Goal: Task Accomplishment & Management: Use online tool/utility

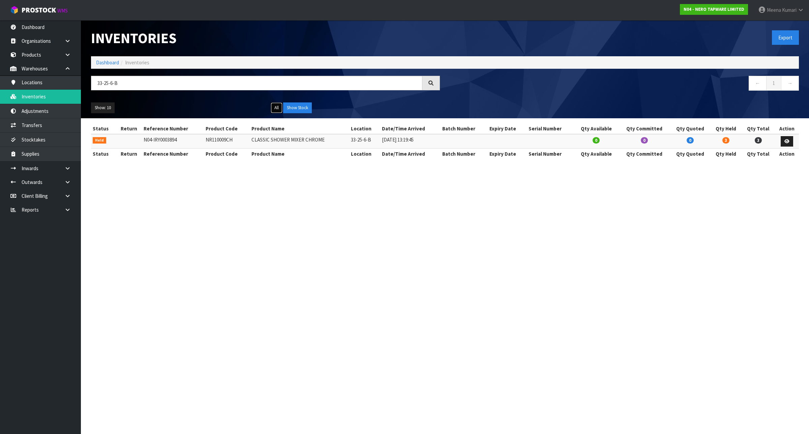
click at [276, 111] on button "All" at bounding box center [277, 107] width 12 height 11
click at [278, 107] on button "All" at bounding box center [277, 107] width 12 height 11
click at [227, 133] on th "Product Code" at bounding box center [227, 128] width 46 height 11
click at [223, 139] on td "NR110009CH" at bounding box center [227, 141] width 46 height 14
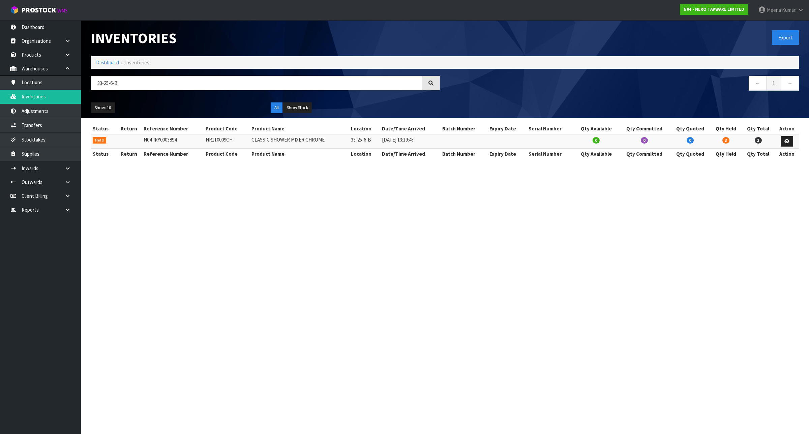
click at [223, 139] on td "NR110009CH" at bounding box center [227, 141] width 46 height 14
copy td "NR110009CH"
click at [277, 105] on button "All" at bounding box center [277, 107] width 12 height 11
click at [303, 108] on button "Show Stock" at bounding box center [297, 107] width 29 height 11
click at [281, 108] on button "All" at bounding box center [277, 107] width 12 height 11
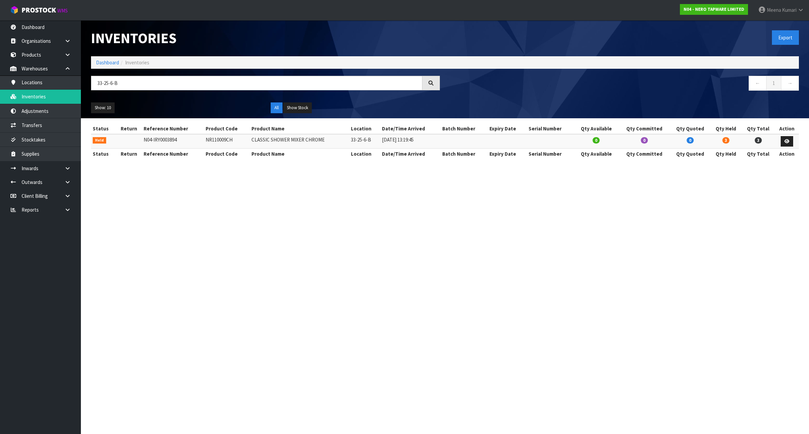
click at [220, 136] on td "NR110009CH" at bounding box center [227, 141] width 46 height 14
copy td "NR110009CH"
click at [215, 84] on input "33-25-6-B" at bounding box center [256, 83] width 331 height 14
click at [214, 85] on input "33-25-6-B" at bounding box center [256, 83] width 331 height 14
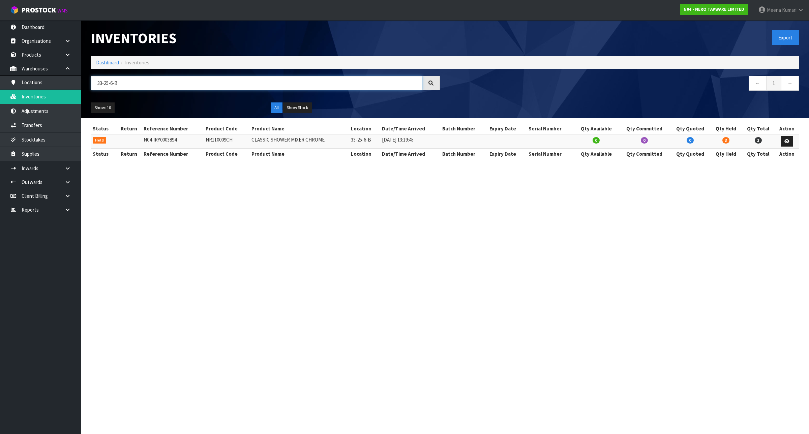
click at [214, 85] on input "33-25-6-B" at bounding box center [256, 83] width 331 height 14
paste input "NR110009CH"
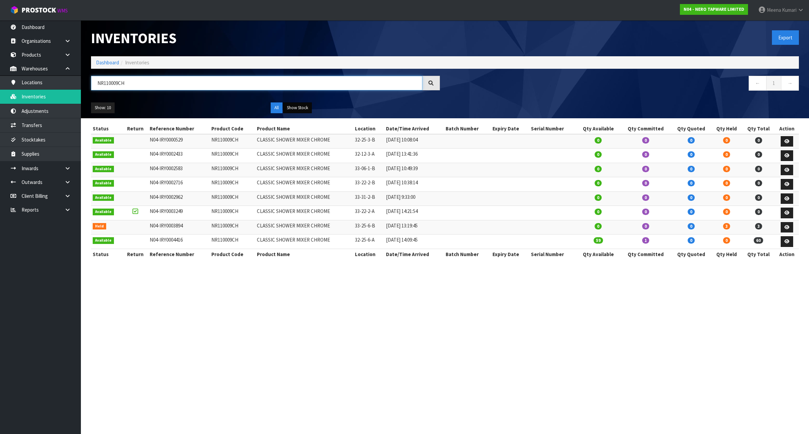
type input "NR110009CH"
click at [297, 107] on button "Show Stock" at bounding box center [297, 107] width 29 height 11
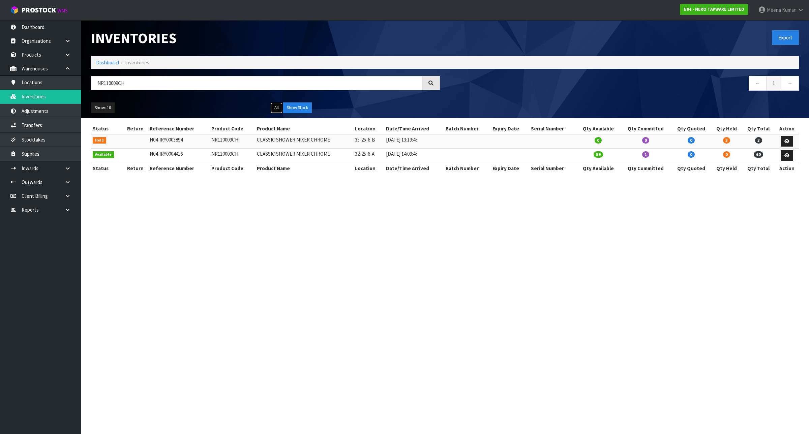
click at [280, 105] on button "All" at bounding box center [277, 107] width 12 height 11
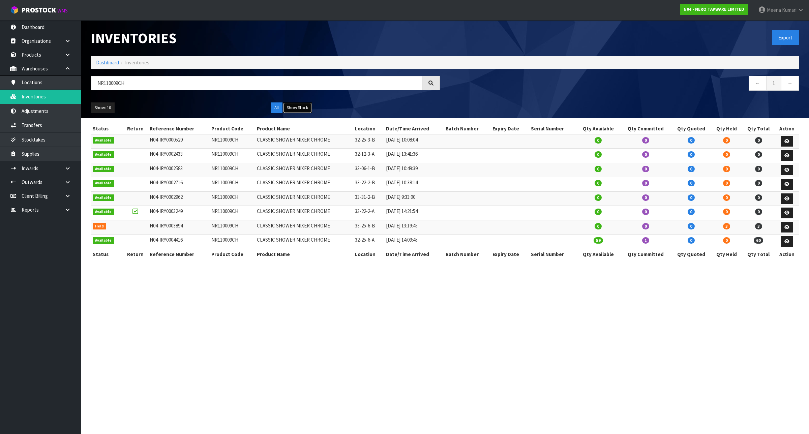
click at [303, 108] on button "Show Stock" at bounding box center [297, 107] width 29 height 11
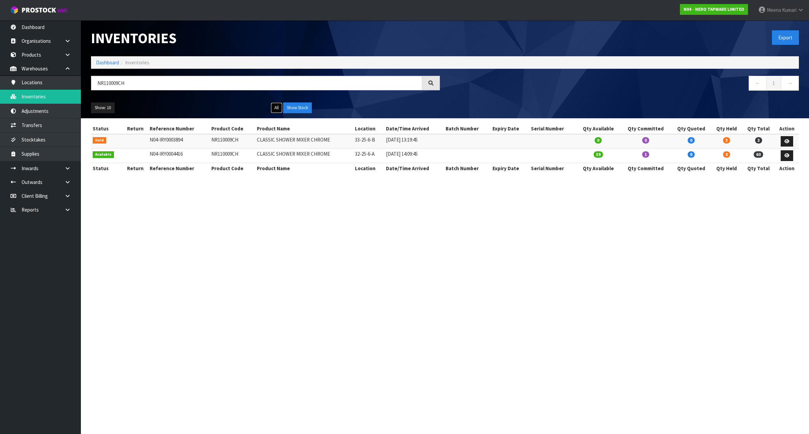
click at [277, 107] on button "All" at bounding box center [277, 107] width 12 height 11
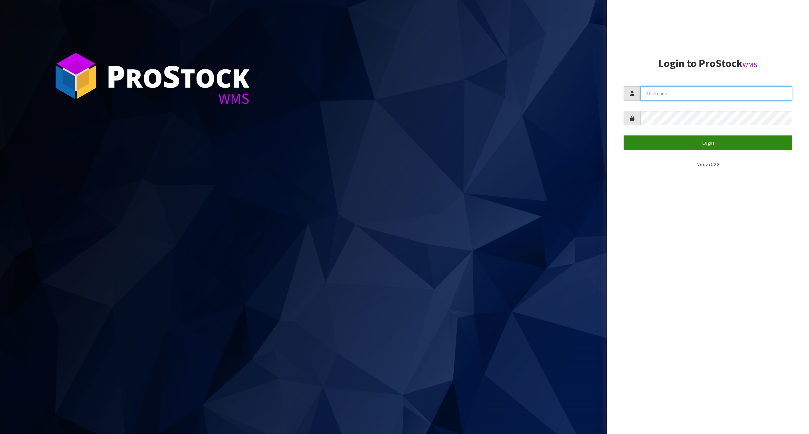
type input "Meena"
click at [705, 149] on button "Login" at bounding box center [707, 142] width 168 height 14
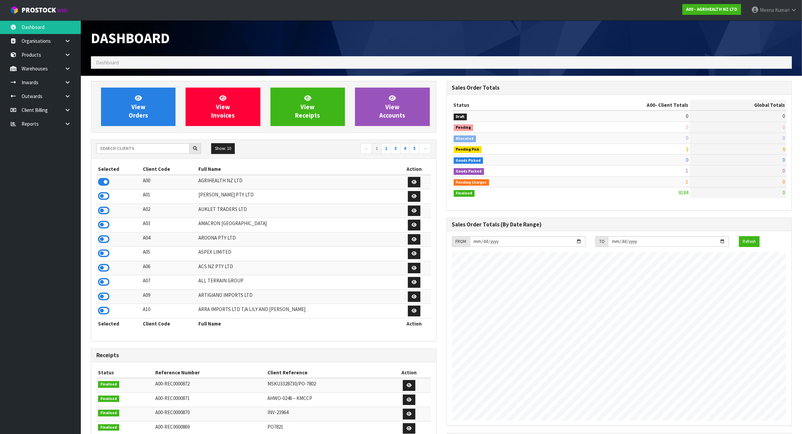
scroll to position [512, 355]
click at [126, 152] on input "text" at bounding box center [142, 148] width 93 height 10
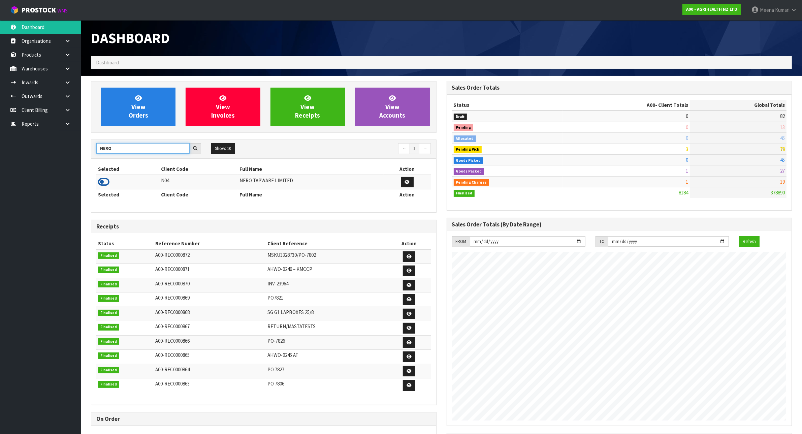
type input "NERO"
click at [103, 181] on icon at bounding box center [103, 182] width 11 height 10
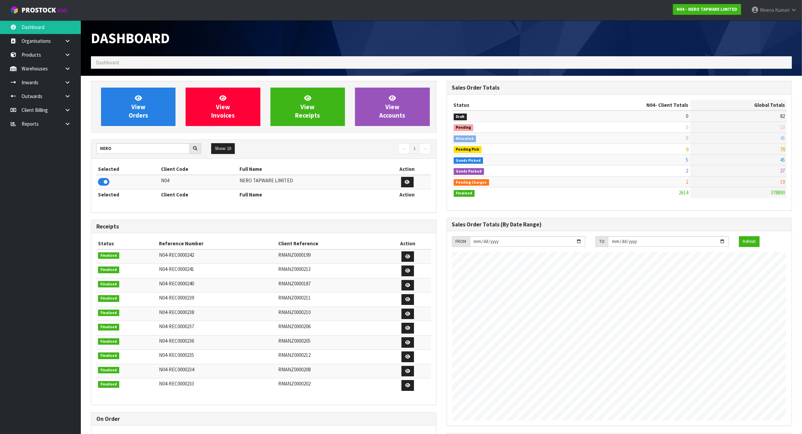
click at [82, 72] on header "Dashboard Dashboard" at bounding box center [441, 48] width 721 height 56
click at [64, 68] on link at bounding box center [70, 69] width 22 height 14
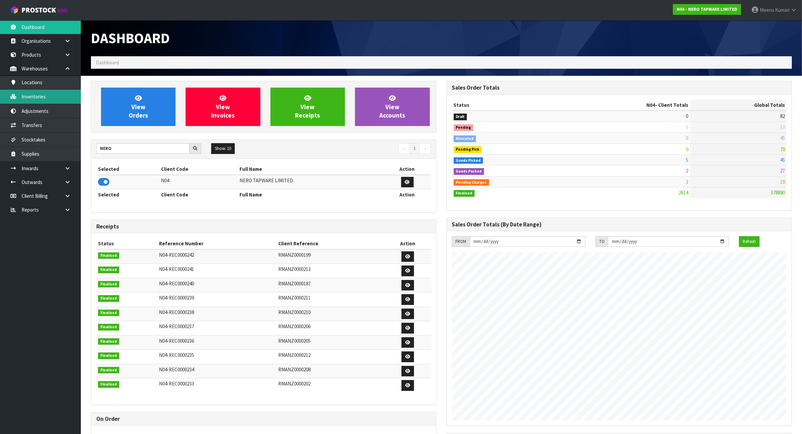
click at [53, 98] on link "Inventories" at bounding box center [40, 97] width 81 height 14
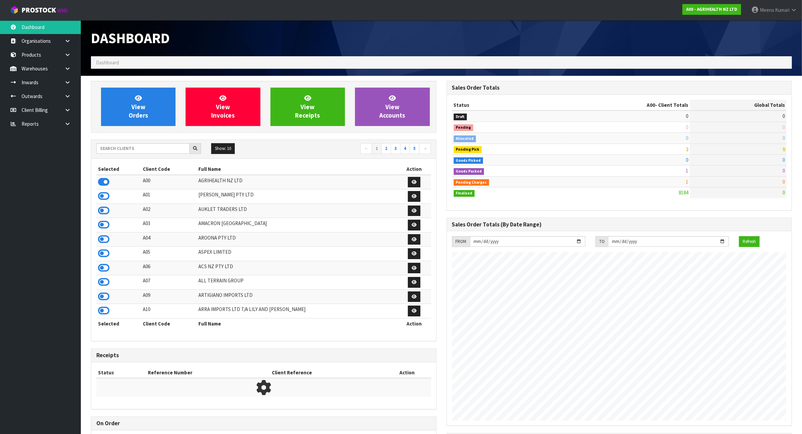
scroll to position [512, 355]
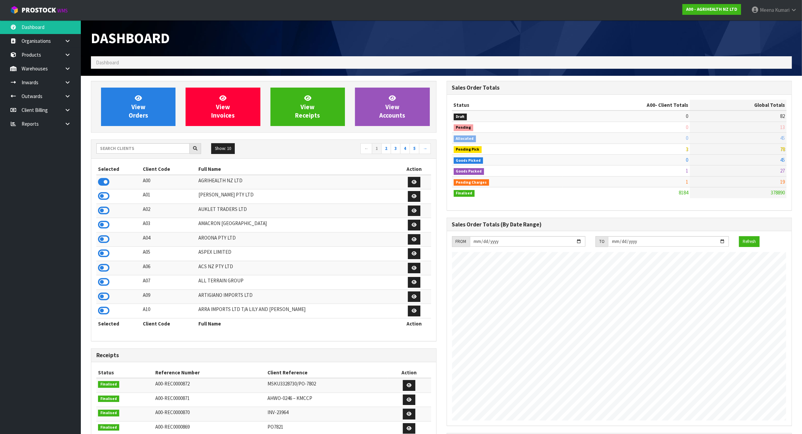
click at [149, 154] on div "Show: 10 5 10 25 50 ← 1 2 3 4 5 →" at bounding box center [263, 149] width 345 height 12
click at [148, 149] on input "text" at bounding box center [142, 148] width 93 height 10
type input "A"
click at [52, 58] on link "Products" at bounding box center [40, 55] width 81 height 14
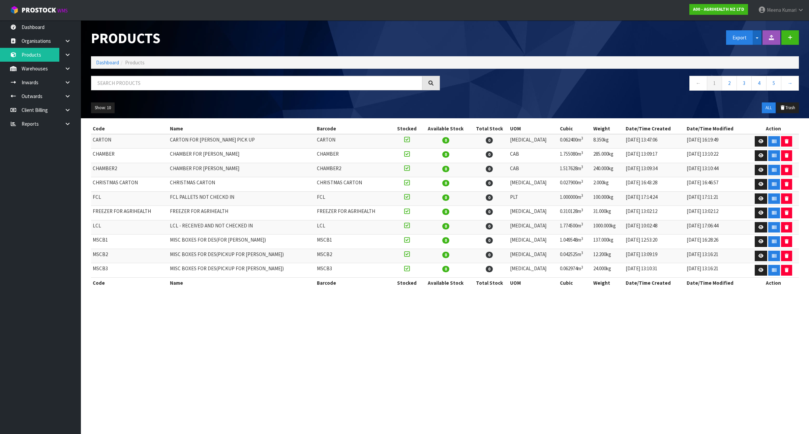
click at [757, 40] on button "Split button!" at bounding box center [756, 37] width 9 height 14
click at [753, 63] on link "Measurements" at bounding box center [752, 61] width 53 height 9
click at [66, 72] on link at bounding box center [70, 69] width 22 height 14
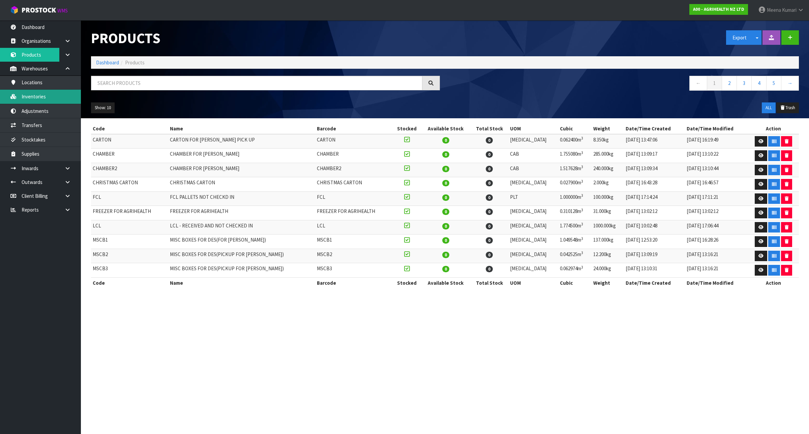
click at [57, 95] on link "Inventories" at bounding box center [40, 97] width 81 height 14
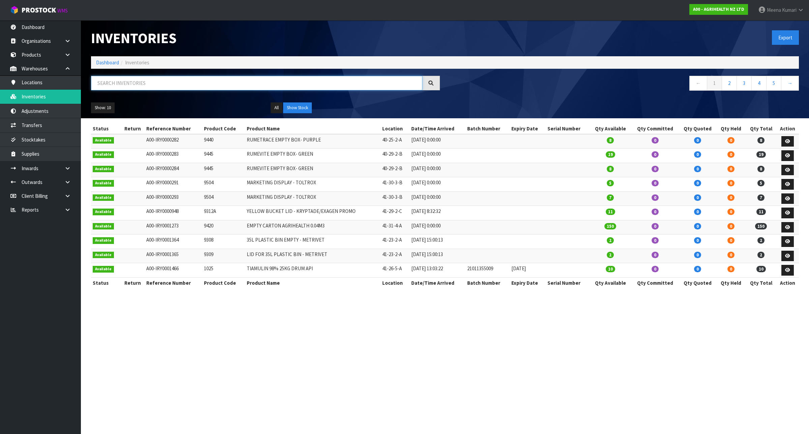
click at [118, 85] on input "text" at bounding box center [256, 83] width 331 height 14
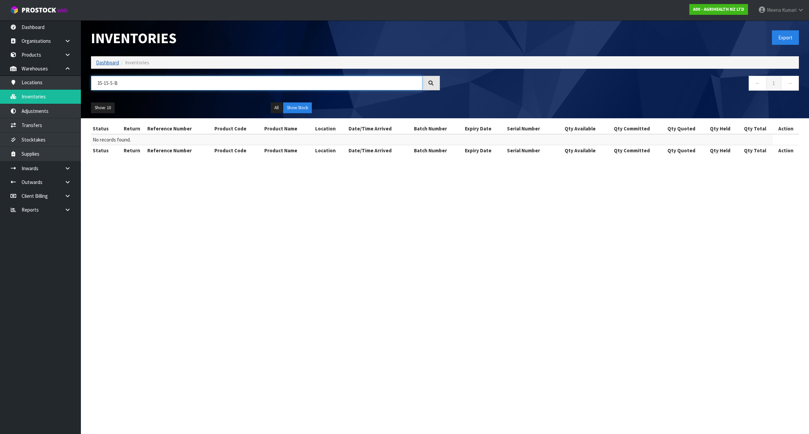
type input "35-15-5-B"
click at [110, 61] on link "Dashboard" at bounding box center [107, 62] width 23 height 6
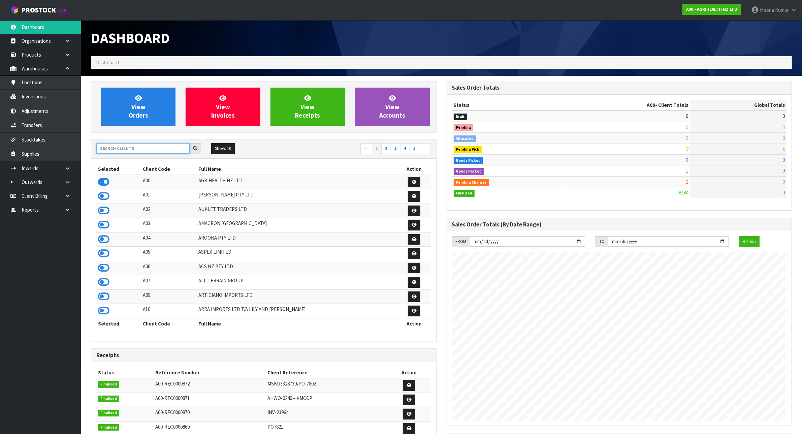
scroll to position [512, 355]
click at [118, 147] on input "text" at bounding box center [142, 148] width 93 height 10
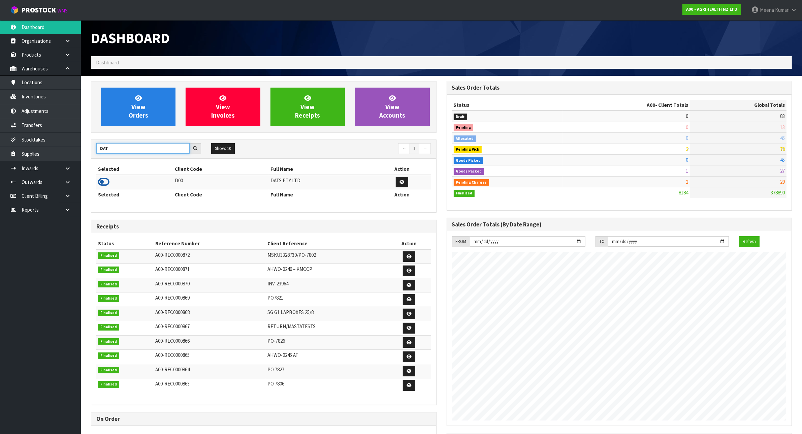
type input "DAT"
click at [103, 184] on icon at bounding box center [103, 182] width 11 height 10
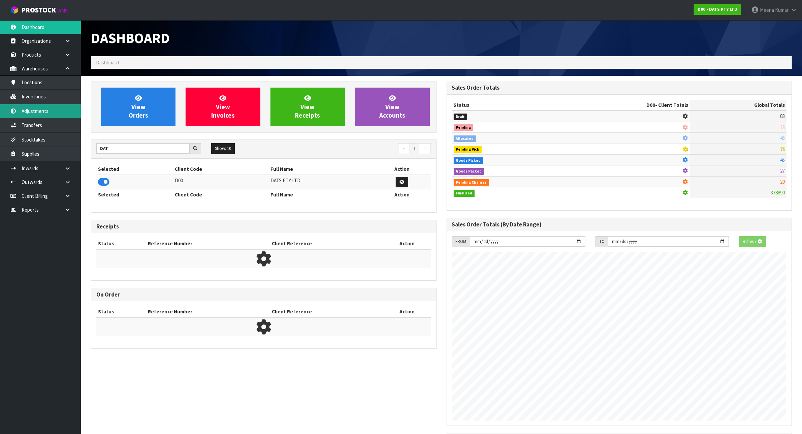
scroll to position [421, 355]
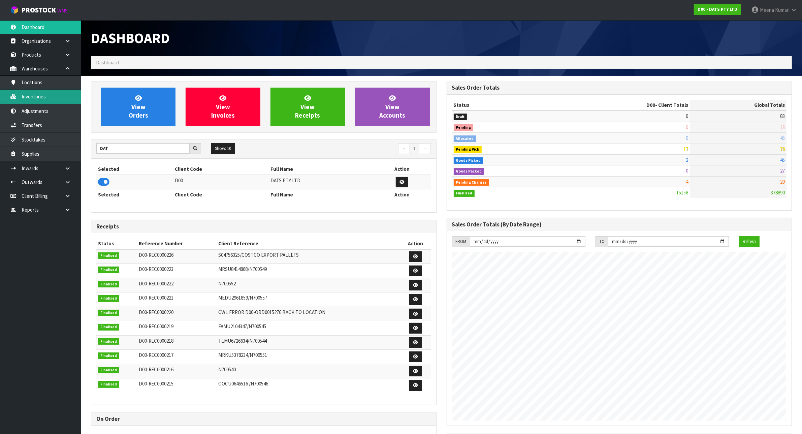
click at [63, 100] on link "Inventories" at bounding box center [40, 97] width 81 height 14
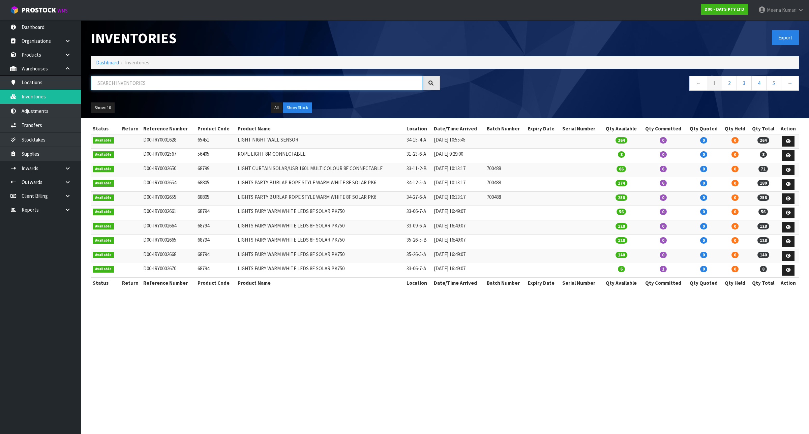
click at [150, 81] on input "text" at bounding box center [256, 83] width 331 height 14
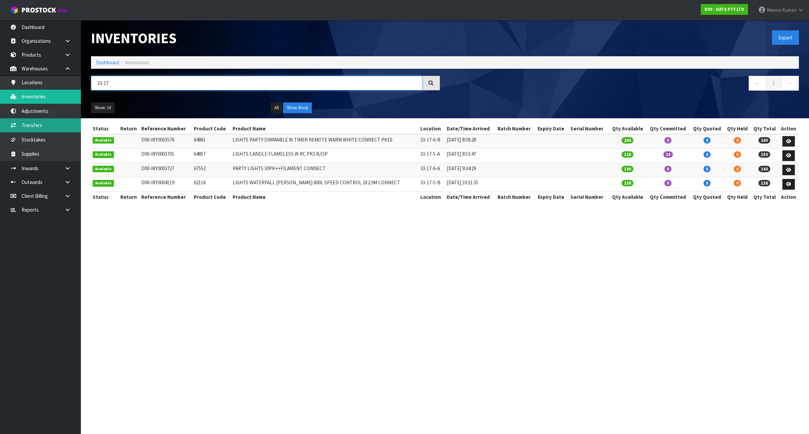
type input "33-17"
click at [63, 127] on link "Transfers" at bounding box center [40, 125] width 81 height 14
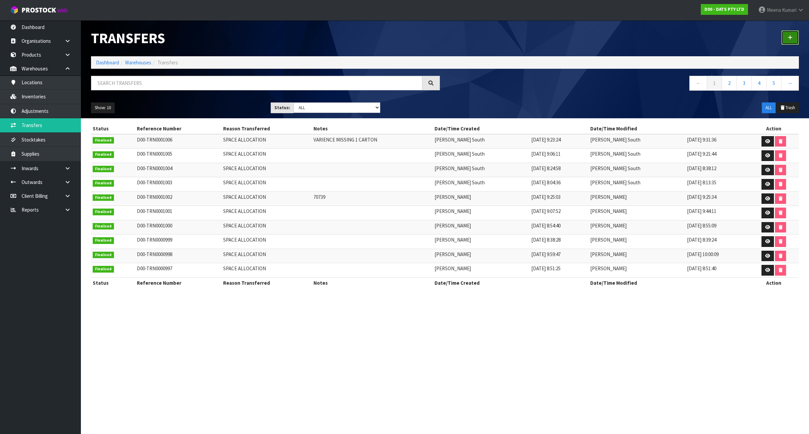
click at [789, 39] on icon at bounding box center [789, 37] width 5 height 5
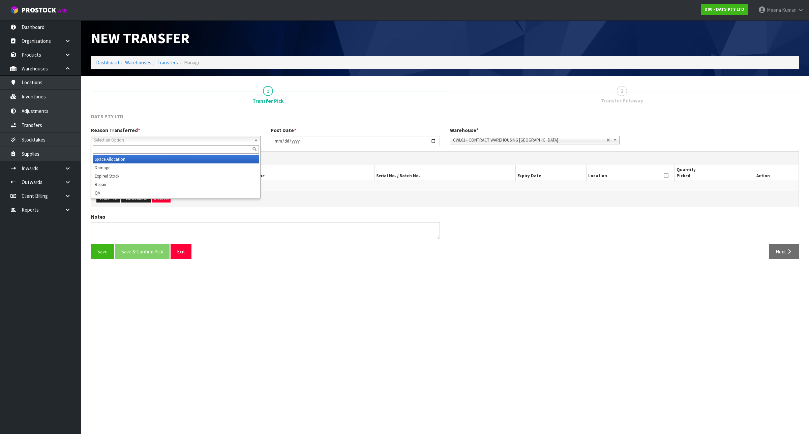
click at [176, 139] on span "Select an Option" at bounding box center [172, 140] width 157 height 8
click at [156, 157] on li "Space Allocation" at bounding box center [176, 159] width 166 height 8
click at [107, 198] on button "Add Pick" at bounding box center [108, 198] width 24 height 8
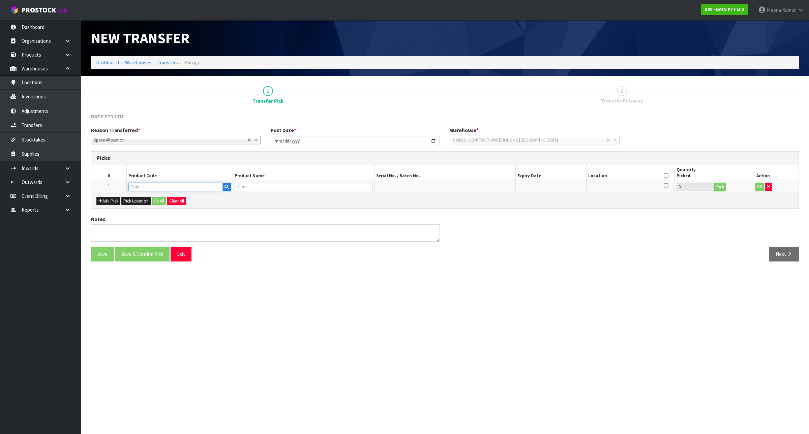
click at [142, 186] on input "text" at bounding box center [175, 187] width 94 height 8
type input "57284"
type input "LIGHTS FAIRY W 1.5CM BALL"
type input "57284"
click at [523, 141] on span "CWL01 - CONTRACT WAREHOUSING [GEOGRAPHIC_DATA]" at bounding box center [529, 140] width 153 height 8
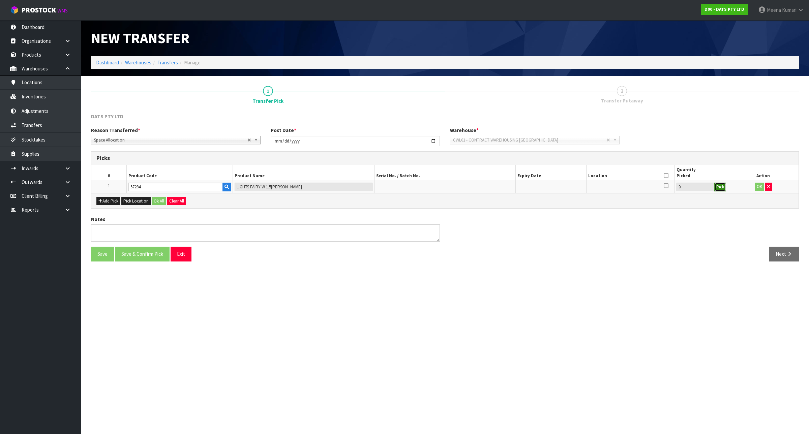
click at [722, 189] on button "Pick" at bounding box center [720, 187] width 12 height 9
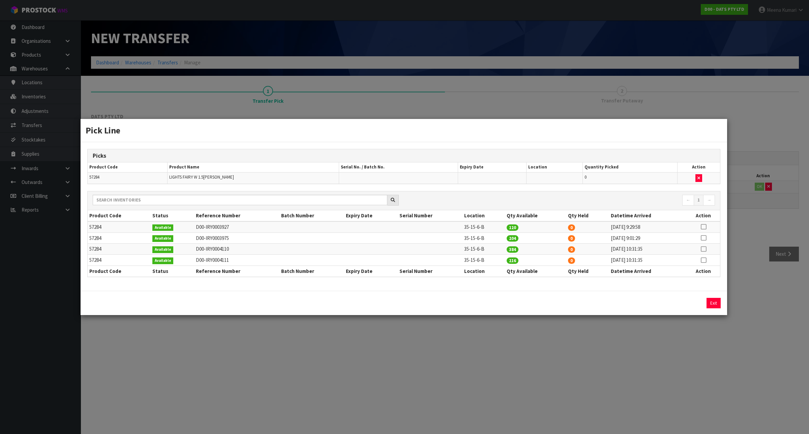
click at [709, 223] on td at bounding box center [703, 226] width 33 height 11
click at [704, 227] on icon at bounding box center [703, 227] width 5 height 0
click at [684, 307] on button "Assign Pick" at bounding box center [691, 303] width 28 height 10
type input "120"
click at [702, 238] on icon at bounding box center [703, 238] width 5 height 0
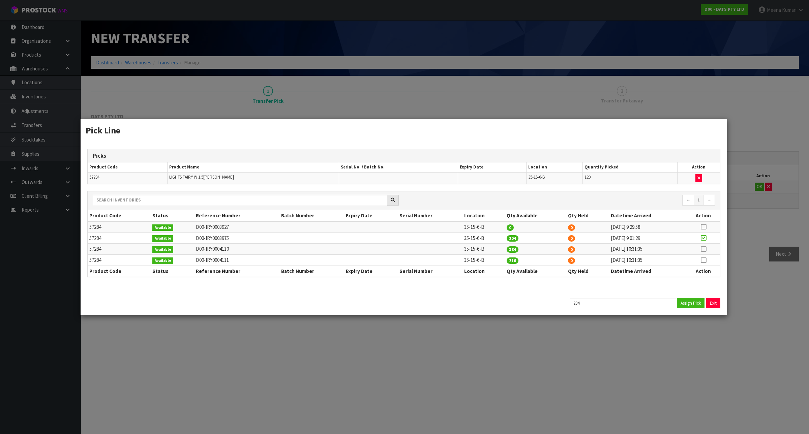
click at [693, 311] on div "204 Assign Pick Exit" at bounding box center [404, 303] width 646 height 24
click at [691, 304] on button "Assign Pick" at bounding box center [691, 303] width 28 height 10
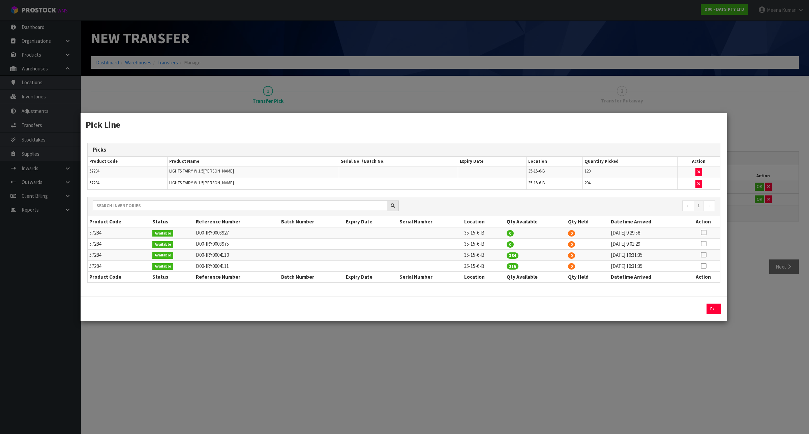
click at [704, 255] on icon at bounding box center [703, 255] width 5 height 0
click at [693, 309] on button "Assign Pick" at bounding box center [691, 309] width 28 height 10
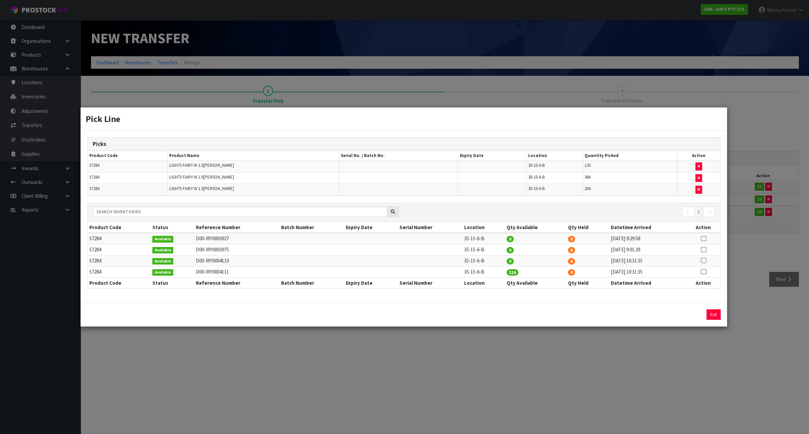
click at [703, 272] on icon at bounding box center [703, 272] width 5 height 0
click at [688, 317] on button "Assign Pick" at bounding box center [691, 314] width 28 height 10
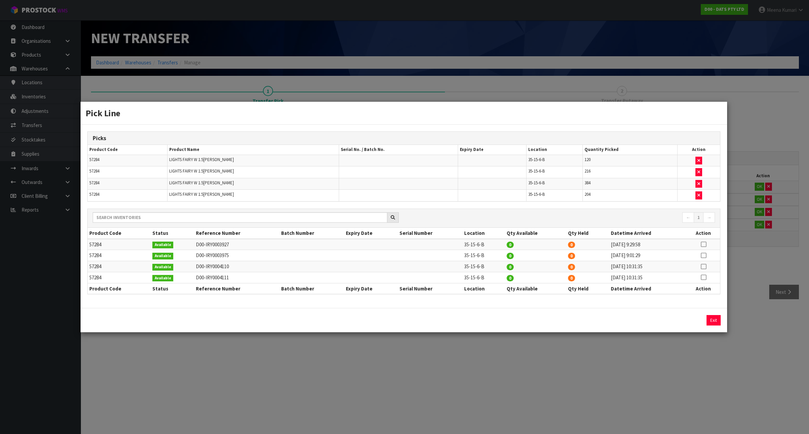
click at [684, 363] on div "Pick Line Picks Product Code Product Name Serial No. / Batch No. Expiry Date Lo…" at bounding box center [404, 217] width 809 height 434
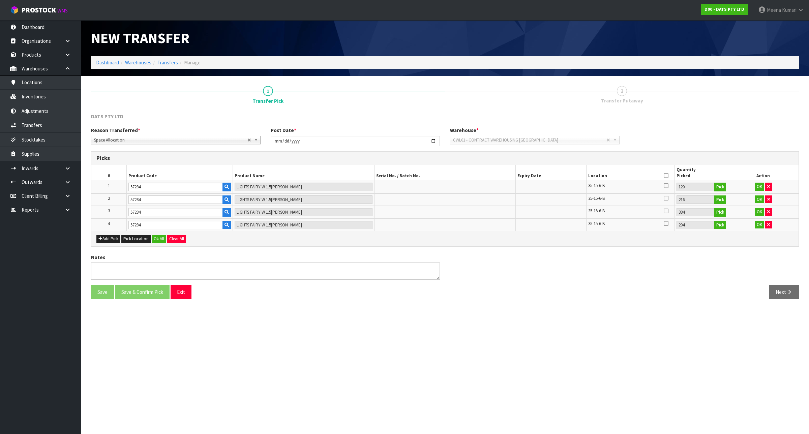
click at [667, 176] on icon at bounding box center [665, 176] width 5 height 0
click at [160, 238] on button "Ok All" at bounding box center [159, 239] width 14 height 8
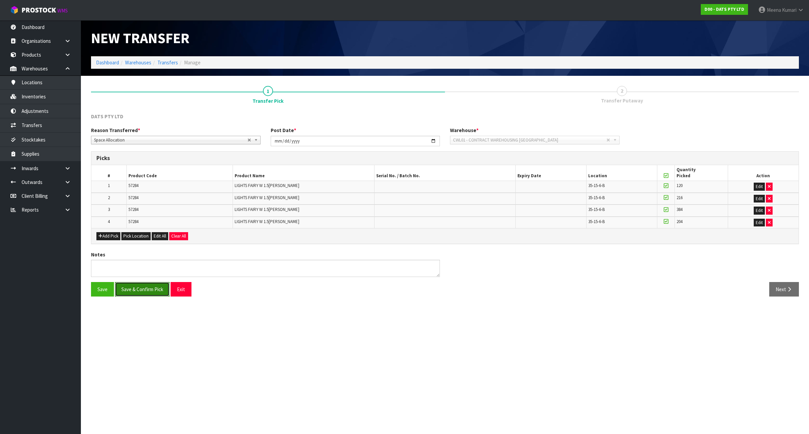
click at [151, 287] on button "Save & Confirm Pick" at bounding box center [142, 289] width 55 height 14
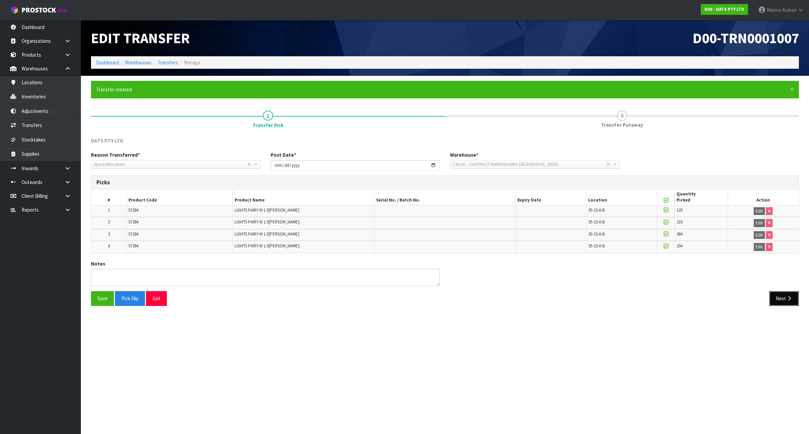
click at [785, 300] on button "Next" at bounding box center [784, 298] width 30 height 14
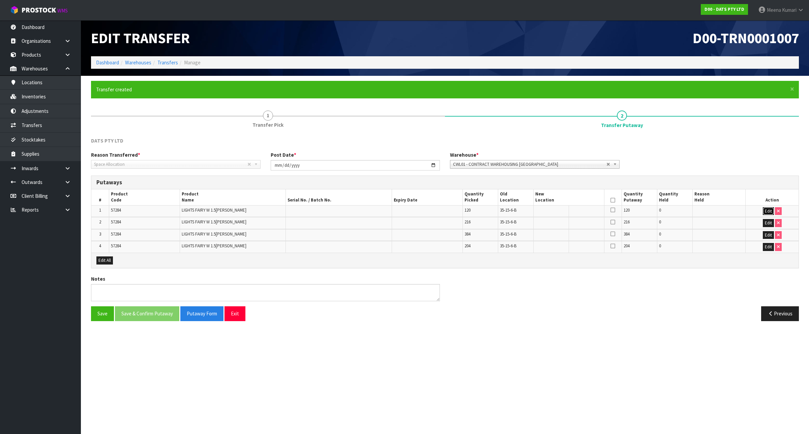
click at [769, 209] on button "Edit" at bounding box center [768, 211] width 11 height 8
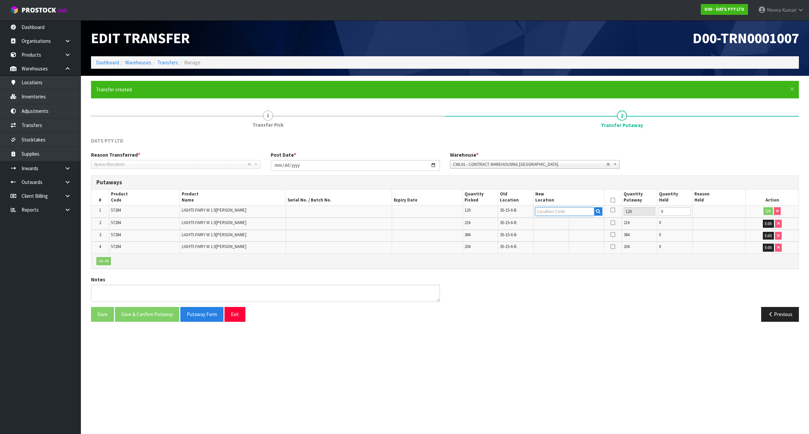
click at [568, 214] on input "text" at bounding box center [564, 211] width 59 height 8
type input "33-15-6-B"
click at [768, 210] on button "OK" at bounding box center [767, 211] width 9 height 8
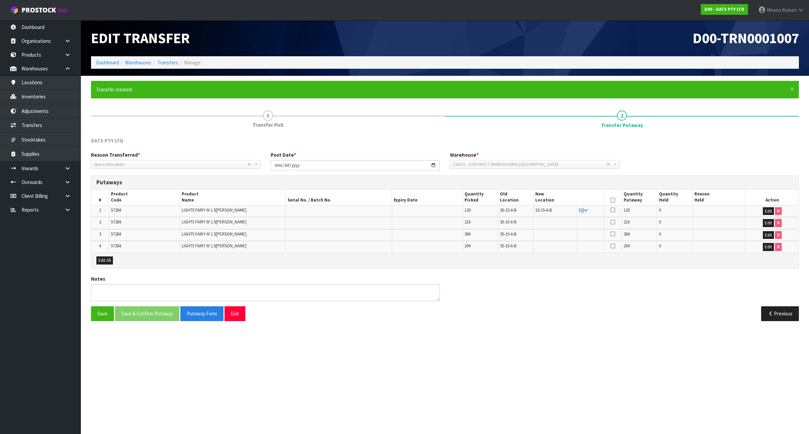
click at [584, 211] on icon at bounding box center [586, 210] width 4 height 4
click at [610, 202] on th at bounding box center [613, 197] width 18 height 16
click at [622, 196] on th "Quantity Putaway" at bounding box center [638, 197] width 35 height 16
click at [615, 200] on icon at bounding box center [612, 200] width 5 height 0
click at [156, 314] on button "Save & Confirm Putaway" at bounding box center [147, 313] width 64 height 14
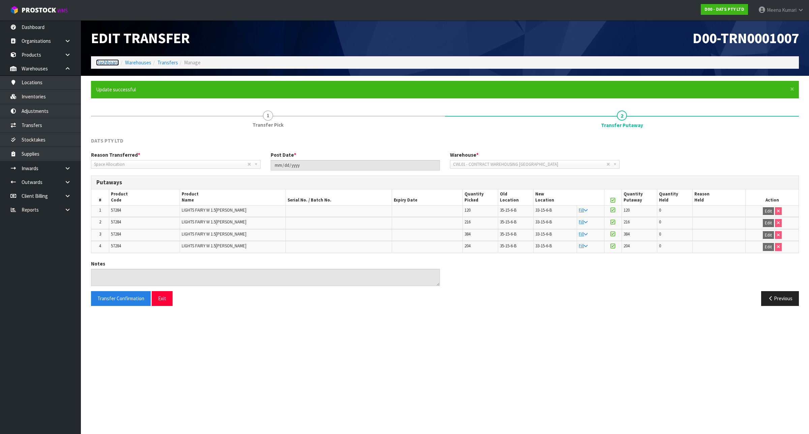
click at [112, 64] on link "Dashboard" at bounding box center [107, 62] width 23 height 6
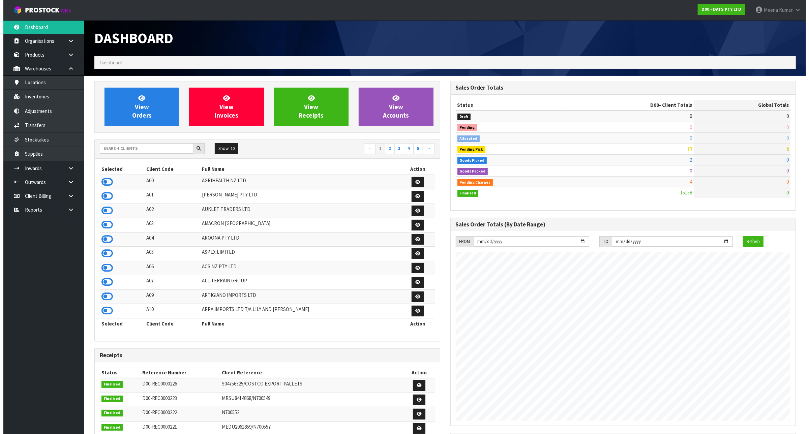
scroll to position [512, 355]
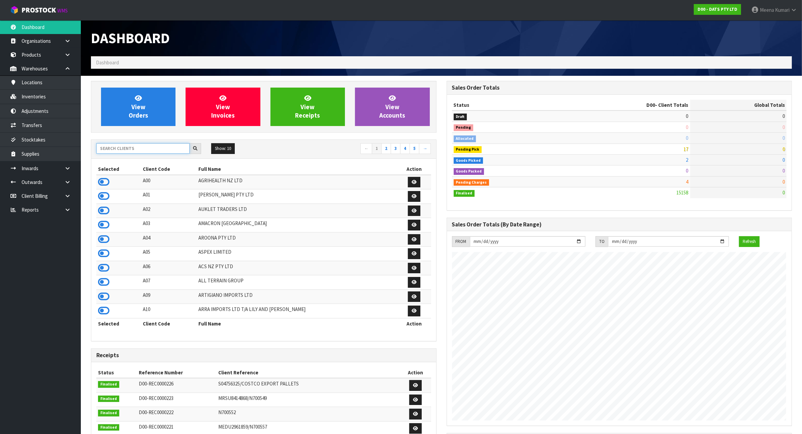
click at [140, 151] on input "text" at bounding box center [142, 148] width 93 height 10
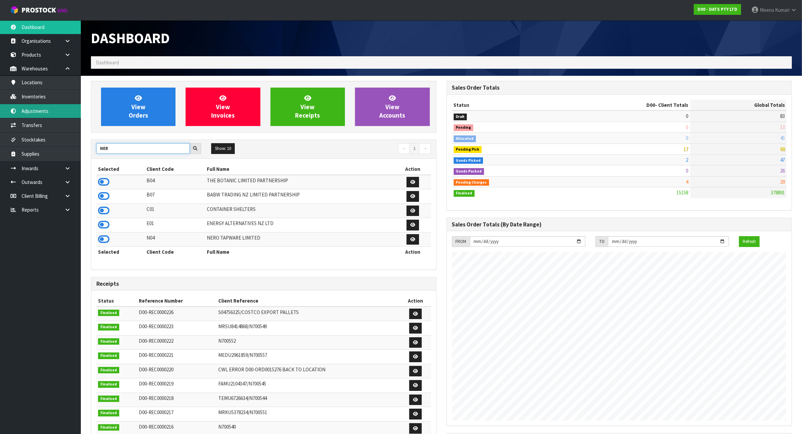
type input "NER"
click at [61, 115] on link "Adjustments" at bounding box center [40, 111] width 81 height 14
click at [57, 98] on link "Inventories" at bounding box center [40, 97] width 81 height 14
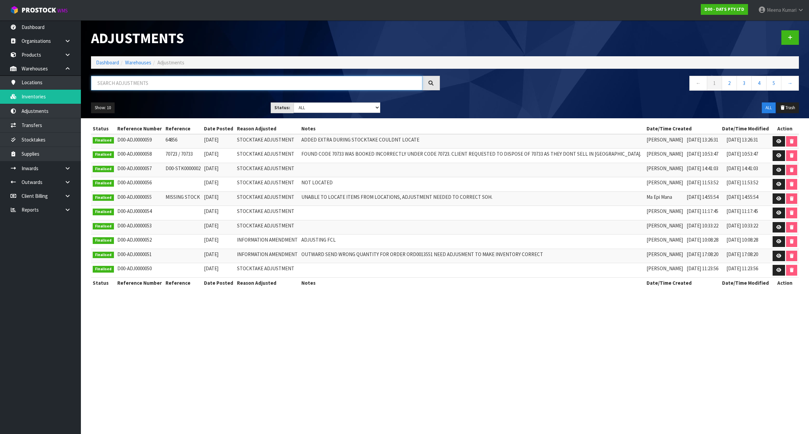
click at [102, 85] on input "text" at bounding box center [256, 83] width 331 height 14
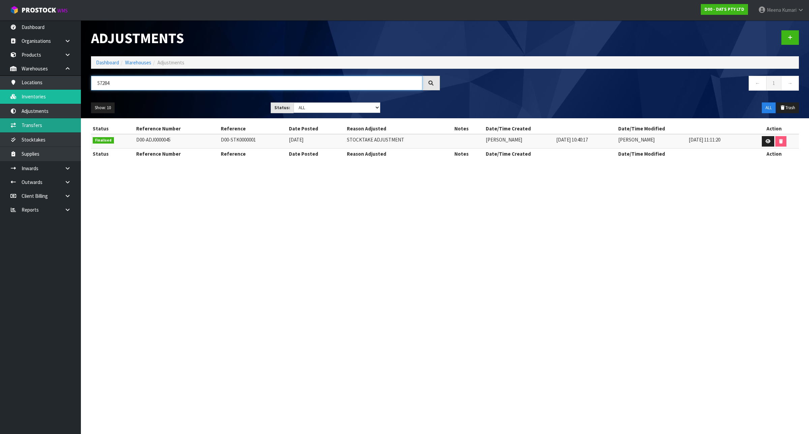
type input "57284"
click at [41, 124] on link "Transfers" at bounding box center [40, 125] width 81 height 14
click at [95, 114] on div "Show: 10 5 10 25 50 Status: Draft Pending Finalised ALL ALL Trash" at bounding box center [445, 107] width 718 height 21
click at [68, 125] on link "Transfers" at bounding box center [40, 125] width 81 height 14
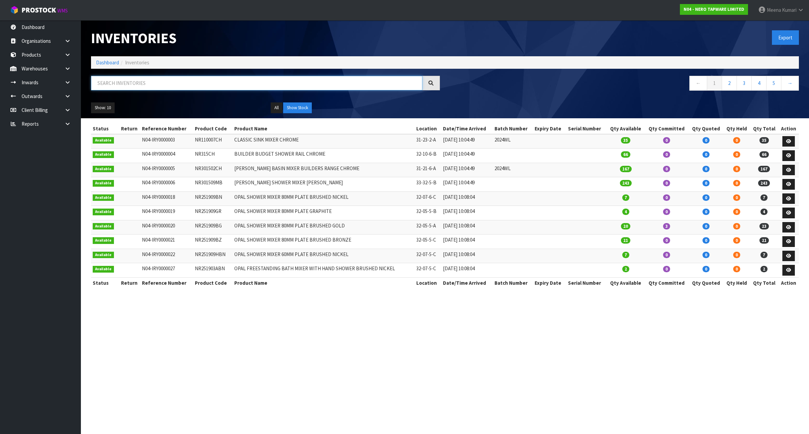
click at [164, 85] on input "text" at bounding box center [256, 83] width 331 height 14
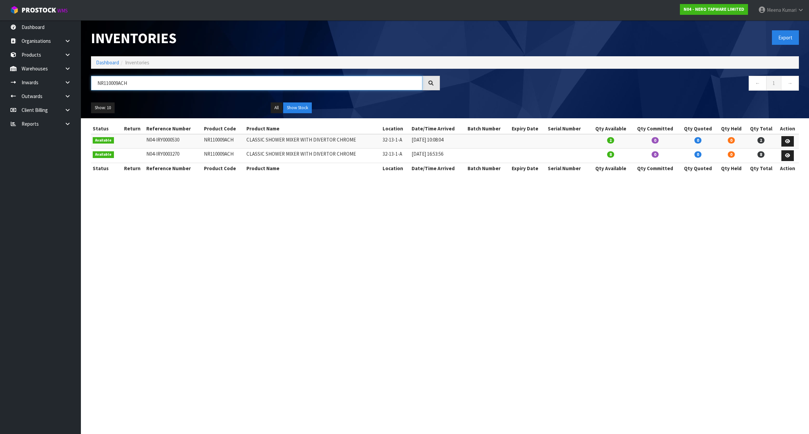
type input "NR110009ACH"
click at [213, 141] on td "NR110009ACH" at bounding box center [223, 141] width 43 height 14
copy td "NR110009ACH"
click at [224, 141] on td "NR110009ACH" at bounding box center [223, 141] width 43 height 14
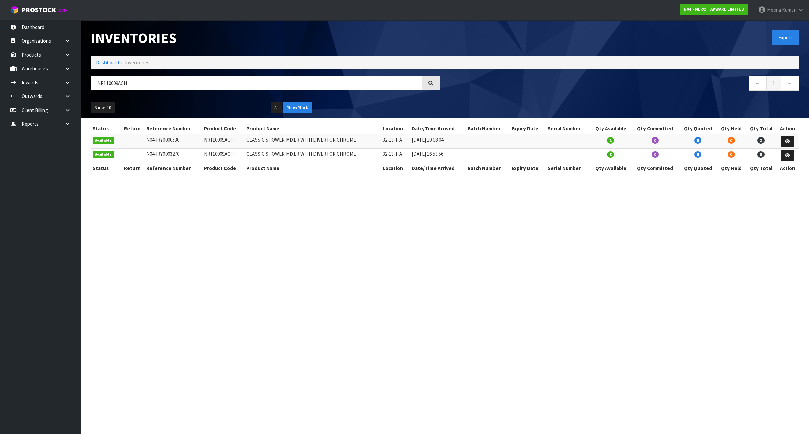
click at [224, 141] on td "NR110009ACH" at bounding box center [223, 141] width 43 height 14
click at [248, 141] on td "CLASSIC SHOWER MIXER WITH DIVERTOR CHROME" at bounding box center [313, 141] width 136 height 14
drag, startPoint x: 244, startPoint y: 139, endPoint x: 350, endPoint y: 142, distance: 106.2
click at [350, 142] on td "CLASSIC SHOWER MIXER WITH DIVERTOR CHROME" at bounding box center [313, 141] width 136 height 14
copy td "CLASSIC SHOWER MIXER WITH DIVERTOR CHROME"
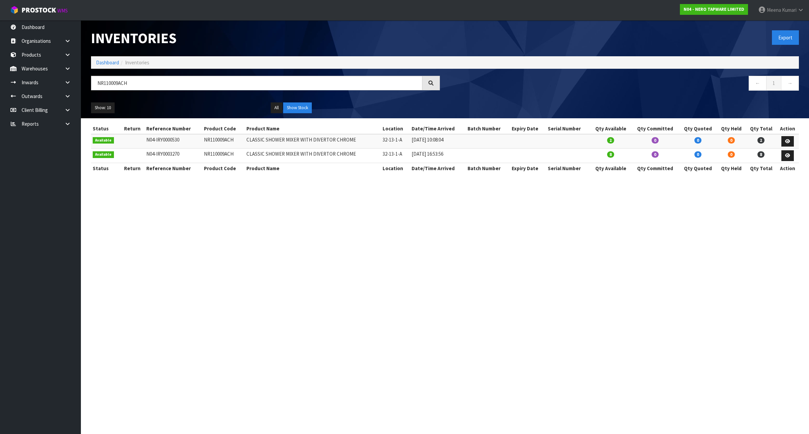
click at [216, 142] on td "NR110009ACH" at bounding box center [223, 141] width 43 height 14
copy td "NR110009ACH"
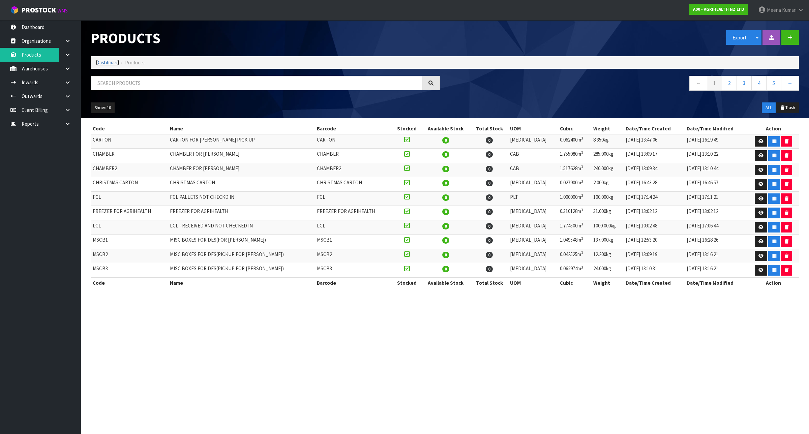
click at [99, 65] on link "Dashboard" at bounding box center [107, 62] width 23 height 6
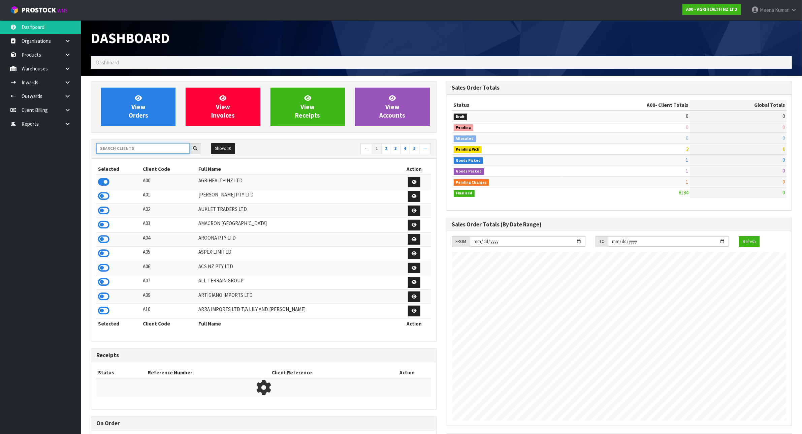
scroll to position [512, 355]
click at [125, 149] on input "text" at bounding box center [142, 148] width 93 height 10
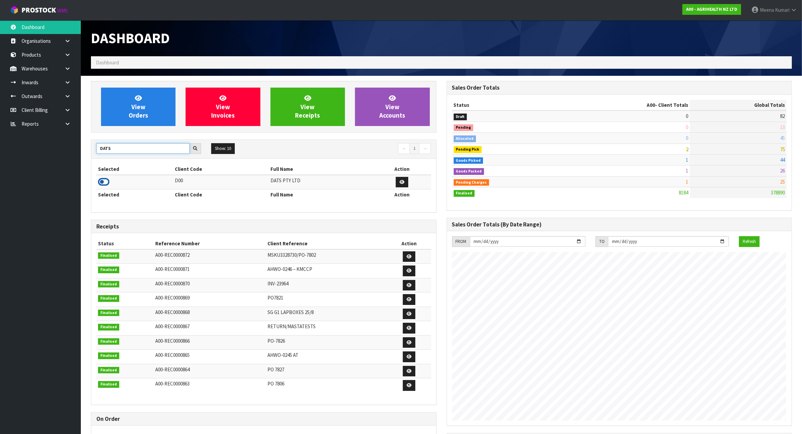
type input "DATS"
click at [102, 184] on icon at bounding box center [103, 182] width 11 height 10
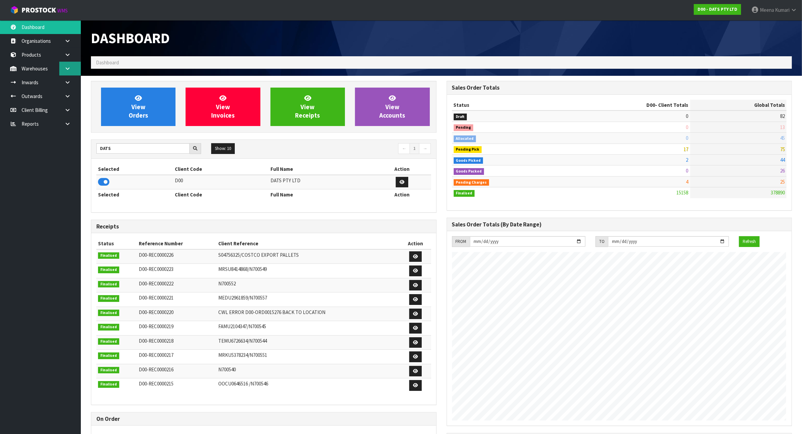
click at [65, 67] on icon at bounding box center [67, 68] width 6 height 5
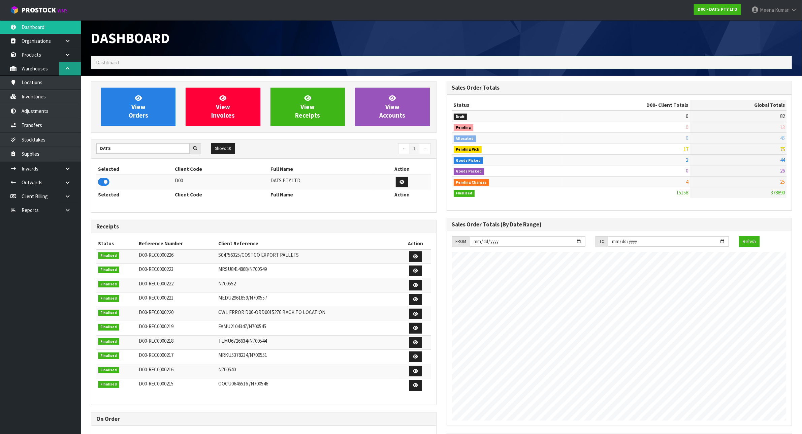
scroll to position [512, 355]
click at [60, 95] on link "Inventories" at bounding box center [40, 97] width 81 height 14
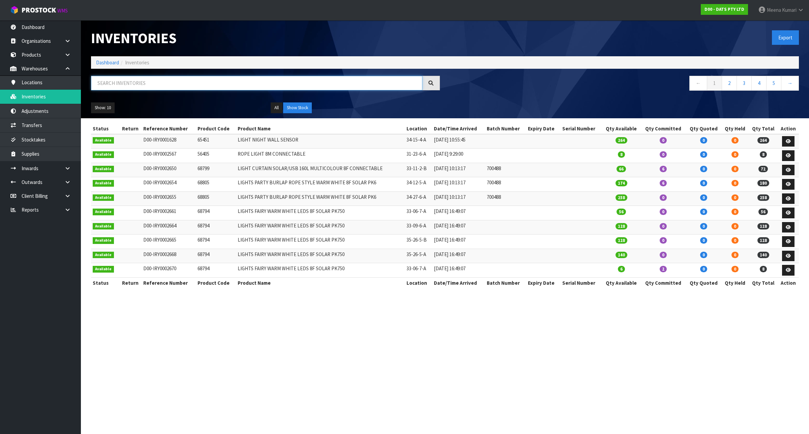
click at [133, 88] on input "text" at bounding box center [256, 83] width 331 height 14
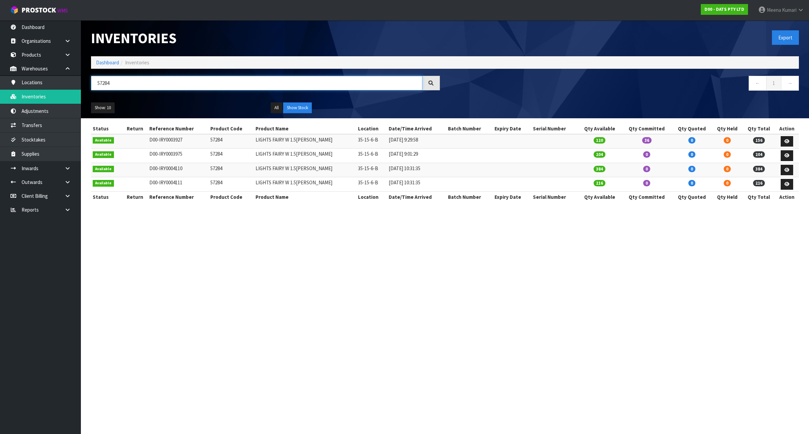
type input "57284"
click at [789, 140] on link at bounding box center [786, 141] width 12 height 11
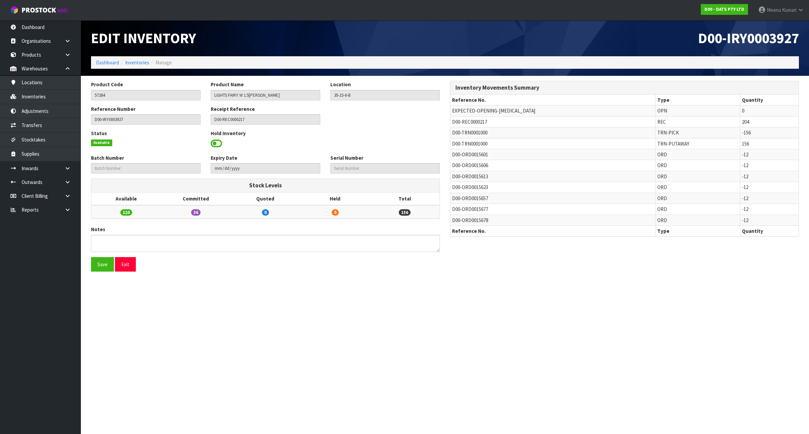
click at [462, 134] on span "D00-TRN0001000" at bounding box center [469, 132] width 35 height 6
copy tr "D00-TRN0001000"
click at [37, 124] on link "Transfers" at bounding box center [40, 125] width 81 height 14
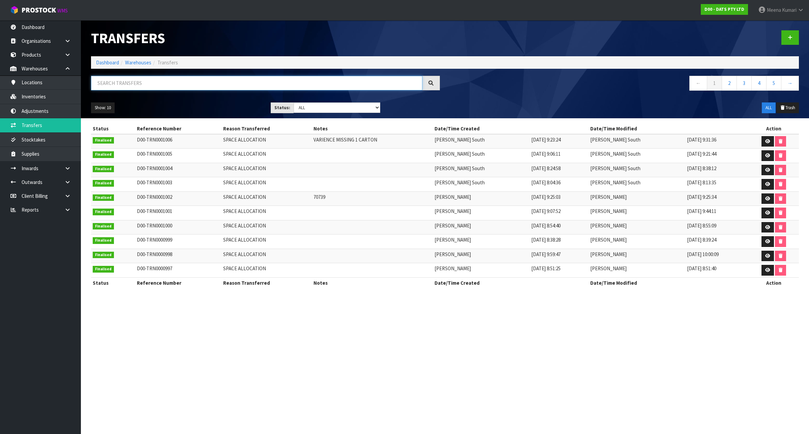
click at [147, 85] on input "text" at bounding box center [256, 83] width 331 height 14
paste input "D00-TRN0001000"
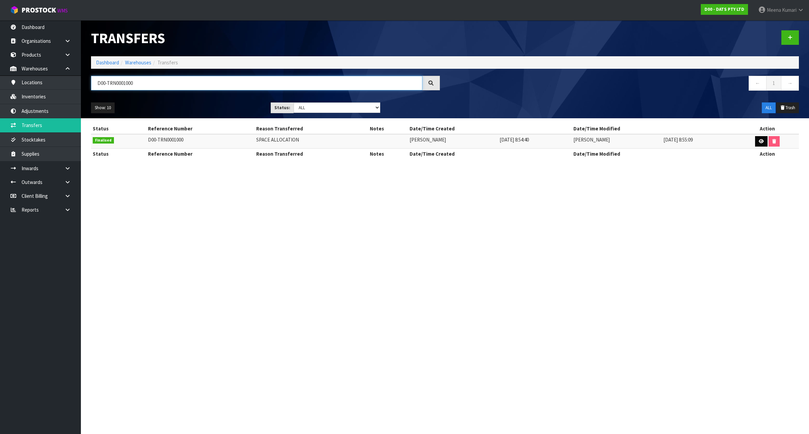
type input "D00-TRN0001000"
click at [760, 139] on icon at bounding box center [760, 141] width 5 height 4
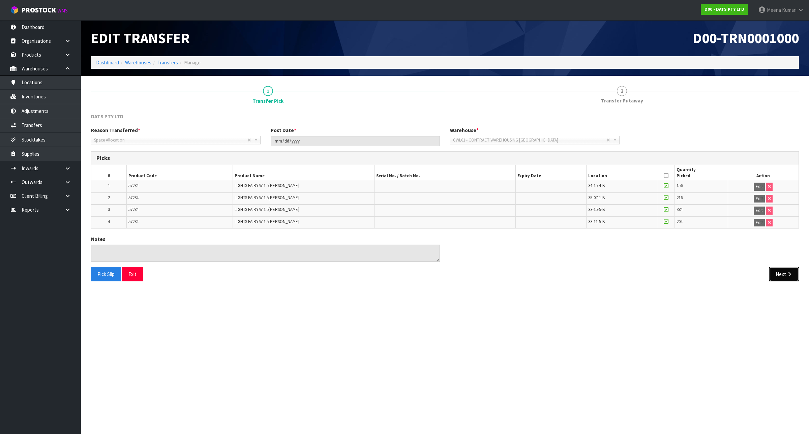
click at [794, 271] on button "Next" at bounding box center [784, 274] width 30 height 14
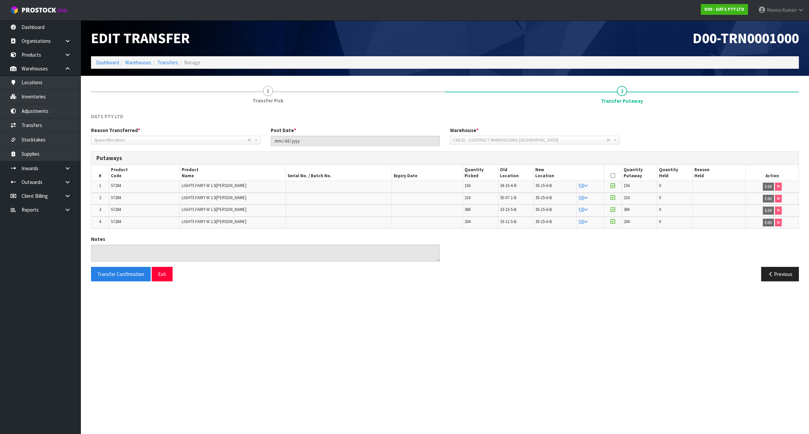
click at [137, 183] on td "57284" at bounding box center [144, 187] width 71 height 12
click at [136, 186] on td "57284" at bounding box center [144, 187] width 71 height 12
click at [137, 186] on td "57284" at bounding box center [144, 187] width 71 height 12
drag, startPoint x: 137, startPoint y: 186, endPoint x: 133, endPoint y: 186, distance: 4.0
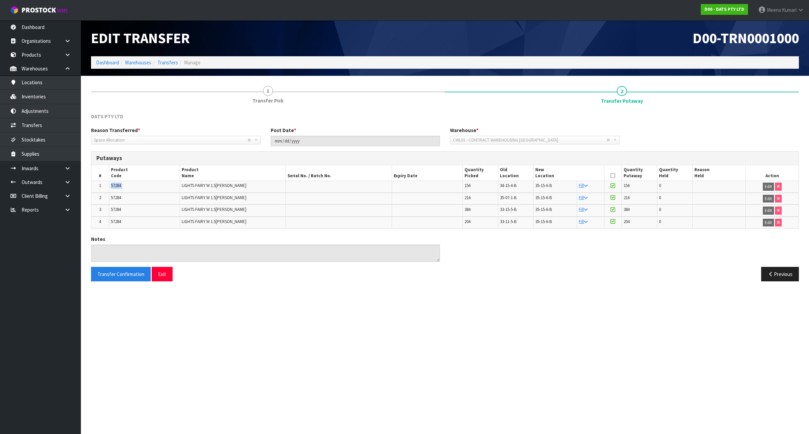
click at [137, 186] on td "57284" at bounding box center [144, 187] width 71 height 12
copy tr "57284"
click at [52, 123] on link "Transfers" at bounding box center [40, 125] width 81 height 14
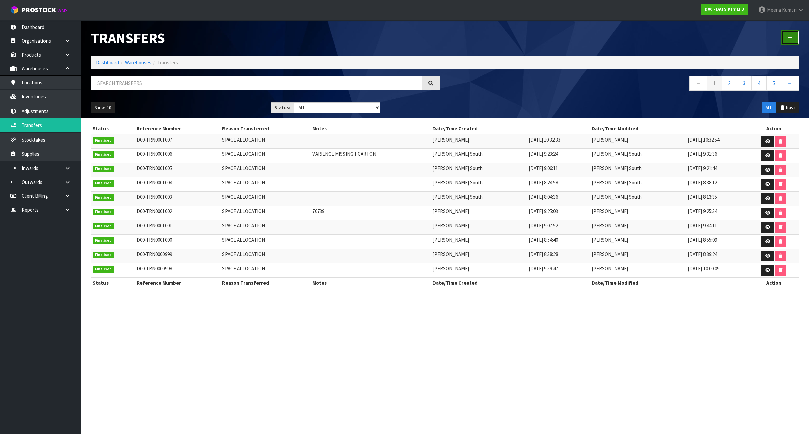
click at [789, 34] on link at bounding box center [790, 37] width 18 height 14
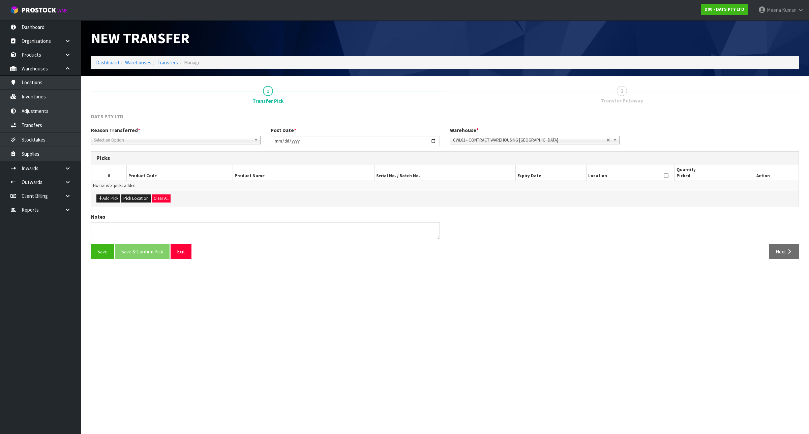
click at [177, 138] on span "Select an Option" at bounding box center [172, 140] width 157 height 8
click at [156, 155] on li "Space Allocation" at bounding box center [176, 159] width 166 height 8
drag, startPoint x: 114, startPoint y: 196, endPoint x: 114, endPoint y: 193, distance: 3.4
click at [113, 196] on button "Add Pick" at bounding box center [108, 198] width 24 height 8
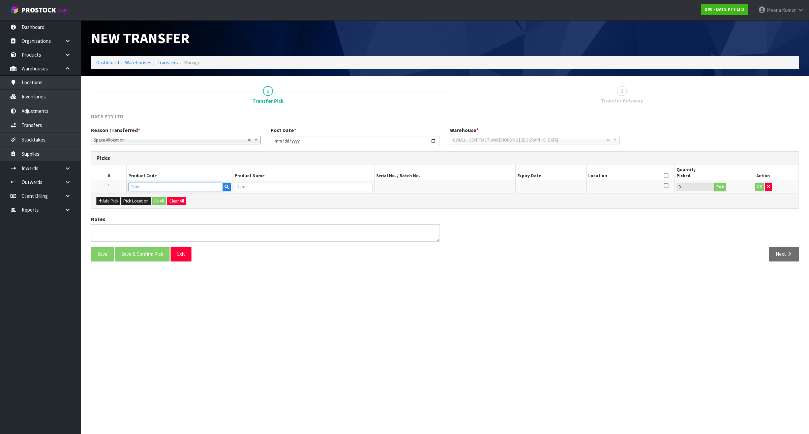
click at [141, 186] on input "text" at bounding box center [175, 187] width 94 height 8
paste input "57284"
type input "57284"
type input "LIGHTS FAIRY W 1.5CM BALL"
type input "57284"
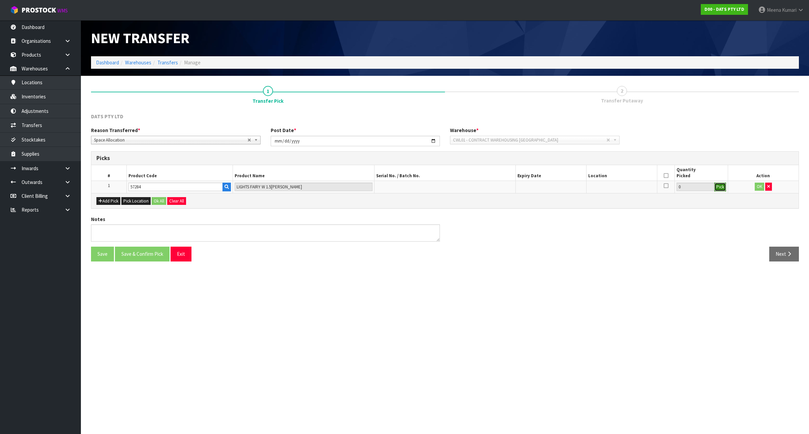
click at [720, 188] on button "Pick" at bounding box center [720, 187] width 12 height 9
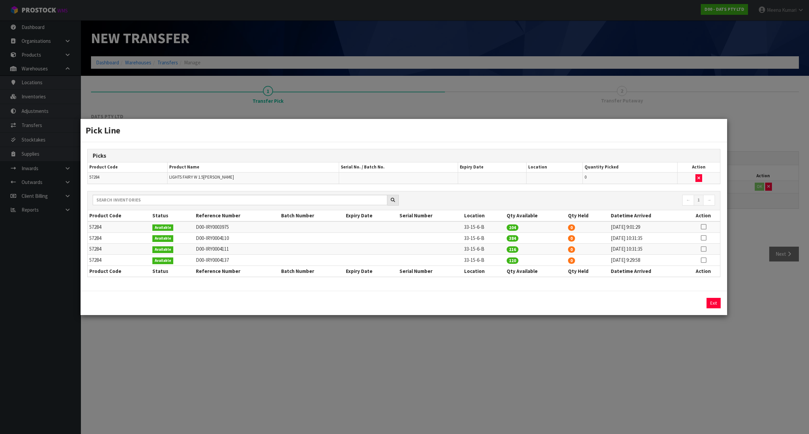
click at [705, 227] on icon at bounding box center [703, 227] width 5 height 0
click at [683, 304] on button "Assign Pick" at bounding box center [691, 303] width 28 height 10
type input "204"
click at [701, 238] on icon at bounding box center [703, 238] width 5 height 0
click at [691, 302] on button "Assign Pick" at bounding box center [691, 303] width 28 height 10
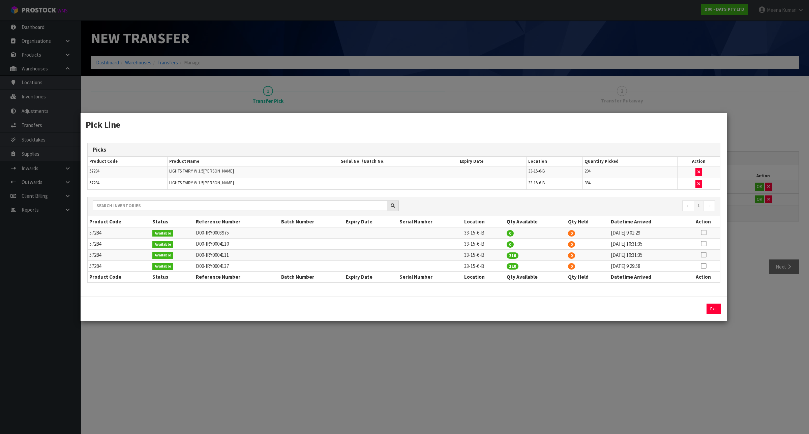
click at [706, 254] on td at bounding box center [703, 254] width 33 height 11
click at [705, 255] on icon at bounding box center [703, 255] width 5 height 0
click at [682, 314] on button "Assign Pick" at bounding box center [691, 309] width 28 height 10
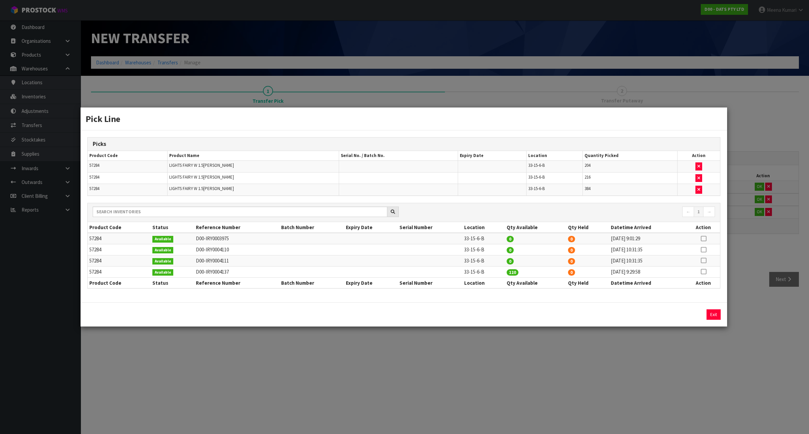
click at [705, 272] on icon at bounding box center [703, 272] width 5 height 0
click at [685, 315] on button "Assign Pick" at bounding box center [691, 314] width 28 height 10
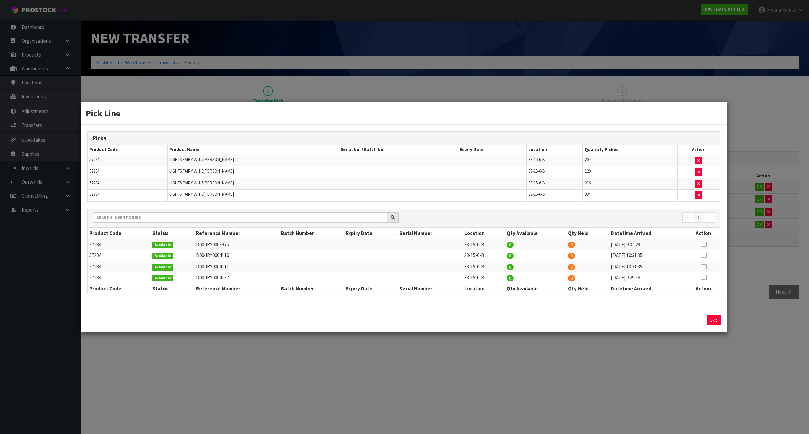
click at [678, 349] on div "Pick Line Picks Product Code Product Name Serial No. / Batch No. Expiry Date Lo…" at bounding box center [404, 217] width 809 height 434
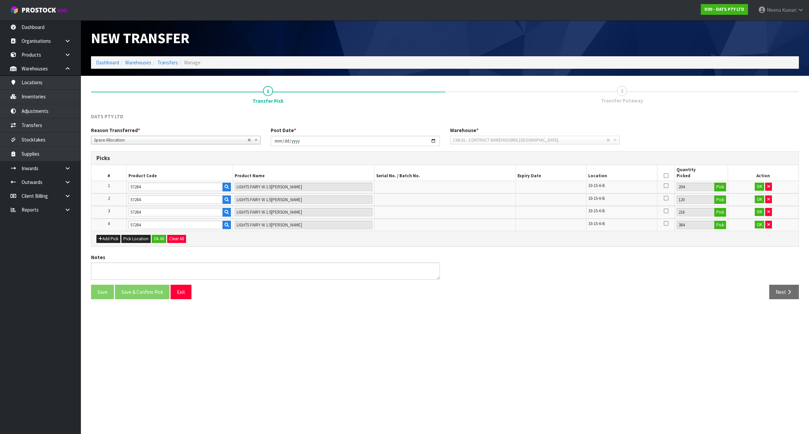
click at [664, 172] on th at bounding box center [666, 173] width 18 height 16
click at [665, 176] on icon at bounding box center [665, 176] width 5 height 0
click at [157, 242] on button "Ok All" at bounding box center [159, 239] width 14 height 8
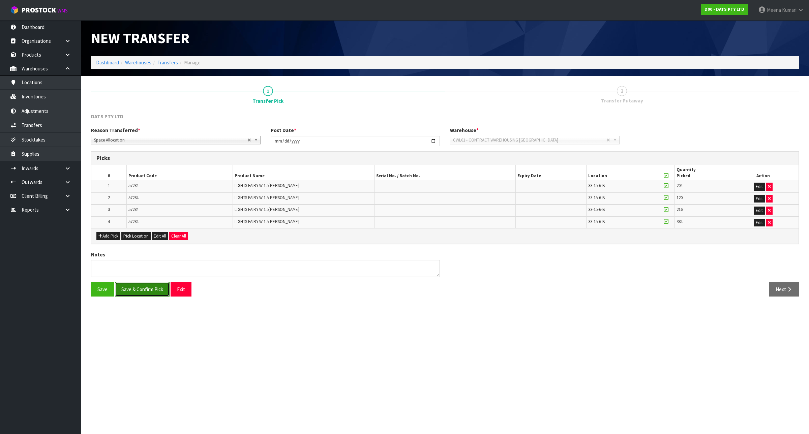
click at [155, 289] on button "Save & Confirm Pick" at bounding box center [142, 289] width 55 height 14
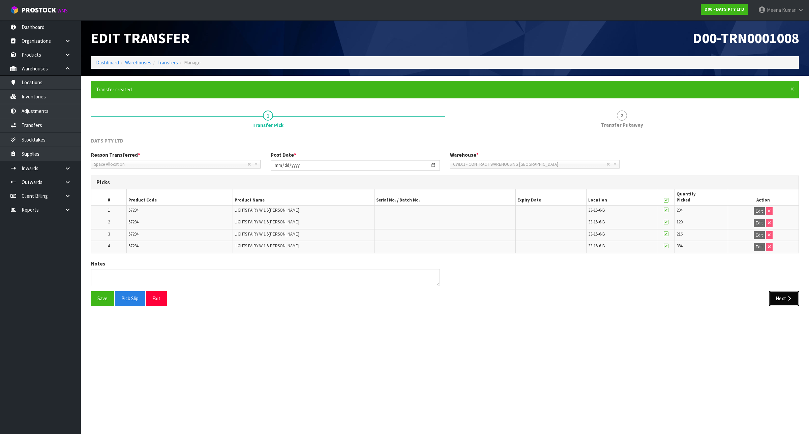
click at [780, 299] on button "Next" at bounding box center [784, 298] width 30 height 14
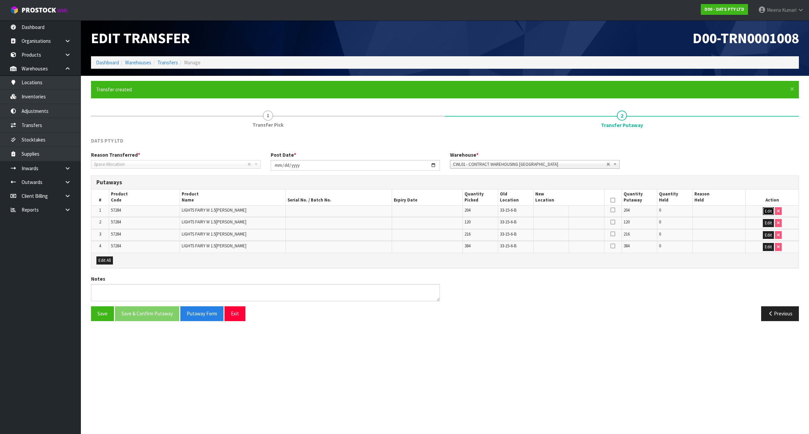
click at [767, 211] on button "Edit" at bounding box center [768, 211] width 11 height 8
click at [505, 209] on span "33-15-6-B" at bounding box center [508, 210] width 17 height 6
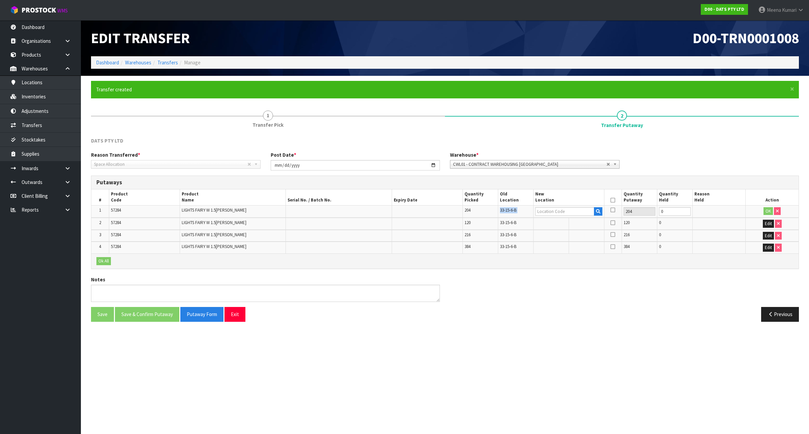
click at [505, 209] on span "33-15-6-B" at bounding box center [508, 210] width 17 height 6
copy tr "33-15-6-B"
click at [582, 216] on td at bounding box center [568, 211] width 71 height 12
click at [578, 210] on input "text" at bounding box center [564, 211] width 59 height 8
paste input "33-15-6-B"
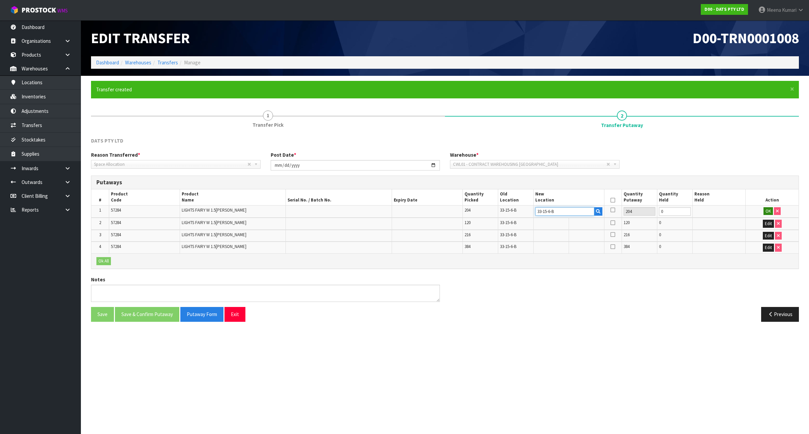
type input "33-15-6-B"
click at [766, 213] on button "OK" at bounding box center [767, 211] width 9 height 8
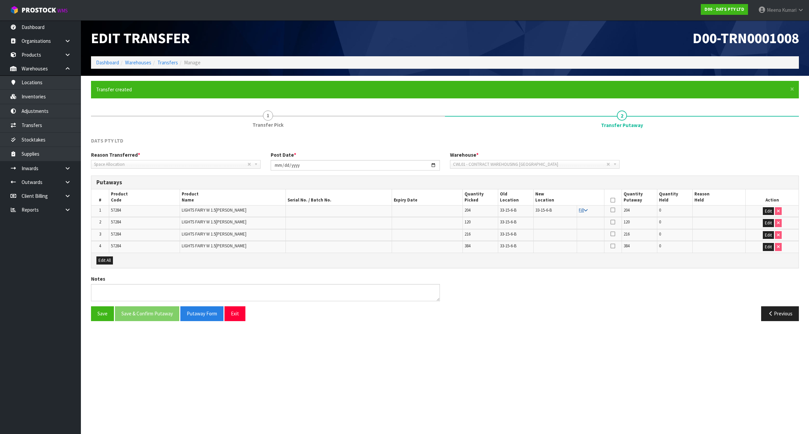
click at [585, 211] on icon at bounding box center [586, 210] width 4 height 4
click at [610, 200] on icon at bounding box center [612, 200] width 5 height 0
click at [142, 311] on button "Save & Confirm Putaway" at bounding box center [147, 313] width 64 height 14
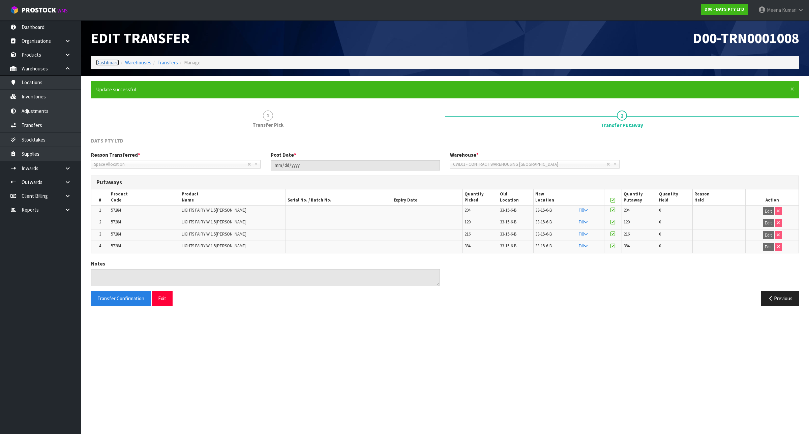
click at [101, 61] on link "Dashboard" at bounding box center [107, 62] width 23 height 6
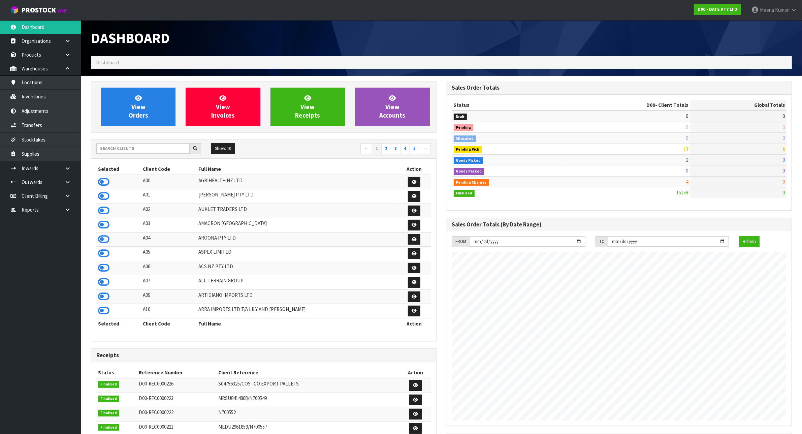
scroll to position [512, 355]
click at [153, 152] on input "text" at bounding box center [142, 148] width 93 height 10
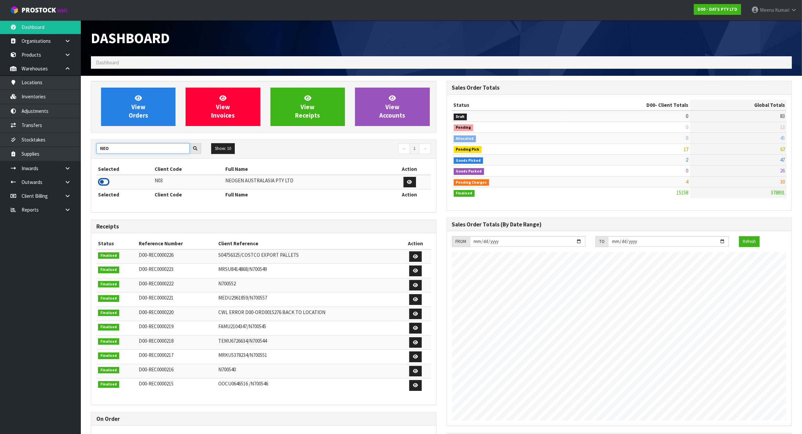
type input "NEO"
click at [105, 179] on icon at bounding box center [103, 182] width 11 height 10
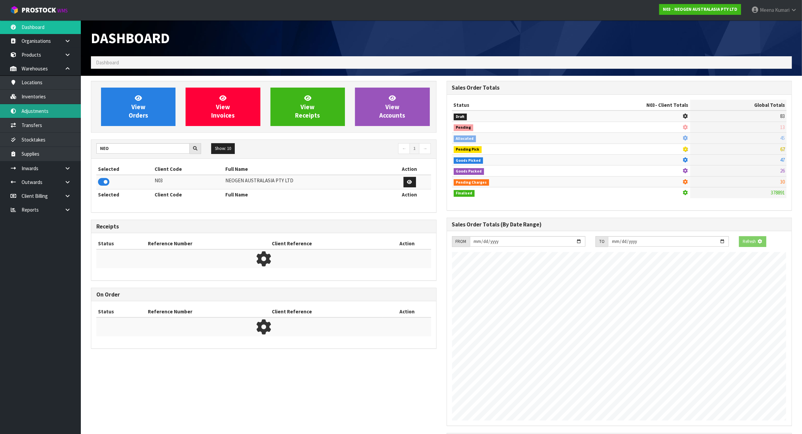
scroll to position [421, 355]
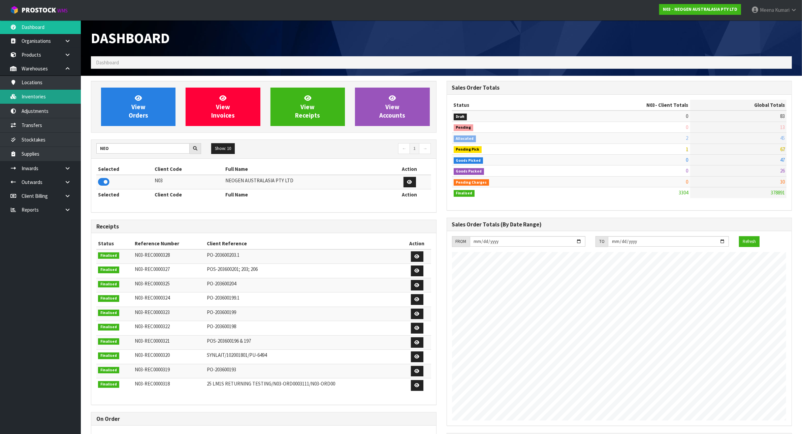
click at [59, 103] on link "Inventories" at bounding box center [40, 97] width 81 height 14
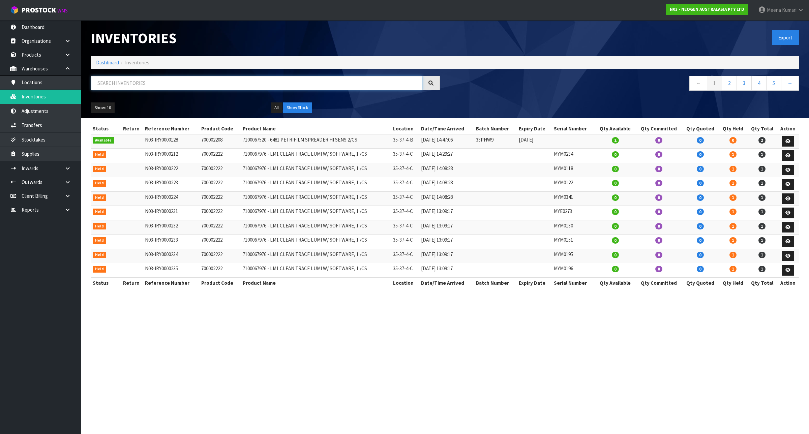
click at [160, 84] on input "text" at bounding box center [256, 83] width 331 height 14
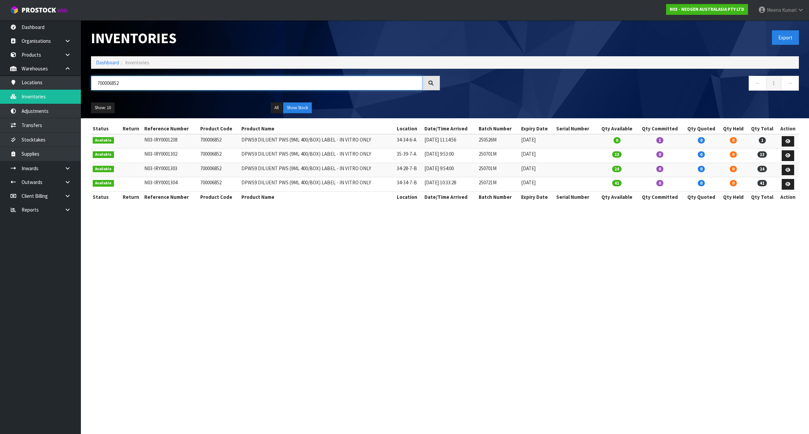
type input "700006852"
click at [106, 64] on link "Dashboard" at bounding box center [107, 62] width 23 height 6
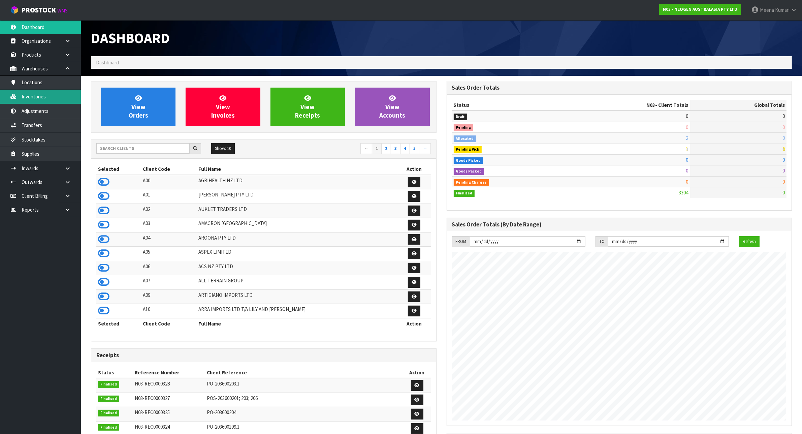
scroll to position [512, 355]
click at [43, 96] on link "Inventories" at bounding box center [40, 97] width 81 height 14
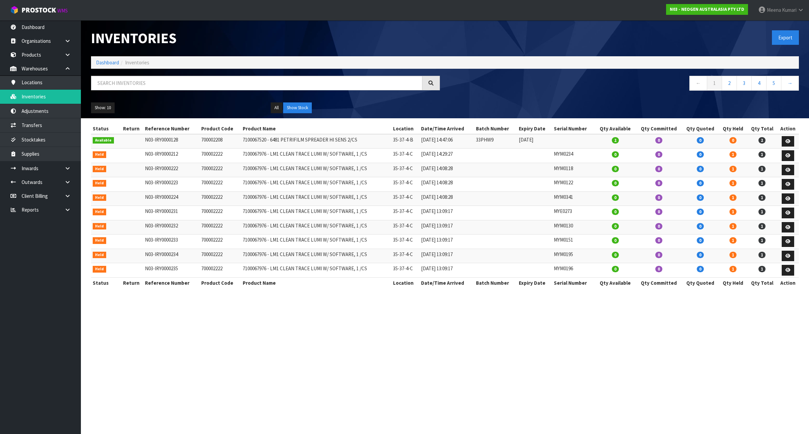
click at [133, 71] on div "Inventories Export Dashboard Inventories ← 1 2 3 4 5 → Show: 10 5 10 25 50 All …" at bounding box center [445, 69] width 718 height 98
click at [130, 80] on input "text" at bounding box center [256, 83] width 331 height 14
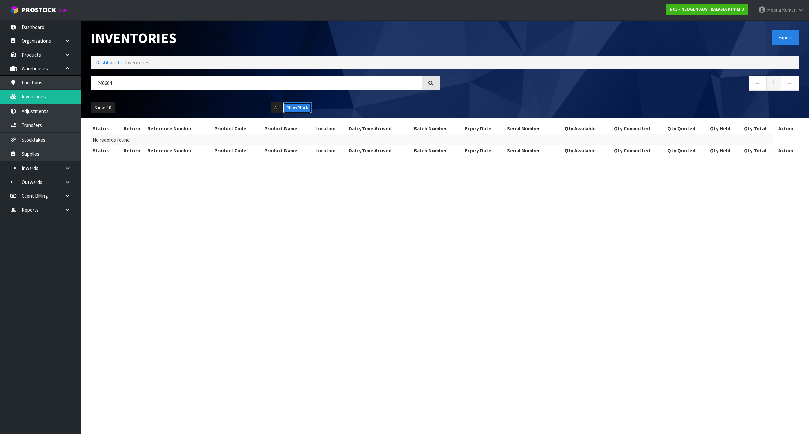
click at [295, 105] on button "Show Stock" at bounding box center [297, 107] width 29 height 11
click at [297, 104] on button "Show Stock" at bounding box center [297, 107] width 29 height 11
click at [147, 83] on input "240604" at bounding box center [256, 83] width 331 height 14
type input "240604M"
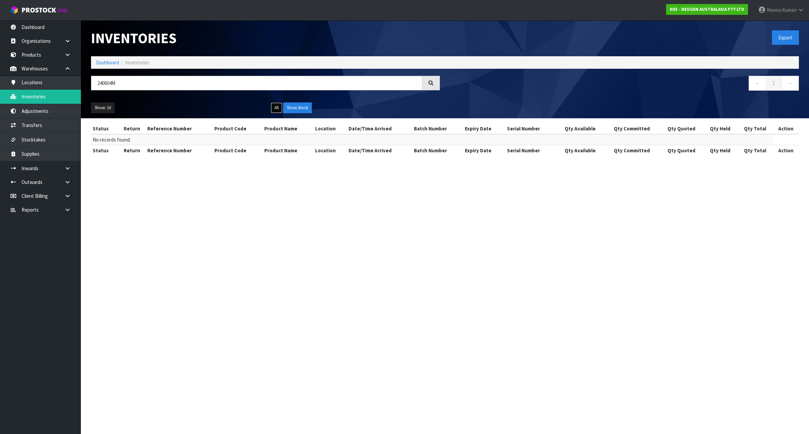
click at [277, 108] on button "All" at bounding box center [277, 107] width 12 height 11
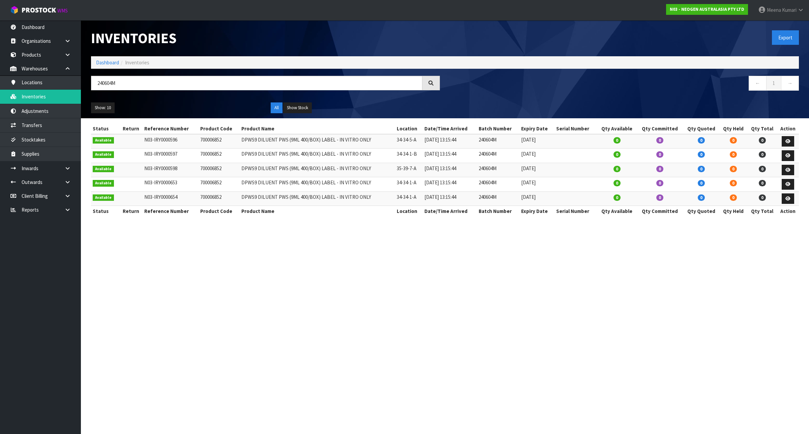
click at [490, 139] on td "240604M" at bounding box center [498, 141] width 42 height 14
copy td "240604M"
click at [68, 187] on link at bounding box center [70, 182] width 22 height 14
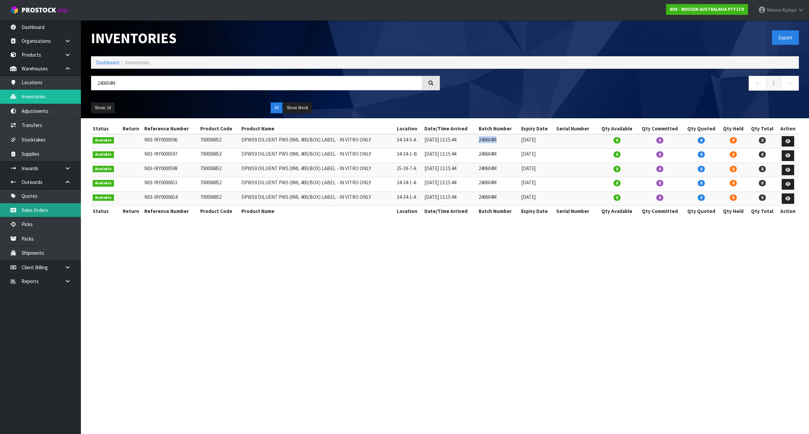
click at [68, 209] on link "Sales Orders" at bounding box center [40, 210] width 81 height 14
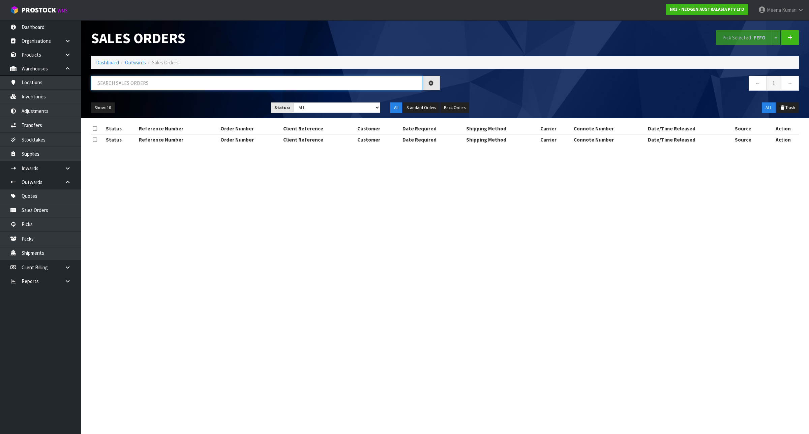
click at [180, 85] on input "text" at bounding box center [256, 83] width 331 height 14
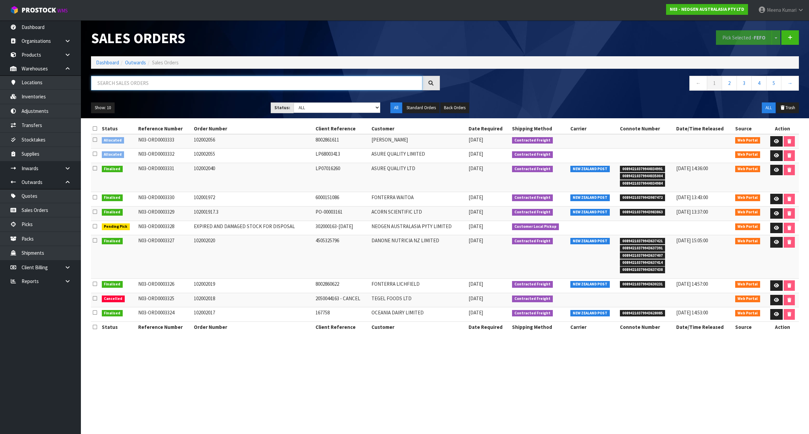
paste input "240604M"
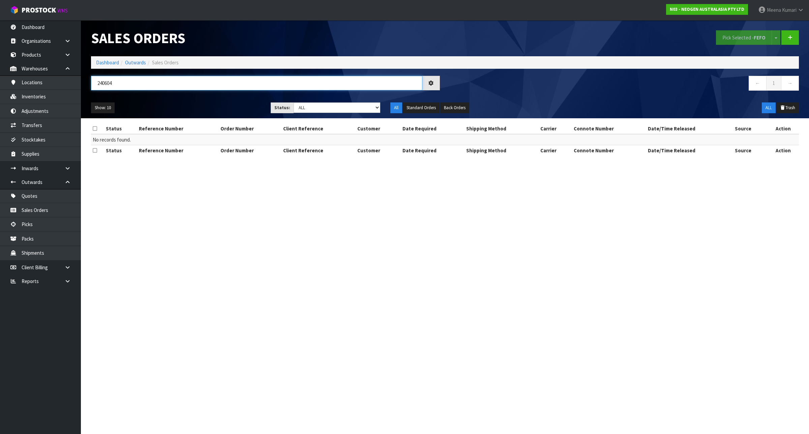
type input "240604"
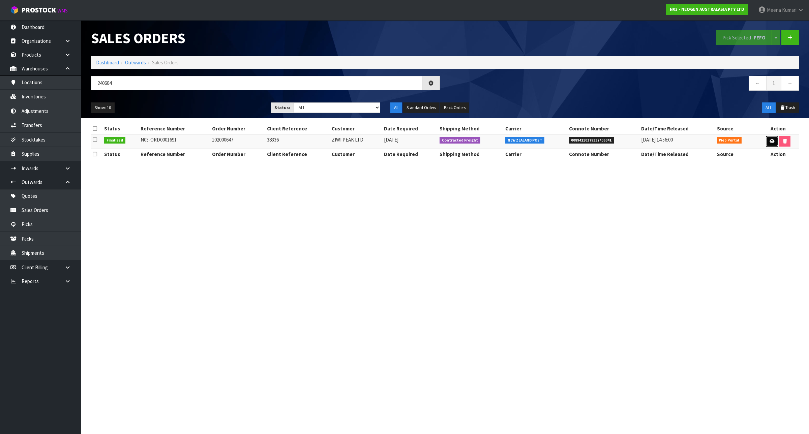
click at [769, 142] on icon at bounding box center [771, 141] width 5 height 4
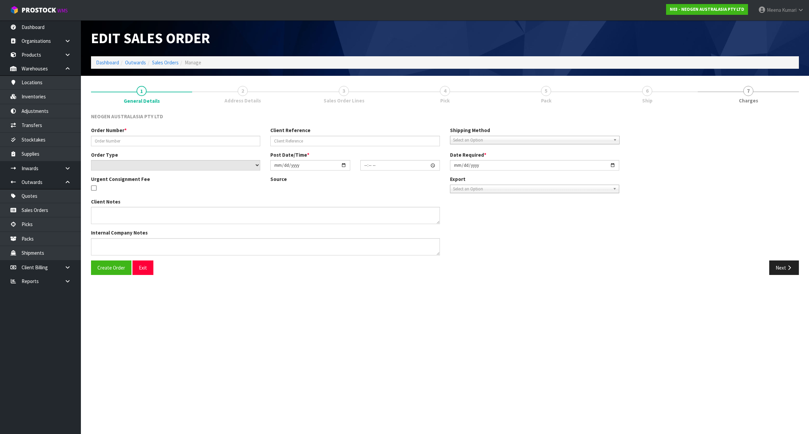
type input "102000647"
type input "38336"
select select "number:0"
type input "2024-10-09"
type input "12:39:00.000"
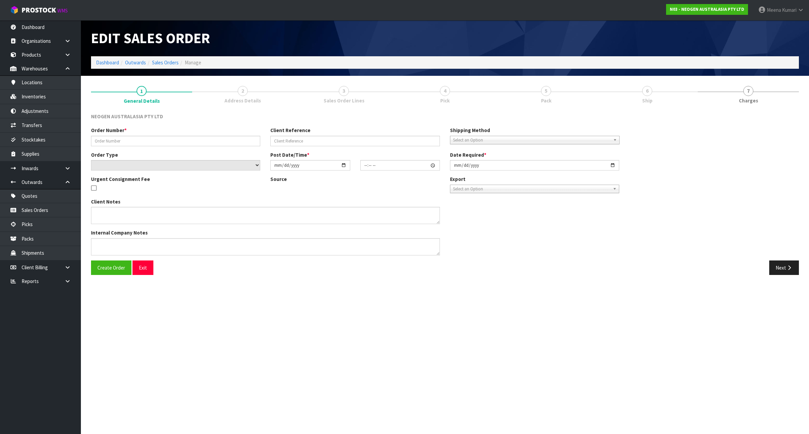
type input "2024-10-09"
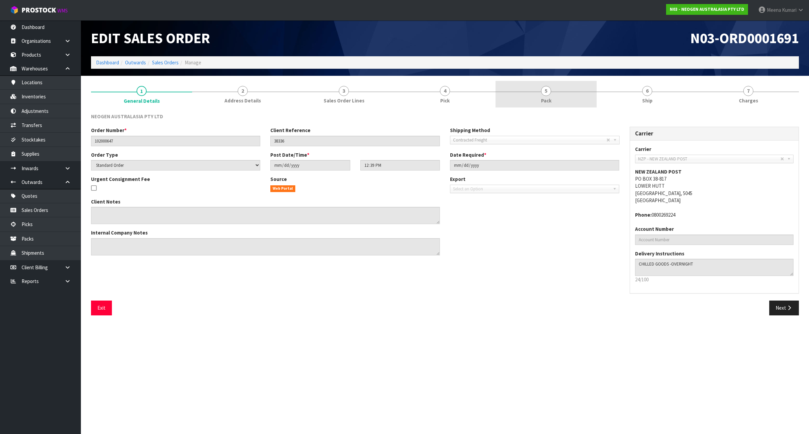
click at [548, 87] on span "5" at bounding box center [546, 91] width 10 height 10
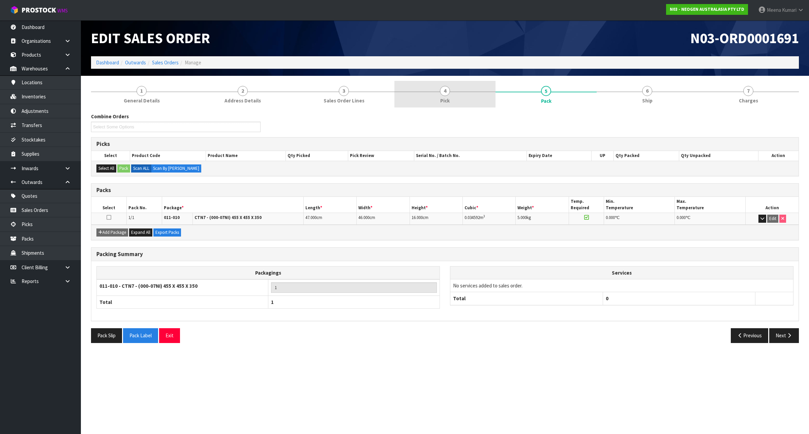
click at [487, 97] on link "4 Pick" at bounding box center [444, 94] width 101 height 27
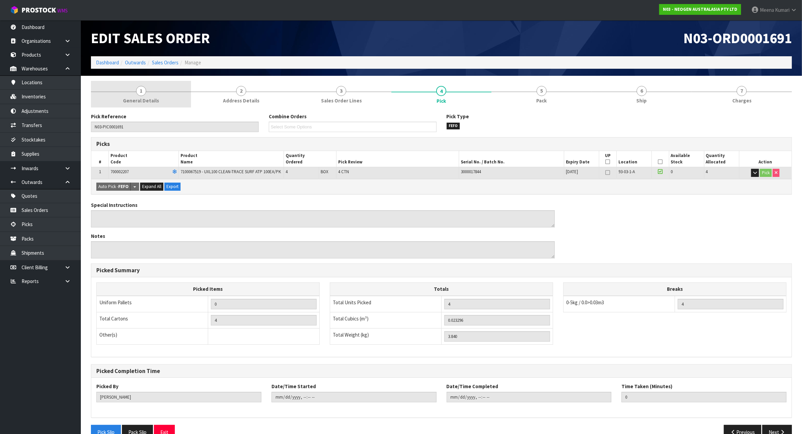
click at [120, 107] on link "1 General Details" at bounding box center [141, 94] width 100 height 27
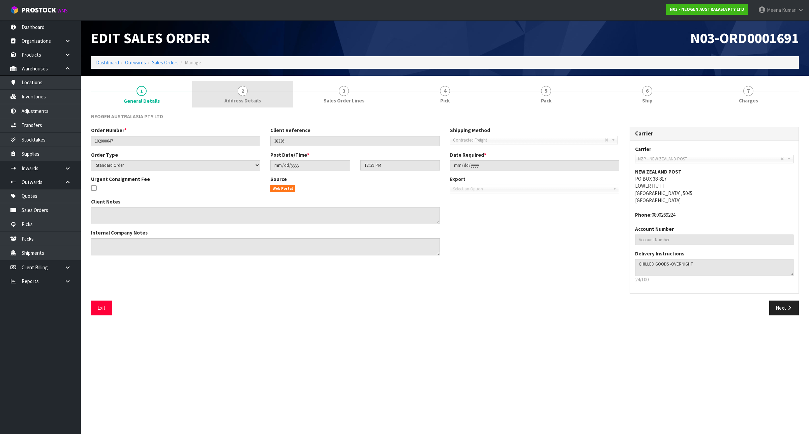
click at [291, 104] on link "2 Address Details" at bounding box center [242, 94] width 101 height 27
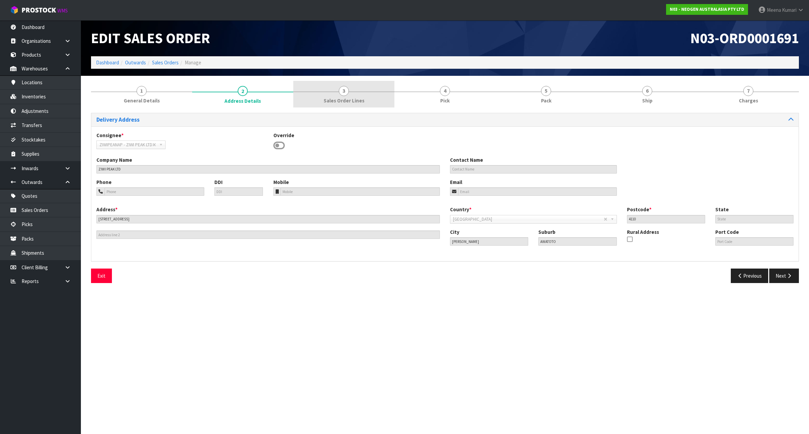
click at [355, 105] on link "3 Sales Order Lines" at bounding box center [343, 94] width 101 height 27
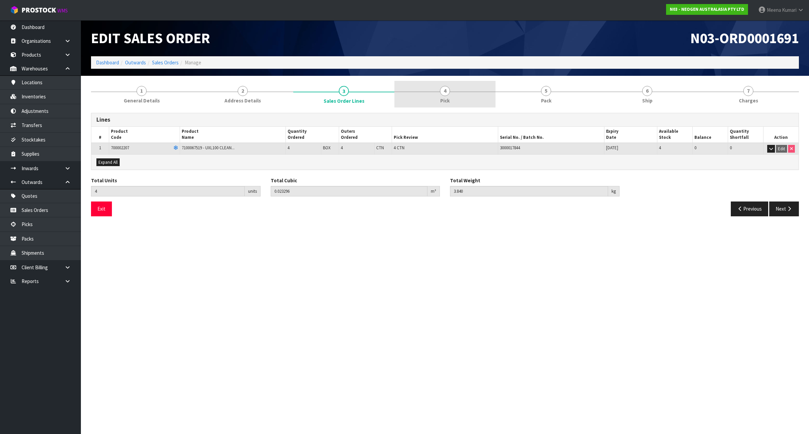
click at [474, 107] on link "4 Pick" at bounding box center [444, 94] width 101 height 27
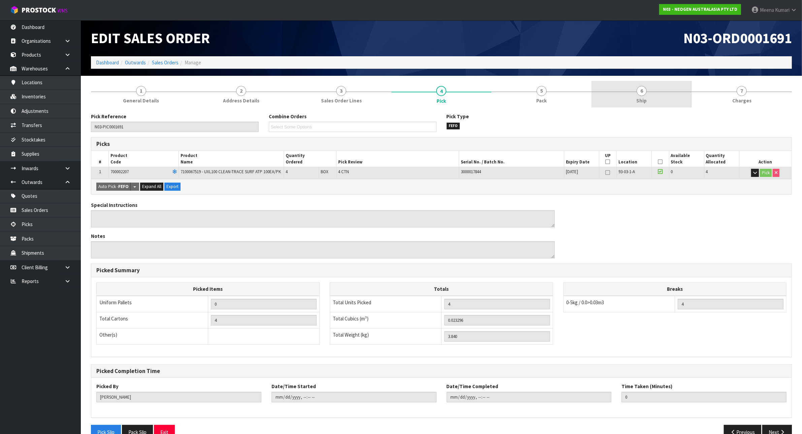
click at [632, 97] on link "6 Ship" at bounding box center [642, 94] width 100 height 27
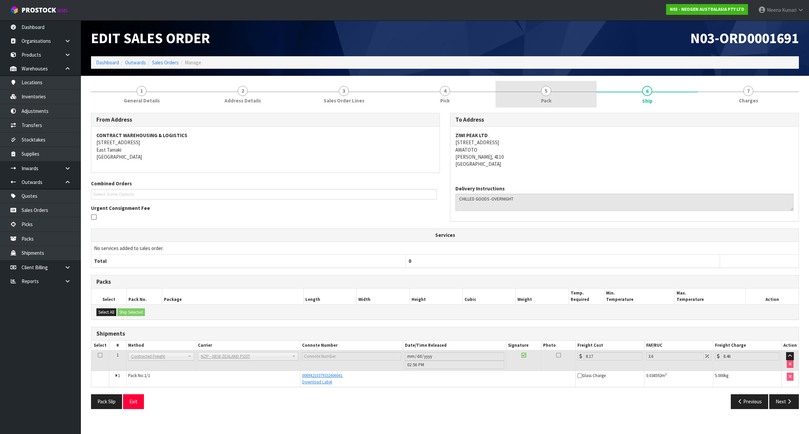
click at [563, 83] on link "5 Pack" at bounding box center [545, 94] width 101 height 27
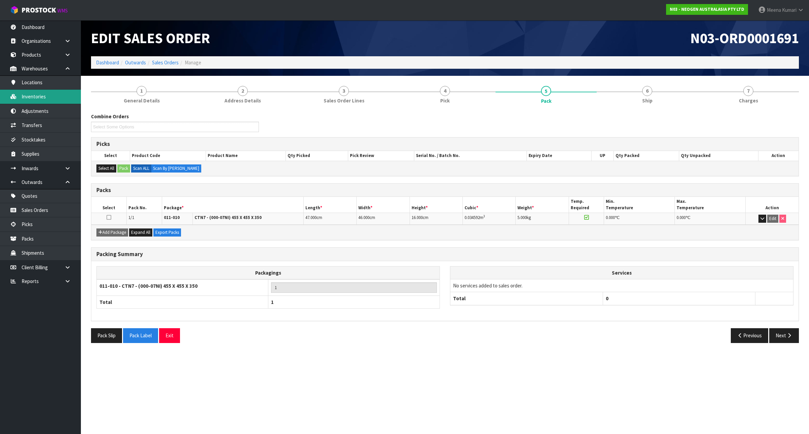
click at [64, 97] on link "Inventories" at bounding box center [40, 97] width 81 height 14
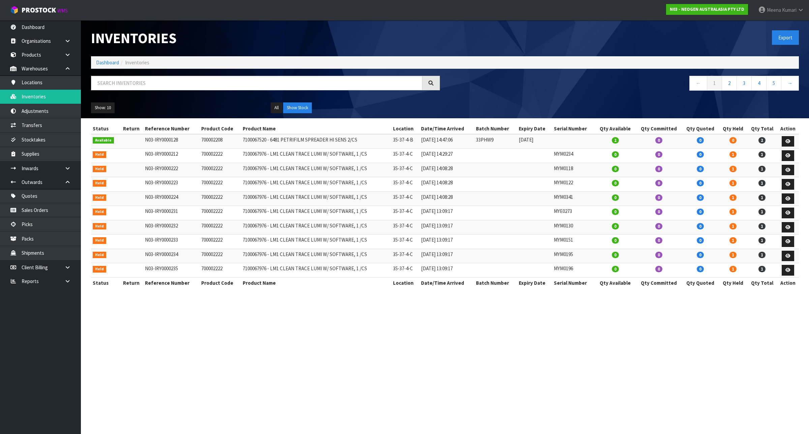
click at [139, 91] on div at bounding box center [265, 86] width 359 height 20
click at [134, 83] on input "text" at bounding box center [256, 83] width 331 height 14
paste input "250617M"
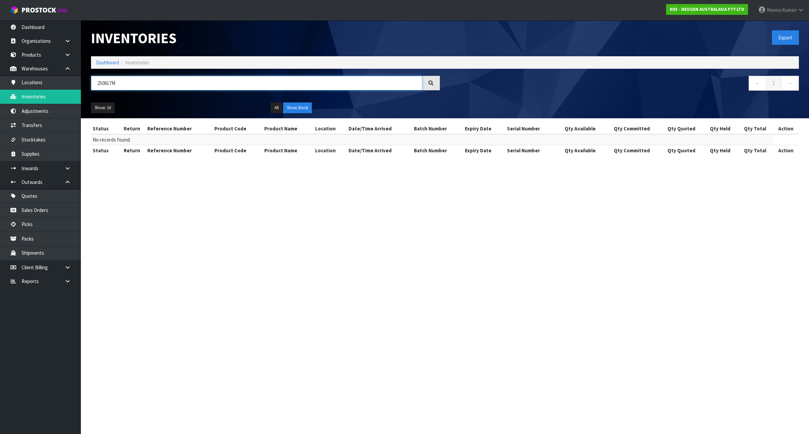
type input "250617M"
click at [293, 109] on button "Show Stock" at bounding box center [297, 107] width 29 height 11
click at [281, 106] on button "All" at bounding box center [277, 107] width 12 height 11
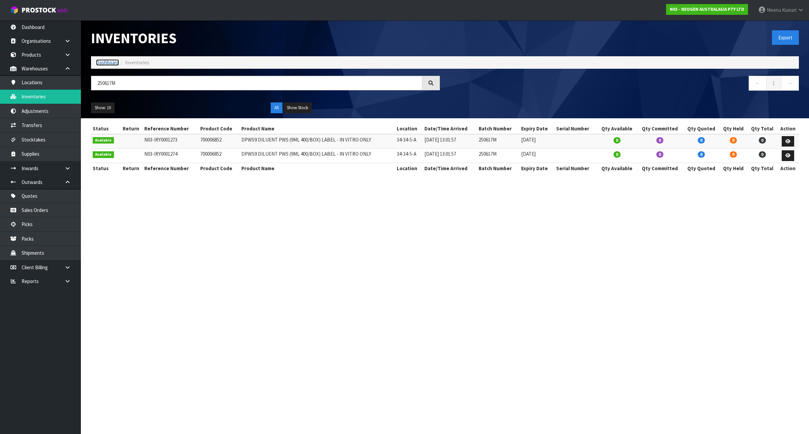
click at [96, 61] on link "Dashboard" at bounding box center [107, 62] width 23 height 6
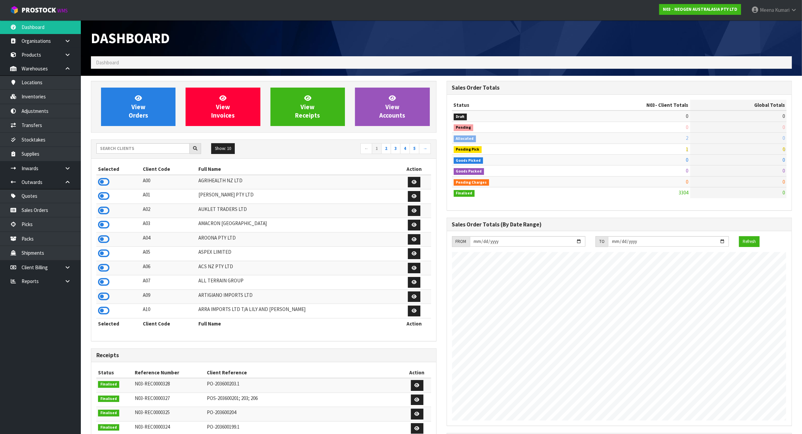
scroll to position [512, 355]
click at [169, 155] on div "Show: 10 5 10 25 50 ← 1 2 3 4 5 →" at bounding box center [263, 149] width 345 height 12
click at [163, 150] on input "text" at bounding box center [142, 148] width 93 height 10
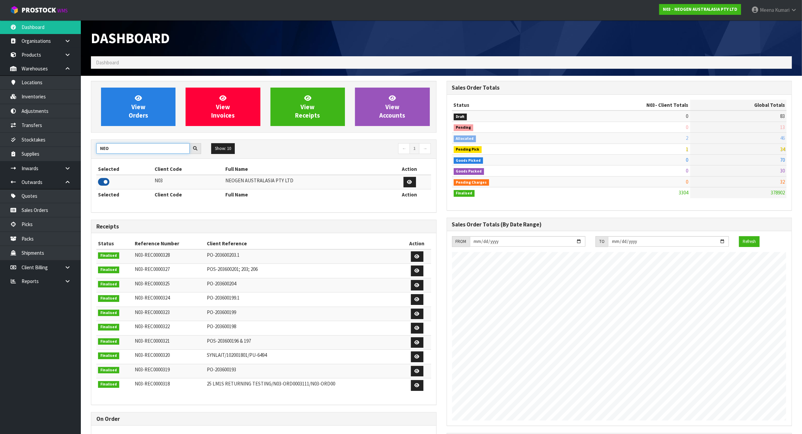
type input "NEO"
click at [103, 179] on icon at bounding box center [103, 182] width 11 height 10
click at [15, 96] on icon at bounding box center [13, 96] width 6 height 5
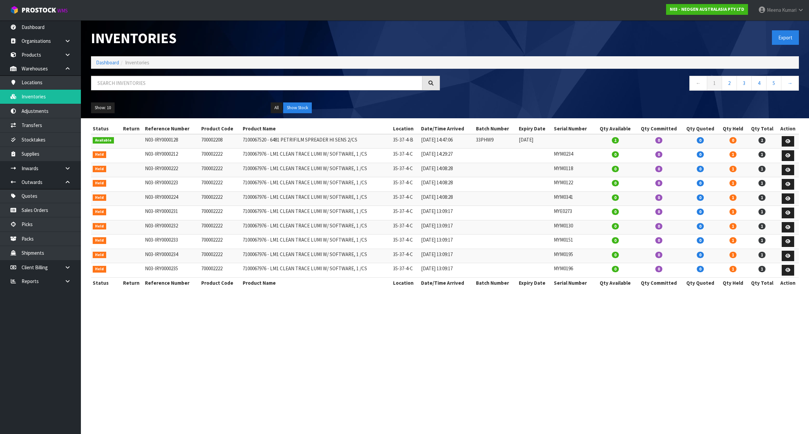
click at [92, 73] on div "Inventories Export Dashboard Inventories ← 1 2 3 4 5 → Show: 10 5 10 25 50 All …" at bounding box center [445, 69] width 718 height 98
click at [111, 81] on input "text" at bounding box center [256, 83] width 331 height 14
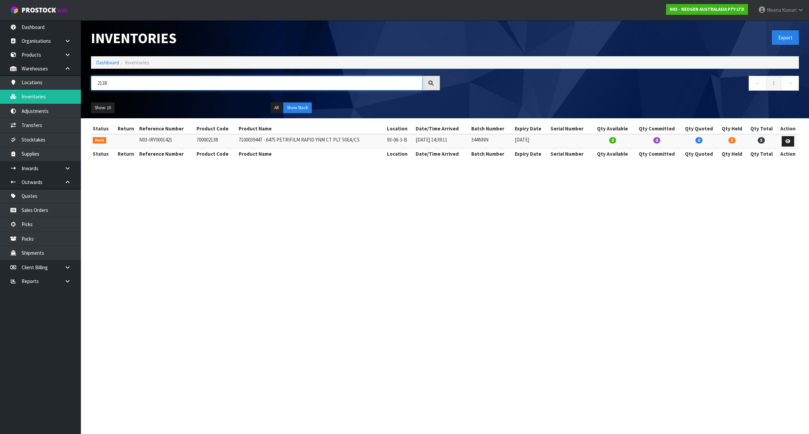
type input "2138"
click at [203, 133] on th "Product Code" at bounding box center [216, 128] width 42 height 11
click at [203, 144] on td "700002138" at bounding box center [216, 141] width 42 height 14
copy td "700002138"
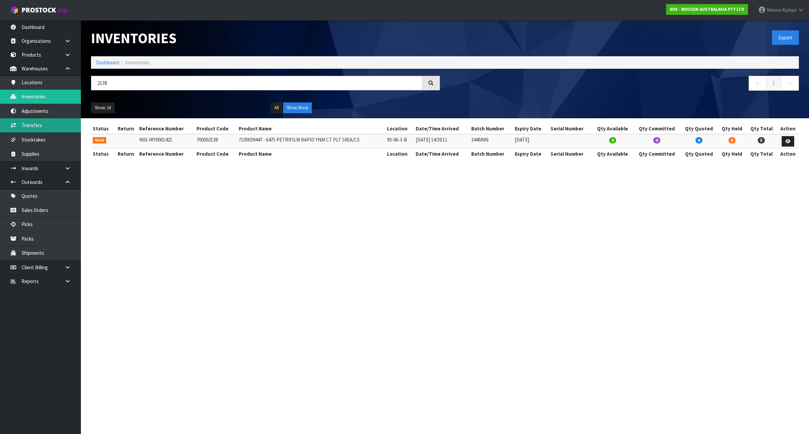
click at [41, 125] on link "Transfers" at bounding box center [40, 125] width 81 height 14
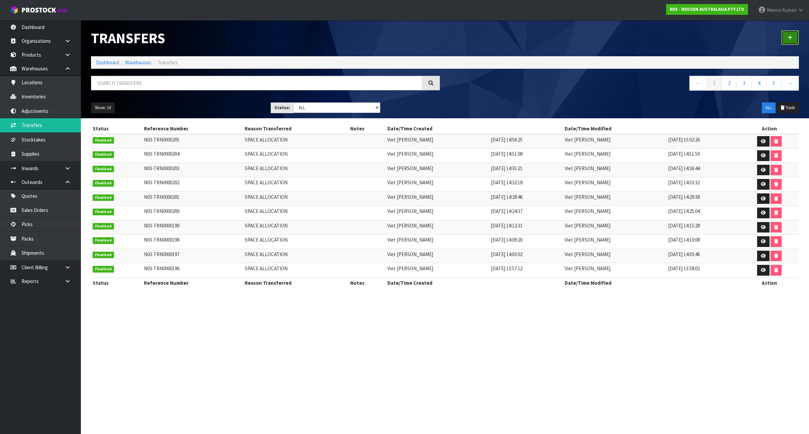
click at [788, 35] on icon at bounding box center [789, 37] width 5 height 5
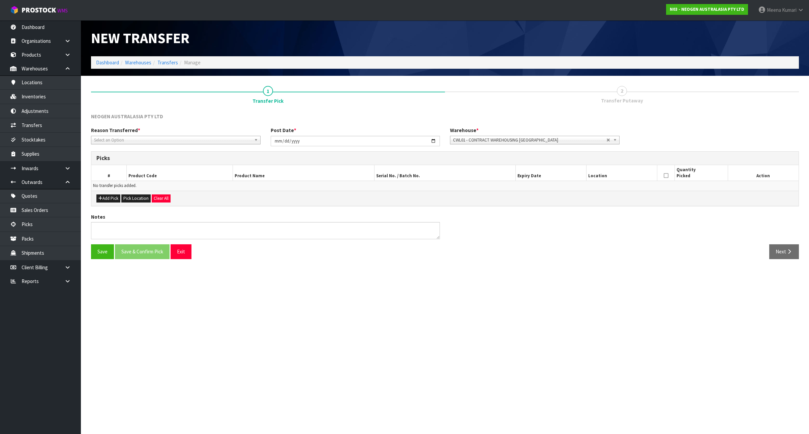
click at [224, 143] on span "Select an Option" at bounding box center [172, 140] width 157 height 8
click at [198, 156] on li "Space Allocation" at bounding box center [176, 159] width 166 height 8
click at [112, 199] on button "Add Pick" at bounding box center [108, 198] width 24 height 8
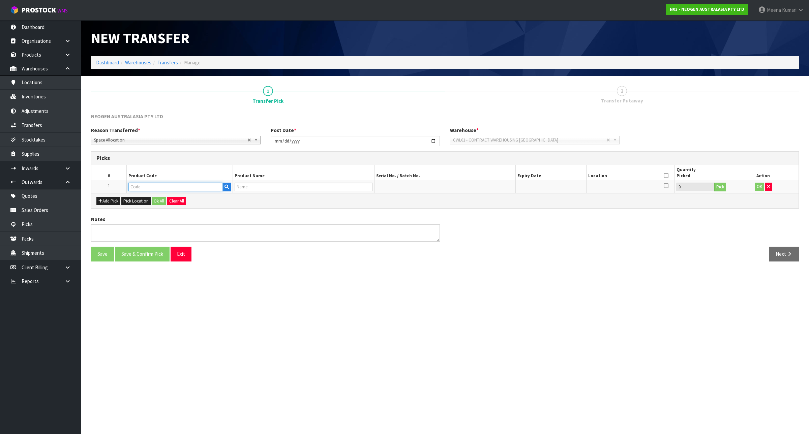
click at [170, 186] on input "text" at bounding box center [175, 187] width 94 height 8
paste input "700002138"
type input "700002138"
type input "7100039447 - 6475 PETRIFILM RAPID YNM CT PLT 50EA/CS"
type input "700002138"
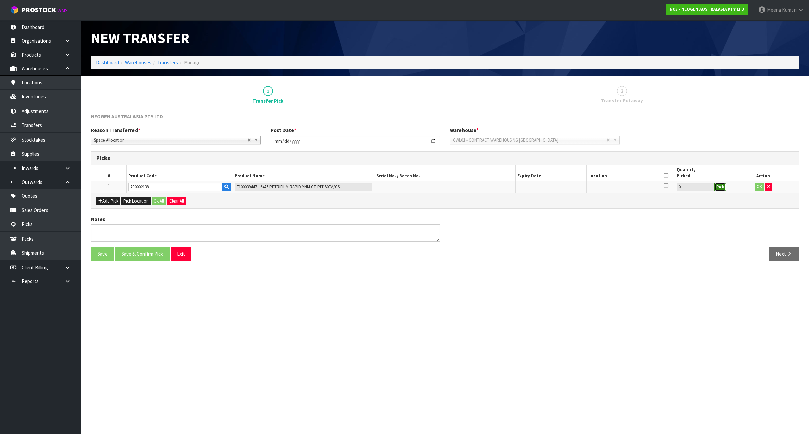
click at [718, 188] on button "Pick" at bounding box center [720, 187] width 12 height 9
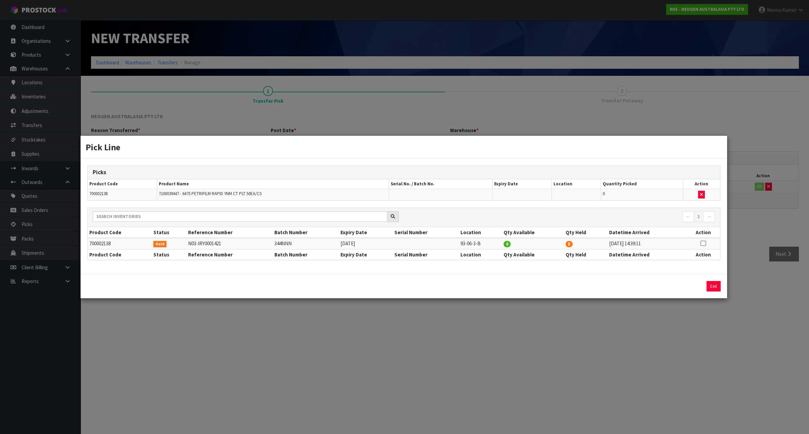
click at [703, 244] on icon at bounding box center [702, 243] width 5 height 0
click at [686, 286] on button "Assign Pick" at bounding box center [691, 286] width 28 height 10
type input "5"
drag, startPoint x: 691, startPoint y: 371, endPoint x: 681, endPoint y: 299, distance: 72.5
click at [691, 371] on div "Pick Line Picks Product Code Product Name Serial No. / Batch No. Expiry Date Lo…" at bounding box center [404, 217] width 809 height 434
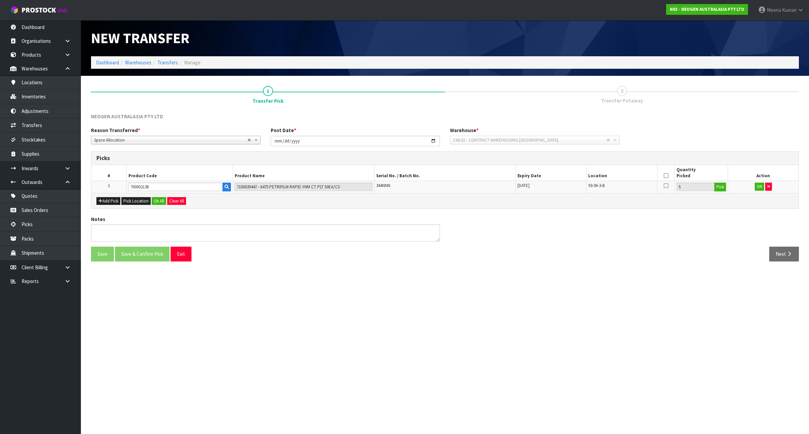
click at [667, 176] on icon at bounding box center [665, 176] width 5 height 0
click at [759, 189] on button "OK" at bounding box center [758, 187] width 9 height 8
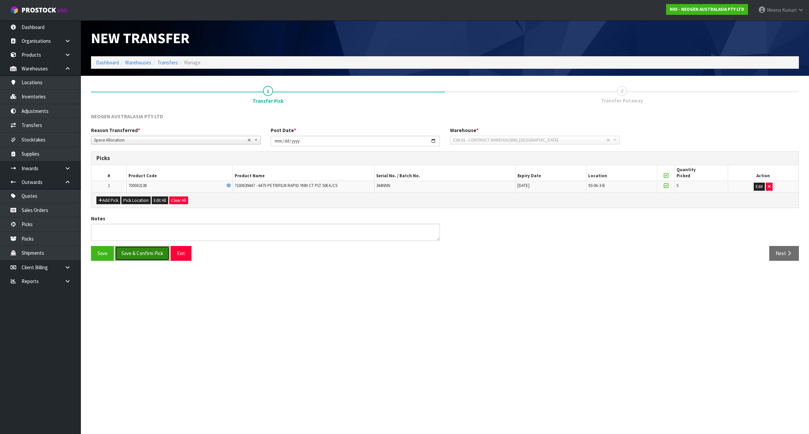
click at [159, 254] on button "Save & Confirm Pick" at bounding box center [142, 253] width 55 height 14
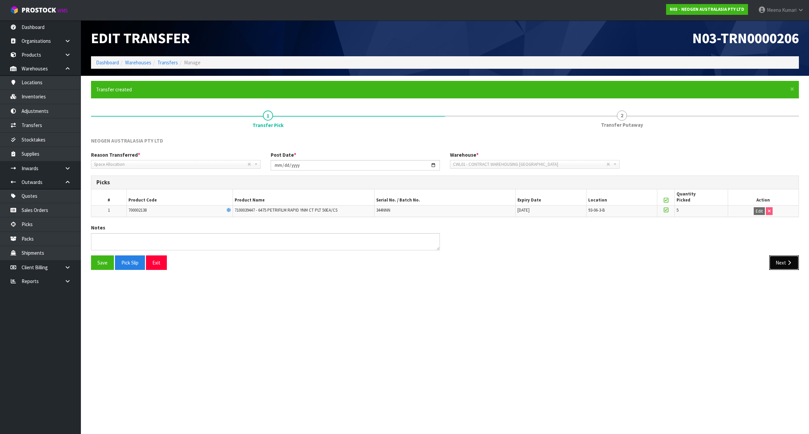
click at [787, 262] on icon "button" at bounding box center [789, 262] width 6 height 5
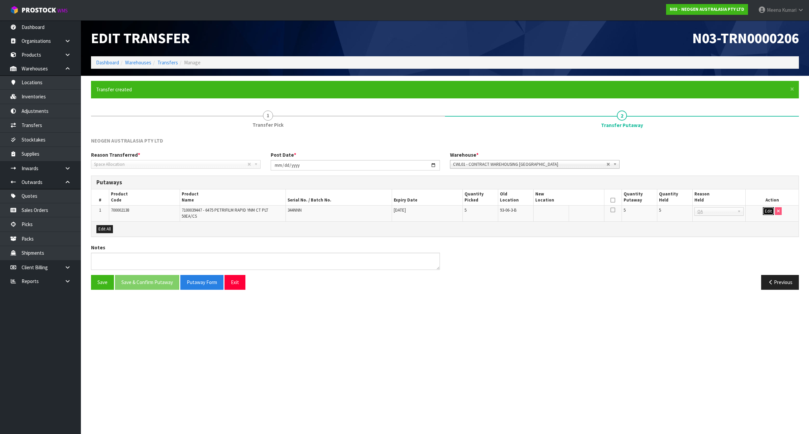
click at [767, 211] on button "Edit" at bounding box center [768, 211] width 11 height 8
click at [572, 210] on input "text" at bounding box center [564, 211] width 59 height 8
type input "93-05-3-A"
click at [667, 213] on input "5" at bounding box center [675, 211] width 32 height 8
type input "0"
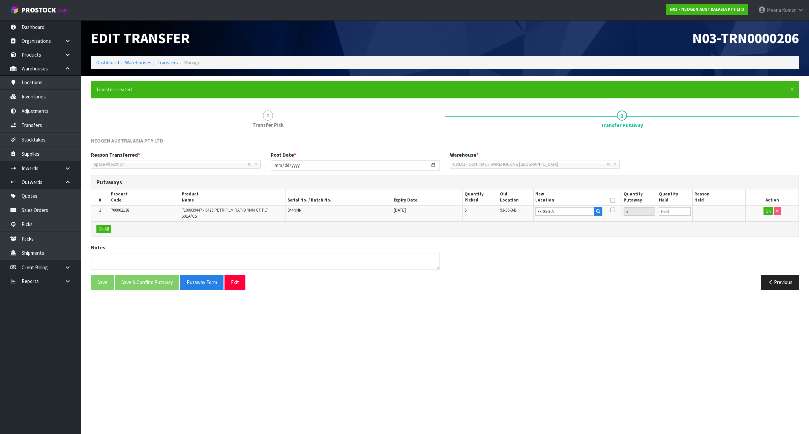
click at [613, 200] on icon at bounding box center [612, 200] width 5 height 0
click at [767, 215] on button "OK" at bounding box center [767, 211] width 9 height 8
click at [145, 285] on button "Save & Confirm Putaway" at bounding box center [147, 282] width 64 height 14
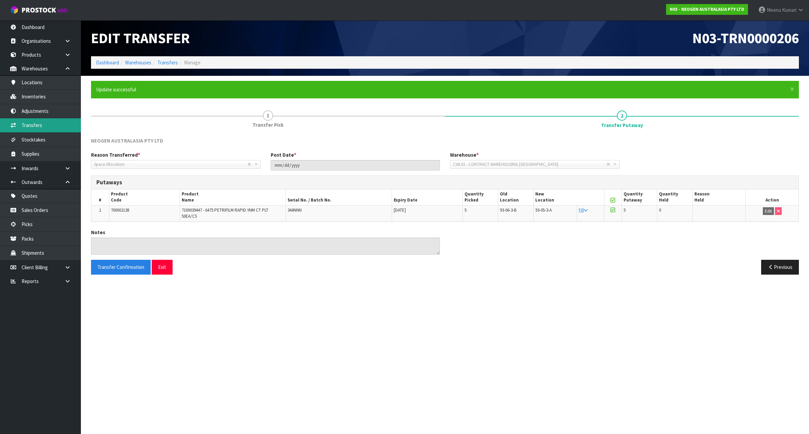
click at [50, 125] on link "Transfers" at bounding box center [40, 125] width 81 height 14
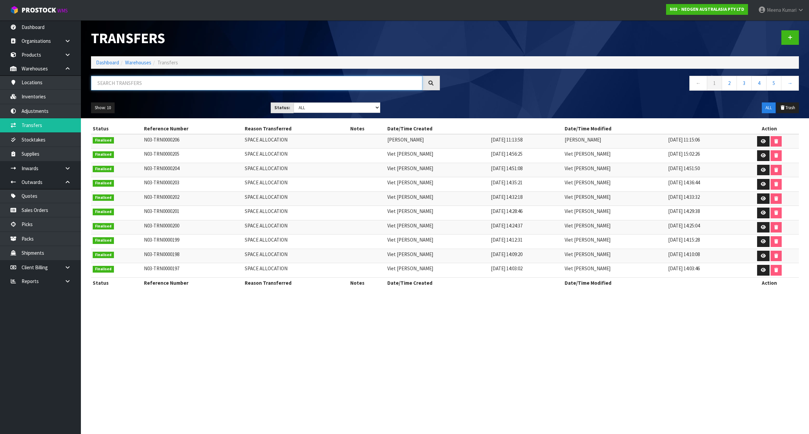
click at [201, 90] on input "text" at bounding box center [256, 83] width 331 height 14
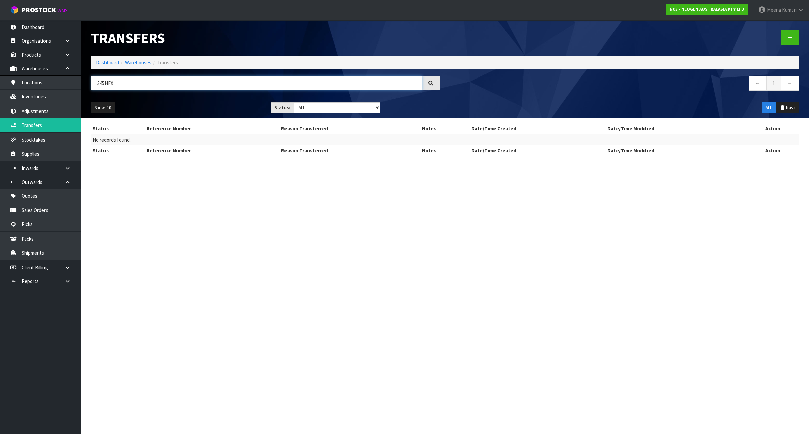
click at [127, 84] on input "345HEX" at bounding box center [256, 83] width 331 height 14
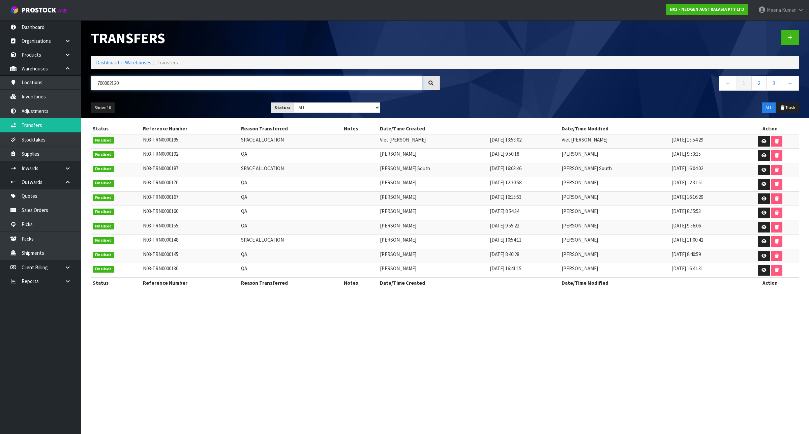
click at [127, 83] on input "700002120" at bounding box center [256, 83] width 331 height 14
type input "700002120"
click at [60, 99] on link "Inventories" at bounding box center [40, 97] width 81 height 14
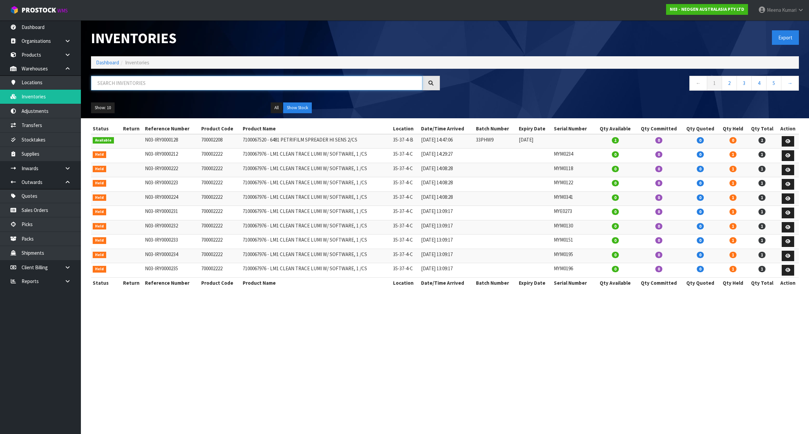
click at [138, 88] on input "text" at bounding box center [256, 83] width 331 height 14
paste input "700002120"
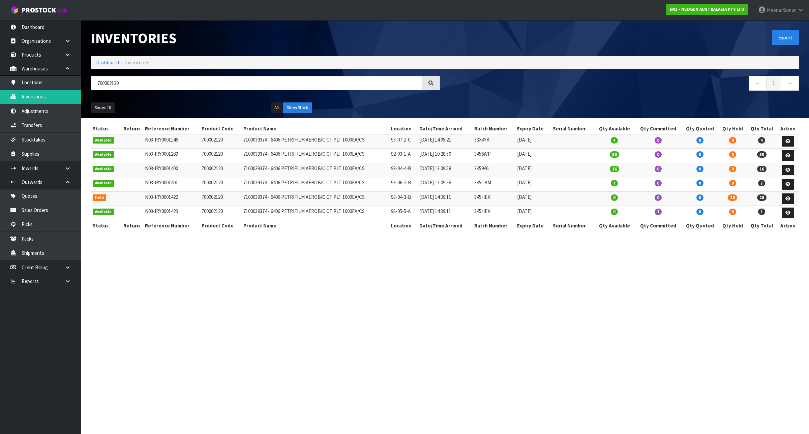
click at [488, 199] on td "345HEK" at bounding box center [493, 198] width 43 height 14
copy td "345HEK"
click at [171, 85] on input "700002120" at bounding box center [256, 83] width 331 height 14
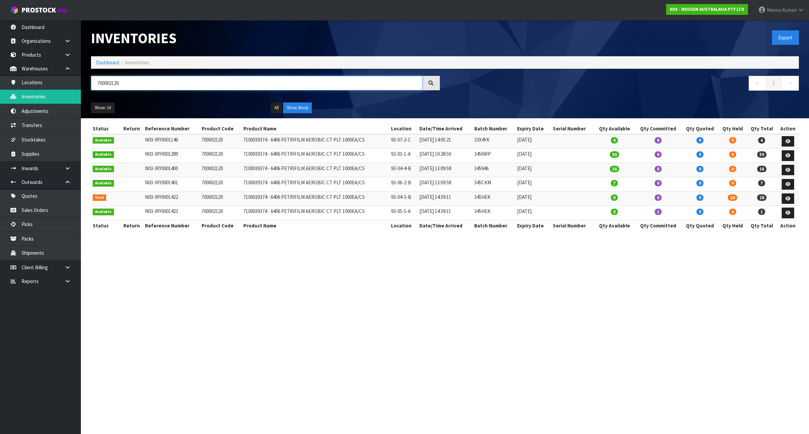
paste input "345HEK"
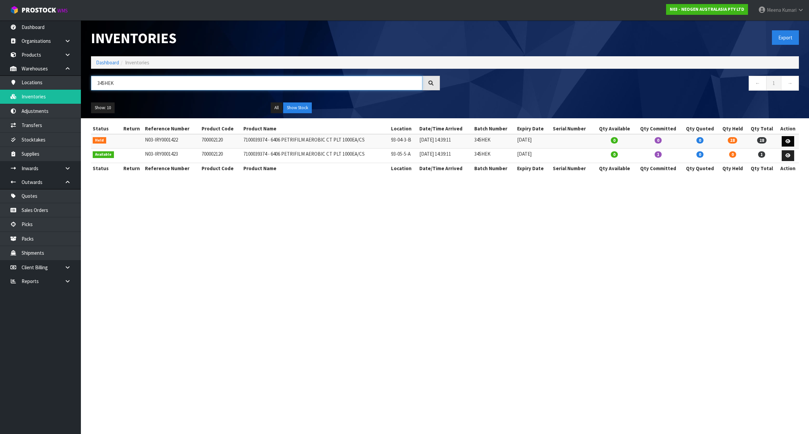
type input "345HEK"
click at [790, 146] on link at bounding box center [787, 141] width 12 height 11
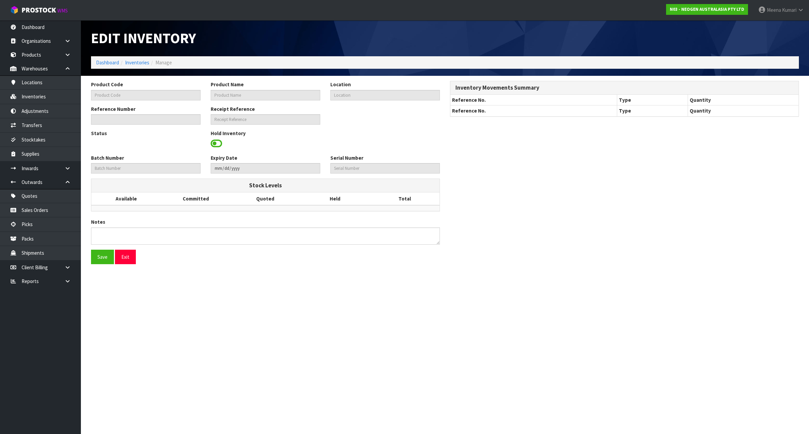
type input "700002120"
type input "7100039374 - 6406 PETRIFILM AEROBIC CT PLT 1000EA/CS"
type input "93-04-3-B"
type input "N03-IRY0001422"
type input "N03-REC0000321"
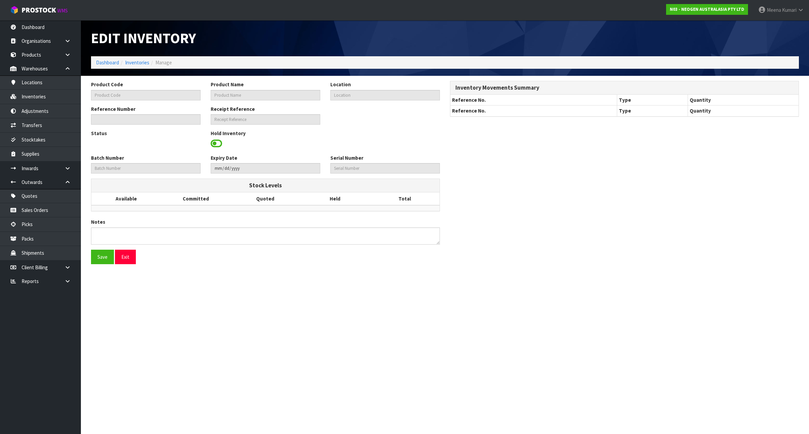
type input "345HEK"
type input "2026-11-18"
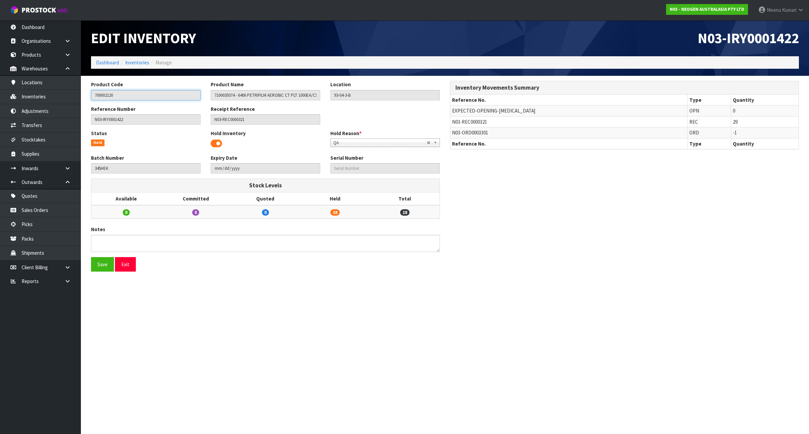
click at [133, 91] on input "700002120" at bounding box center [146, 95] width 110 height 10
click at [123, 98] on input "700002120" at bounding box center [146, 95] width 110 height 10
click at [49, 124] on link "Transfers" at bounding box center [40, 125] width 81 height 14
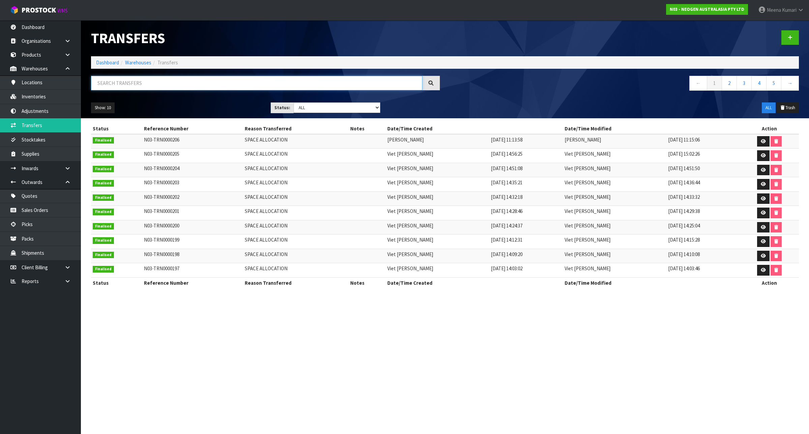
click at [152, 85] on input "text" at bounding box center [256, 83] width 331 height 14
paste input "700002120"
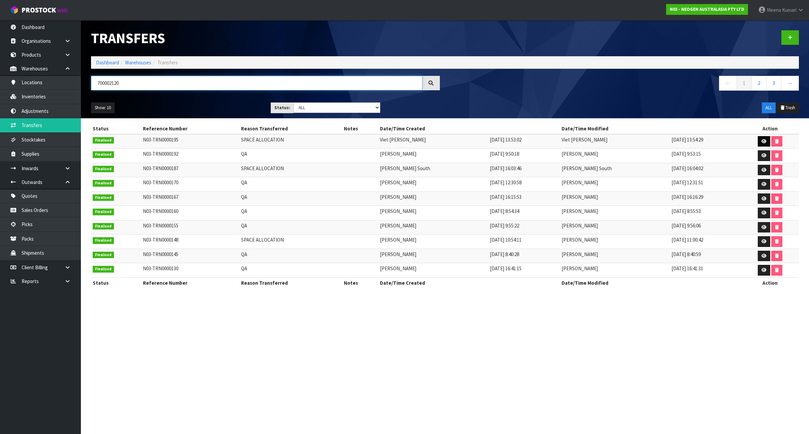
type input "700002120"
click at [762, 137] on link at bounding box center [763, 141] width 12 height 11
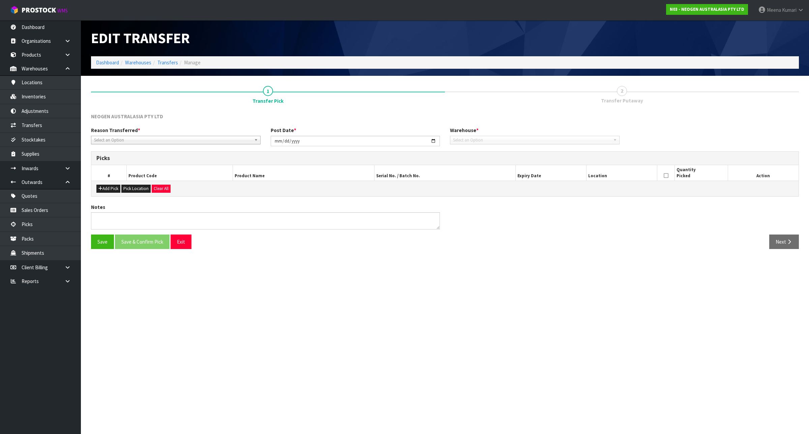
type input "2025-08-27"
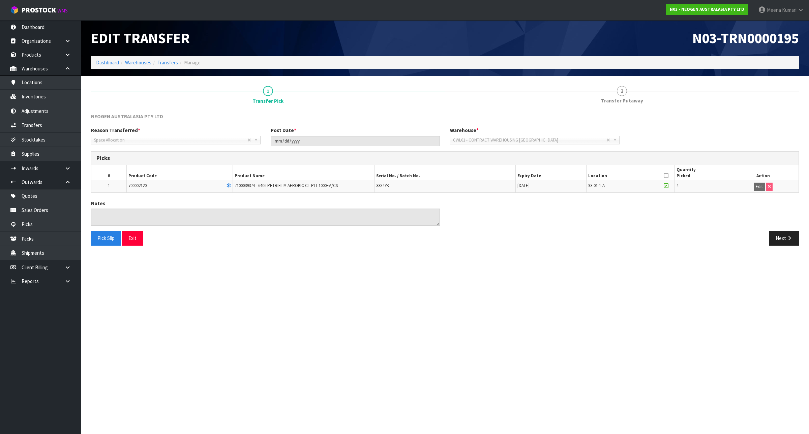
click at [133, 188] on span "700002120" at bounding box center [137, 186] width 18 height 6
click at [134, 187] on span "700002120" at bounding box center [137, 186] width 18 height 6
copy span "700002120"
click at [45, 125] on link "Transfers" at bounding box center [40, 125] width 81 height 14
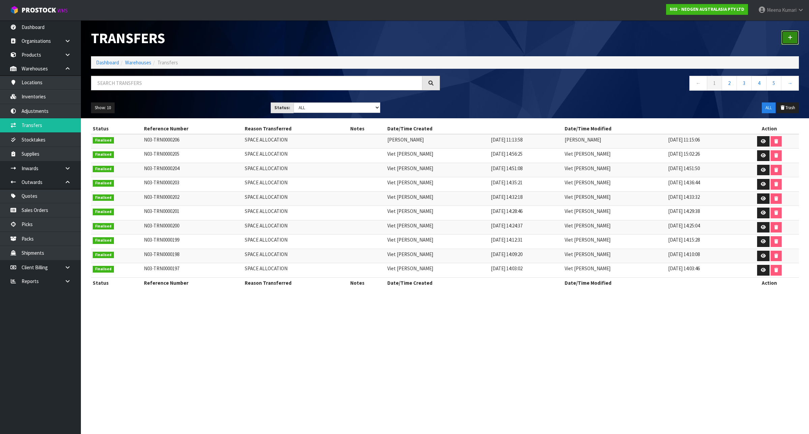
drag, startPoint x: 792, startPoint y: 36, endPoint x: 785, endPoint y: 36, distance: 6.7
click at [792, 36] on link at bounding box center [790, 37] width 18 height 14
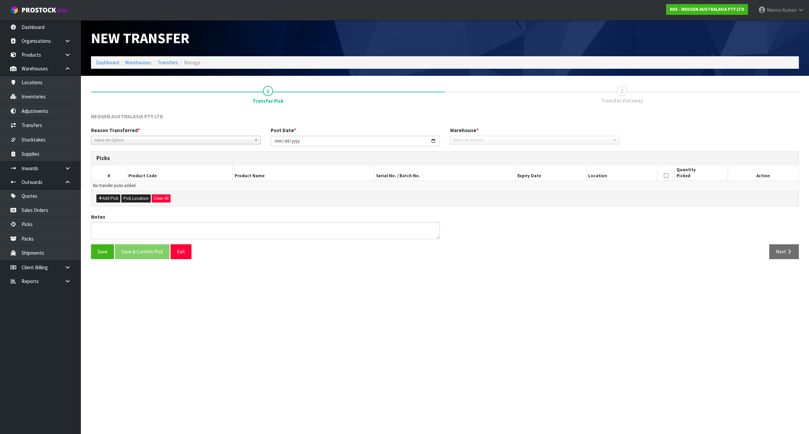
click at [172, 134] on div "Reason Transferred * Space Allocation Damage Expired Stock Repair QA Select an …" at bounding box center [176, 135] width 180 height 17
click at [173, 138] on span "Select an Option" at bounding box center [172, 140] width 157 height 8
click at [141, 190] on li "QA" at bounding box center [176, 193] width 166 height 8
click at [107, 198] on button "Add Pick" at bounding box center [108, 198] width 24 height 8
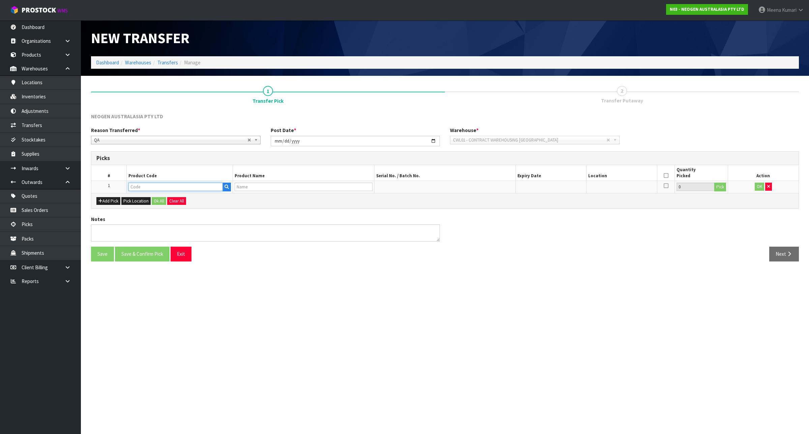
click at [140, 188] on input "text" at bounding box center [175, 187] width 94 height 8
type input "700002120"
type input "7100039374 - 6406 PETRIFILM AEROBIC CT PLT 1000EA/CS"
type input "700002120"
click at [721, 184] on button "Pick" at bounding box center [720, 187] width 12 height 9
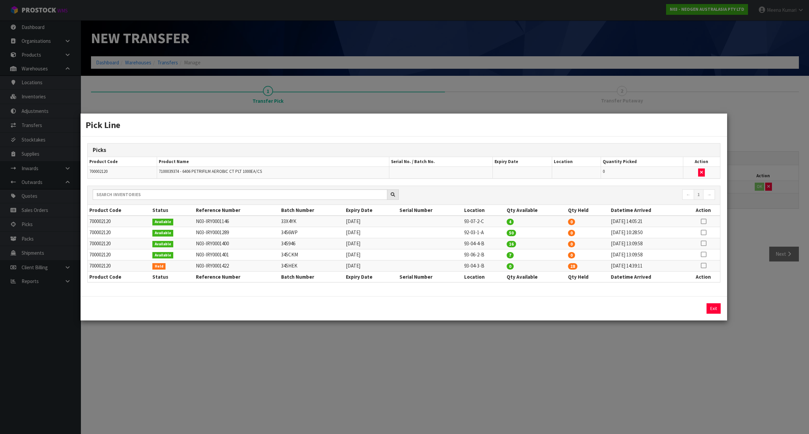
click at [704, 266] on icon at bounding box center [703, 266] width 5 height 0
click at [692, 307] on button "Assign Pick" at bounding box center [691, 308] width 28 height 10
type input "28"
click at [663, 354] on div "Pick Line Picks Product Code Product Name Serial No. / Batch No. Expiry Date Lo…" at bounding box center [404, 217] width 809 height 434
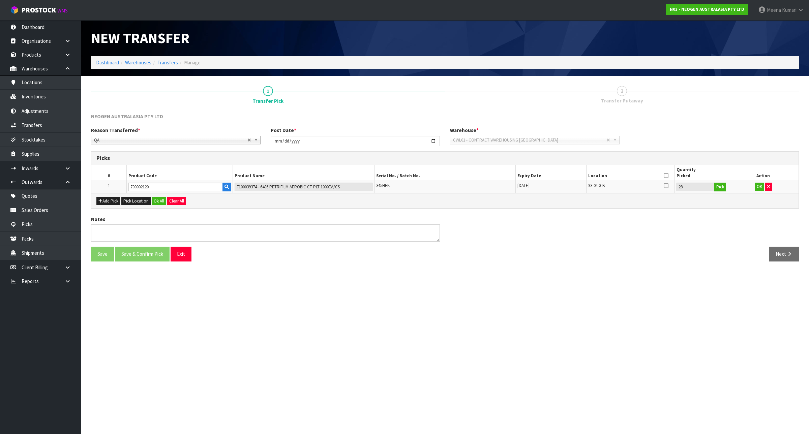
click at [664, 176] on icon at bounding box center [665, 176] width 5 height 0
click at [757, 186] on button "OK" at bounding box center [758, 187] width 9 height 8
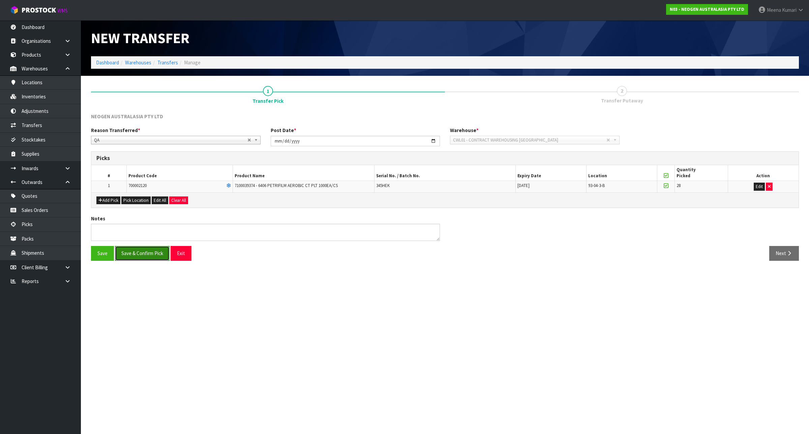
click at [132, 253] on button "Save & Confirm Pick" at bounding box center [142, 253] width 55 height 14
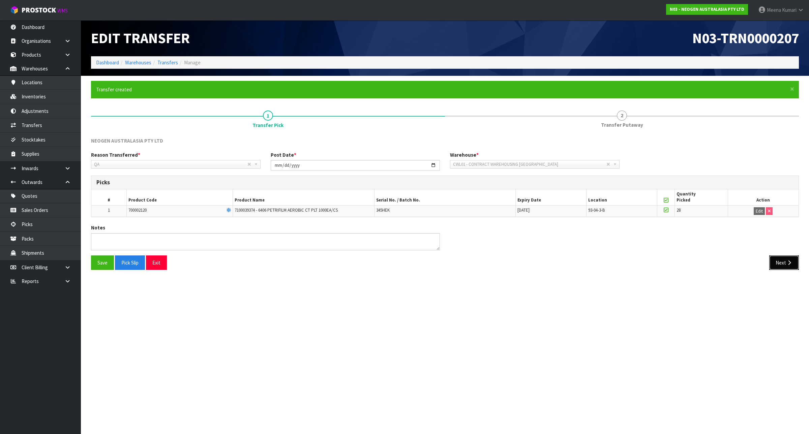
click at [782, 263] on button "Next" at bounding box center [784, 262] width 30 height 14
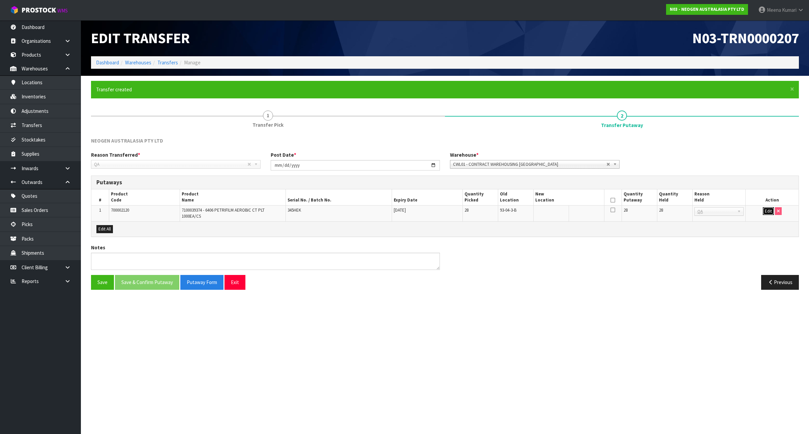
click at [768, 210] on button "Edit" at bounding box center [768, 211] width 11 height 8
click at [562, 213] on input "text" at bounding box center [564, 211] width 59 height 8
type input "93-04-2-B"
click at [672, 210] on input "28" at bounding box center [675, 211] width 32 height 8
type input "0"
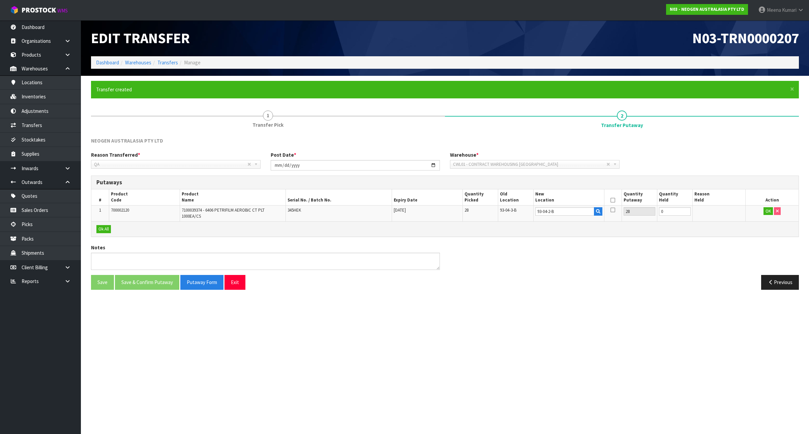
click at [612, 200] on icon at bounding box center [612, 200] width 5 height 0
click at [767, 211] on button "OK" at bounding box center [767, 211] width 9 height 8
click at [142, 277] on button "Save & Confirm Putaway" at bounding box center [147, 282] width 64 height 14
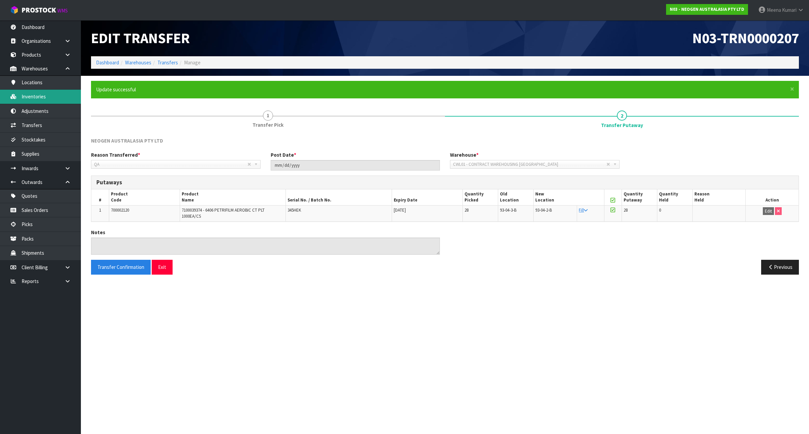
click at [41, 97] on link "Inventories" at bounding box center [40, 97] width 81 height 14
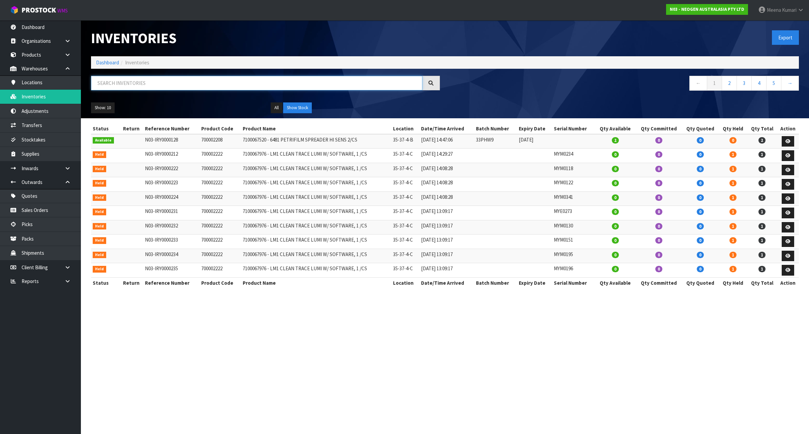
click at [150, 85] on input "text" at bounding box center [256, 83] width 331 height 14
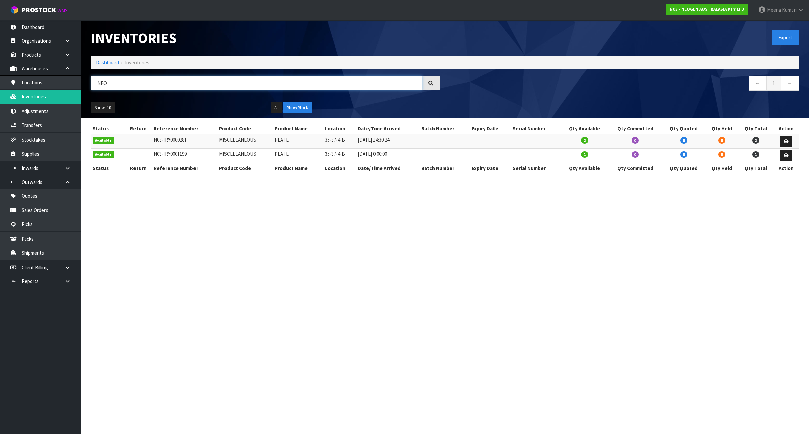
click at [145, 85] on input "NEO" at bounding box center [256, 83] width 331 height 14
type input "N"
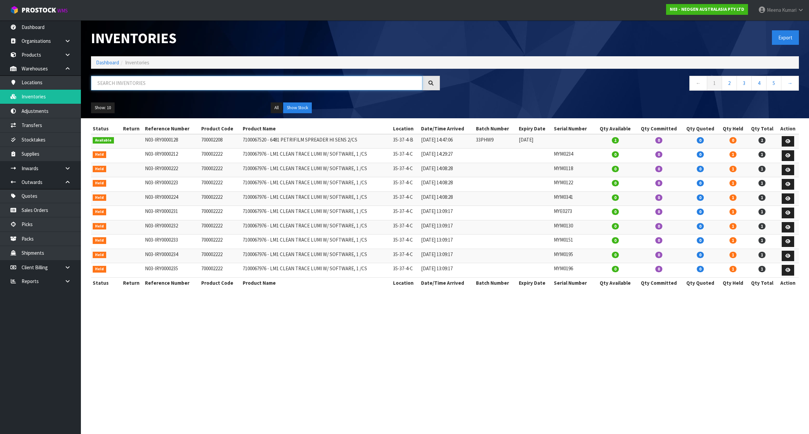
click at [293, 79] on input "text" at bounding box center [256, 83] width 331 height 14
paste input "418325133C"
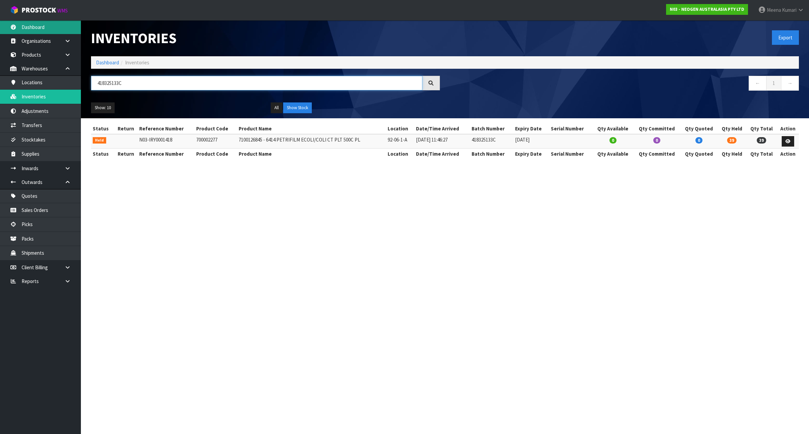
type input "418325133C"
click at [111, 63] on link "Dashboard" at bounding box center [107, 62] width 23 height 6
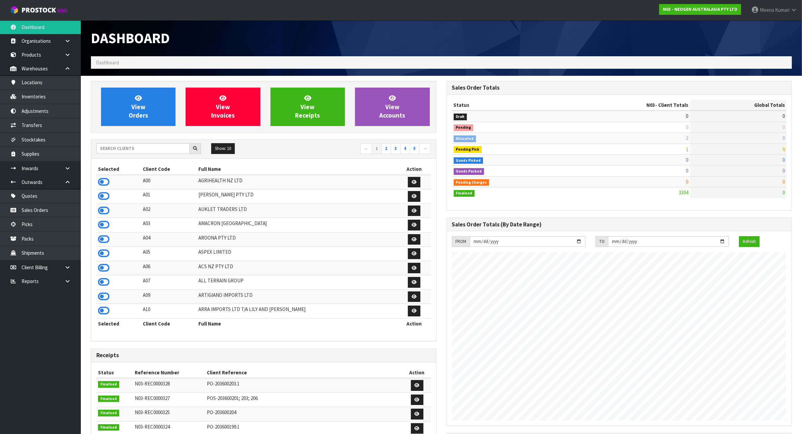
scroll to position [512, 355]
click at [129, 154] on div at bounding box center [148, 148] width 105 height 11
click at [126, 148] on input "text" at bounding box center [142, 148] width 93 height 10
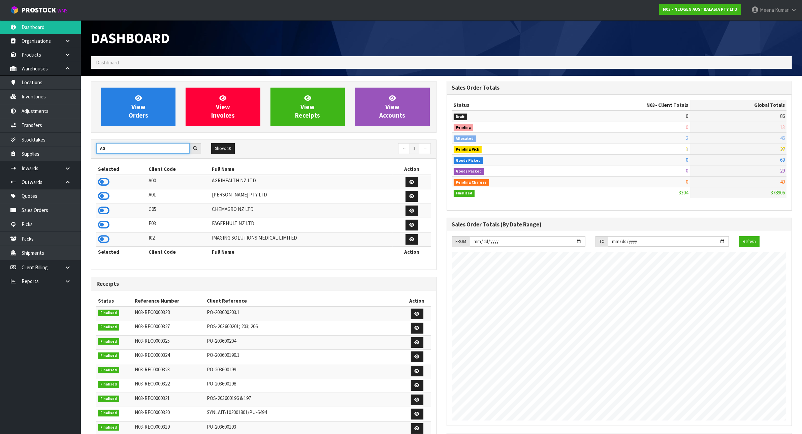
type input "AG"
click at [92, 179] on div "Selected Client Code Full Name Action A00 AGRIHEALTH NZ LTD A01 AGAIN FASTER PT…" at bounding box center [263, 214] width 345 height 111
click at [104, 182] on icon at bounding box center [103, 182] width 11 height 10
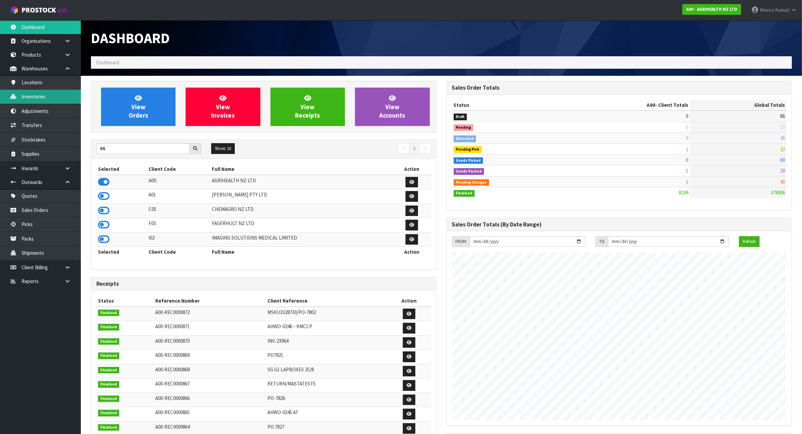
click at [45, 100] on link "Inventories" at bounding box center [40, 97] width 81 height 14
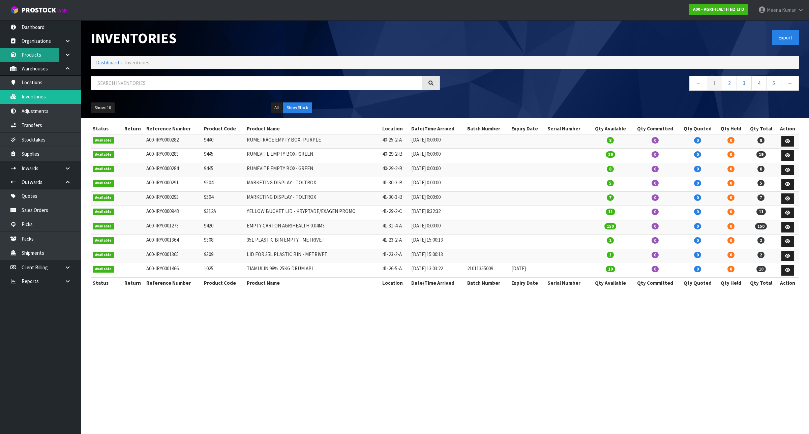
click at [50, 58] on link "Products" at bounding box center [40, 55] width 81 height 14
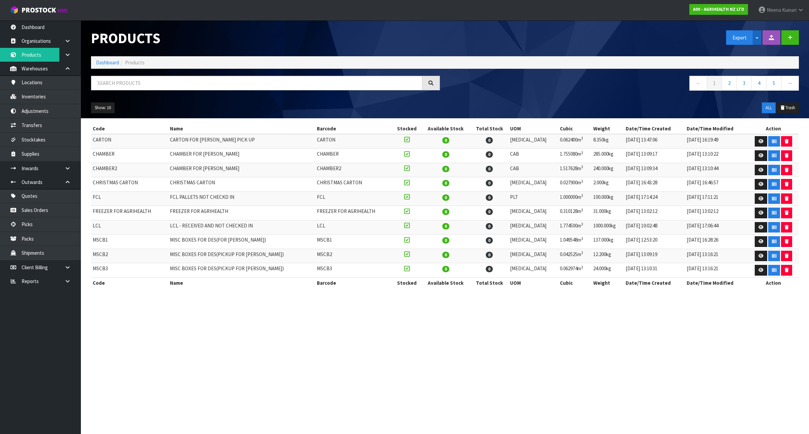
click at [756, 39] on span "button" at bounding box center [756, 37] width 3 height 1
click at [748, 61] on link "Measurements" at bounding box center [752, 61] width 53 height 9
click at [307, 83] on input "text" at bounding box center [256, 83] width 331 height 14
paste input "418325133C"
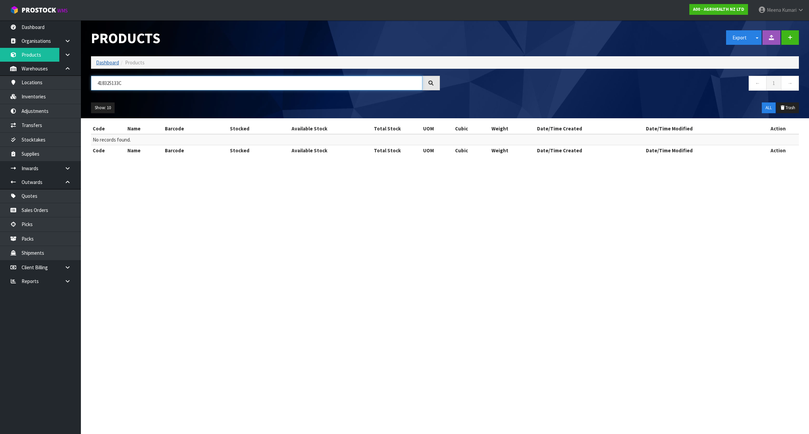
type input "418325133C"
click at [105, 63] on link "Dashboard" at bounding box center [107, 62] width 23 height 6
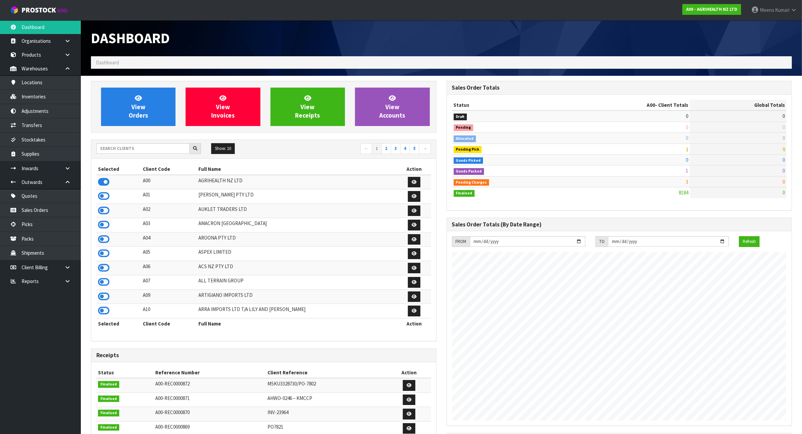
scroll to position [512, 355]
click at [130, 151] on input "text" at bounding box center [142, 148] width 93 height 10
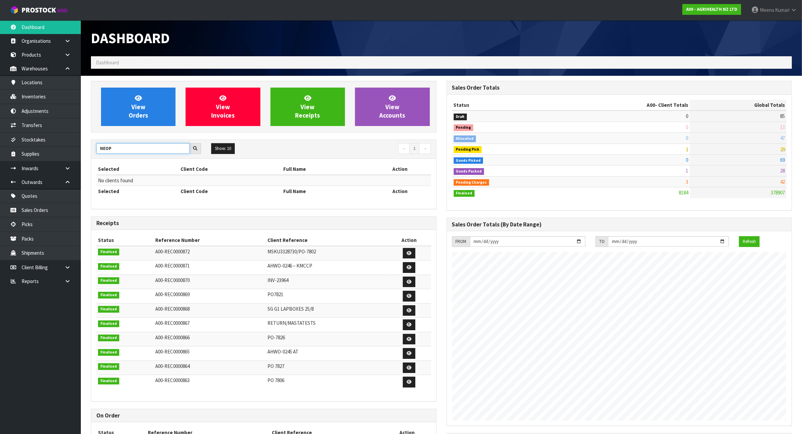
click at [125, 150] on input "NEOP" at bounding box center [142, 148] width 93 height 10
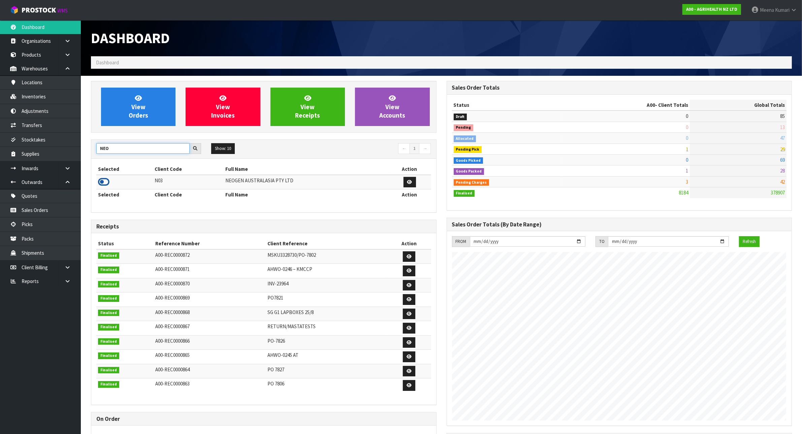
type input "NEO"
click at [104, 185] on icon at bounding box center [103, 182] width 11 height 10
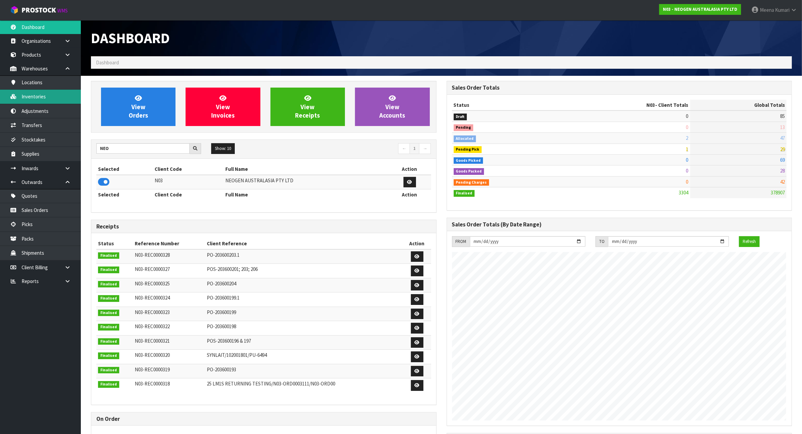
click at [45, 99] on link "Inventories" at bounding box center [40, 97] width 81 height 14
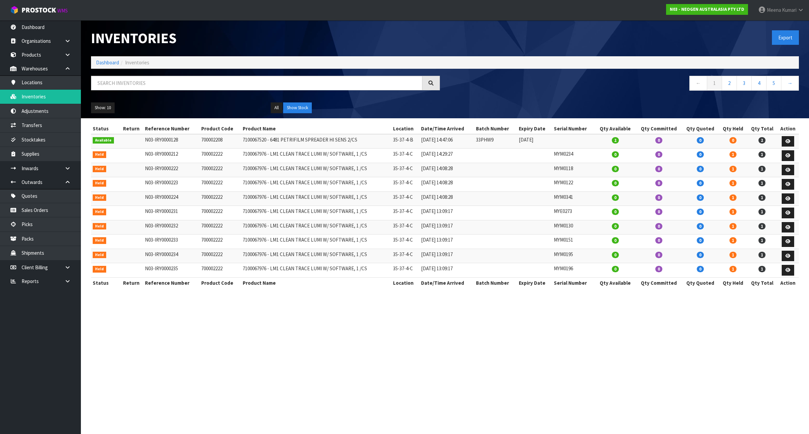
click at [164, 74] on div "Inventories Export Dashboard Inventories ← 1 2 3 4 5 → Show: 10 5 10 25 50 All …" at bounding box center [445, 69] width 718 height 98
click at [164, 79] on input "text" at bounding box center [256, 83] width 331 height 14
paste input "418325133C"
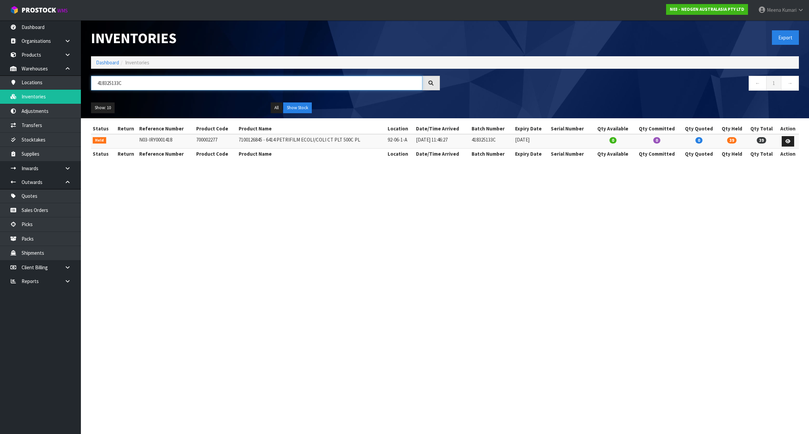
type input "418325133C"
click at [200, 137] on td "700002277" at bounding box center [215, 141] width 42 height 14
copy td "700002277"
click at [37, 123] on link "Transfers" at bounding box center [40, 125] width 81 height 14
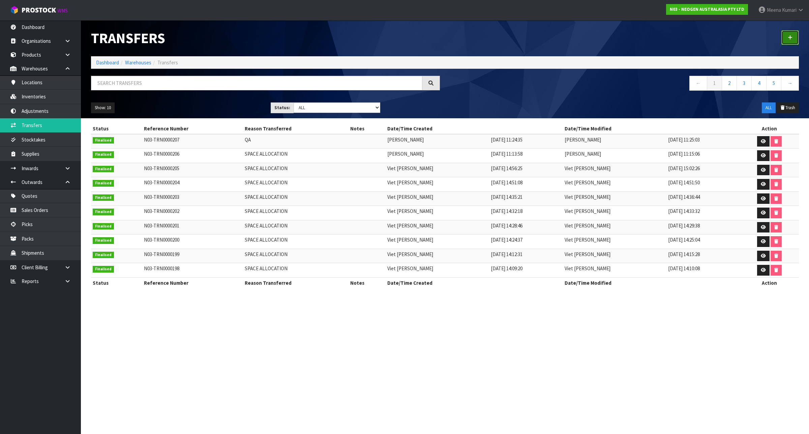
click at [788, 40] on icon at bounding box center [789, 37] width 5 height 5
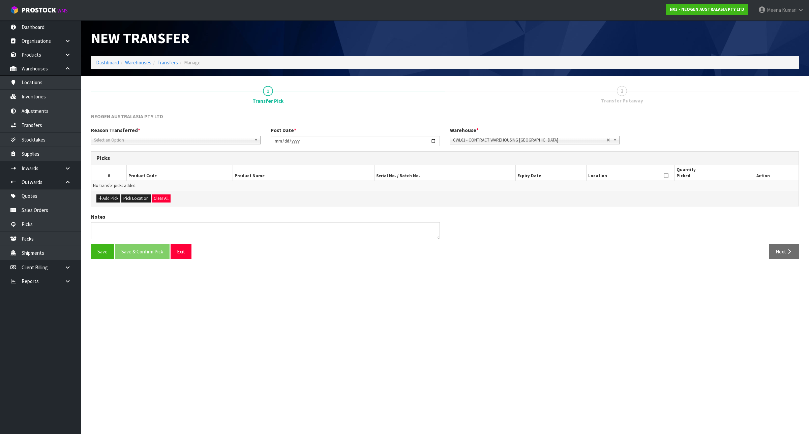
click at [124, 144] on div "Reason Transferred * Space Allocation Damage Expired Stock Repair QA Select an …" at bounding box center [445, 139] width 718 height 24
click at [124, 139] on span "Select an Option" at bounding box center [172, 140] width 157 height 8
click at [123, 191] on li "QA" at bounding box center [176, 193] width 166 height 8
click at [108, 201] on button "Add Pick" at bounding box center [108, 198] width 24 height 8
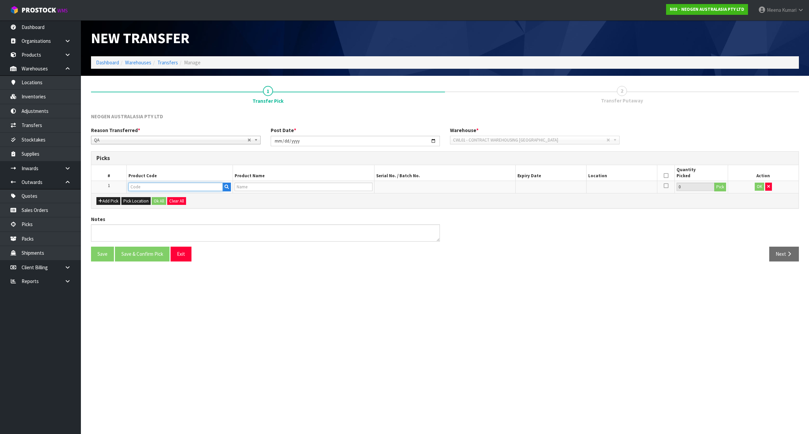
click at [164, 190] on input "text" at bounding box center [175, 187] width 94 height 8
paste input "700002277"
type input "700002277"
type input "7100126845 - 6414 PETRIFILM ECOLI/COLI CT PLT 500C PL"
type input "700002277"
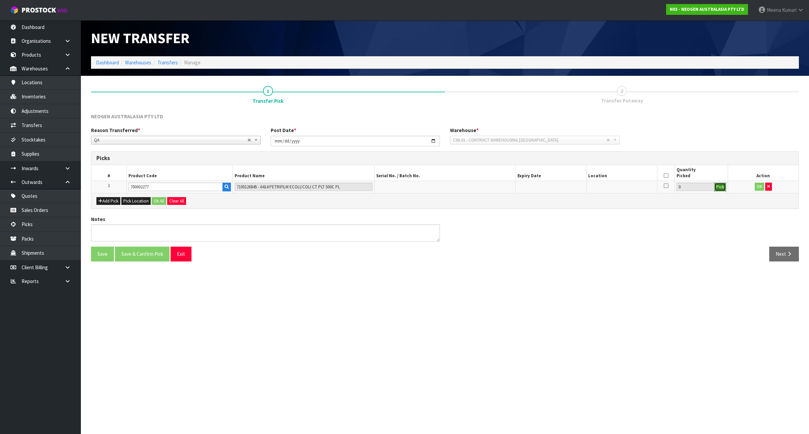
click at [718, 188] on button "Pick" at bounding box center [720, 187] width 12 height 9
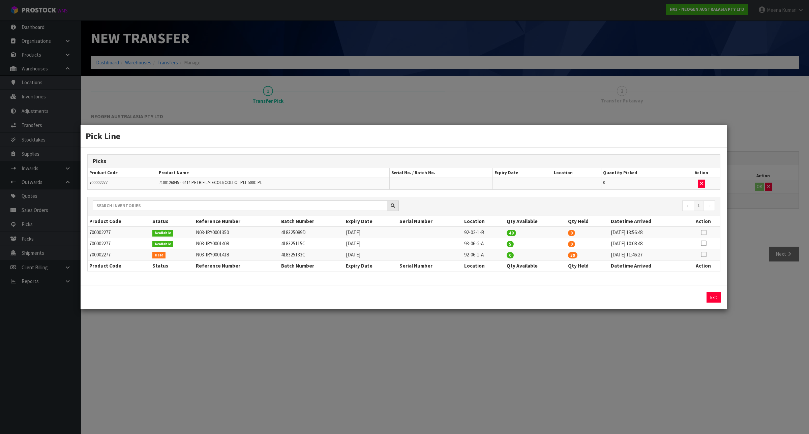
click at [705, 255] on icon at bounding box center [703, 254] width 5 height 0
click at [692, 296] on button "Assign Pick" at bounding box center [691, 297] width 28 height 10
type input "39"
click at [689, 341] on div "Pick Line Picks Product Code Product Name Serial No. / Batch No. Expiry Date Lo…" at bounding box center [404, 217] width 809 height 434
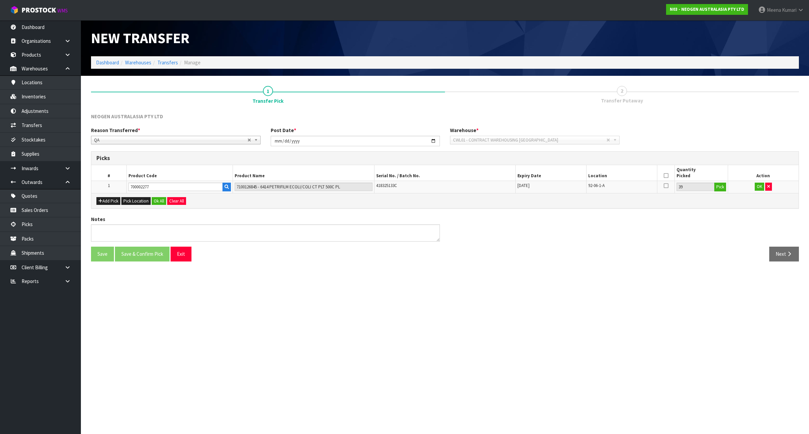
click at [666, 176] on icon at bounding box center [665, 176] width 5 height 0
click at [758, 186] on button "OK" at bounding box center [758, 187] width 9 height 8
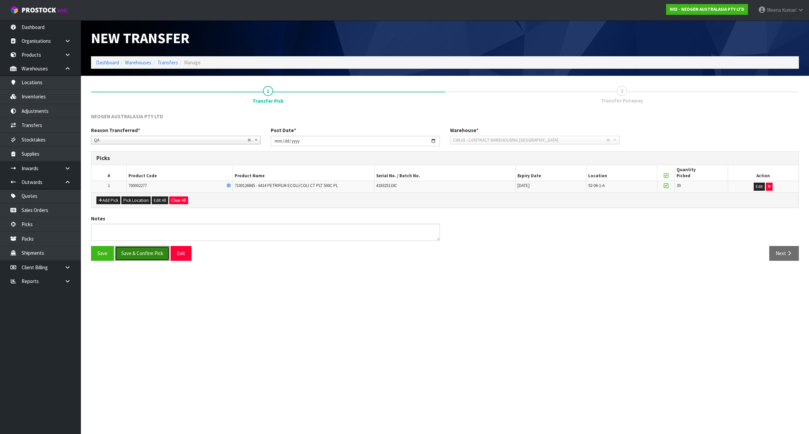
click at [147, 254] on button "Save & Confirm Pick" at bounding box center [142, 253] width 55 height 14
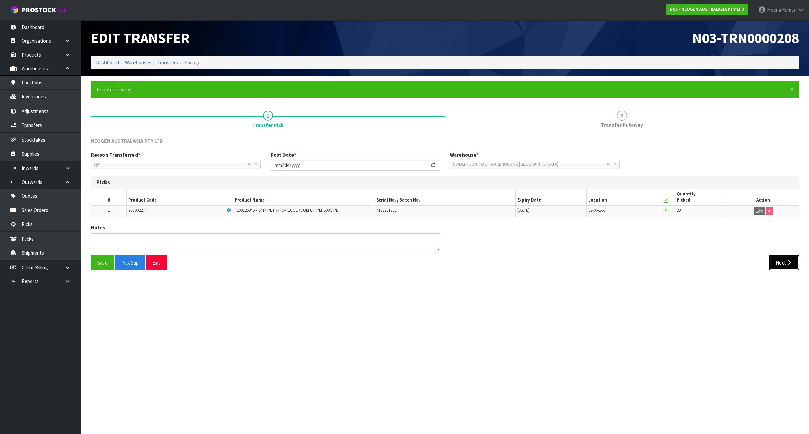
click at [788, 266] on button "Next" at bounding box center [784, 262] width 30 height 14
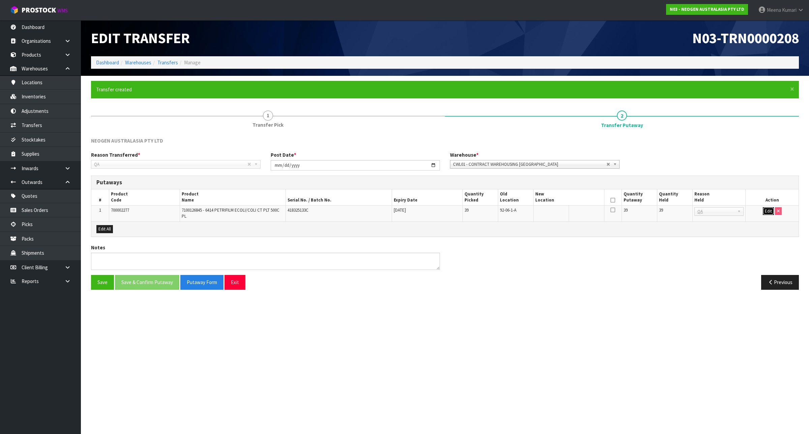
click at [767, 212] on button "Edit" at bounding box center [768, 211] width 11 height 8
click at [574, 214] on input "text" at bounding box center [564, 211] width 59 height 8
click at [509, 211] on span "92-06-1-A" at bounding box center [508, 210] width 17 height 6
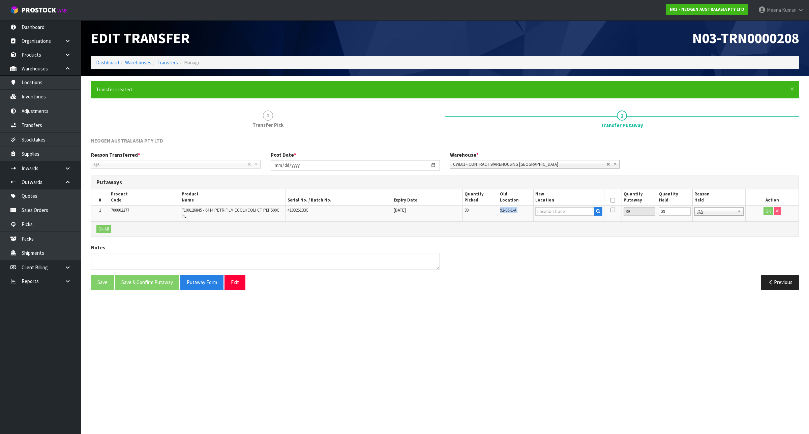
copy tr "92-06-1-A"
click at [574, 211] on input "text" at bounding box center [564, 211] width 59 height 8
paste input "92-06-1-A"
type input "92-06-1-A"
click at [674, 209] on input "39" at bounding box center [675, 211] width 32 height 8
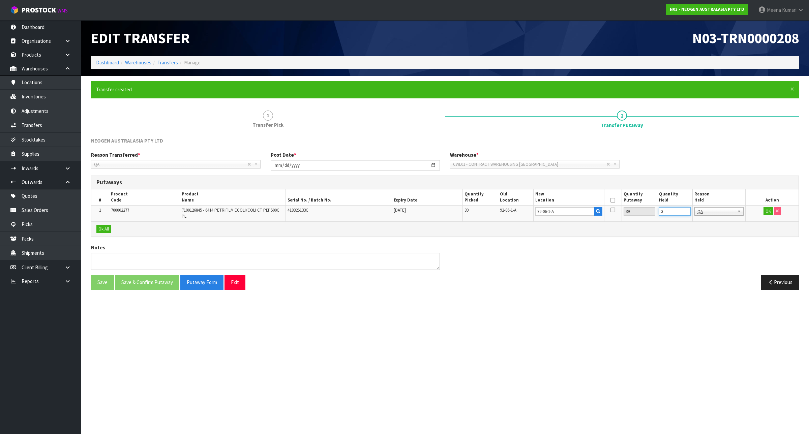
type input "0"
click at [612, 200] on icon at bounding box center [612, 200] width 5 height 0
click at [768, 213] on button "OK" at bounding box center [767, 211] width 9 height 8
click at [159, 287] on button "Save & Confirm Putaway" at bounding box center [147, 282] width 64 height 14
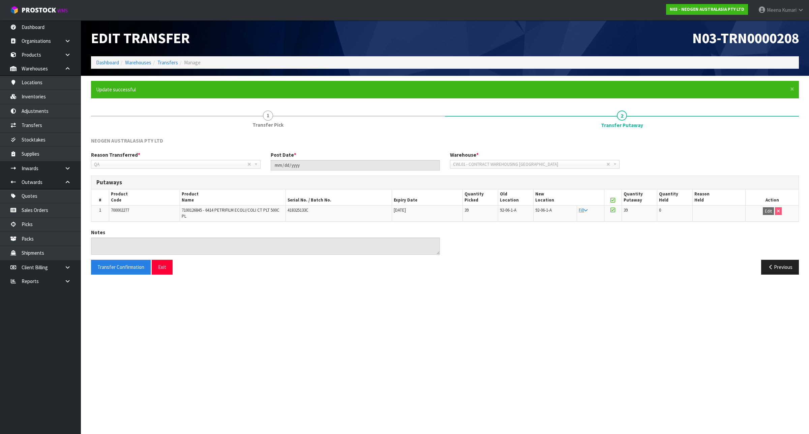
click at [127, 210] on span "700002277" at bounding box center [120, 210] width 18 height 6
copy span "700002277"
click at [61, 103] on link "Inventories" at bounding box center [40, 97] width 81 height 14
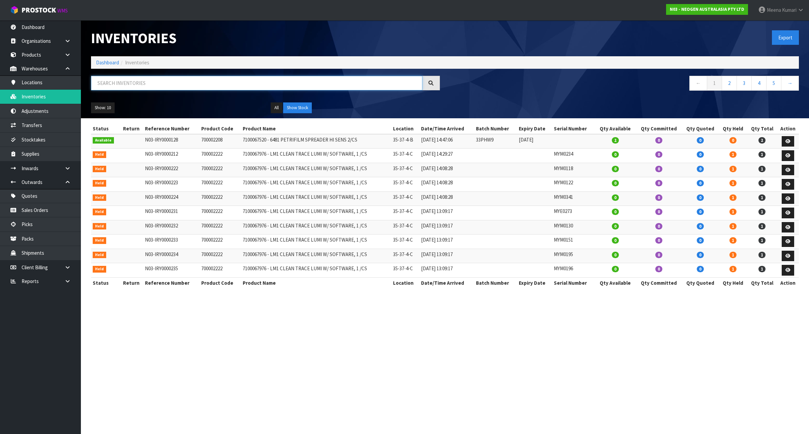
click at [177, 82] on input "text" at bounding box center [256, 83] width 331 height 14
paste input "700002277"
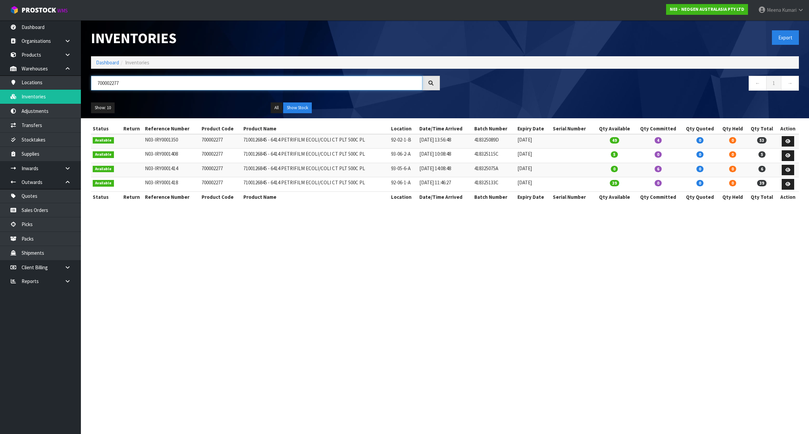
type input "700002277"
click at [214, 143] on td "700002277" at bounding box center [221, 141] width 42 height 14
click at [206, 137] on td "700002277" at bounding box center [221, 141] width 42 height 14
click at [207, 137] on td "700002277" at bounding box center [221, 141] width 42 height 14
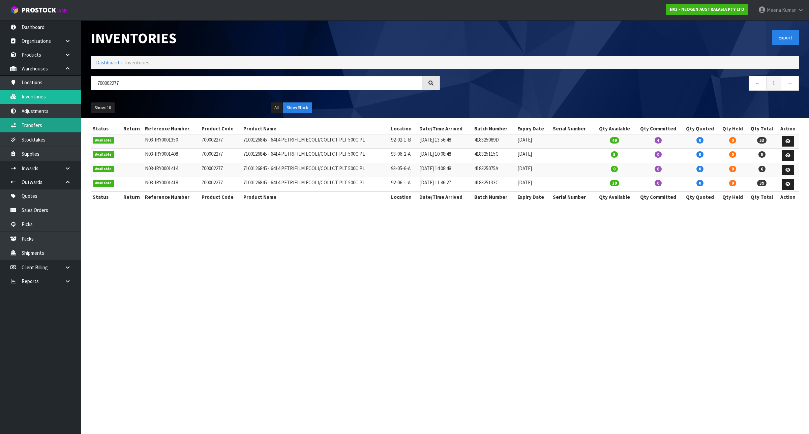
click at [33, 126] on link "Transfers" at bounding box center [40, 125] width 81 height 14
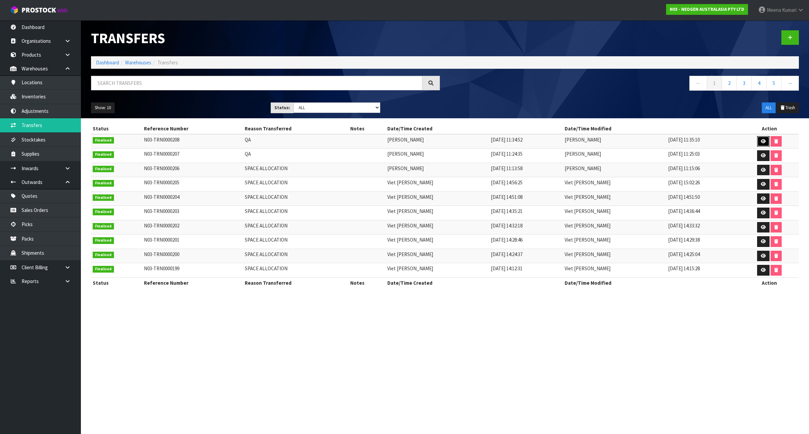
click at [760, 141] on icon at bounding box center [762, 141] width 5 height 4
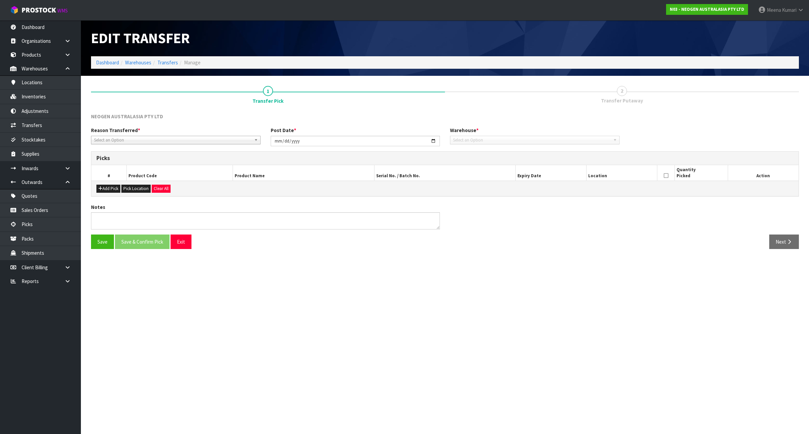
type input "[DATE]"
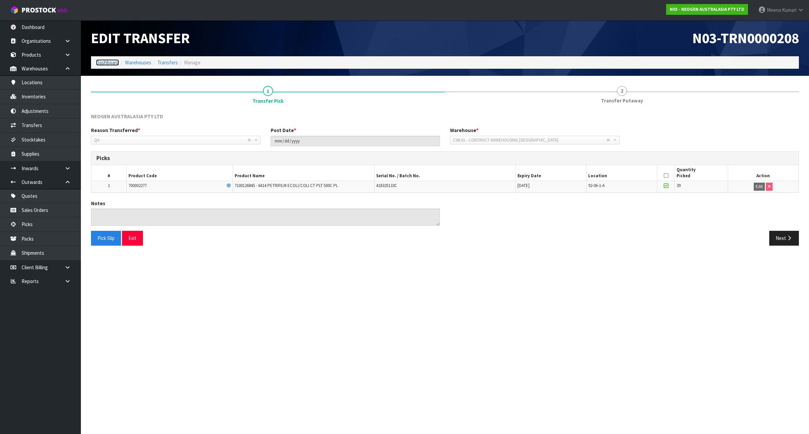
click at [97, 65] on link "Dashboard" at bounding box center [107, 62] width 23 height 6
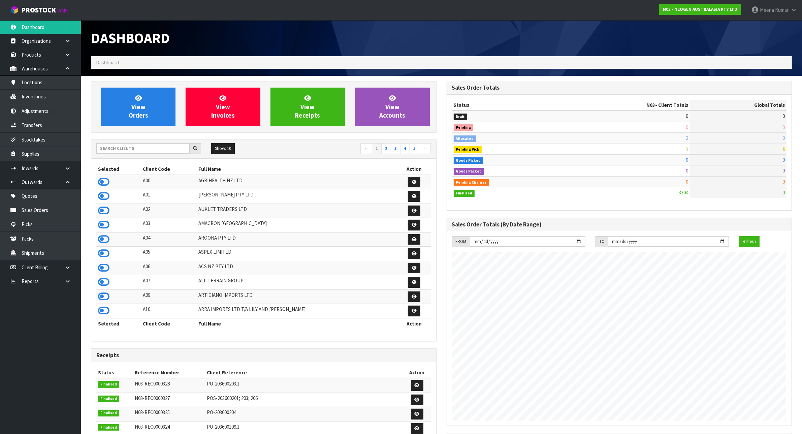
scroll to position [512, 355]
click at [114, 154] on div "Show: 10 5 10 25 50 ← 1 2 3 4 5 →" at bounding box center [263, 149] width 345 height 12
click at [108, 147] on input "text" at bounding box center [142, 148] width 93 height 10
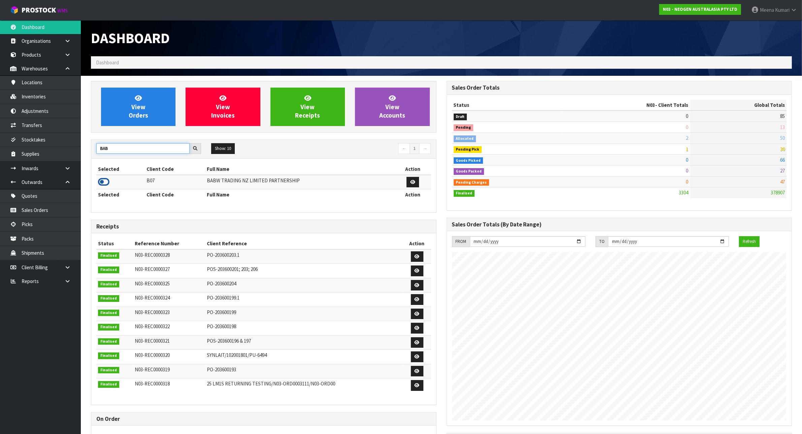
type input "BAB"
click at [105, 181] on icon at bounding box center [103, 182] width 11 height 10
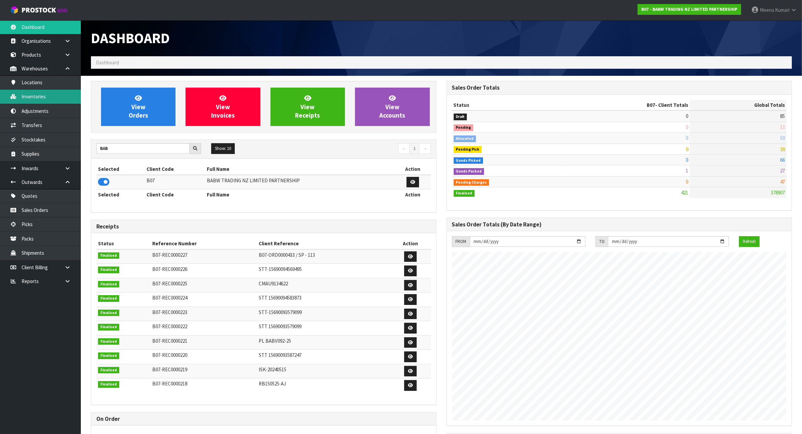
click at [46, 103] on link "Inventories" at bounding box center [40, 97] width 81 height 14
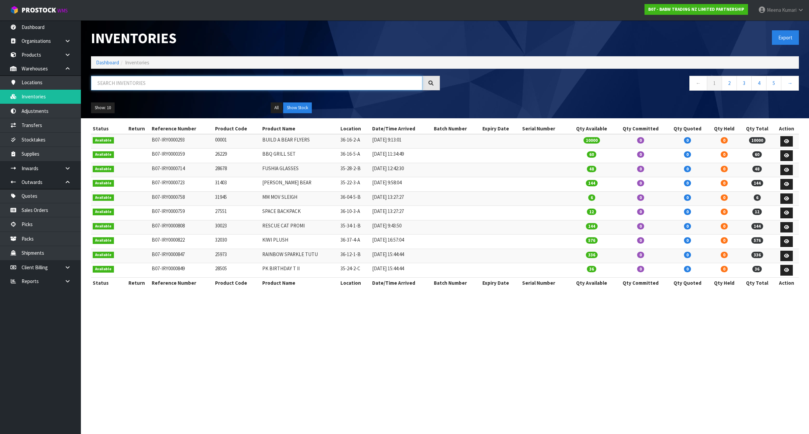
click at [189, 86] on input "text" at bounding box center [256, 83] width 331 height 14
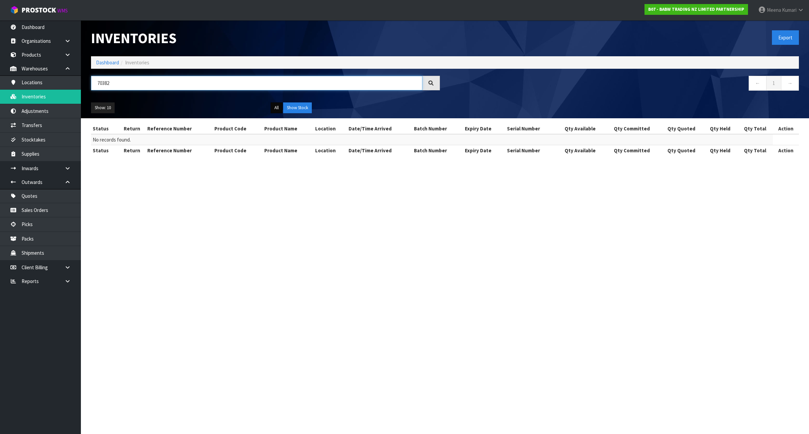
type input "70382"
click at [277, 106] on button "All" at bounding box center [277, 107] width 12 height 11
click at [297, 107] on button "Show Stock" at bounding box center [297, 107] width 29 height 11
click at [275, 105] on button "All" at bounding box center [277, 107] width 12 height 11
click at [277, 108] on button "All" at bounding box center [277, 107] width 12 height 11
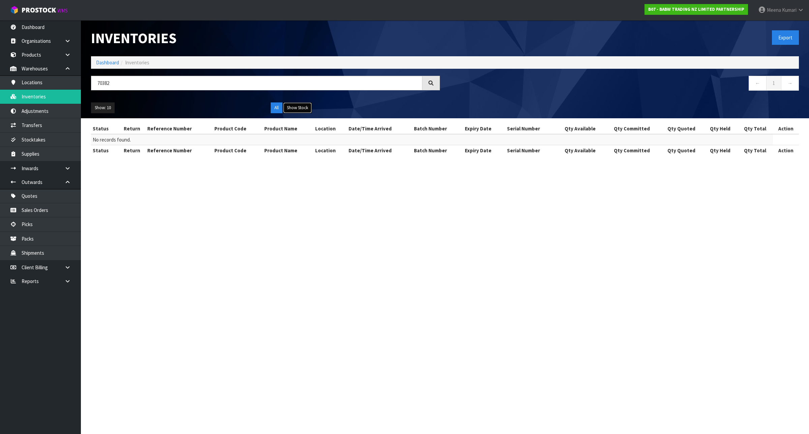
click at [307, 110] on button "Show Stock" at bounding box center [297, 107] width 29 height 11
click at [275, 108] on button "All" at bounding box center [277, 107] width 12 height 11
click at [51, 111] on link "Adjustments" at bounding box center [40, 111] width 81 height 14
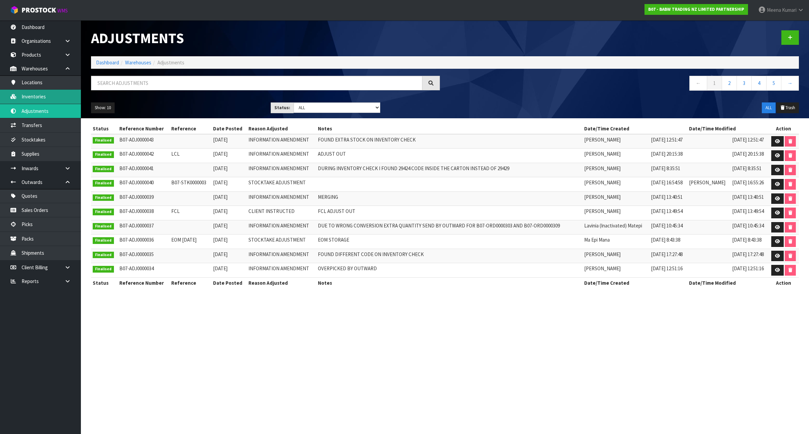
click at [44, 97] on link "Inventories" at bounding box center [40, 97] width 81 height 14
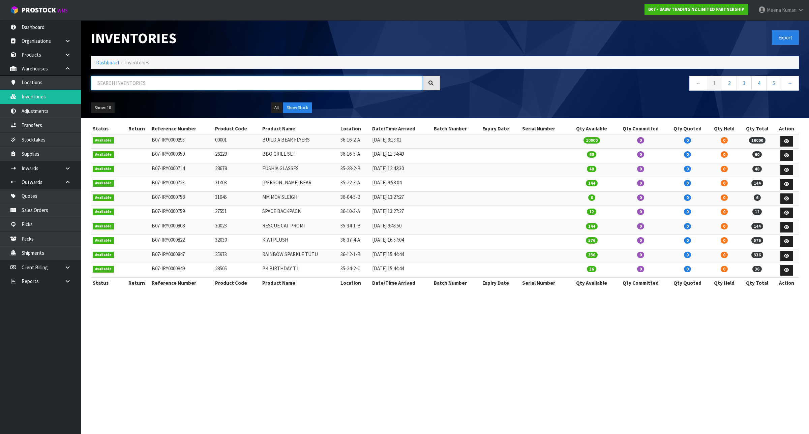
click at [144, 82] on input "text" at bounding box center [256, 83] width 331 height 14
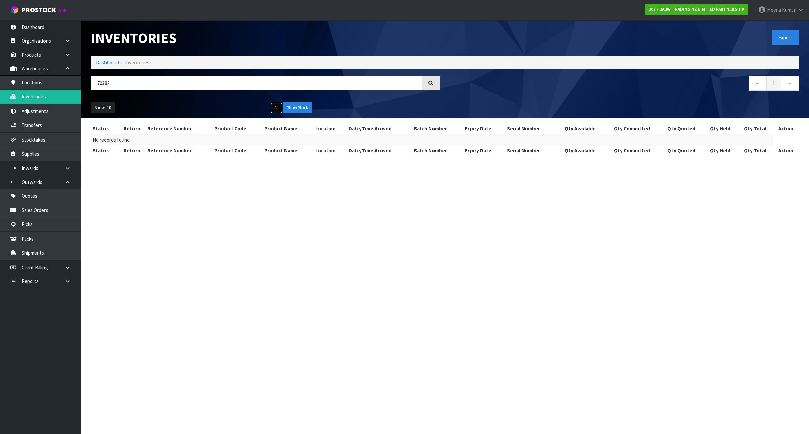
click at [278, 107] on button "All" at bounding box center [277, 107] width 12 height 11
click at [211, 88] on input "70382" at bounding box center [256, 83] width 331 height 14
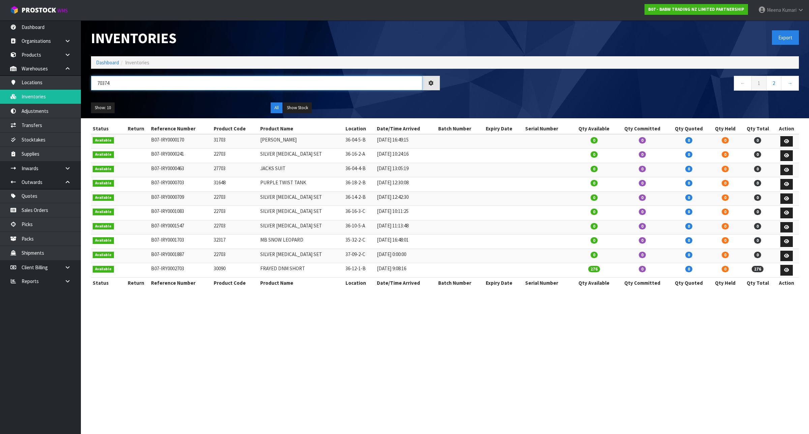
type input "70374"
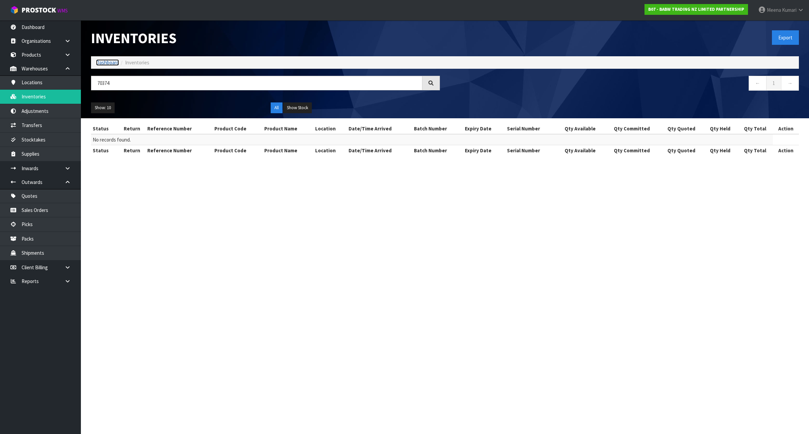
click at [117, 61] on link "Dashboard" at bounding box center [107, 62] width 23 height 6
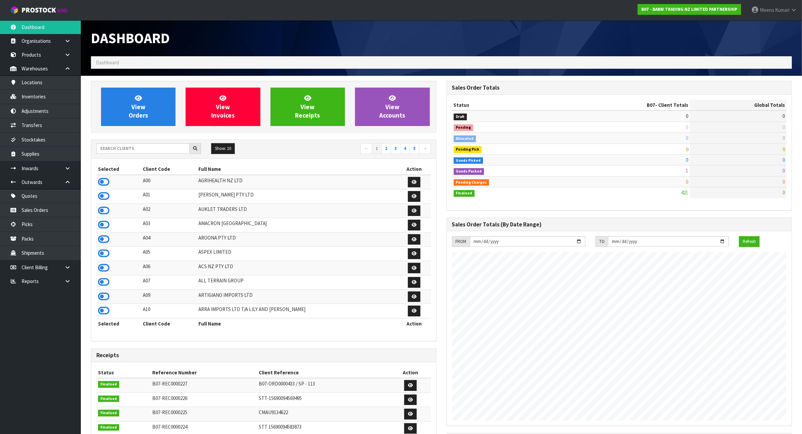
scroll to position [512, 355]
click at [132, 152] on input "text" at bounding box center [142, 148] width 93 height 10
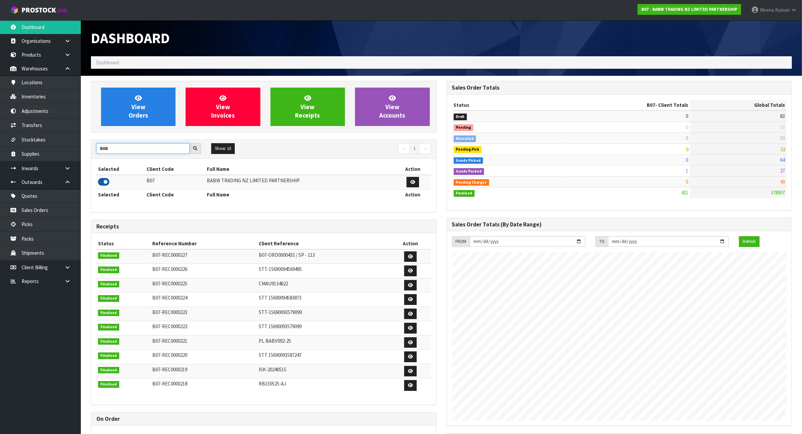
type input "BAB"
click at [106, 182] on icon at bounding box center [103, 182] width 11 height 10
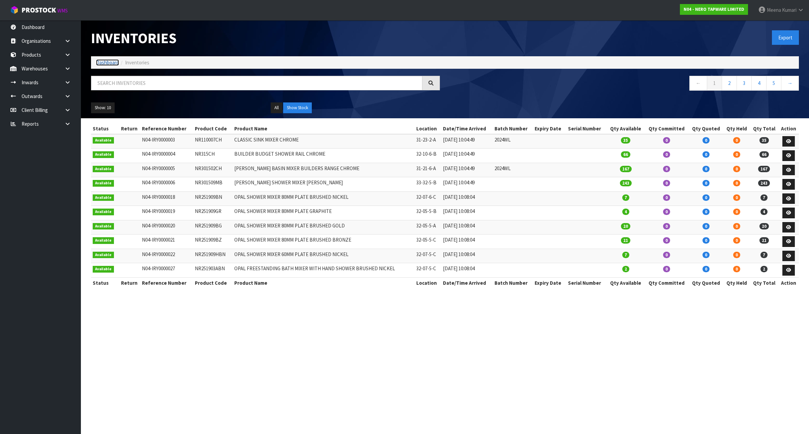
click at [110, 64] on link "Dashboard" at bounding box center [107, 62] width 23 height 6
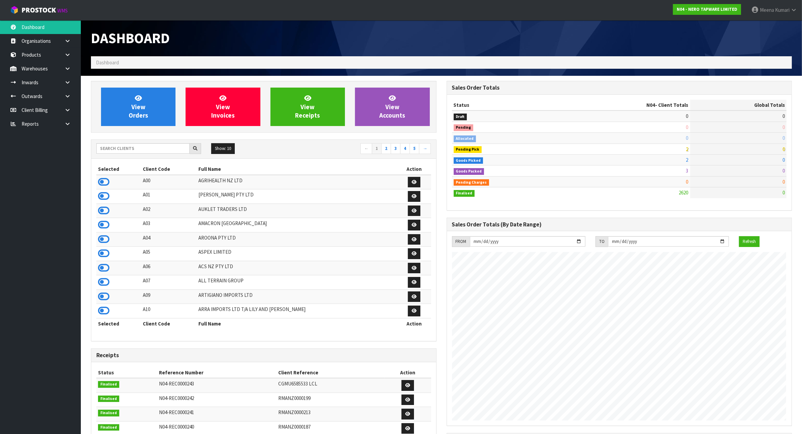
scroll to position [512, 355]
click at [131, 149] on input "text" at bounding box center [142, 148] width 93 height 10
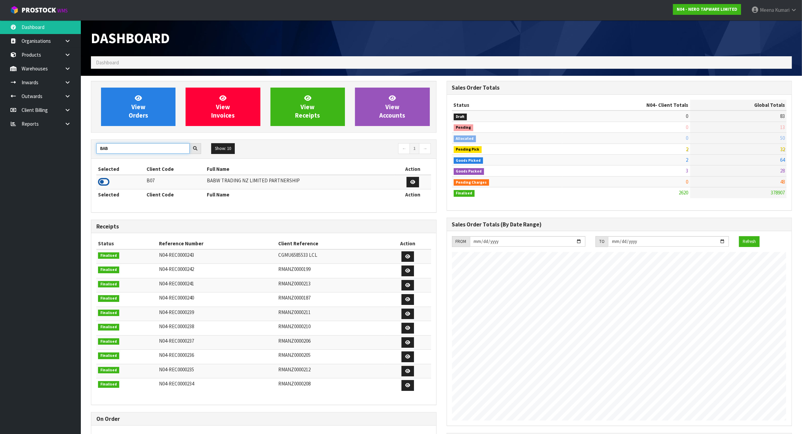
type input "BAB"
click at [103, 184] on icon at bounding box center [103, 182] width 11 height 10
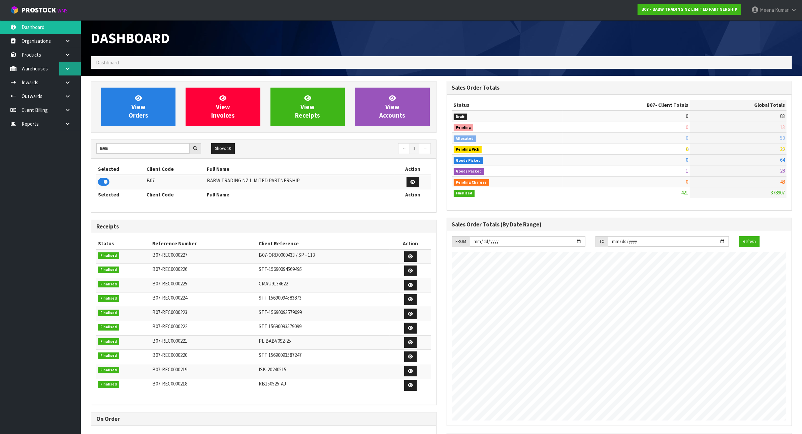
click at [68, 68] on icon at bounding box center [67, 68] width 6 height 5
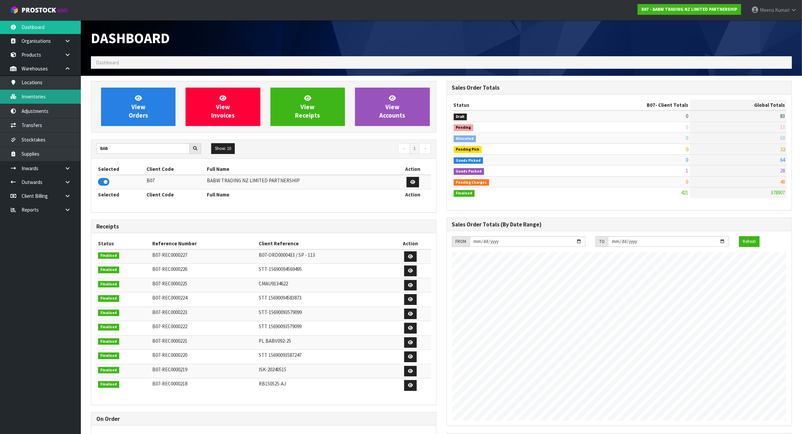
click at [68, 92] on link "Inventories" at bounding box center [40, 97] width 81 height 14
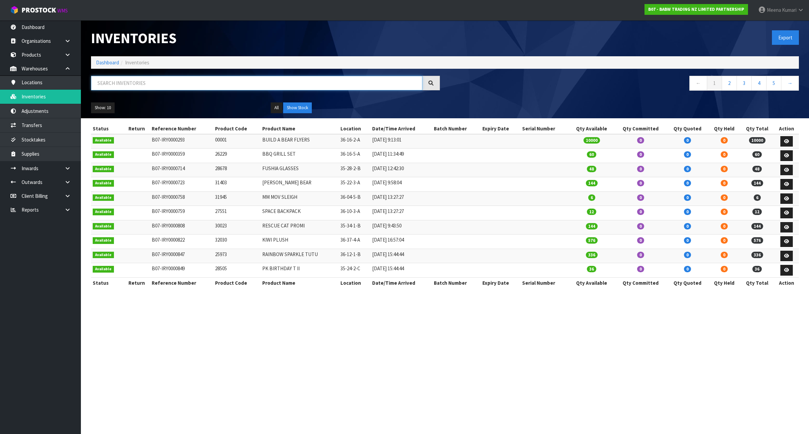
drag, startPoint x: 168, startPoint y: 80, endPoint x: 181, endPoint y: 80, distance: 13.5
click at [181, 78] on input "text" at bounding box center [256, 83] width 331 height 14
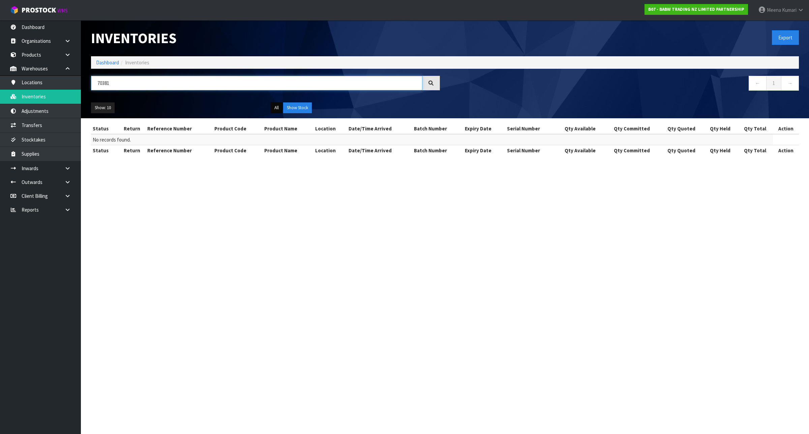
type input "70381"
click at [277, 105] on button "All" at bounding box center [277, 107] width 12 height 11
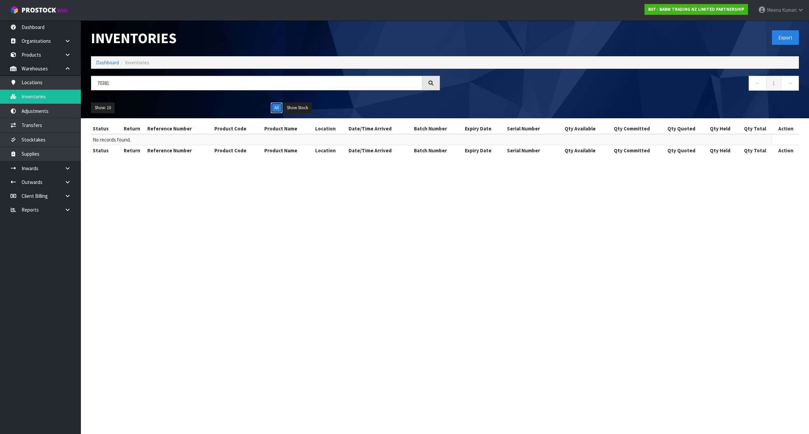
click at [277, 105] on button "All" at bounding box center [277, 107] width 12 height 11
click at [296, 108] on button "Show Stock" at bounding box center [297, 107] width 29 height 11
click at [275, 103] on button "All" at bounding box center [277, 107] width 12 height 11
click at [302, 107] on button "Show Stock" at bounding box center [297, 107] width 29 height 11
click at [65, 115] on link "Adjustments" at bounding box center [40, 111] width 81 height 14
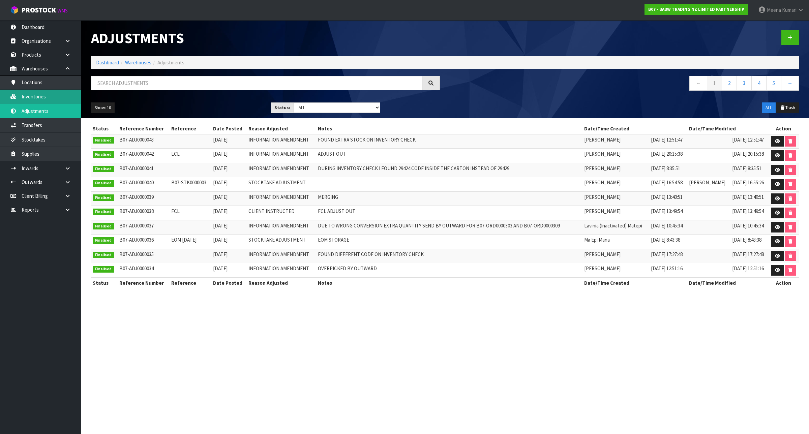
click at [45, 94] on link "Inventories" at bounding box center [40, 97] width 81 height 14
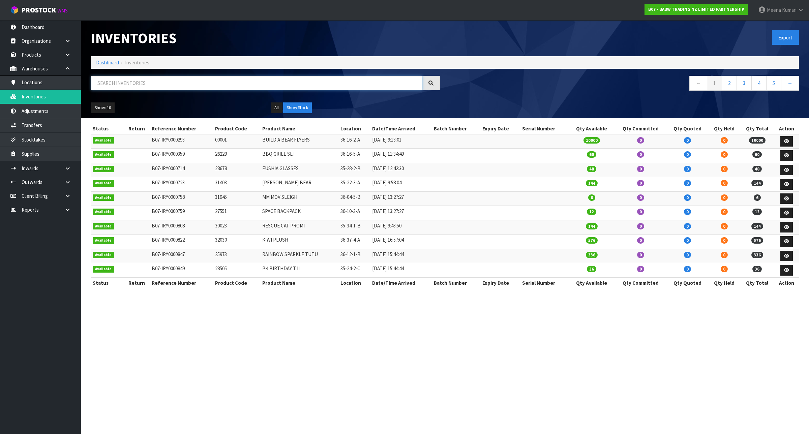
click at [144, 85] on input "text" at bounding box center [256, 83] width 331 height 14
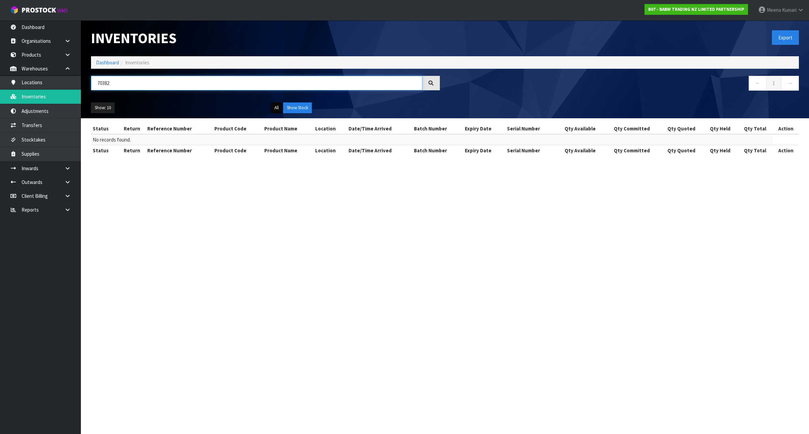
type input "70382"
click at [276, 108] on button "All" at bounding box center [277, 107] width 12 height 11
click at [105, 64] on link "Dashboard" at bounding box center [107, 62] width 23 height 6
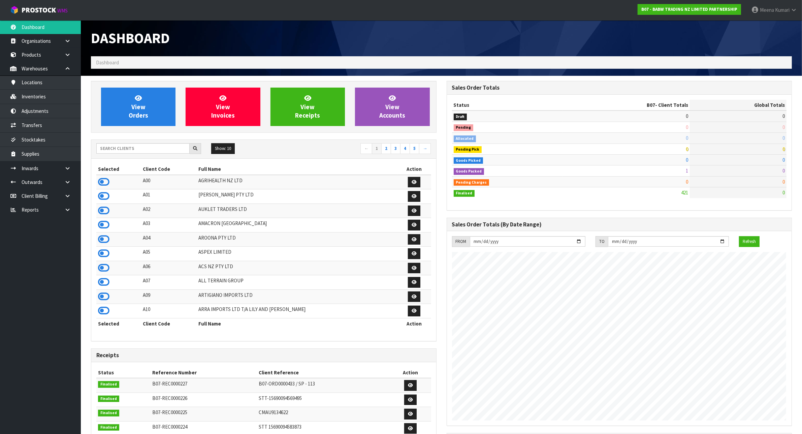
scroll to position [512, 355]
click at [117, 149] on input "text" at bounding box center [142, 148] width 93 height 10
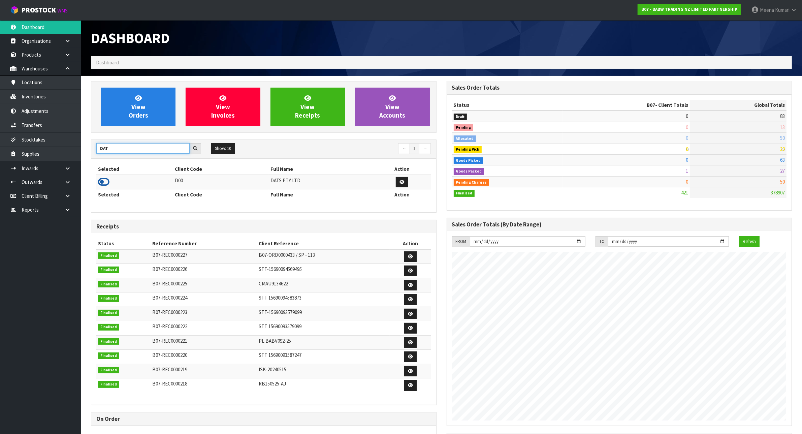
type input "DAT"
click at [101, 181] on icon at bounding box center [103, 182] width 11 height 10
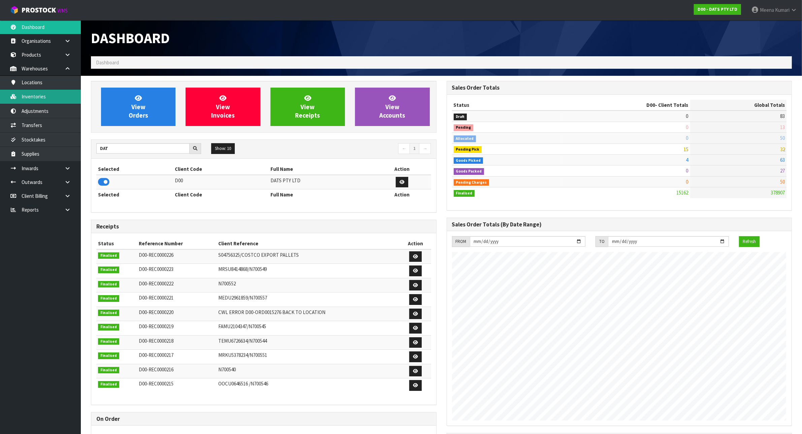
click at [61, 91] on link "Inventories" at bounding box center [40, 97] width 81 height 14
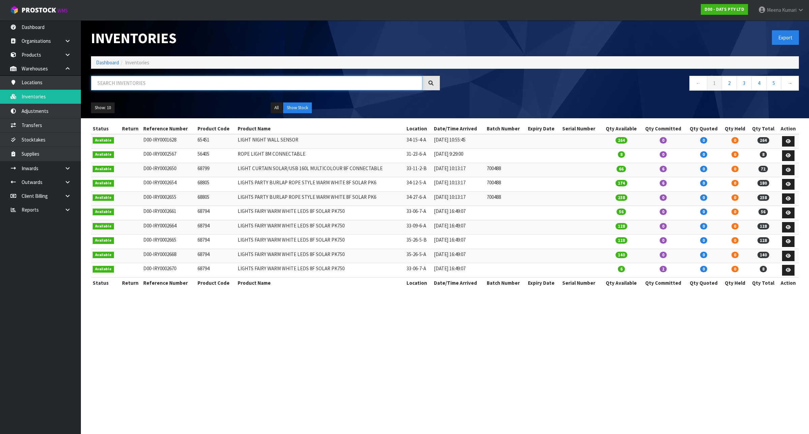
click at [197, 76] on input "text" at bounding box center [256, 83] width 331 height 14
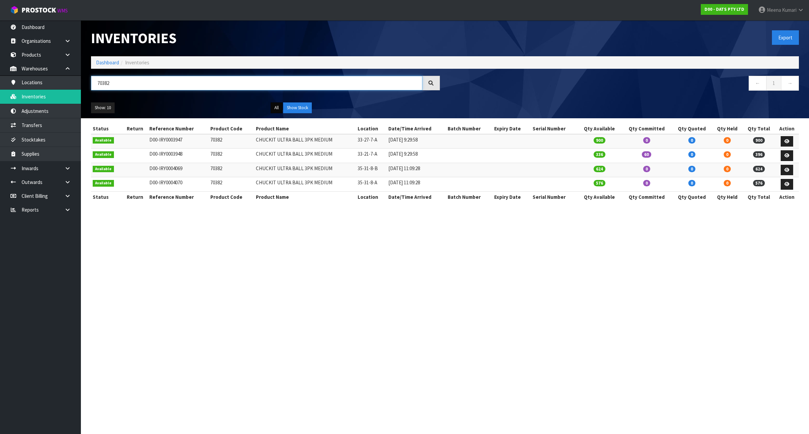
type input "70382"
click at [275, 108] on button "All" at bounding box center [277, 107] width 12 height 11
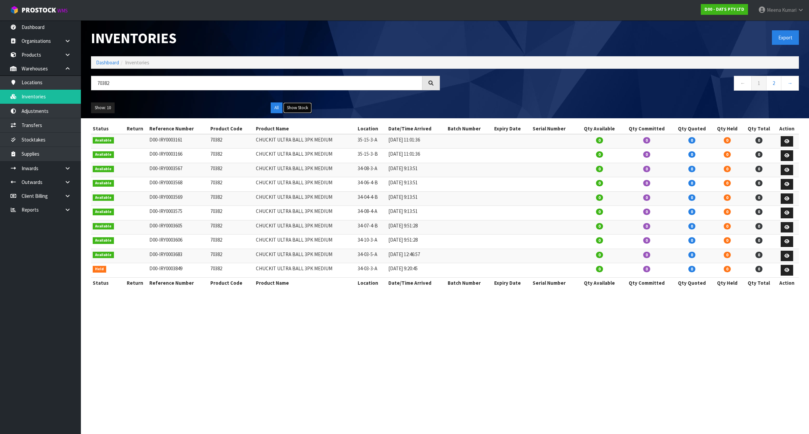
click at [304, 105] on button "Show Stock" at bounding box center [297, 107] width 29 height 11
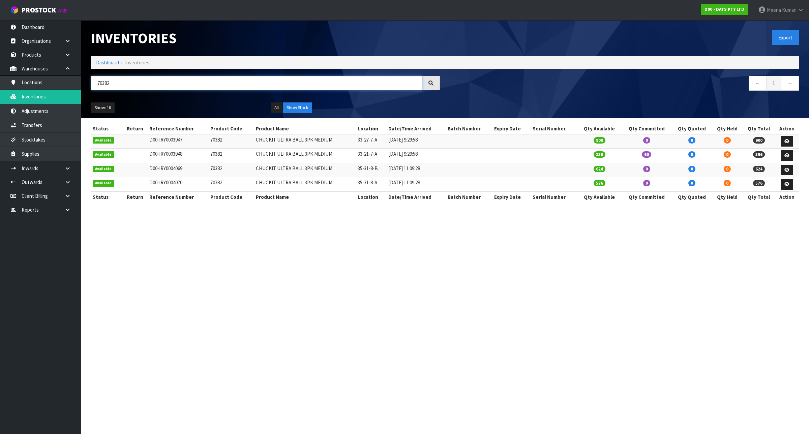
click at [125, 82] on input "70382" at bounding box center [256, 83] width 331 height 14
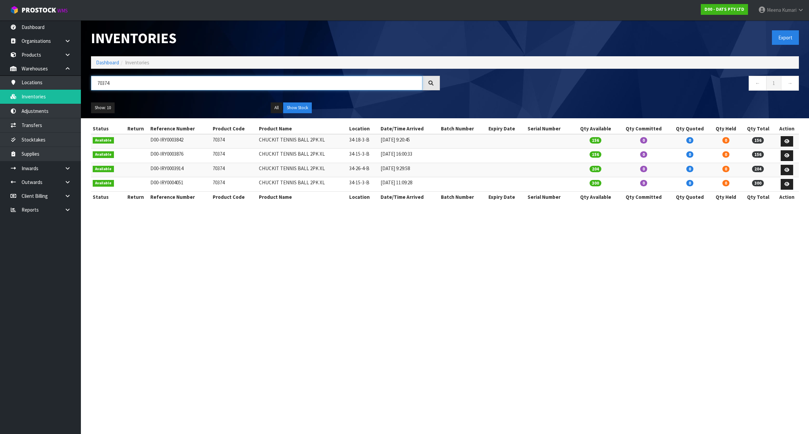
click at [125, 85] on input "70374" at bounding box center [256, 83] width 331 height 14
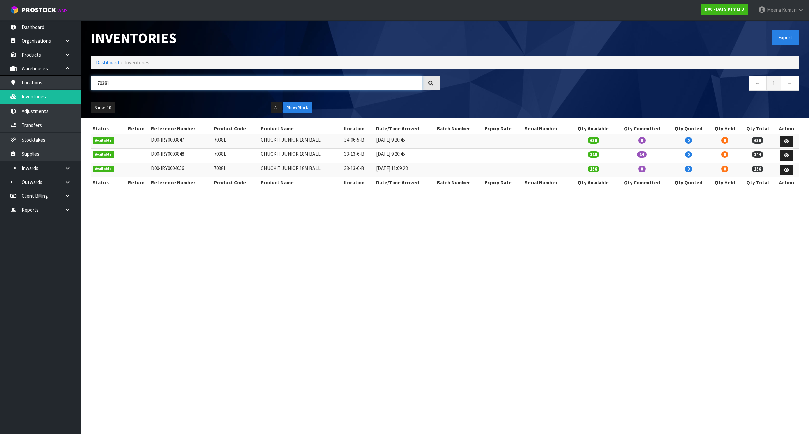
type input "70381"
click at [95, 62] on ol "Dashboard Inventories" at bounding box center [445, 62] width 708 height 12
click at [109, 63] on link "Dashboard" at bounding box center [107, 62] width 23 height 6
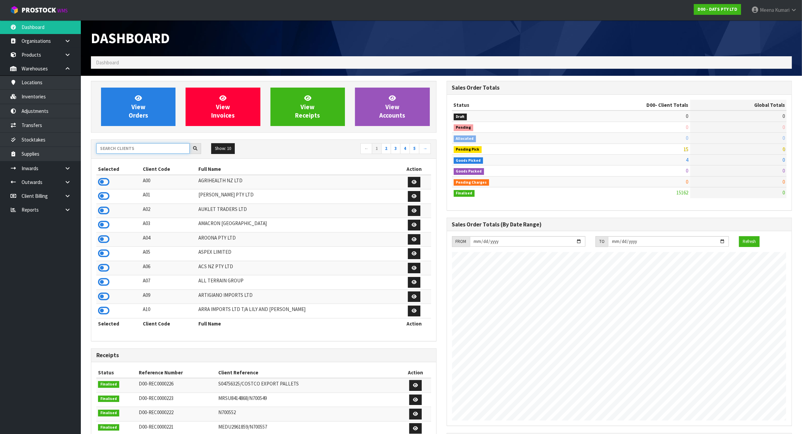
scroll to position [512, 355]
click at [115, 150] on input "text" at bounding box center [142, 148] width 93 height 10
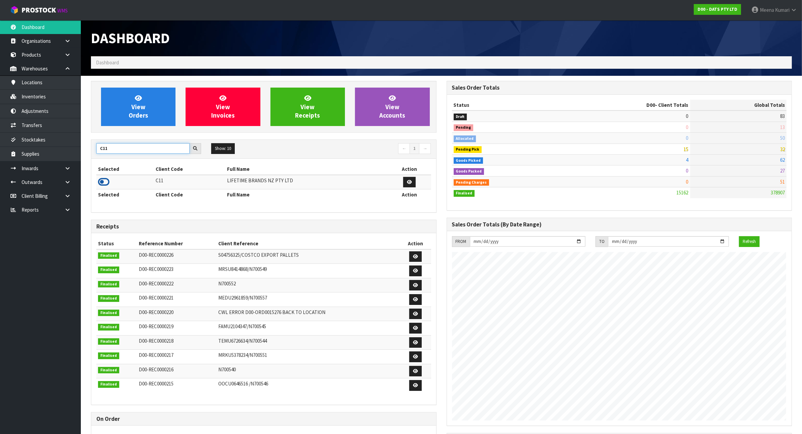
type input "C11"
click at [103, 181] on icon at bounding box center [103, 182] width 11 height 10
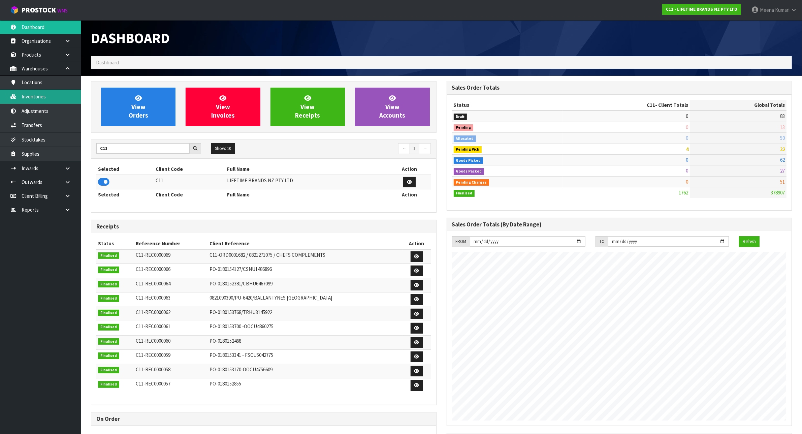
click at [44, 94] on link "Inventories" at bounding box center [40, 97] width 81 height 14
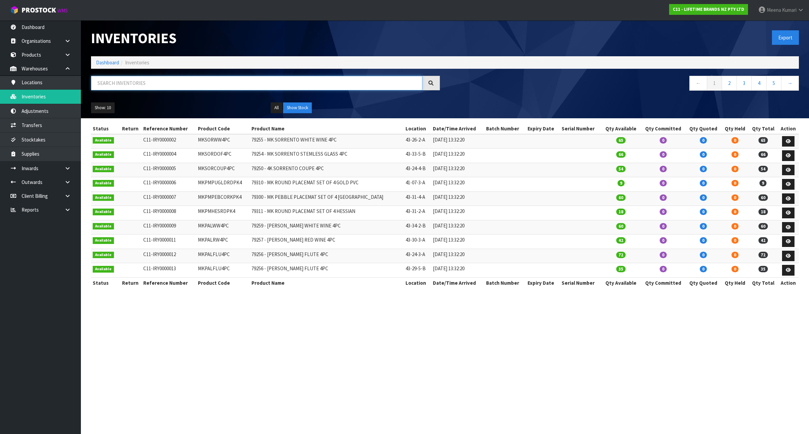
click at [223, 79] on input "text" at bounding box center [256, 83] width 331 height 14
paste input "LCDWJLAT2PC"
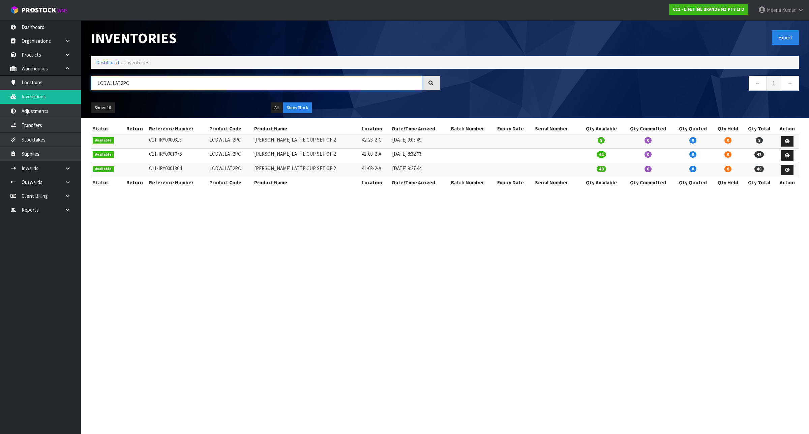
type input "LCDWJLAT2PC"
click at [433, 300] on section "Inventories Export Dashboard Inventories LCDWJLAT2PC ← 1 → Show: 10 5 10 25 50 …" at bounding box center [404, 217] width 809 height 434
click at [226, 143] on td "LCDWJLAT2PC" at bounding box center [230, 141] width 45 height 14
copy td "LCDWJLAT2PC"
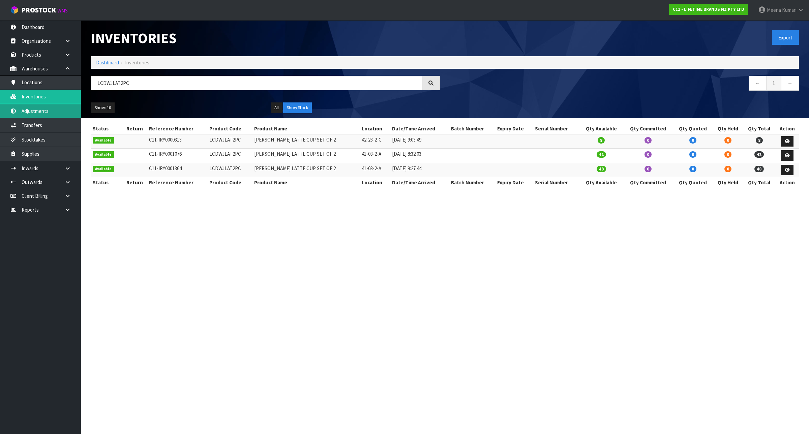
click at [63, 111] on link "Adjustments" at bounding box center [40, 111] width 81 height 14
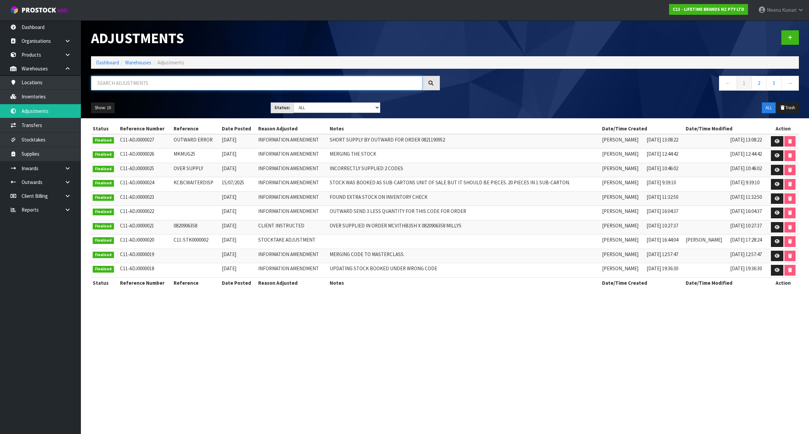
click at [125, 87] on input "text" at bounding box center [256, 83] width 331 height 14
paste input "LCDWJLAT2PC"
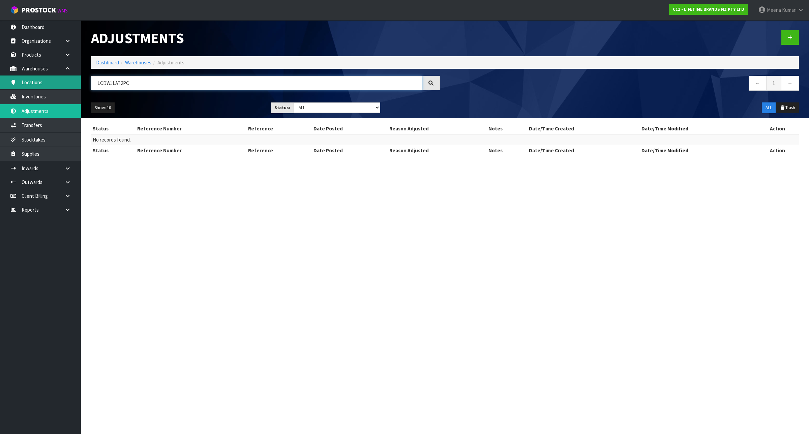
type input "LCDWJLAT2PC"
drag, startPoint x: 41, startPoint y: 85, endPoint x: 44, endPoint y: 89, distance: 5.3
click at [42, 85] on link "Locations" at bounding box center [40, 82] width 81 height 14
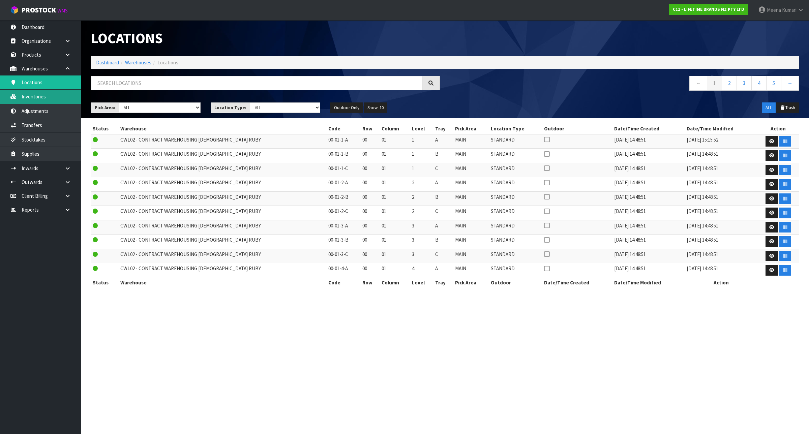
click at [48, 98] on link "Inventories" at bounding box center [40, 97] width 81 height 14
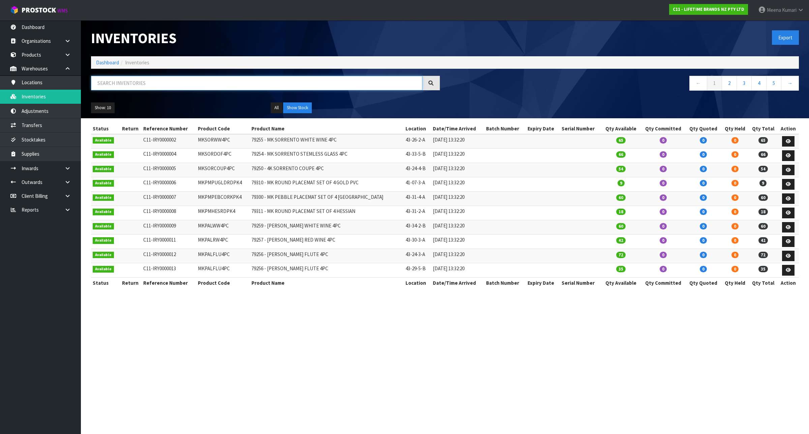
click at [215, 90] on input "text" at bounding box center [256, 83] width 331 height 14
paste input "LCDWJLAT2PC"
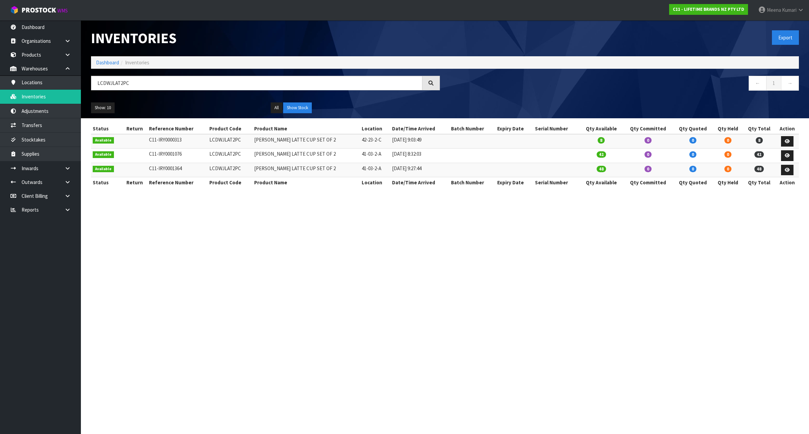
click at [427, 342] on section "Inventories Export Dashboard Inventories LCDWJLAT2PC ← 1 → Show: 10 5 10 25 50 …" at bounding box center [404, 217] width 809 height 434
click at [117, 85] on input "LCDWJLAT2PC" at bounding box center [256, 83] width 331 height 14
click at [114, 84] on input "LCDWJLAT2PC" at bounding box center [256, 83] width 331 height 14
click at [132, 85] on input "LCDWJLAT2PC" at bounding box center [256, 83] width 331 height 14
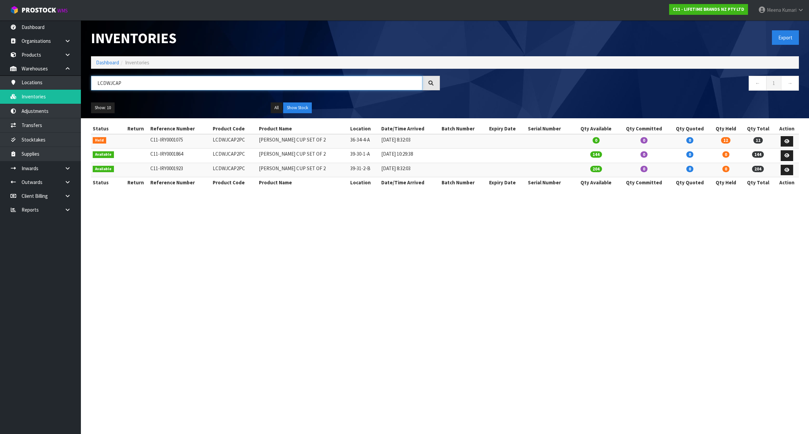
type input "LCDWJCAP"
click at [216, 144] on td "LCDWJCAP2PC" at bounding box center [234, 141] width 46 height 14
copy td "LCDWJCAP2PC"
click at [44, 122] on link "Transfers" at bounding box center [40, 125] width 81 height 14
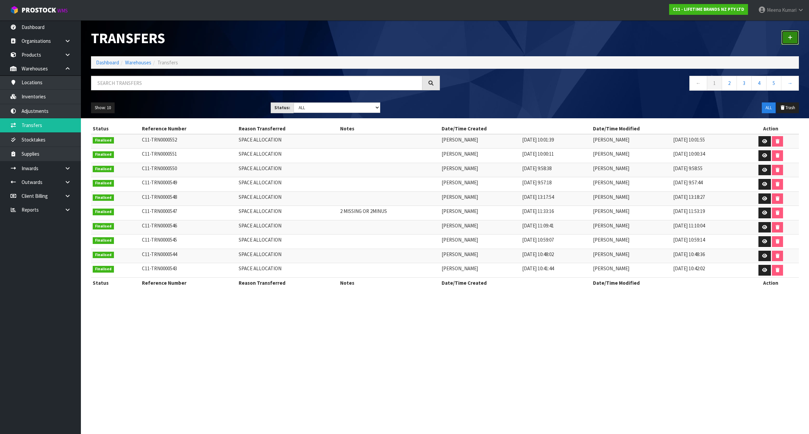
click at [787, 33] on link at bounding box center [790, 37] width 18 height 14
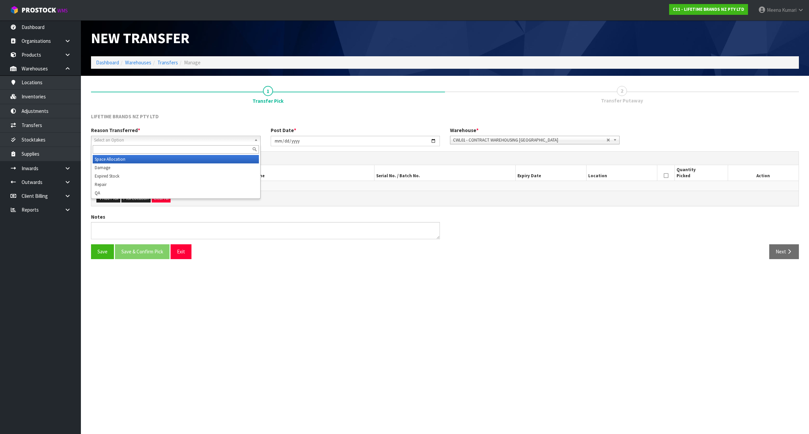
click at [208, 141] on span "Select an Option" at bounding box center [172, 140] width 157 height 8
click at [195, 157] on li "Space Allocation" at bounding box center [176, 159] width 166 height 8
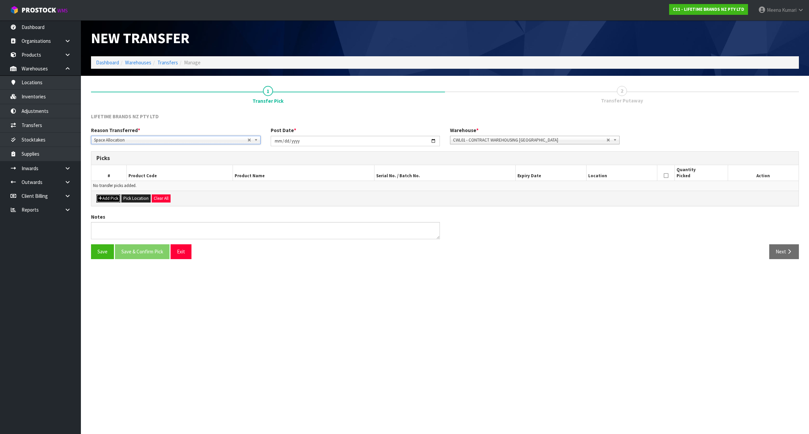
click at [109, 201] on button "Add Pick" at bounding box center [108, 198] width 24 height 8
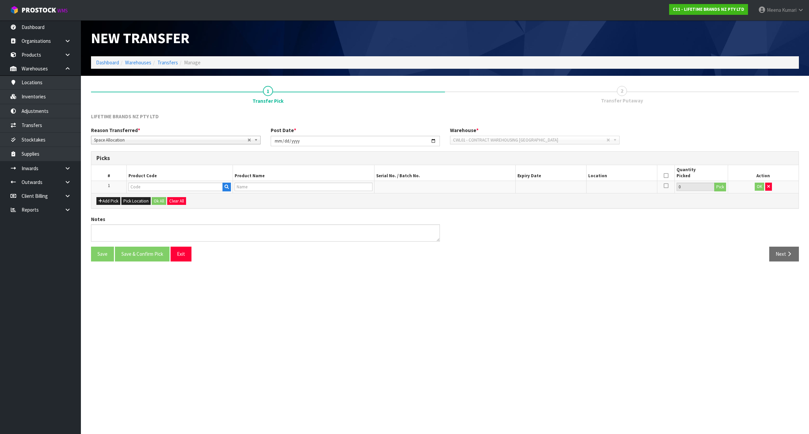
click at [170, 179] on th "Product Code" at bounding box center [180, 173] width 106 height 16
click at [168, 186] on input "text" at bounding box center [175, 187] width 94 height 8
paste input "LCDWJCAP2PC"
type input "LCDWJCAP2PC"
type input "LC JACK CAPPUCCINO CUP SET OF 2"
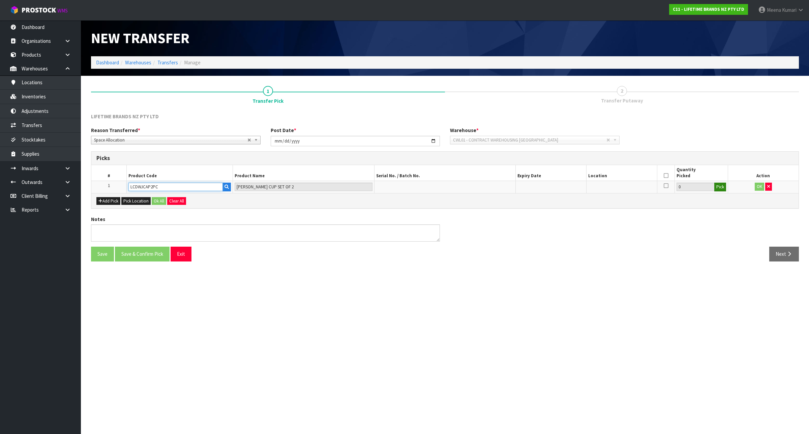
type input "LCDWJCAP2PC"
click at [720, 189] on button "Pick" at bounding box center [720, 187] width 12 height 9
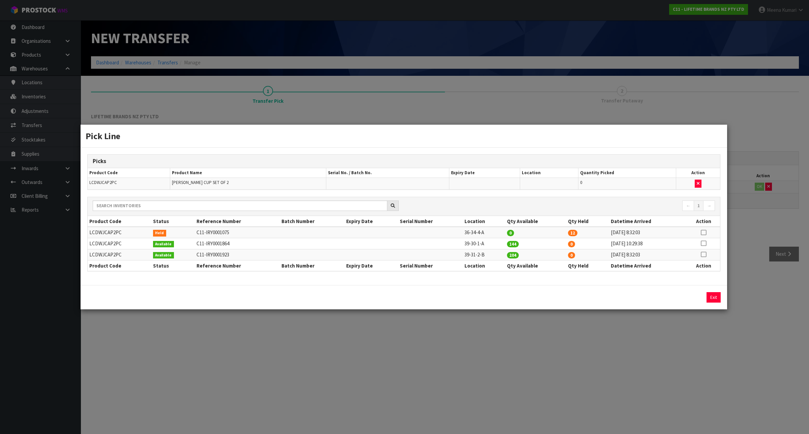
click at [701, 232] on icon at bounding box center [703, 232] width 5 height 0
click at [690, 297] on button "Assign Pick" at bounding box center [691, 297] width 28 height 10
type input "12"
click at [463, 243] on td "39-30-1-A" at bounding box center [484, 243] width 42 height 11
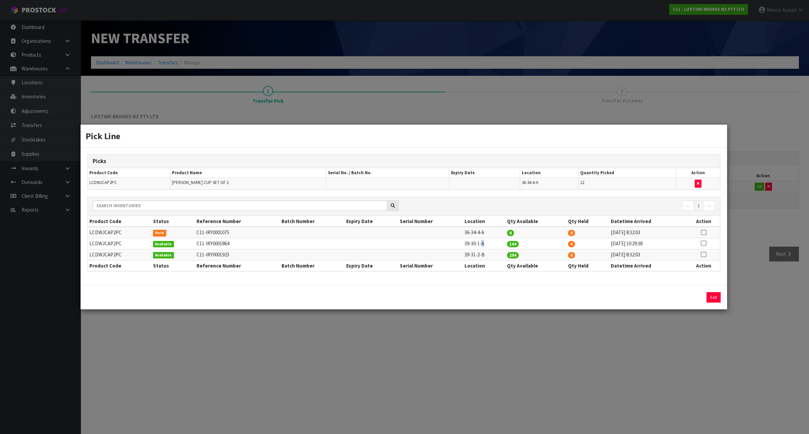
click at [463, 243] on td "39-30-1-A" at bounding box center [484, 243] width 42 height 11
copy tr "39-30-1-A"
click at [705, 348] on div "Pick Line Picks Product Code Product Name Serial No. / Batch No. Expiry Date Lo…" at bounding box center [404, 217] width 809 height 434
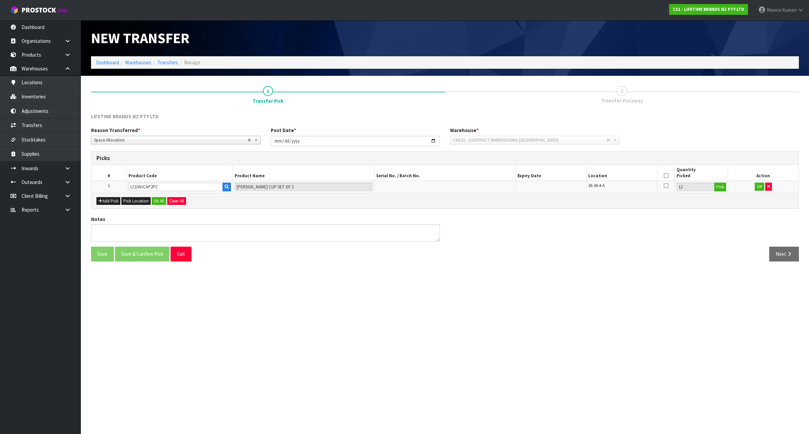
click at [664, 176] on icon at bounding box center [665, 176] width 5 height 0
click at [758, 186] on button "OK" at bounding box center [758, 187] width 9 height 8
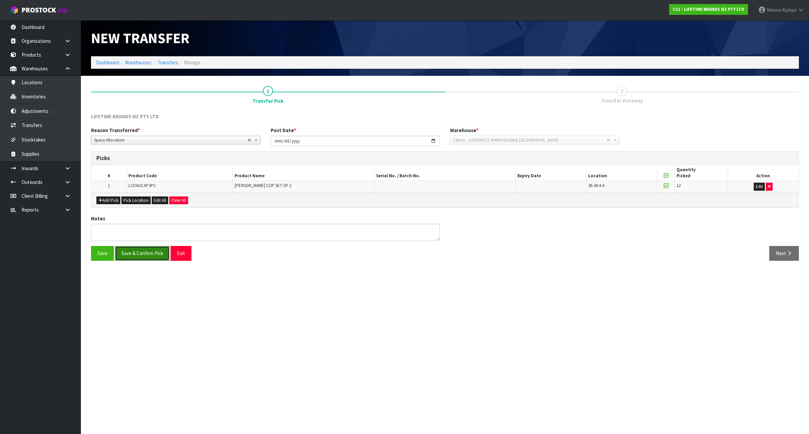
click at [155, 258] on button "Save & Confirm Pick" at bounding box center [142, 253] width 55 height 14
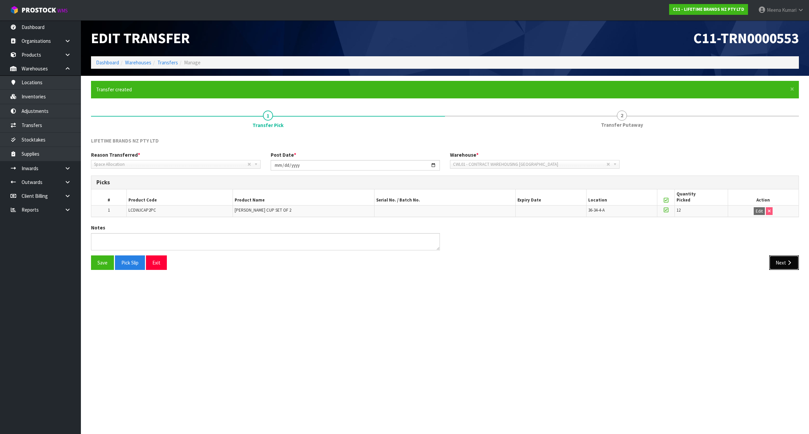
click at [783, 265] on button "Next" at bounding box center [784, 262] width 30 height 14
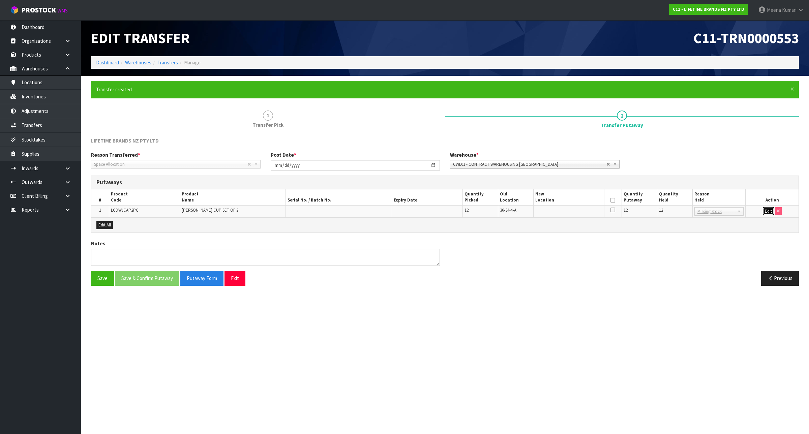
click at [764, 211] on button "Edit" at bounding box center [768, 211] width 11 height 8
click at [550, 216] on td at bounding box center [568, 211] width 71 height 12
click at [546, 213] on input "text" at bounding box center [564, 211] width 59 height 8
paste input "39-30-1-A"
type input "39-30-1-A"
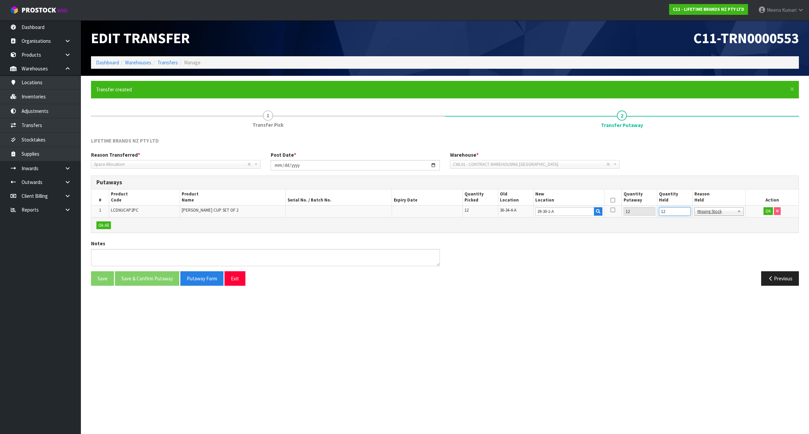
click at [666, 212] on input "12" at bounding box center [675, 211] width 32 height 8
type input "0"
click at [611, 200] on icon at bounding box center [612, 200] width 5 height 0
click at [769, 211] on button "OK" at bounding box center [767, 211] width 9 height 8
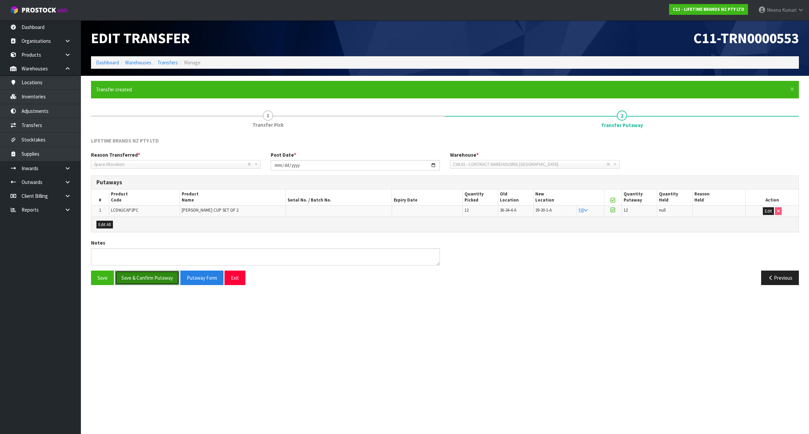
click at [146, 279] on button "Save & Confirm Putaway" at bounding box center [147, 278] width 64 height 14
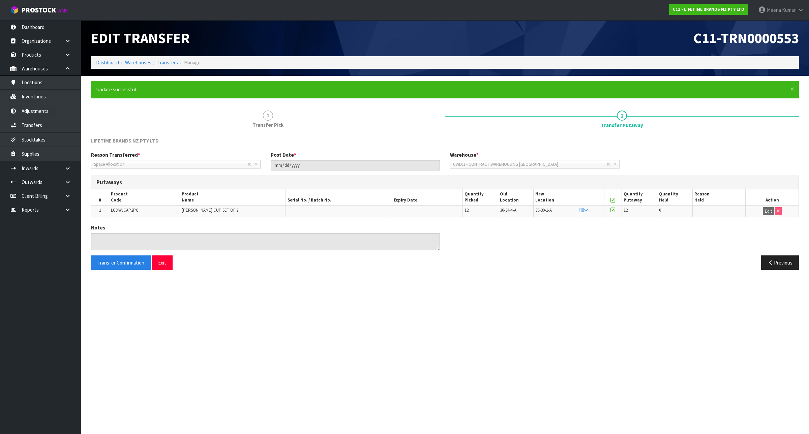
click at [113, 56] on div "Edit Transfer" at bounding box center [265, 38] width 359 height 36
click at [112, 63] on link "Dashboard" at bounding box center [107, 62] width 23 height 6
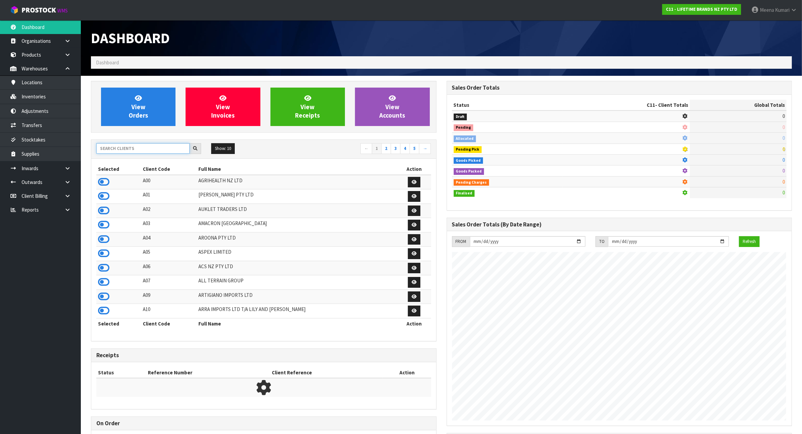
click at [142, 149] on input "text" at bounding box center [142, 148] width 93 height 10
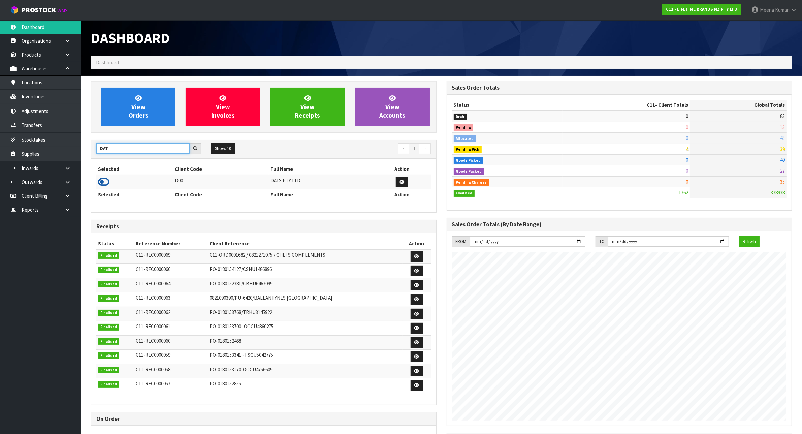
type input "DAT"
click at [103, 183] on icon at bounding box center [103, 182] width 11 height 10
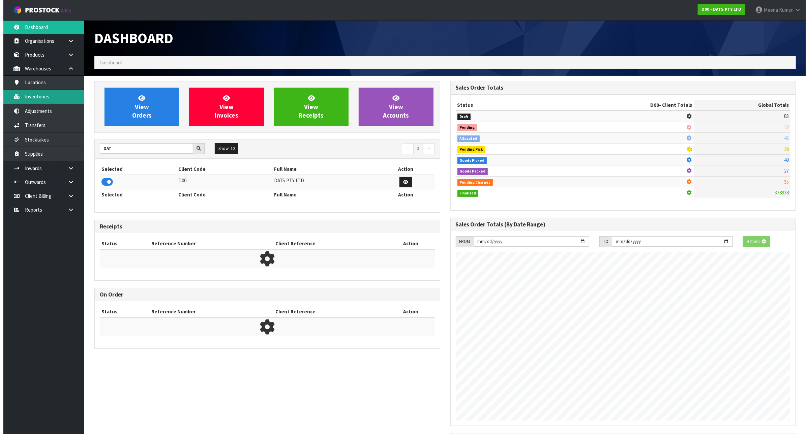
scroll to position [336525, 336590]
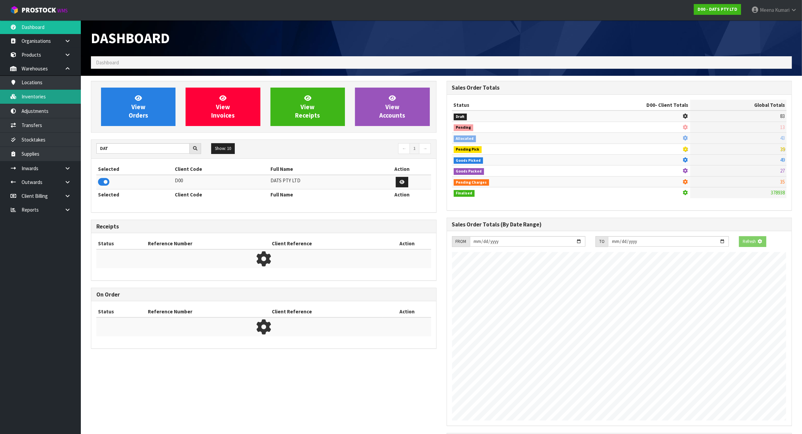
click at [49, 98] on link "Inventories" at bounding box center [40, 97] width 81 height 14
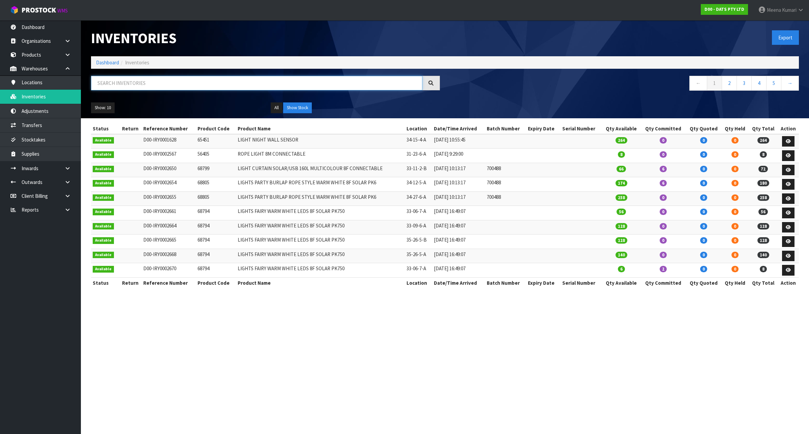
click at [189, 81] on input "text" at bounding box center [256, 83] width 331 height 14
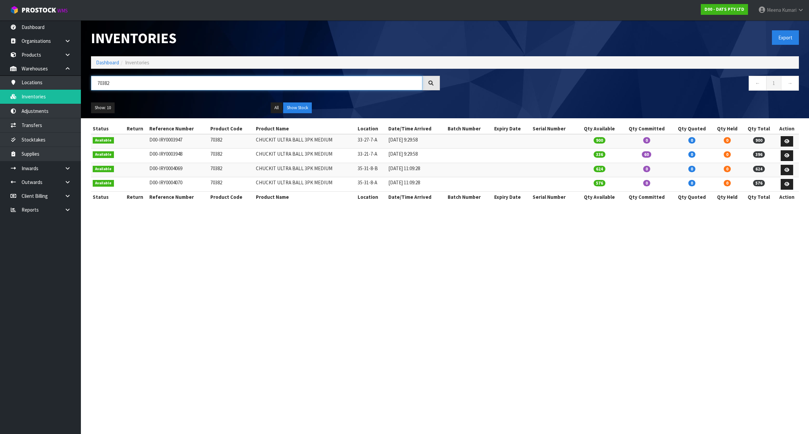
type input "70382"
click at [211, 139] on td "70382" at bounding box center [231, 141] width 45 height 14
copy td "70382"
click at [59, 53] on link at bounding box center [70, 55] width 22 height 14
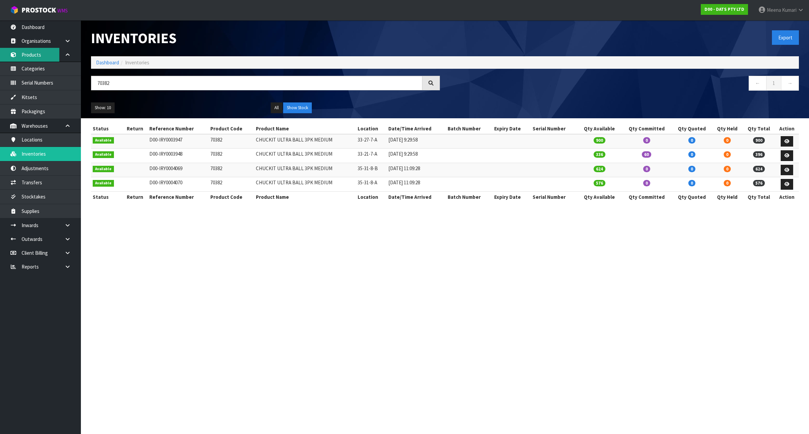
click at [42, 54] on link "Products" at bounding box center [40, 55] width 81 height 14
click at [34, 54] on link "Products" at bounding box center [40, 55] width 81 height 14
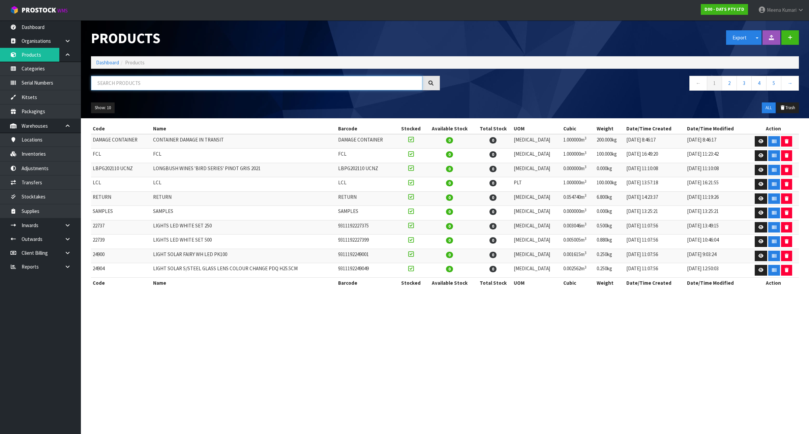
click at [144, 83] on input "text" at bounding box center [256, 83] width 331 height 14
paste input "70382"
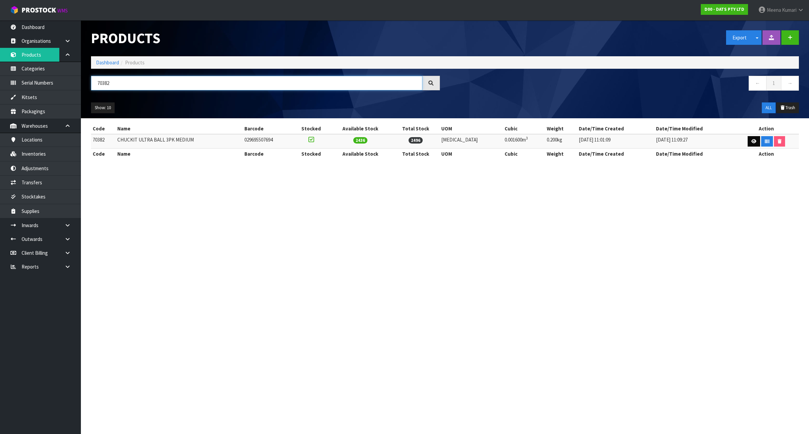
type input "70382"
click at [747, 142] on link at bounding box center [753, 141] width 12 height 11
click at [749, 144] on link at bounding box center [753, 141] width 12 height 11
click at [751, 141] on icon at bounding box center [753, 141] width 5 height 4
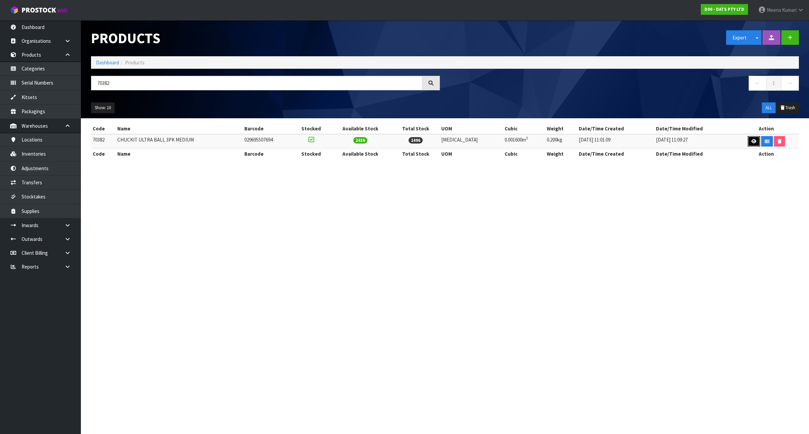
click at [751, 141] on icon at bounding box center [753, 141] width 5 height 4
click at [752, 142] on link at bounding box center [753, 141] width 12 height 11
click at [752, 141] on link at bounding box center [753, 141] width 12 height 11
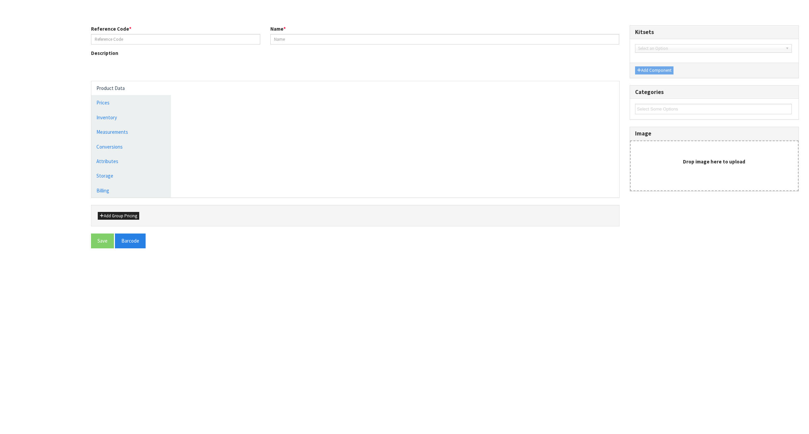
type input "70382"
type input "CHUCKIT ULTRA BALL 3PK MEDIUM"
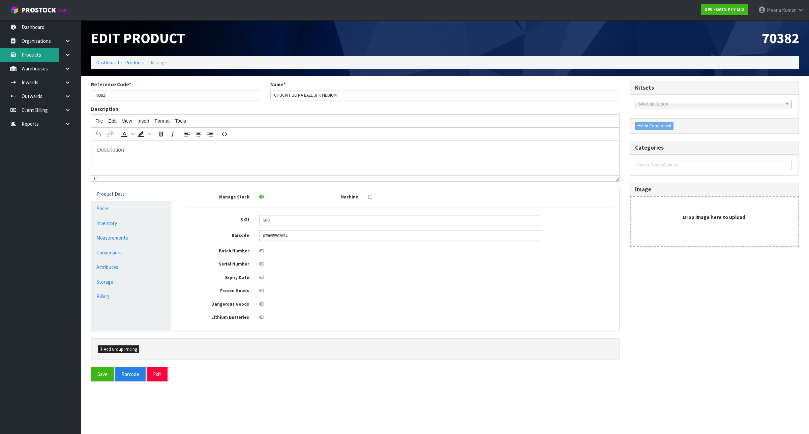
click at [41, 58] on link "Products" at bounding box center [40, 55] width 81 height 14
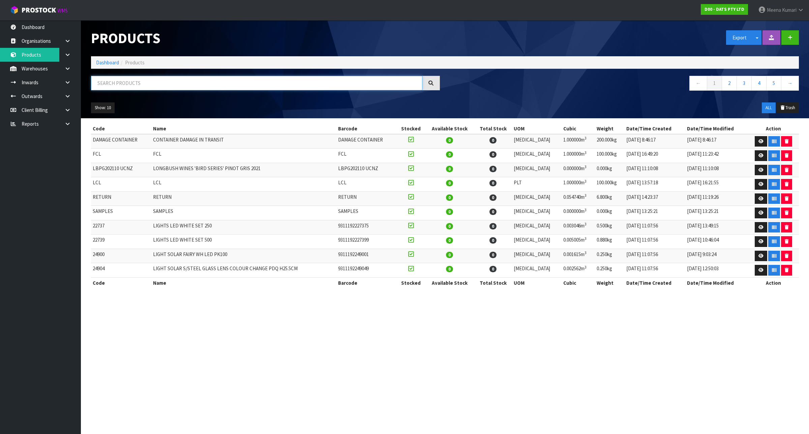
click at [122, 85] on input "text" at bounding box center [256, 83] width 331 height 14
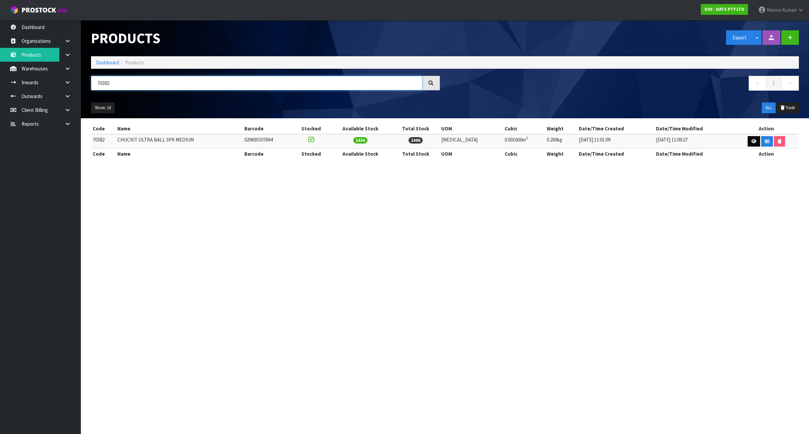
type input "70382"
click at [751, 141] on icon at bounding box center [753, 141] width 5 height 4
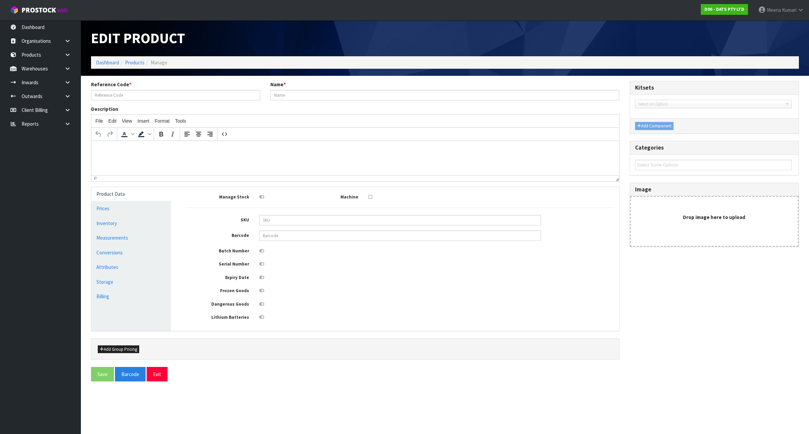
type input "70382"
type input "CHUCKIT ULTRA BALL 3PK MEDIUM"
type input "029695507694"
type input "16"
type input "5"
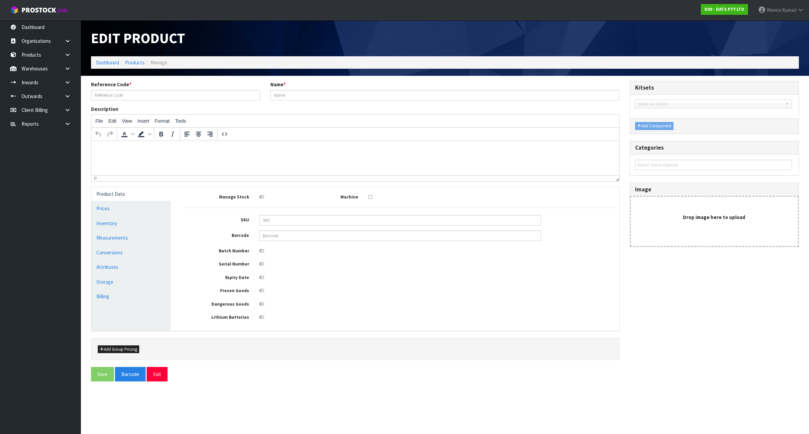
type input "20"
type input "0.0016"
type input "0.2"
click at [101, 239] on link "Measurements" at bounding box center [131, 238] width 80 height 14
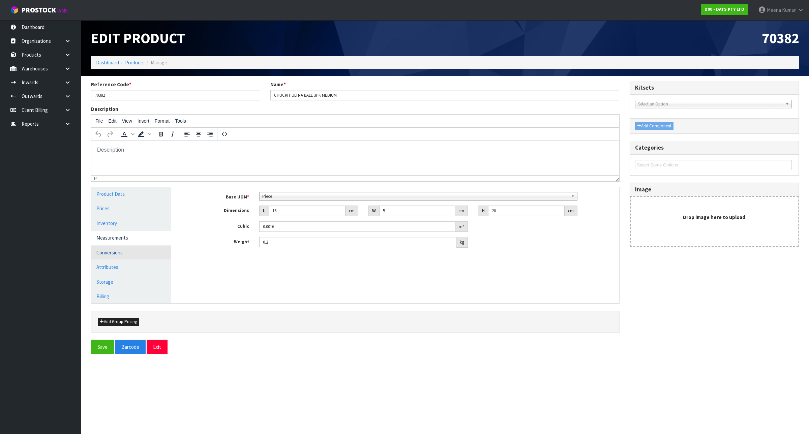
click at [112, 254] on link "Conversions" at bounding box center [131, 253] width 80 height 14
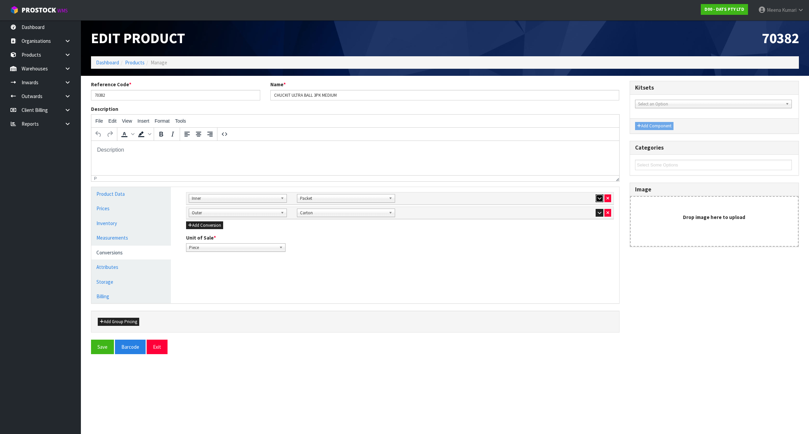
click at [600, 197] on icon "button" at bounding box center [599, 198] width 4 height 4
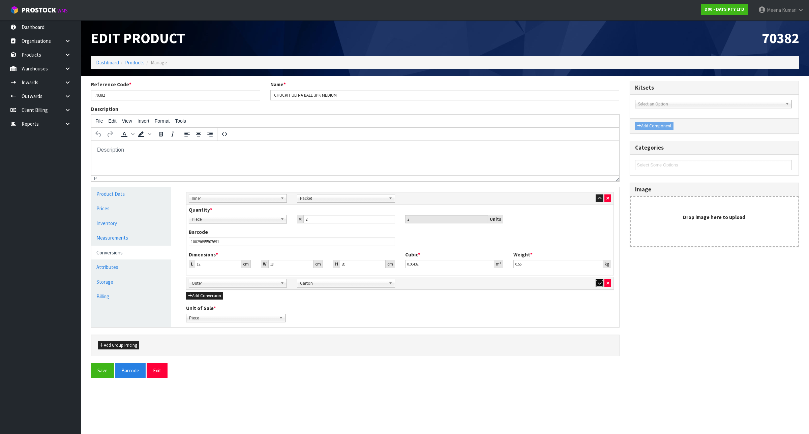
click at [598, 285] on icon "button" at bounding box center [599, 283] width 4 height 4
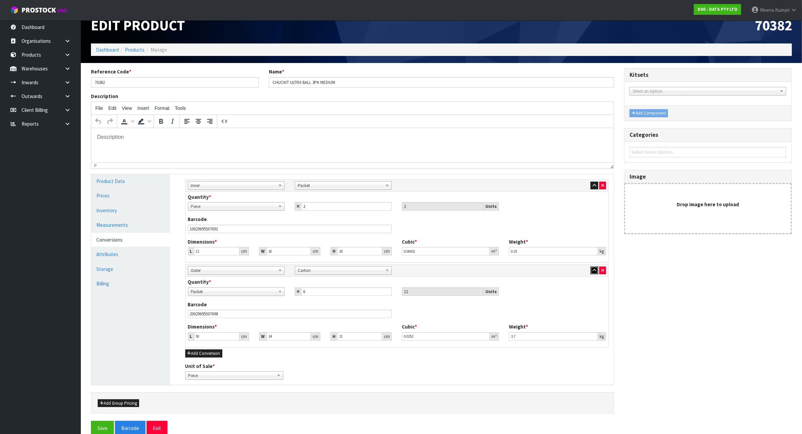
scroll to position [26, 0]
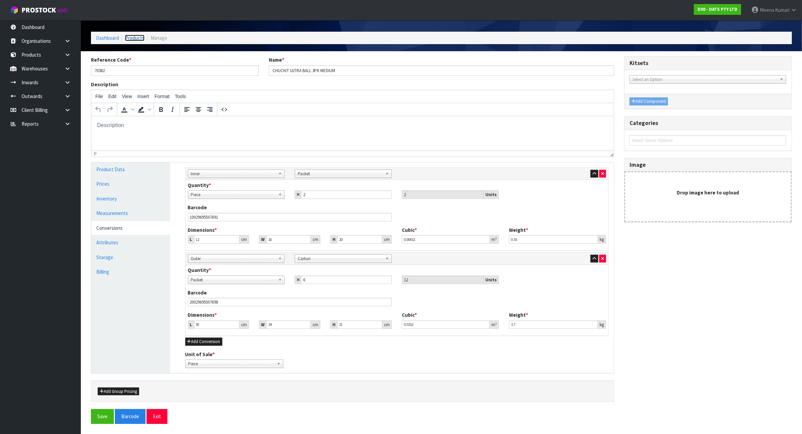
click at [137, 36] on link "Products" at bounding box center [135, 38] width 20 height 6
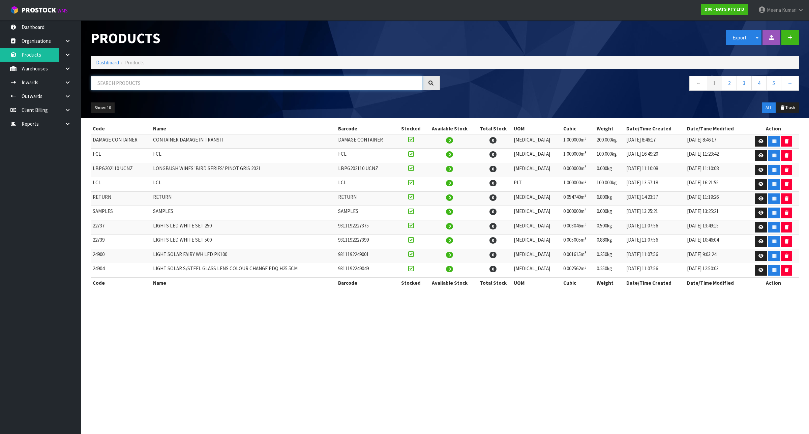
click at [130, 83] on input "text" at bounding box center [256, 83] width 331 height 14
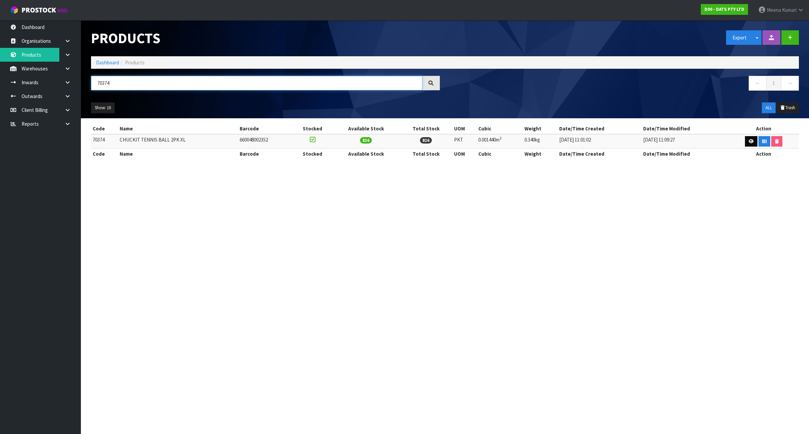
type input "70374"
click at [748, 140] on icon at bounding box center [750, 141] width 5 height 4
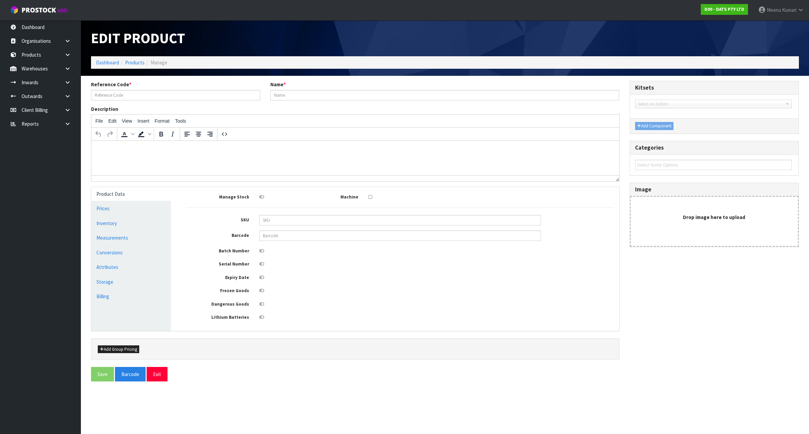
type input "70374"
type input "CHUCKIT TENNIS BALL 2PK XL"
type input "660048002352"
click at [102, 249] on link "Conversions" at bounding box center [131, 253] width 80 height 14
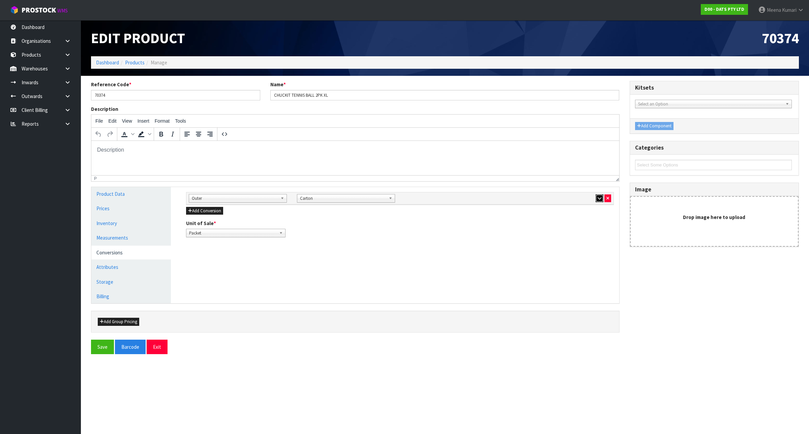
click at [595, 199] on button "button" at bounding box center [599, 198] width 8 height 8
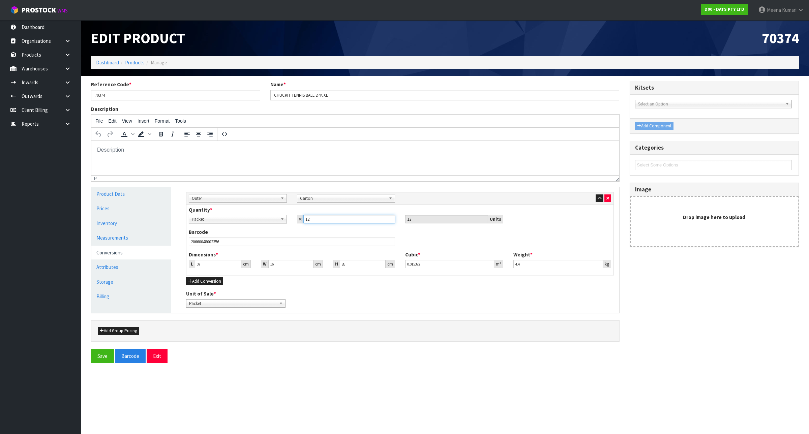
drag, startPoint x: 312, startPoint y: 221, endPoint x: 265, endPoint y: 219, distance: 47.2
click at [265, 219] on div "Packet Carton Packet 12 12 Units" at bounding box center [400, 219] width 433 height 8
type input "6"
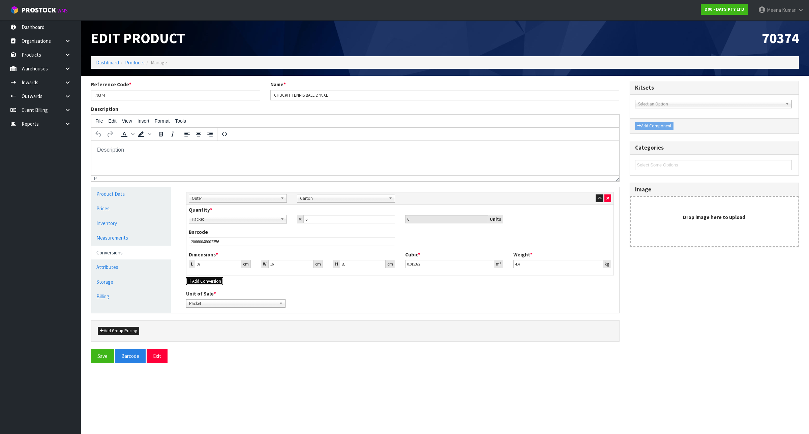
click at [216, 279] on button "Add Conversion" at bounding box center [204, 281] width 37 height 8
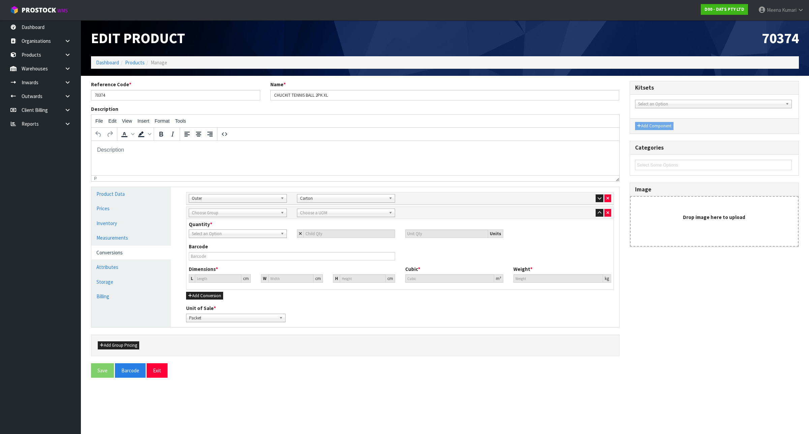
click at [223, 214] on span "Choose Group" at bounding box center [235, 213] width 86 height 8
click at [220, 240] on li "Inner" at bounding box center [237, 240] width 95 height 8
click at [317, 213] on span "Choose a UOM" at bounding box center [343, 213] width 86 height 8
type input "PACKE"
click at [600, 196] on icon "button" at bounding box center [599, 198] width 4 height 4
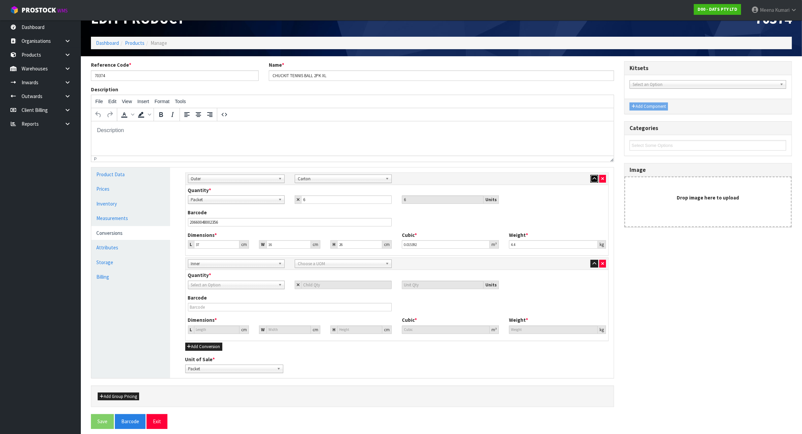
scroll to position [26, 0]
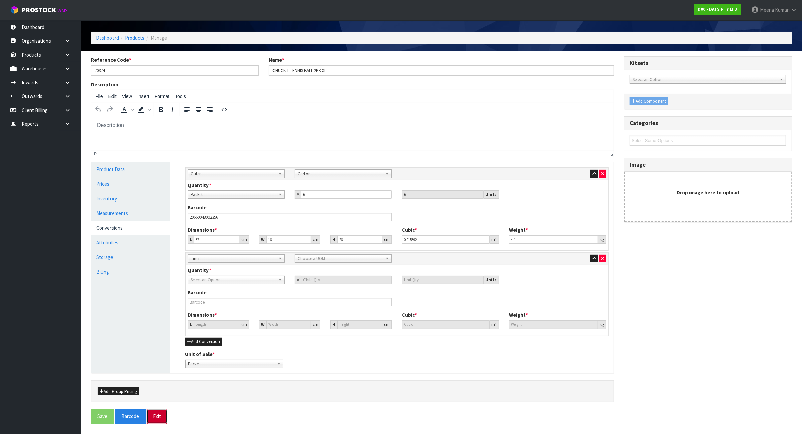
click at [159, 418] on button "Exit" at bounding box center [157, 416] width 21 height 14
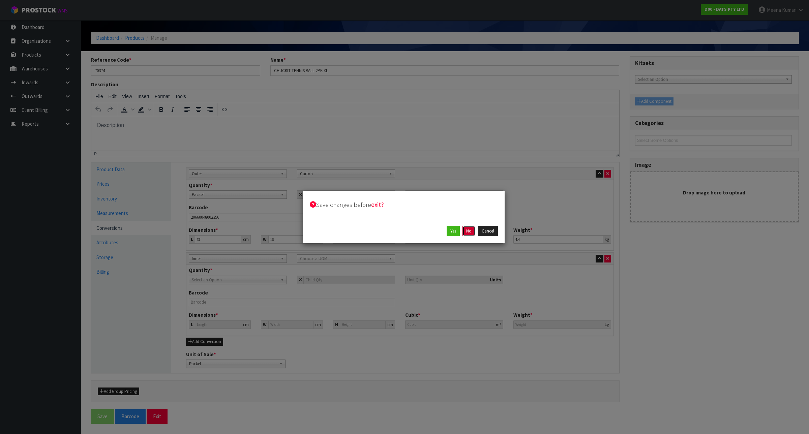
click at [470, 228] on button "No" at bounding box center [468, 231] width 13 height 11
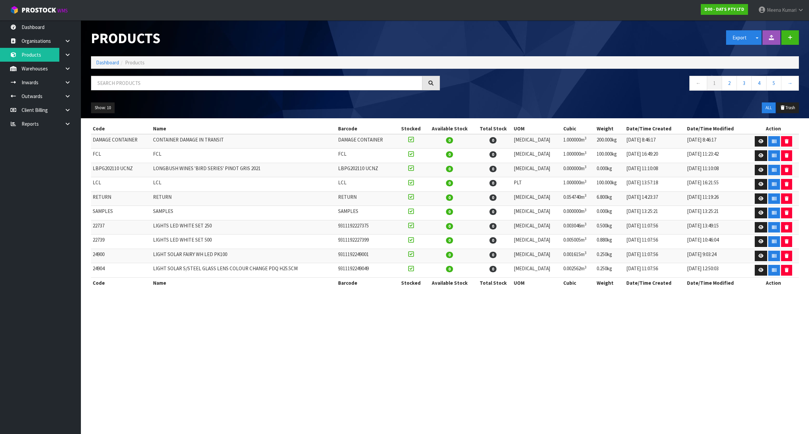
click at [130, 97] on div "Show: 10 5 10 25 50 ALL Trash" at bounding box center [445, 107] width 718 height 21
click at [137, 85] on input "text" at bounding box center [256, 83] width 331 height 14
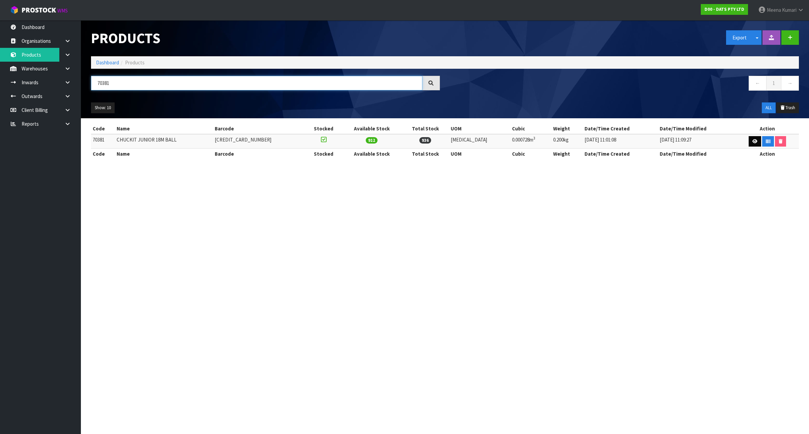
type input "70381"
click at [752, 141] on icon at bounding box center [754, 141] width 5 height 4
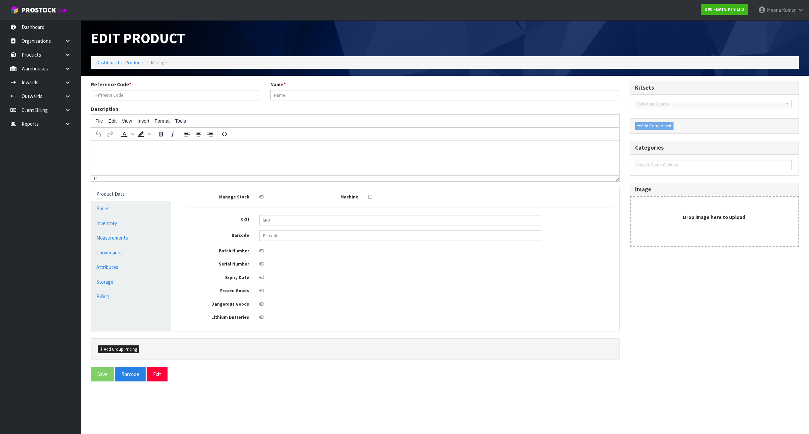
type input "70381"
type input "CHUCKIT JUNIOR 18M BALL"
type input "[CREDIT_CARD_NUMBER]"
click at [166, 235] on link "Measurements" at bounding box center [131, 238] width 80 height 14
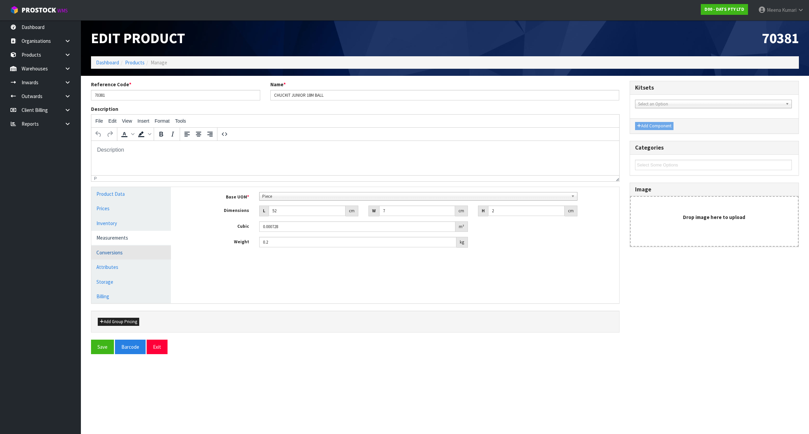
click at [159, 255] on link "Conversions" at bounding box center [131, 253] width 80 height 14
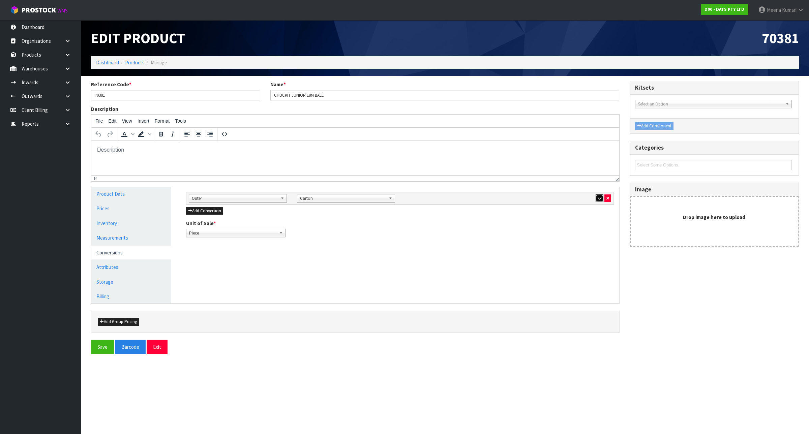
click at [597, 199] on icon "button" at bounding box center [599, 198] width 4 height 4
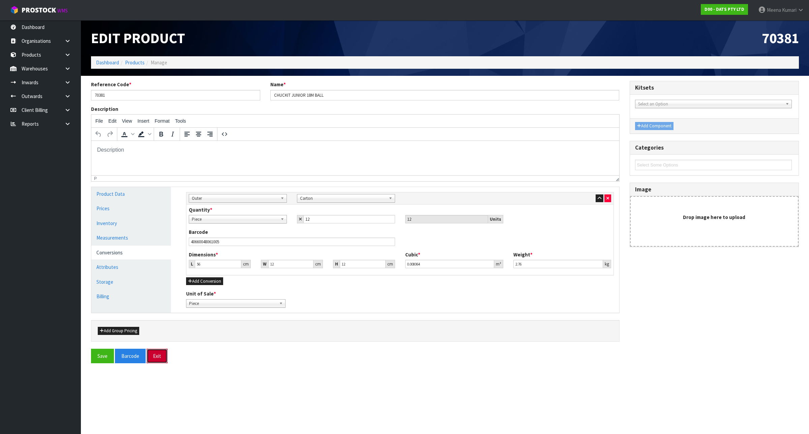
click at [162, 354] on button "Exit" at bounding box center [157, 356] width 21 height 14
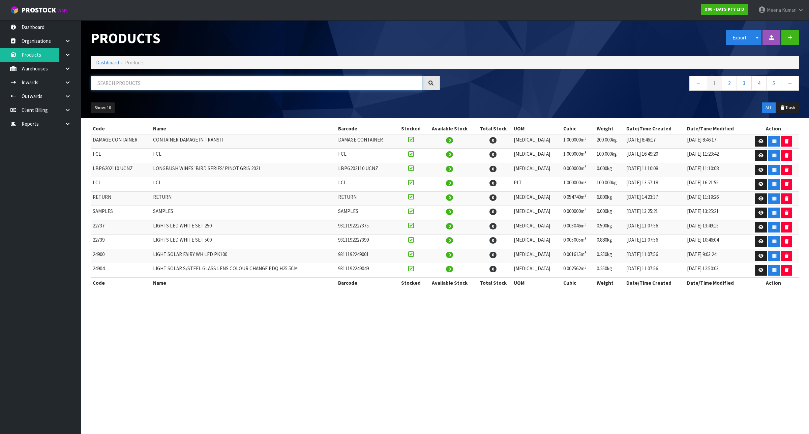
click at [119, 81] on input "text" at bounding box center [256, 83] width 331 height 14
type input "70382"
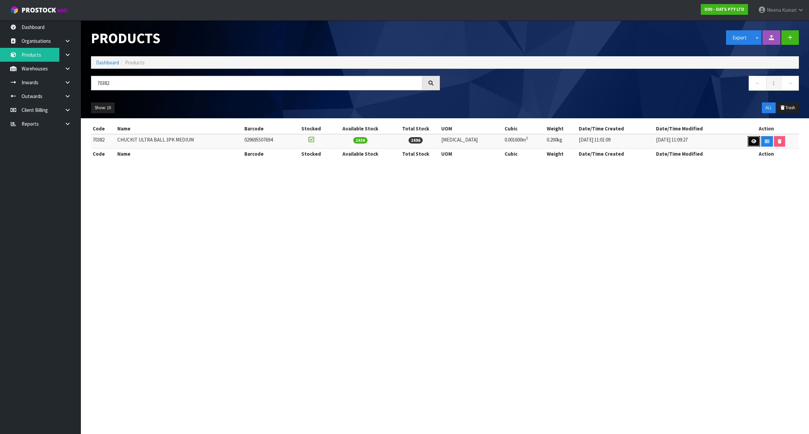
click at [751, 141] on icon at bounding box center [753, 141] width 5 height 4
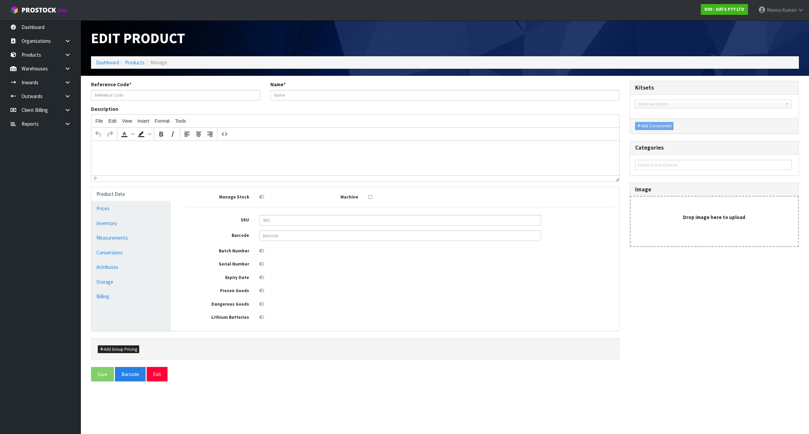
type input "70382"
type input "CHUCKIT ULTRA BALL 3PK MEDIUM"
type input "029695507694"
drag, startPoint x: 174, startPoint y: 237, endPoint x: 169, endPoint y: 237, distance: 5.1
click at [174, 237] on div "Product Data Prices Inventory Measurements Conversions Attributes Storage Billi…" at bounding box center [131, 259] width 90 height 144
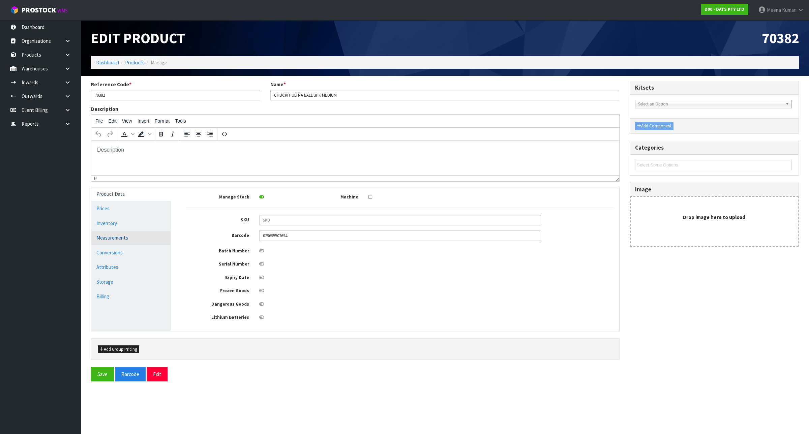
click at [169, 237] on link "Measurements" at bounding box center [131, 238] width 80 height 14
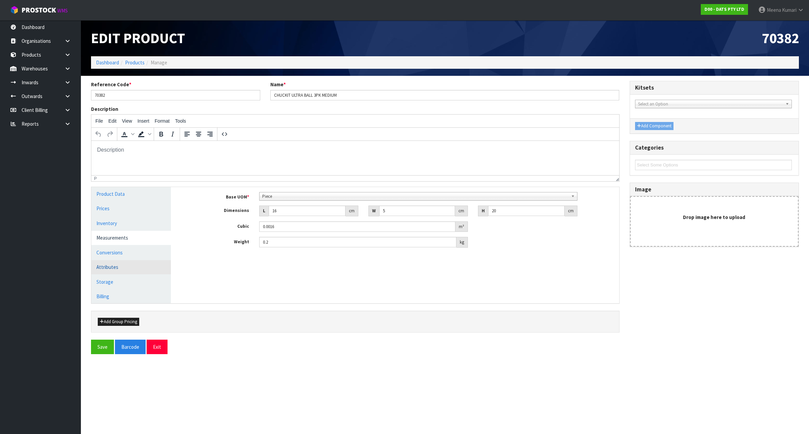
click at [140, 260] on link "Attributes" at bounding box center [131, 267] width 80 height 14
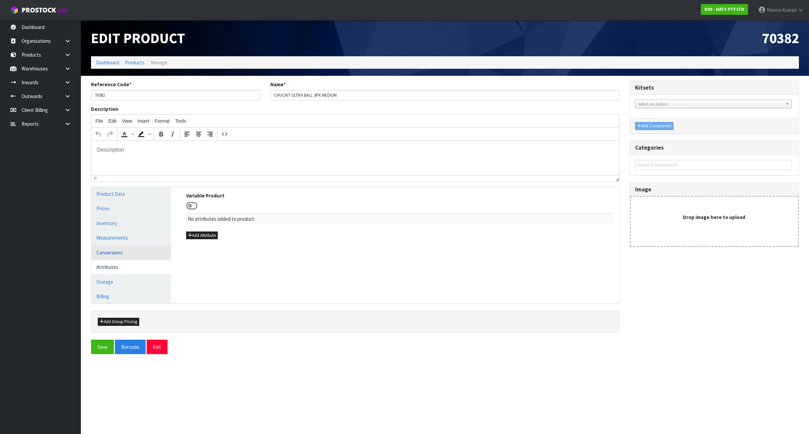
click at [122, 250] on link "Conversions" at bounding box center [131, 253] width 80 height 14
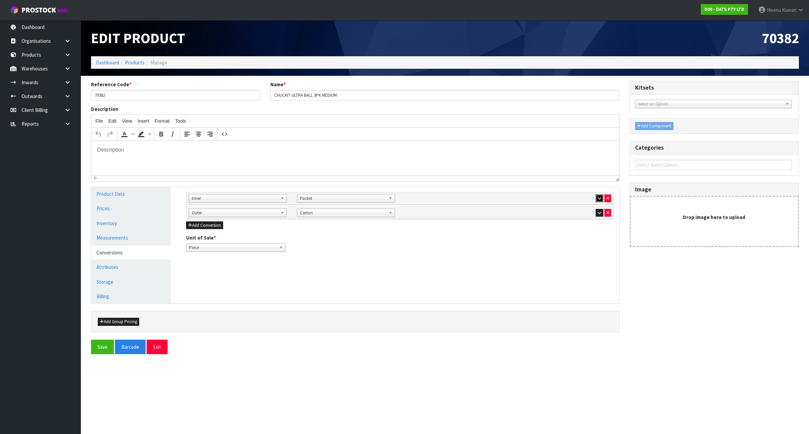
click at [597, 198] on icon "button" at bounding box center [599, 198] width 4 height 4
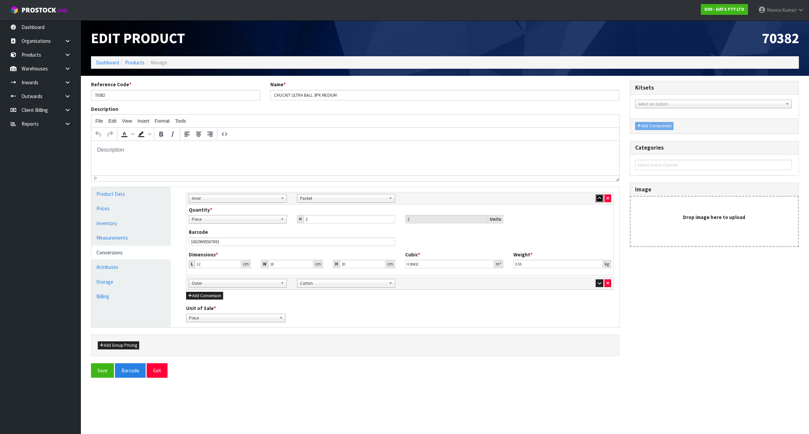
click at [597, 198] on icon "button" at bounding box center [599, 198] width 4 height 4
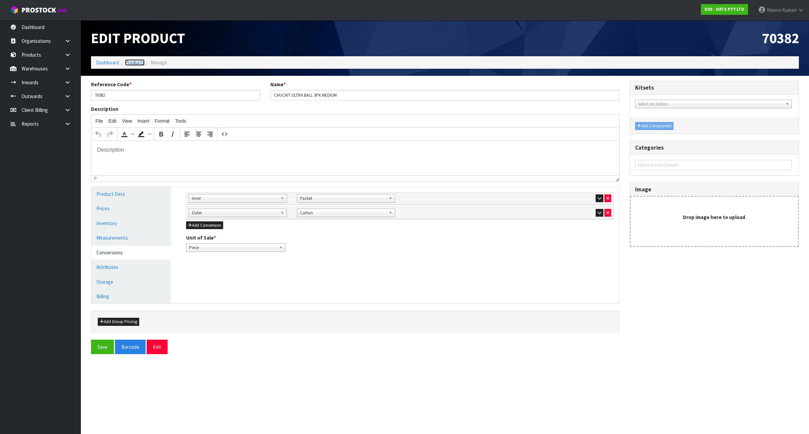
click at [132, 63] on link "Products" at bounding box center [135, 62] width 20 height 6
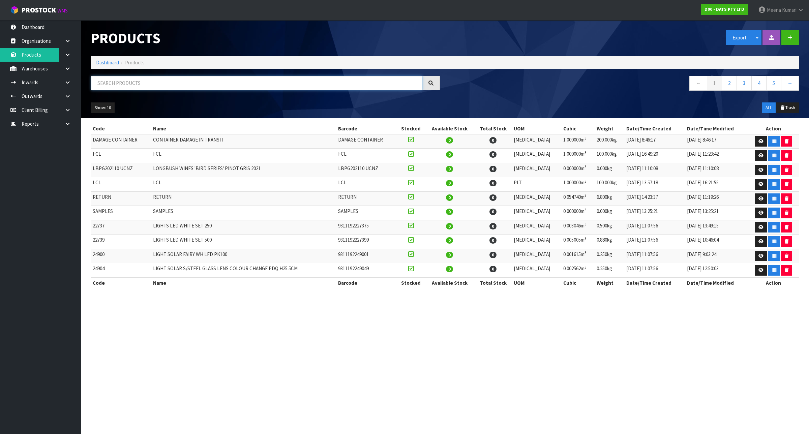
click at [133, 83] on input "text" at bounding box center [256, 83] width 331 height 14
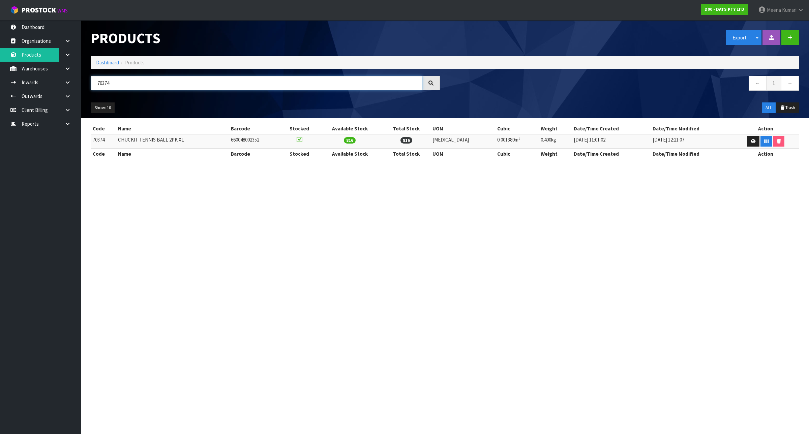
click at [180, 83] on input "70374" at bounding box center [256, 83] width 331 height 14
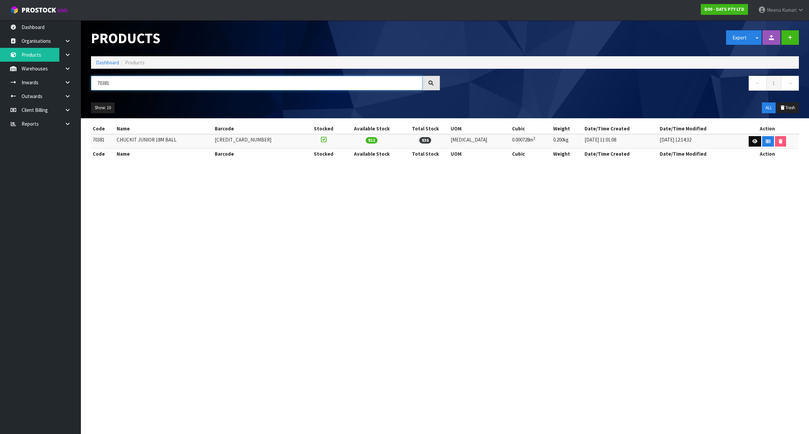
type input "70381"
click at [752, 140] on icon at bounding box center [754, 141] width 5 height 4
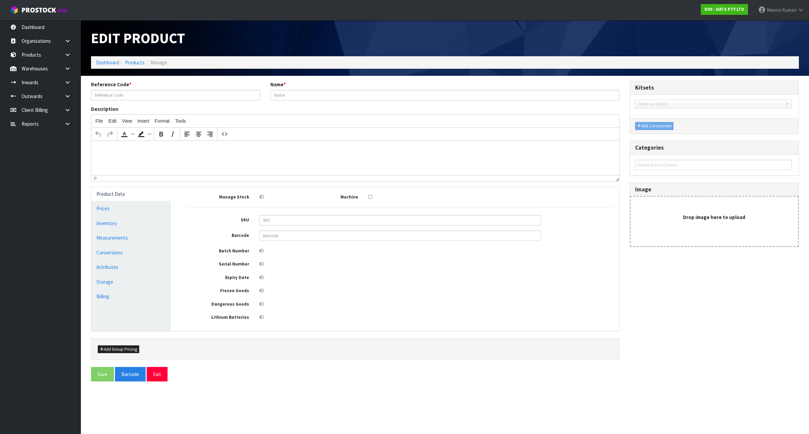
type input "70381"
type input "CHUCKIT JUNIOR 18M BALL"
type input "660048061007"
click at [148, 242] on link "Measurements" at bounding box center [131, 238] width 80 height 14
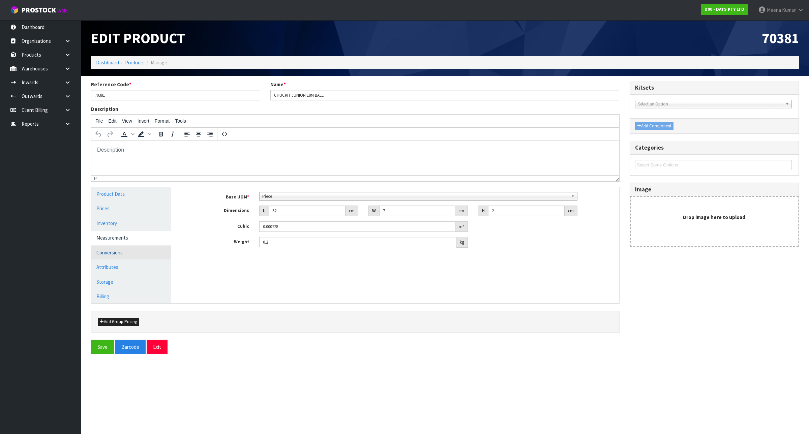
click at [145, 250] on link "Conversions" at bounding box center [131, 253] width 80 height 14
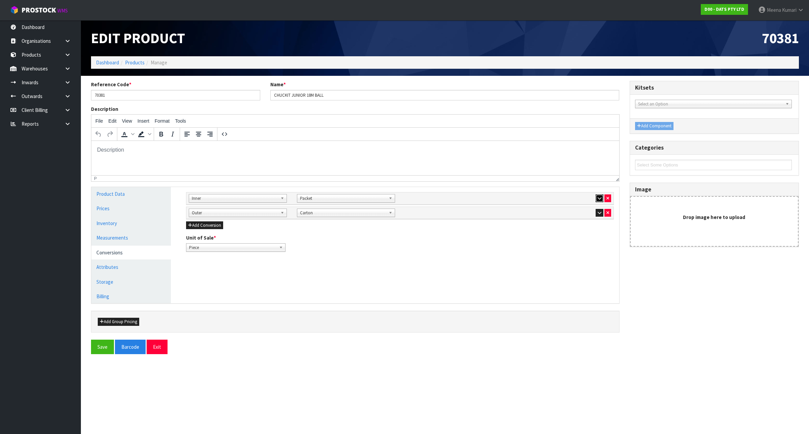
click at [599, 194] on button "button" at bounding box center [599, 198] width 8 height 8
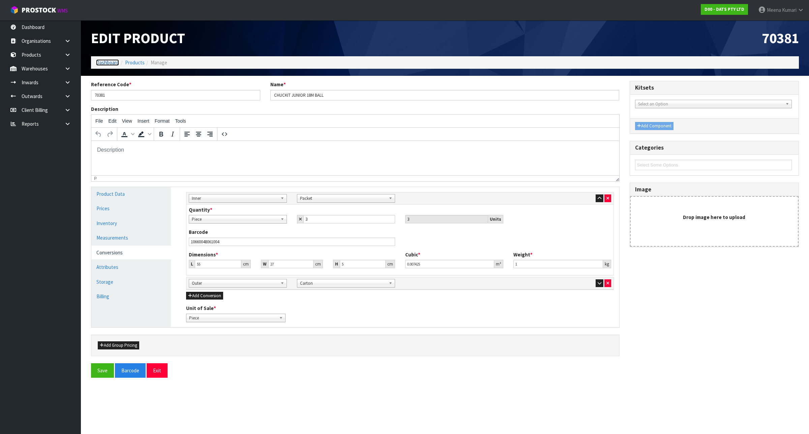
click at [104, 63] on link "Dashboard" at bounding box center [107, 62] width 23 height 6
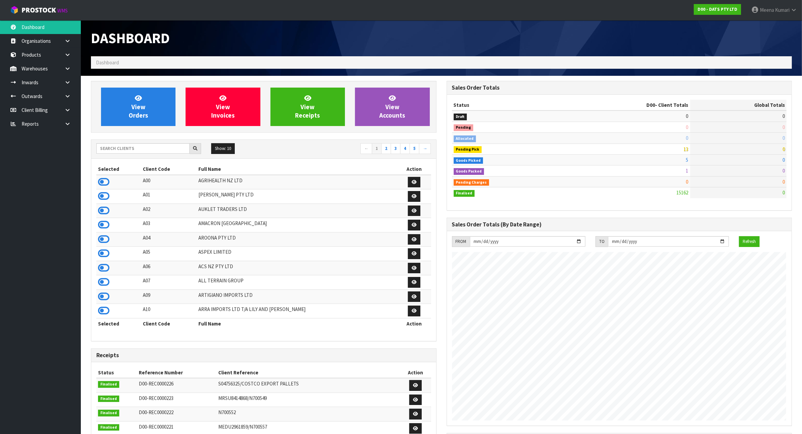
scroll to position [512, 355]
click at [151, 152] on input "text" at bounding box center [142, 148] width 93 height 10
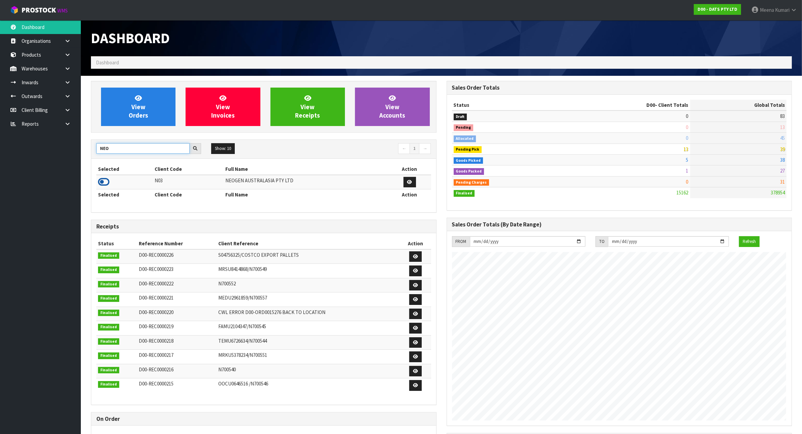
type input "NEO"
click at [106, 182] on icon at bounding box center [103, 182] width 11 height 10
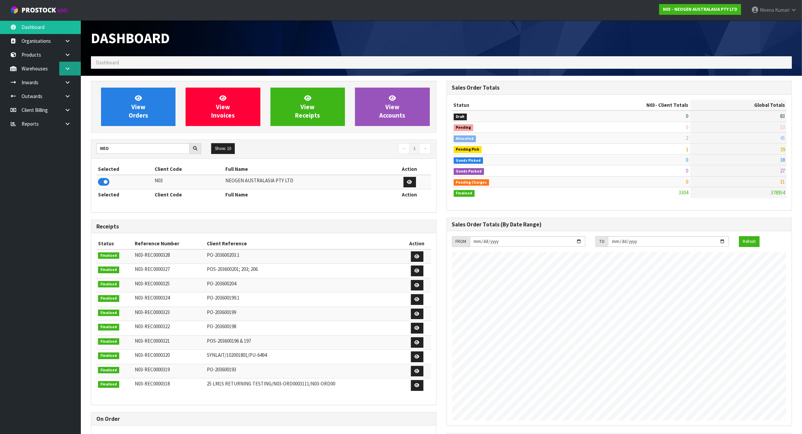
click at [68, 65] on link at bounding box center [70, 69] width 22 height 14
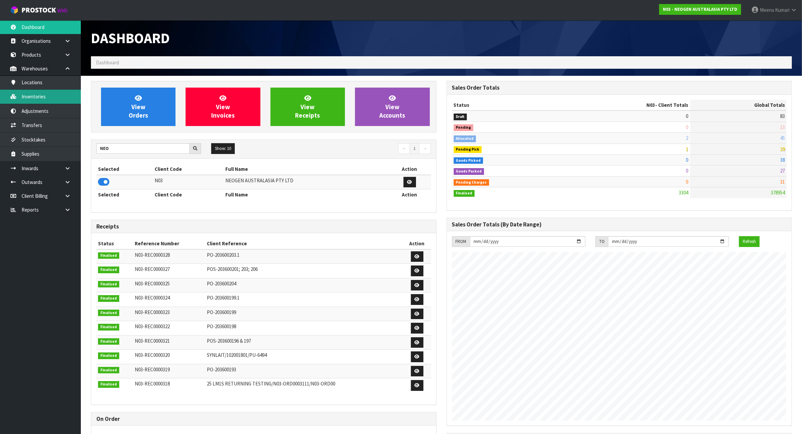
click at [55, 102] on link "Inventories" at bounding box center [40, 97] width 81 height 14
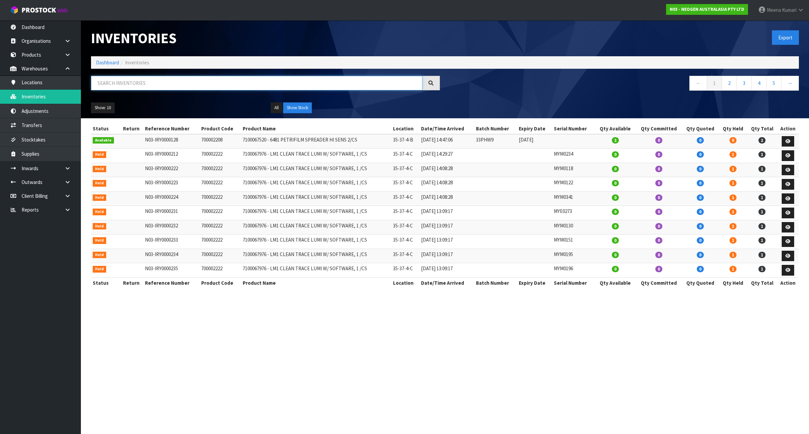
click at [164, 86] on input "text" at bounding box center [256, 83] width 331 height 14
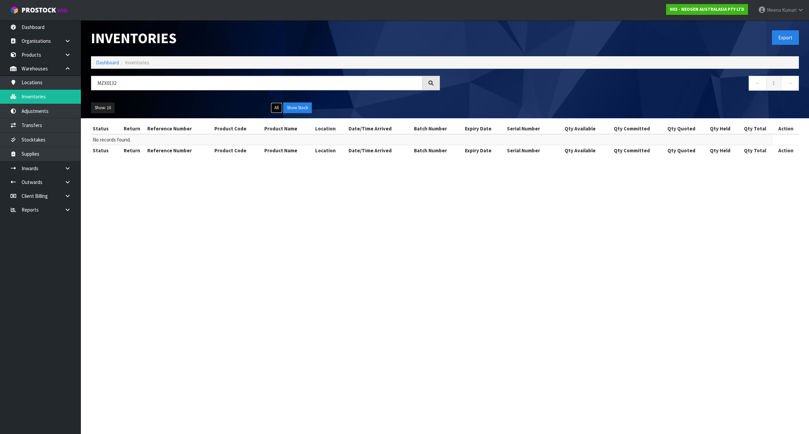
click at [276, 108] on button "All" at bounding box center [277, 107] width 12 height 11
click at [304, 109] on button "Show Stock" at bounding box center [297, 107] width 29 height 11
click at [179, 88] on input "MZX0132" at bounding box center [256, 83] width 331 height 14
click at [108, 85] on input "MZX0132" at bounding box center [256, 83] width 331 height 14
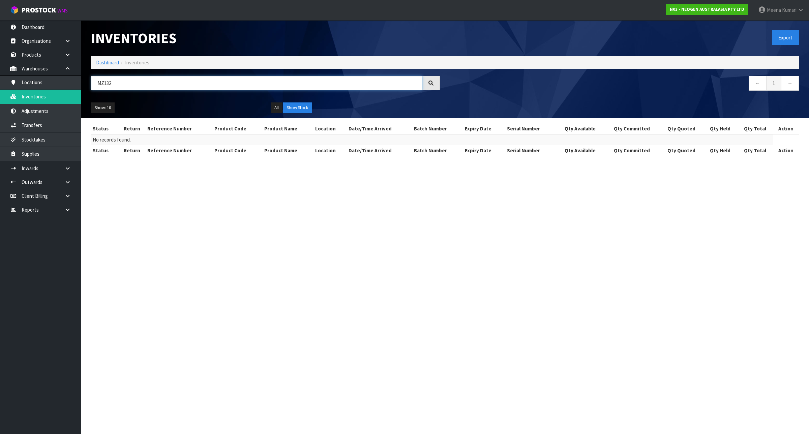
click at [235, 86] on input "MZ132" at bounding box center [256, 83] width 331 height 14
paste input "K0163"
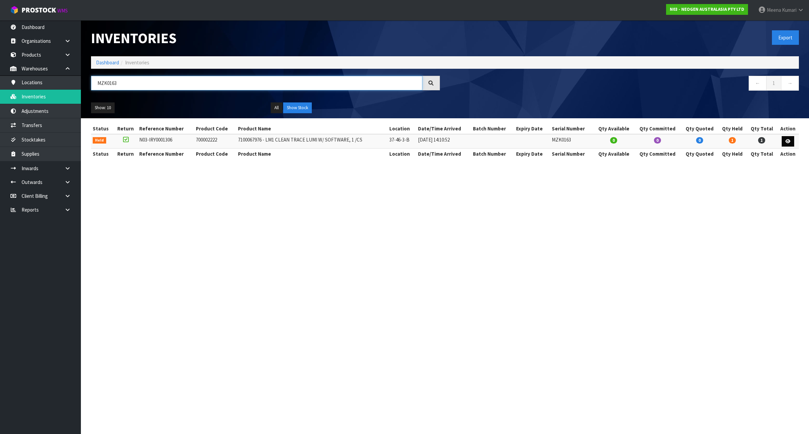
type input "MZK0163"
click at [789, 142] on icon at bounding box center [787, 141] width 5 height 4
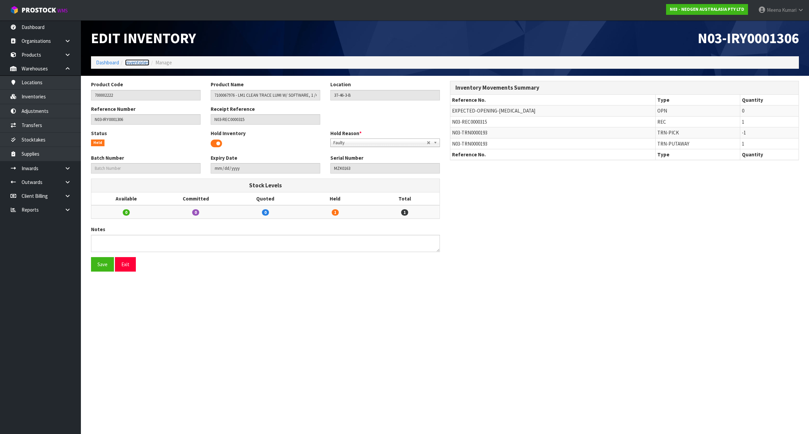
click at [135, 61] on link "Inventories" at bounding box center [137, 62] width 24 height 6
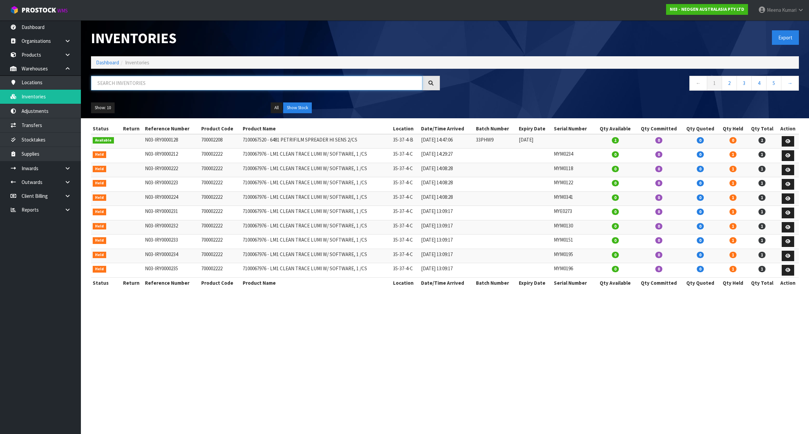
click at [138, 89] on input "text" at bounding box center [256, 83] width 331 height 14
paste input "MZK0157"
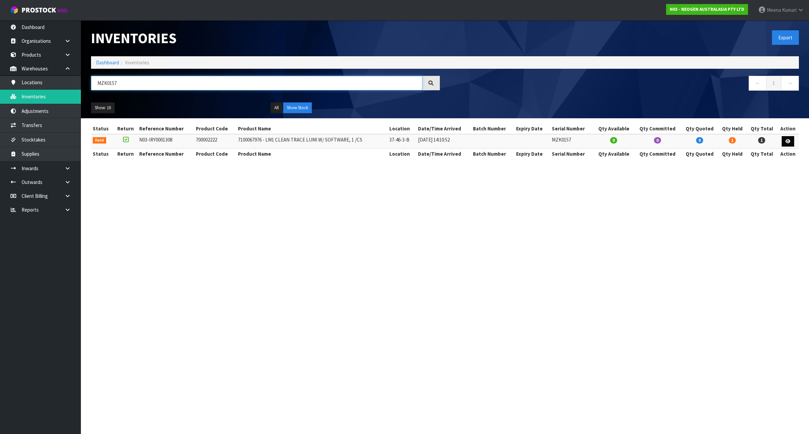
type input "MZK0157"
click at [788, 140] on icon at bounding box center [787, 141] width 5 height 4
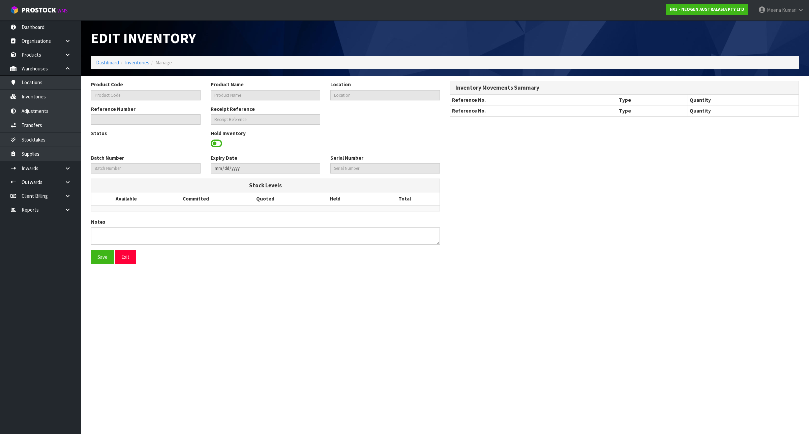
type input "700002222"
type input "7100067976 - LM1 CLEAN TRACE LUMI W/ SOFTWARE, 1 /CS"
type input "37-46-3-B"
type input "N03-IRY0001308"
type input "N03-REC0000315"
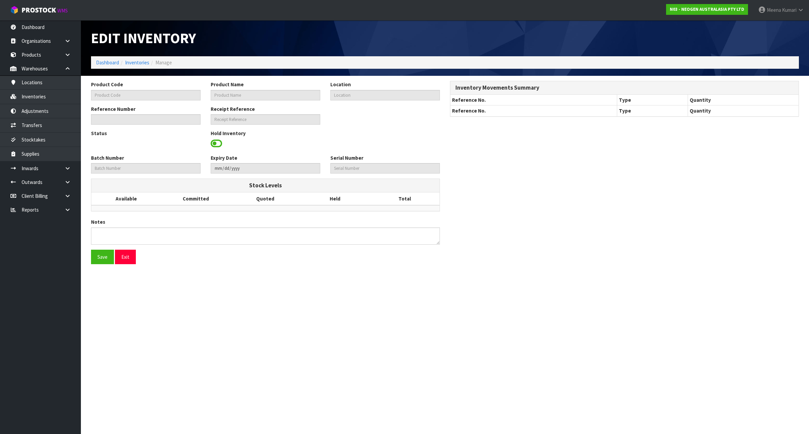
type input "MZK0157"
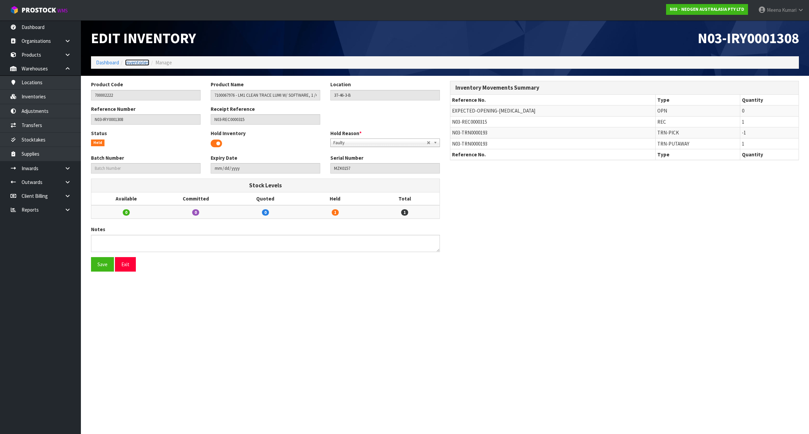
click at [145, 64] on link "Inventories" at bounding box center [137, 62] width 24 height 6
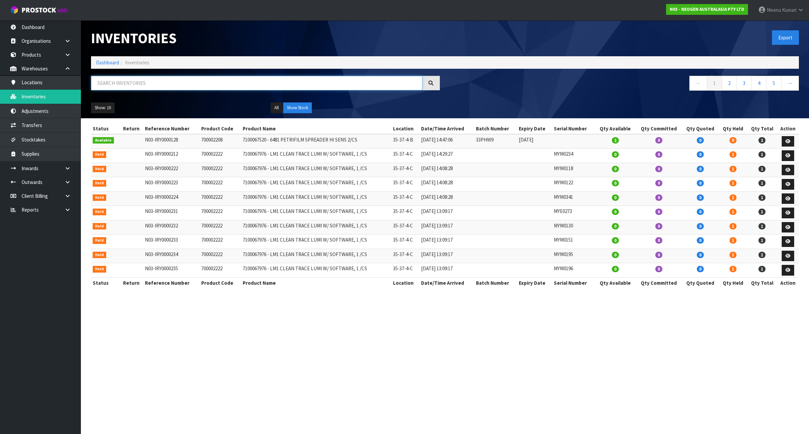
click at [145, 81] on input "text" at bounding box center [256, 83] width 331 height 14
paste input "MZK0132"
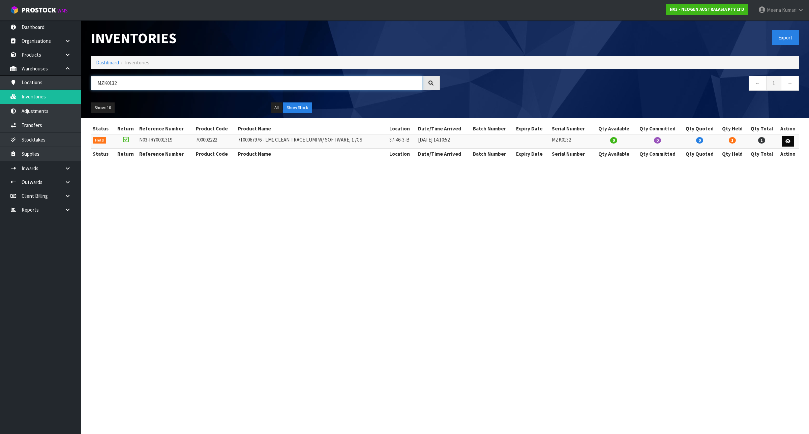
type input "MZK0132"
click at [791, 141] on link at bounding box center [787, 141] width 12 height 11
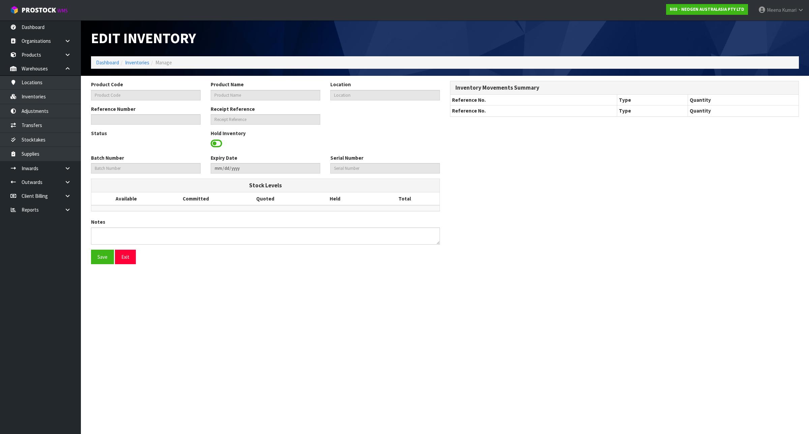
type input "700002222"
type input "7100067976 - LM1 CLEAN TRACE LUMI W/ SOFTWARE, 1 /CS"
type input "37-46-3-B"
type input "N03-IRY0001319"
type input "N03-REC0000315"
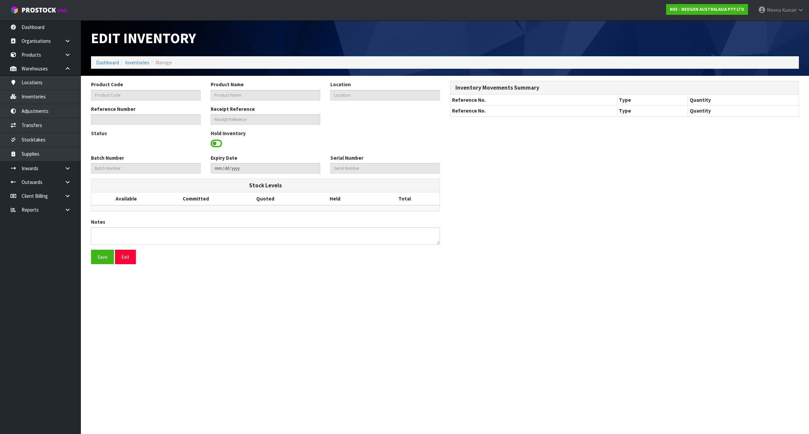
type input "MZK0132"
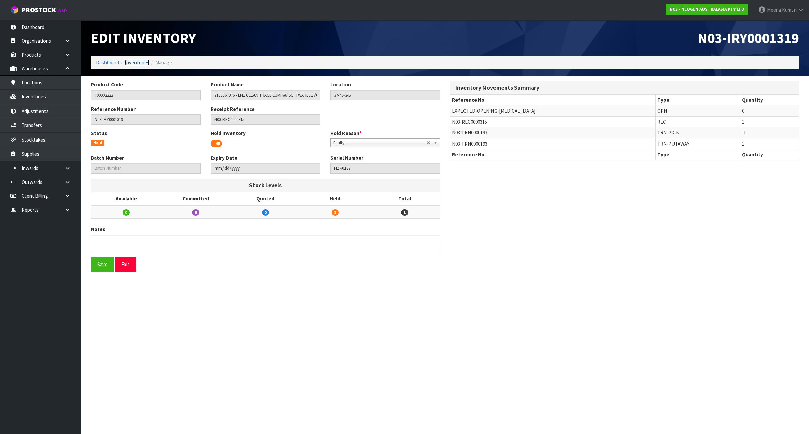
click at [135, 63] on link "Inventories" at bounding box center [137, 62] width 24 height 6
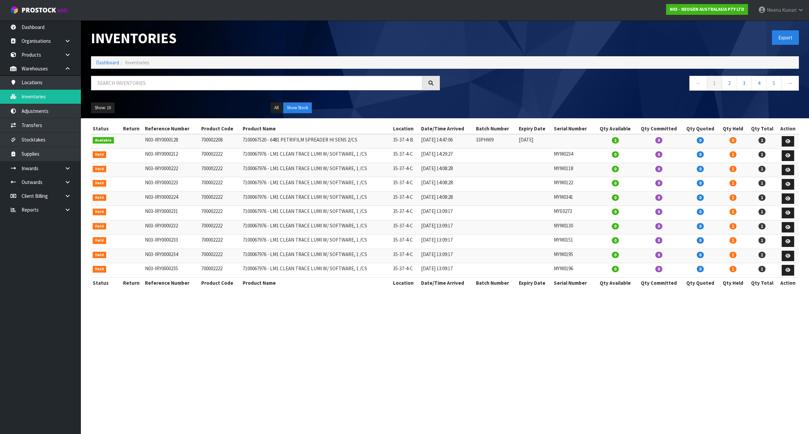
click at [141, 91] on div at bounding box center [265, 86] width 359 height 20
click at [142, 85] on input "text" at bounding box center [256, 83] width 331 height 14
paste input "MZG0513"
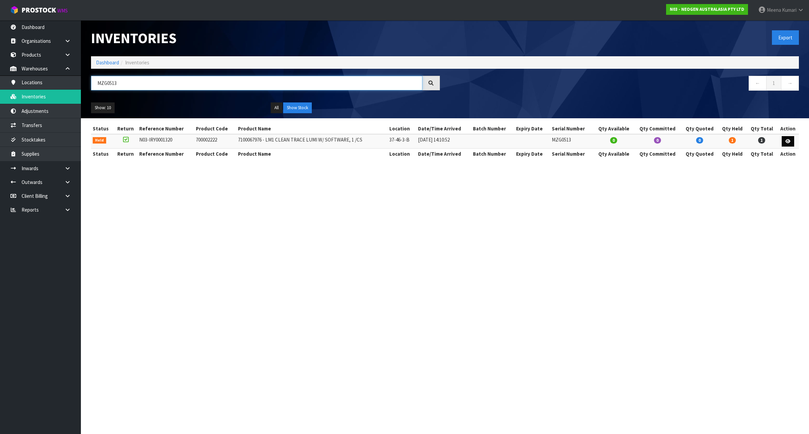
type input "MZG0513"
click at [786, 143] on icon at bounding box center [787, 141] width 5 height 4
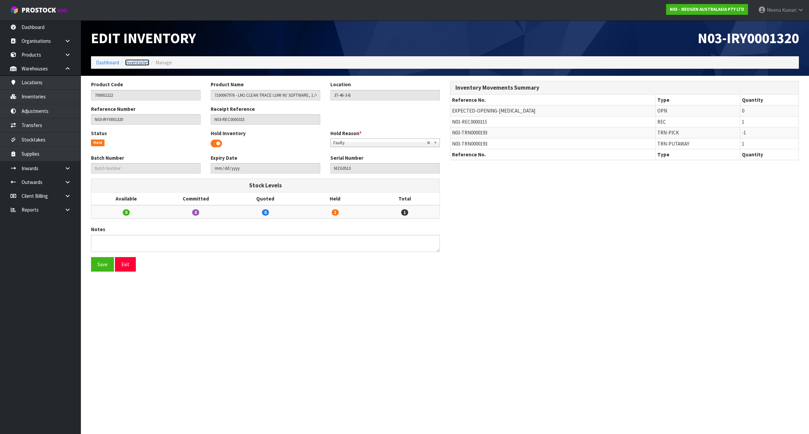
click at [142, 62] on link "Inventories" at bounding box center [137, 62] width 24 height 6
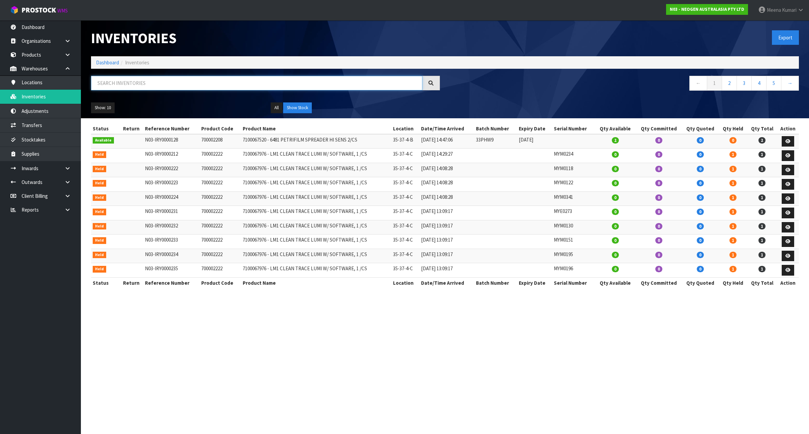
click at [146, 86] on input "text" at bounding box center [256, 83] width 331 height 14
paste input "MZG0318"
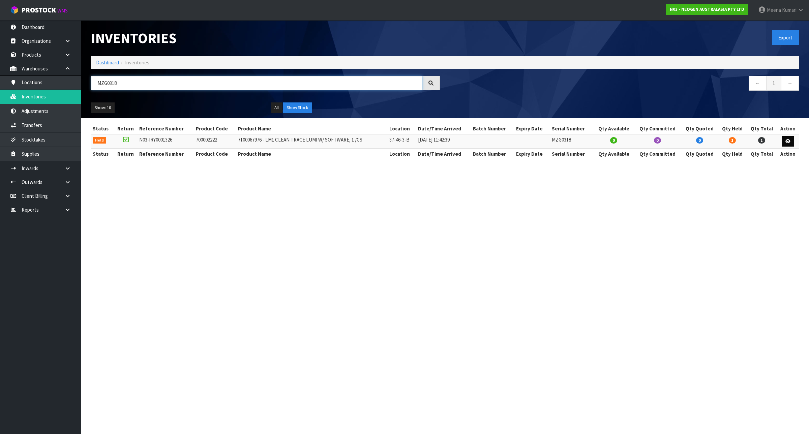
type input "MZG0318"
click at [781, 142] on link at bounding box center [787, 141] width 12 height 11
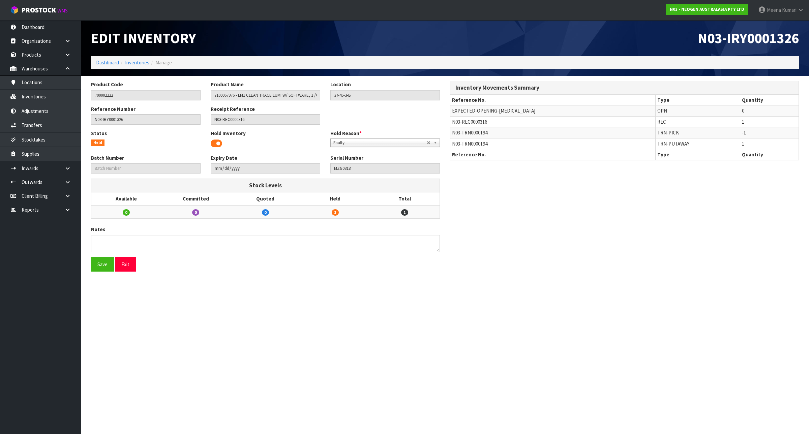
click at [135, 66] on li "Inventories" at bounding box center [134, 62] width 30 height 7
click at [135, 64] on link "Inventories" at bounding box center [137, 62] width 24 height 6
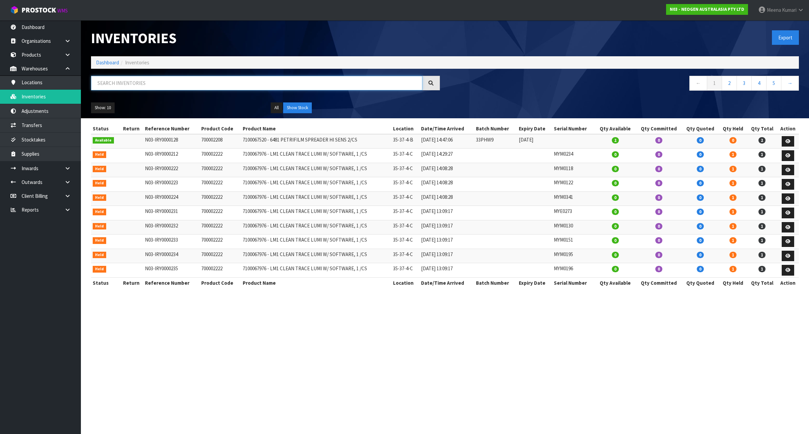
click at [133, 84] on input "text" at bounding box center [256, 83] width 331 height 14
paste input "MZG0339"
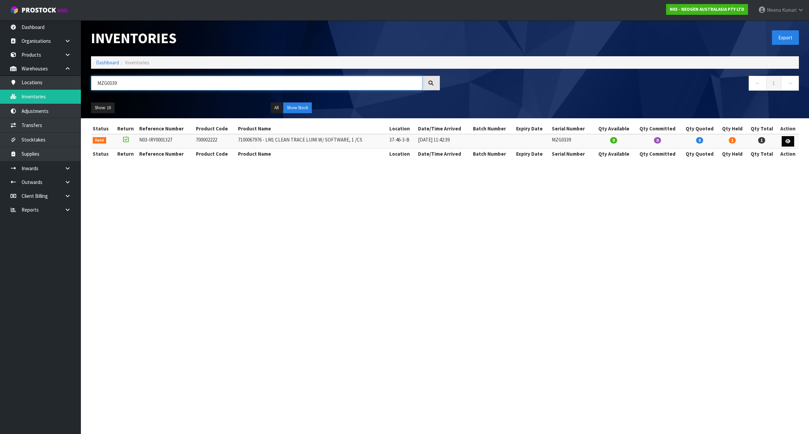
type input "MZG0339"
click at [790, 140] on link at bounding box center [787, 141] width 12 height 11
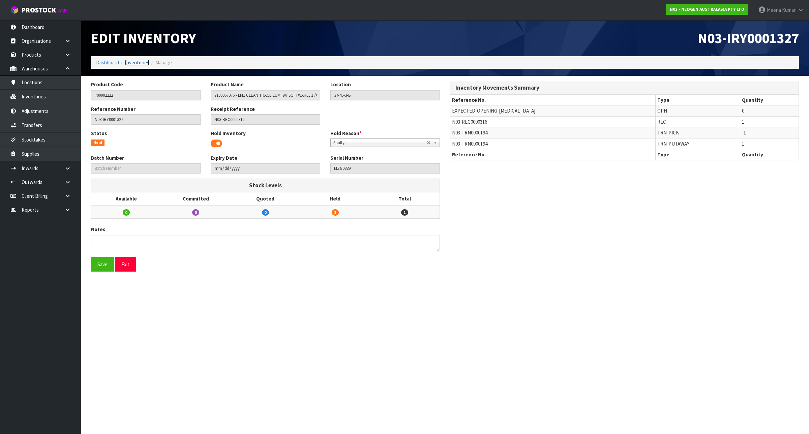
click at [143, 62] on link "Inventories" at bounding box center [137, 62] width 24 height 6
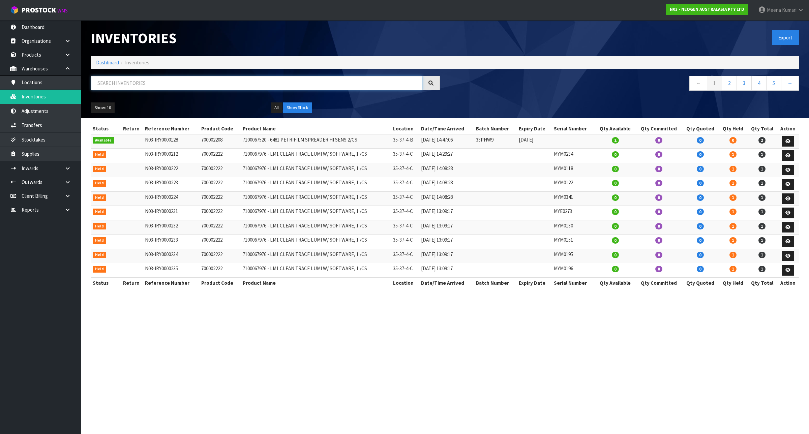
click at [144, 84] on input "text" at bounding box center [256, 83] width 331 height 14
paste input "MZG0354"
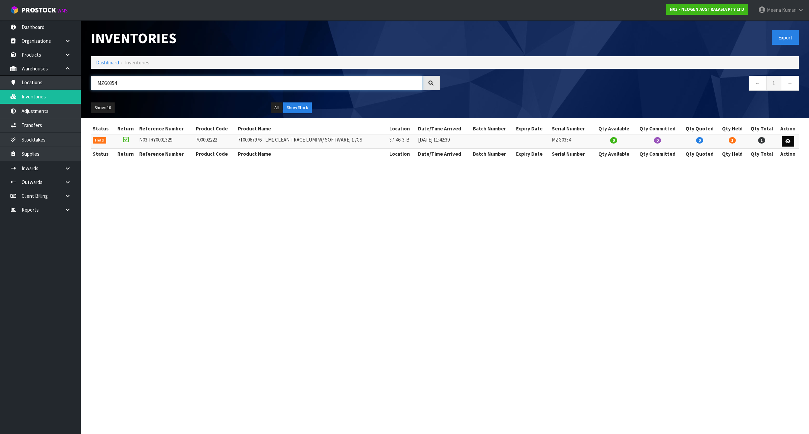
type input "MZG0354"
click at [792, 142] on link at bounding box center [787, 141] width 12 height 11
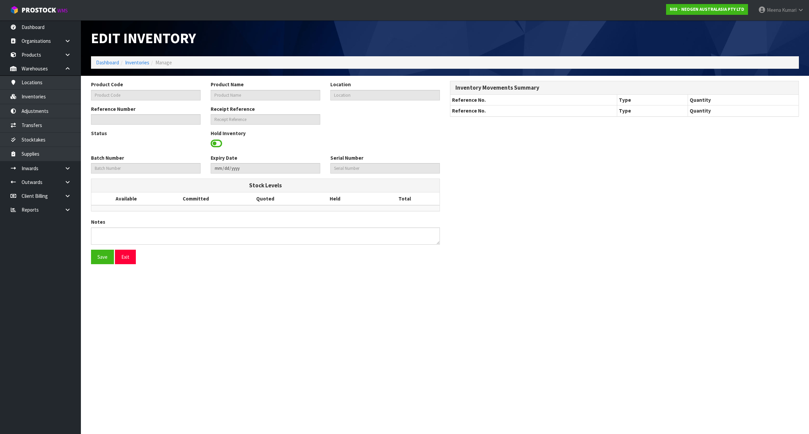
type input "700002222"
type input "7100067976 - LM1 CLEAN TRACE LUMI W/ SOFTWARE, 1 /CS"
type input "37-46-3-B"
type input "N03-IRY0001329"
type input "N03-REC0000316"
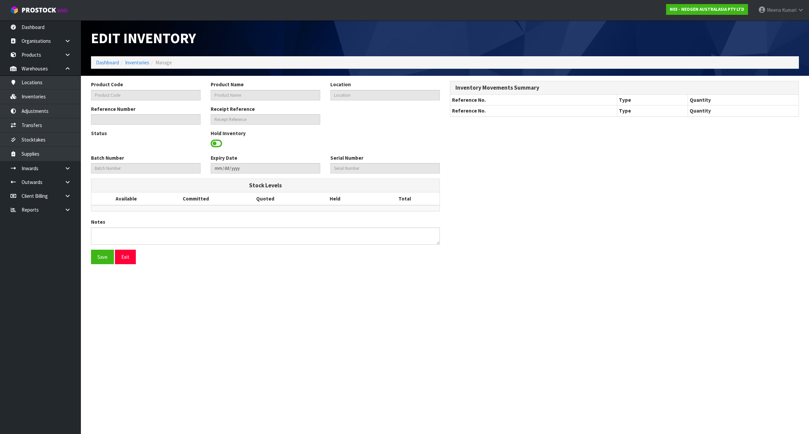
type input "MZG0354"
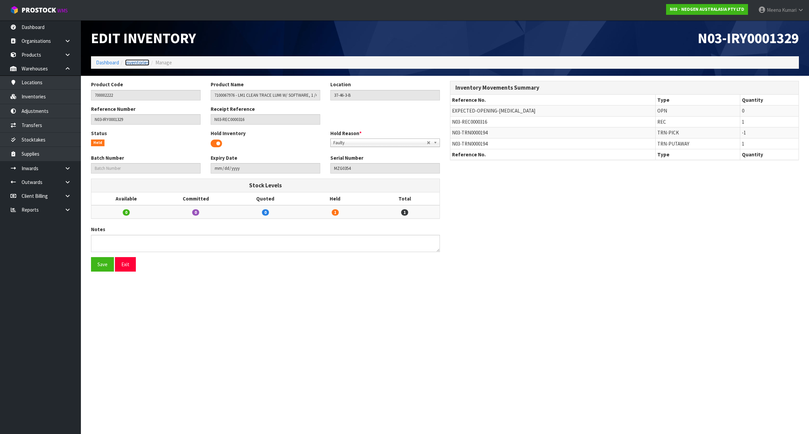
click at [133, 59] on link "Inventories" at bounding box center [137, 62] width 24 height 6
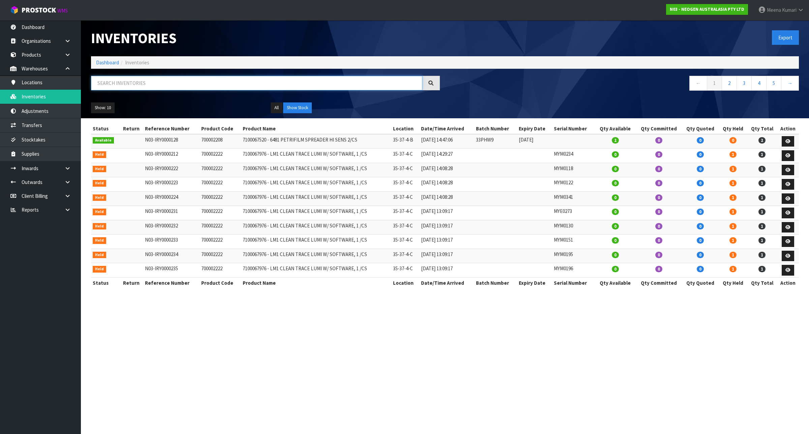
click at [144, 82] on input "text" at bounding box center [256, 83] width 331 height 14
paste input "MZG0357"
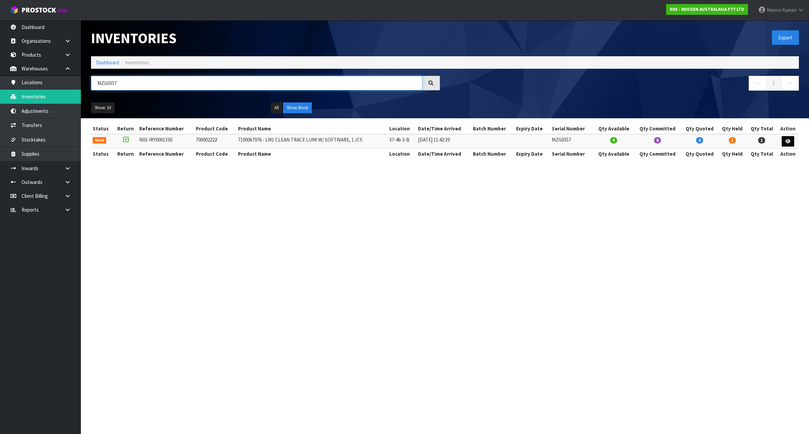
type input "MZG0357"
click at [789, 143] on icon at bounding box center [787, 141] width 5 height 4
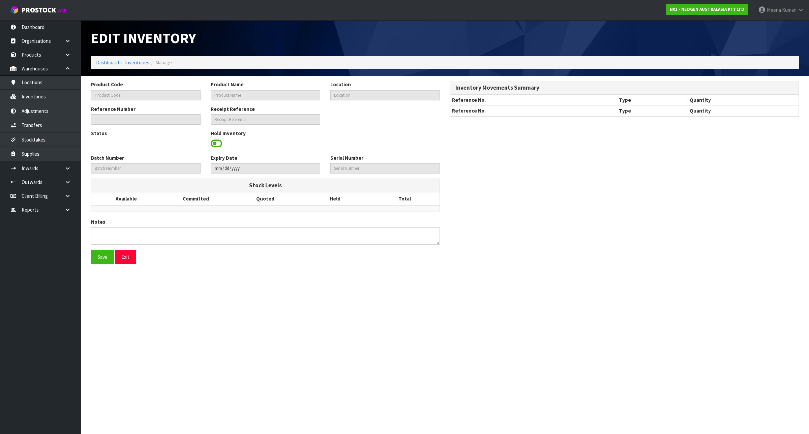
type input "700002222"
type input "7100067976 - LM1 CLEAN TRACE LUMI W/ SOFTWARE, 1 /CS"
type input "37-46-3-B"
type input "N03-IRY0001330"
type input "N03-REC0000316"
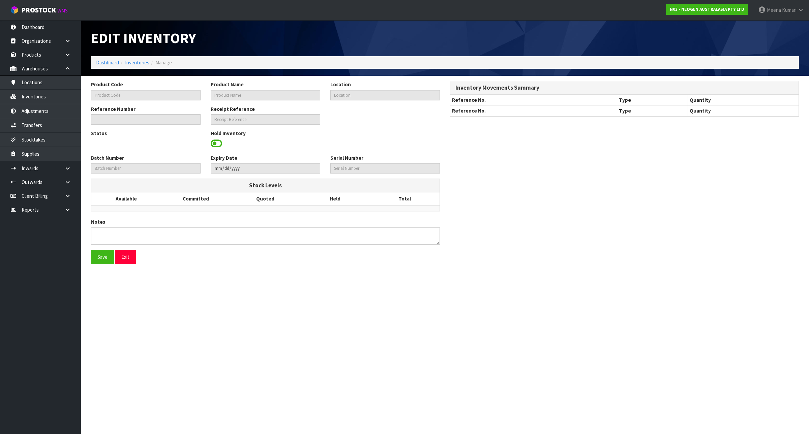
type input "MZG0357"
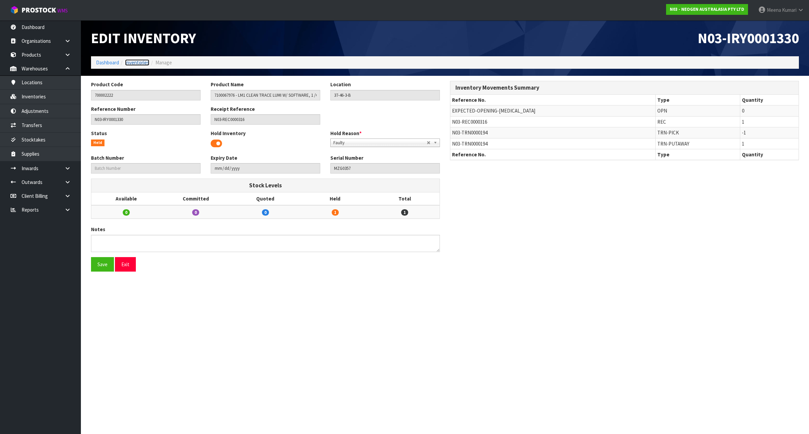
click at [138, 59] on link "Inventories" at bounding box center [137, 62] width 24 height 6
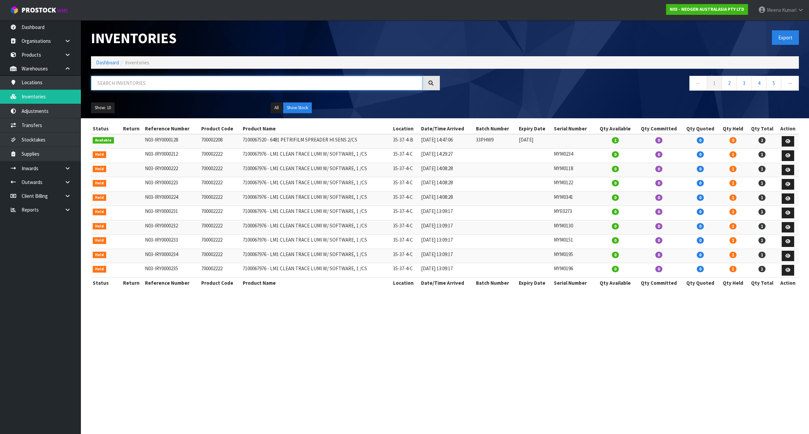
click at [146, 85] on input "text" at bounding box center [256, 83] width 331 height 14
paste input "MZG0358"
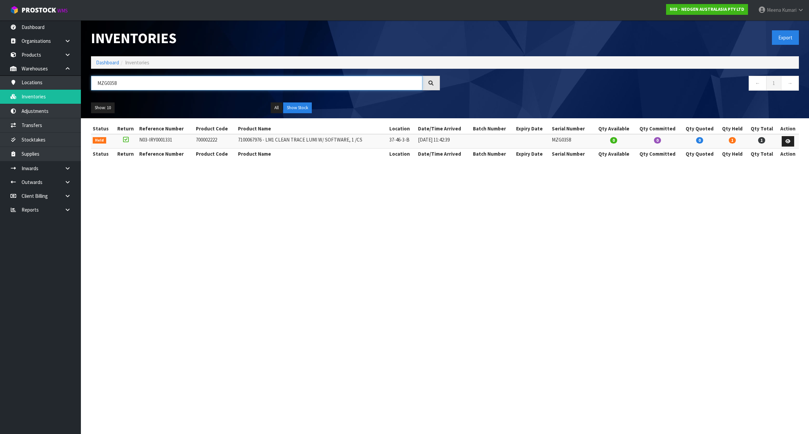
click at [149, 81] on input "MZG0358" at bounding box center [256, 83] width 331 height 14
paste input "417"
type input "MZG0417"
click at [789, 140] on icon at bounding box center [787, 141] width 5 height 4
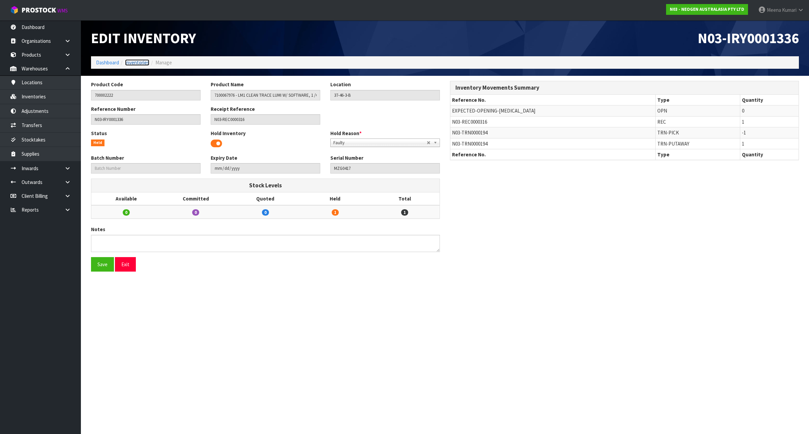
click at [132, 64] on link "Inventories" at bounding box center [137, 62] width 24 height 6
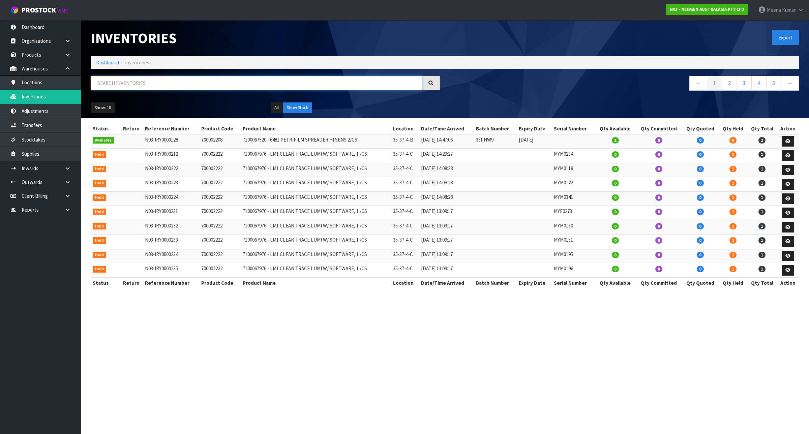
click at [143, 83] on input "text" at bounding box center [256, 83] width 331 height 14
paste input "MZG0450"
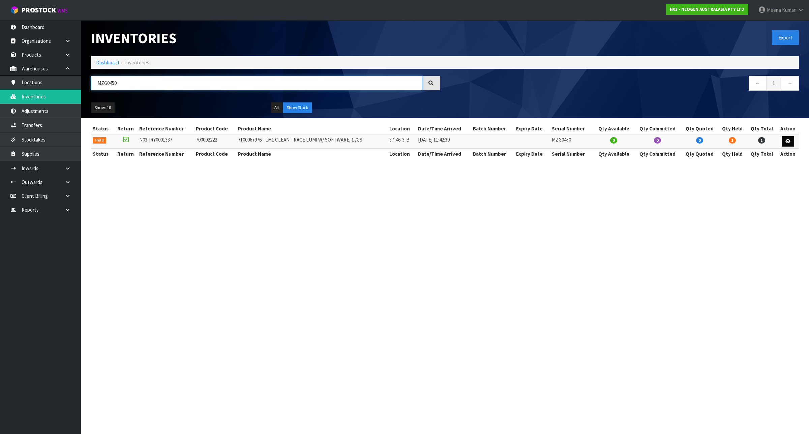
type input "MZG0450"
click at [782, 147] on link at bounding box center [787, 141] width 12 height 11
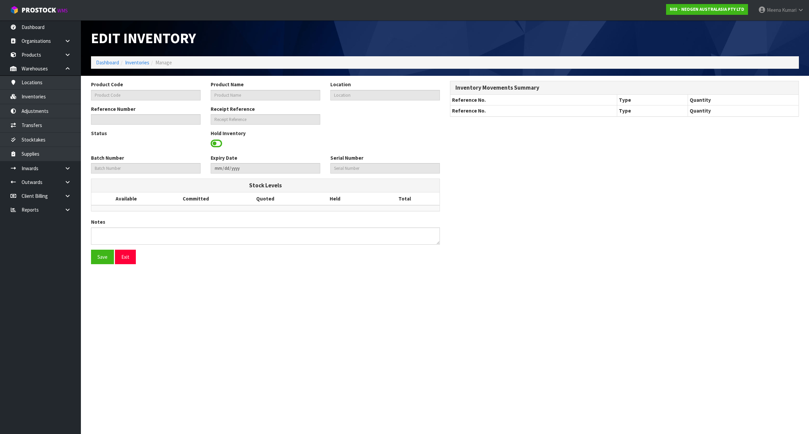
type input "700002222"
type input "7100067976 - LM1 CLEAN TRACE LUMI W/ SOFTWARE, 1 /CS"
type input "37-46-3-B"
type input "N03-IRY0001337"
type input "N03-REC0000316"
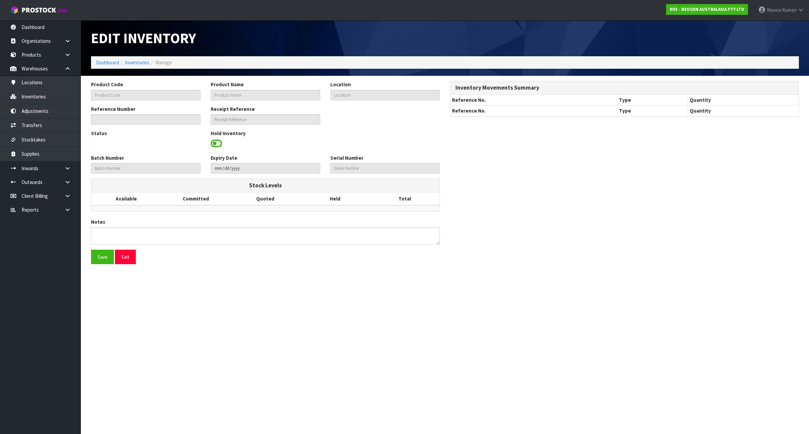
type input "MZG0450"
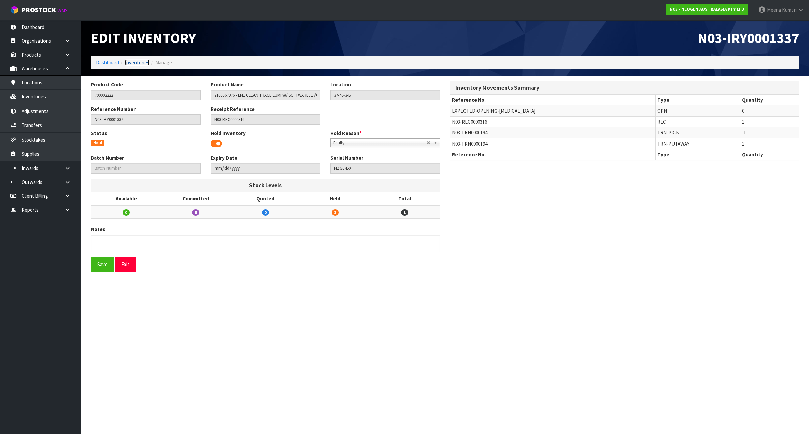
click at [141, 63] on link "Inventories" at bounding box center [137, 62] width 24 height 6
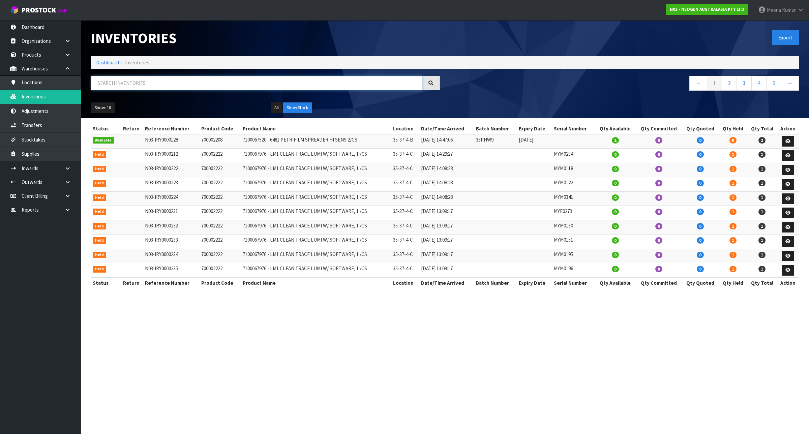
click at [143, 78] on input "text" at bounding box center [256, 83] width 331 height 14
paste input "MZG0459"
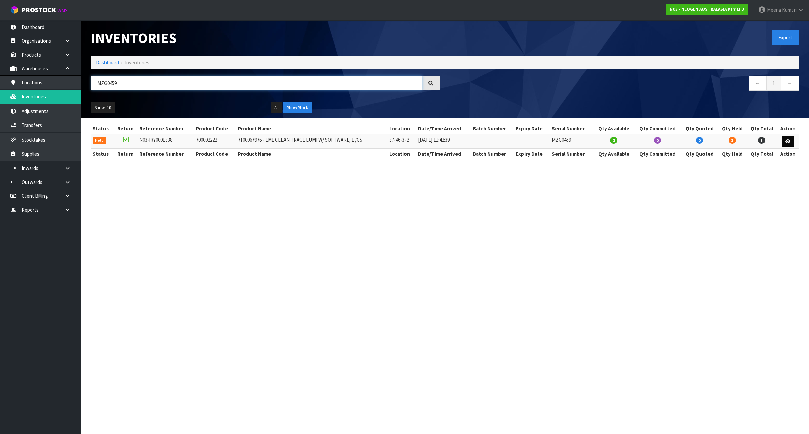
type input "MZG0459"
click at [787, 141] on icon at bounding box center [787, 141] width 5 height 4
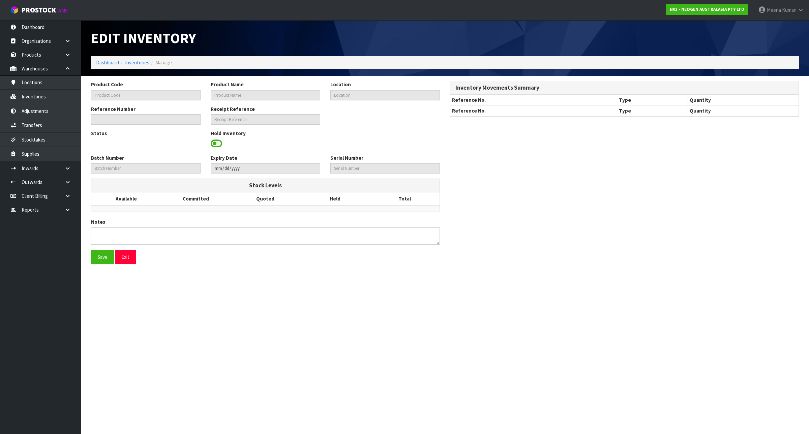
type input "700002222"
type input "7100067976 - LM1 CLEAN TRACE LUMI W/ SOFTWARE, 1 /CS"
type input "37-46-3-B"
type input "N03-IRY0001338"
type input "N03-REC0000316"
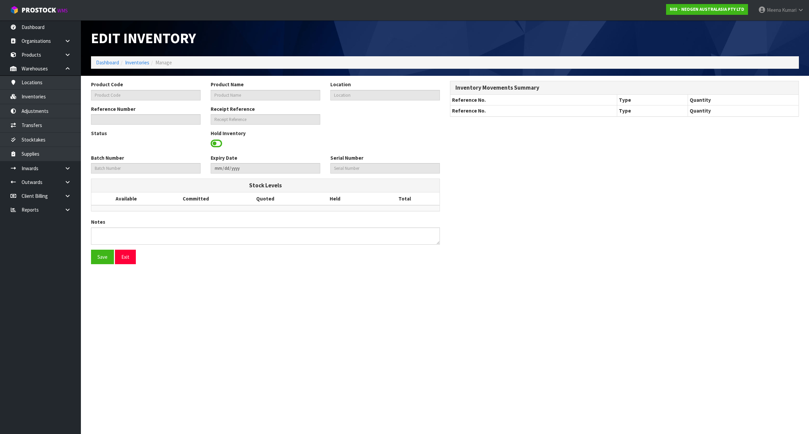
type input "MZG0459"
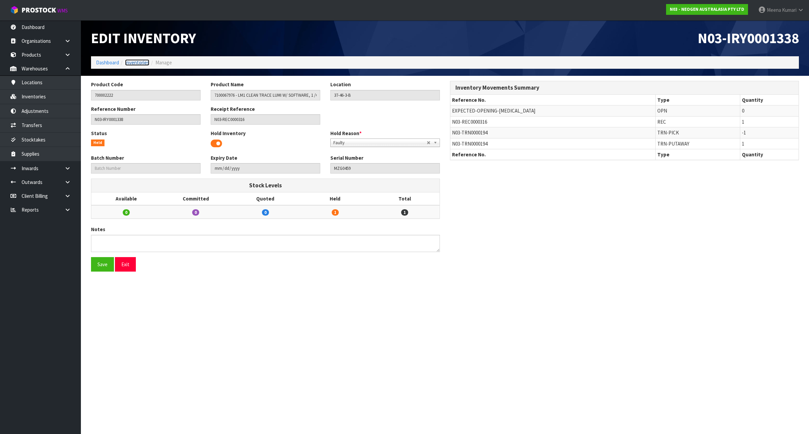
click at [141, 60] on link "Inventories" at bounding box center [137, 62] width 24 height 6
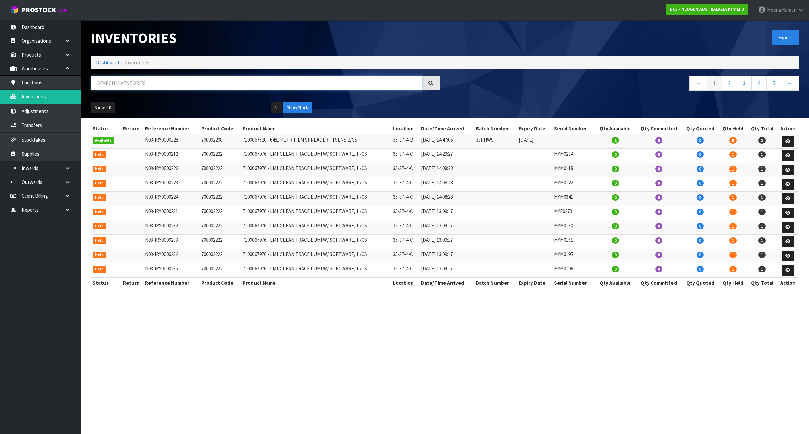
click at [143, 84] on input "text" at bounding box center [256, 83] width 331 height 14
paste input "MZG0463"
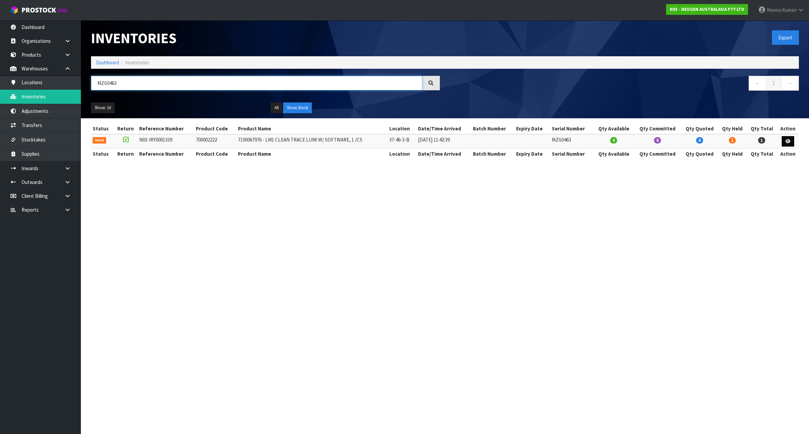
type input "MZG0463"
click at [785, 145] on link at bounding box center [787, 141] width 12 height 11
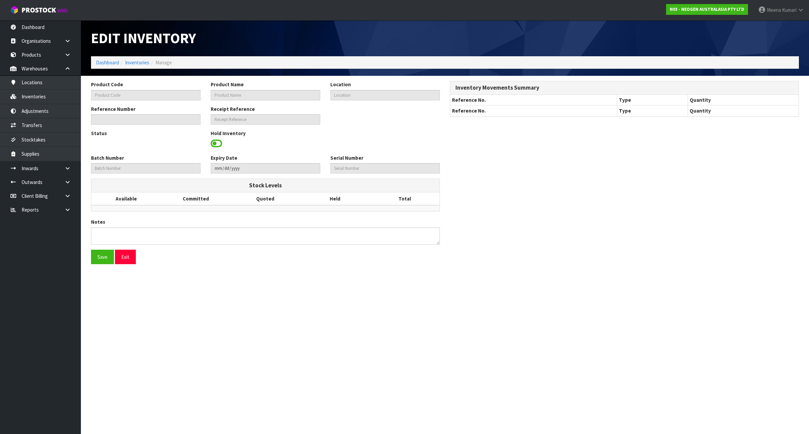
type input "700002222"
type input "7100067976 - LM1 CLEAN TRACE LUMI W/ SOFTWARE, 1 /CS"
type input "37-46-3-B"
type input "N03-IRY0001339"
type input "N03-REC0000316"
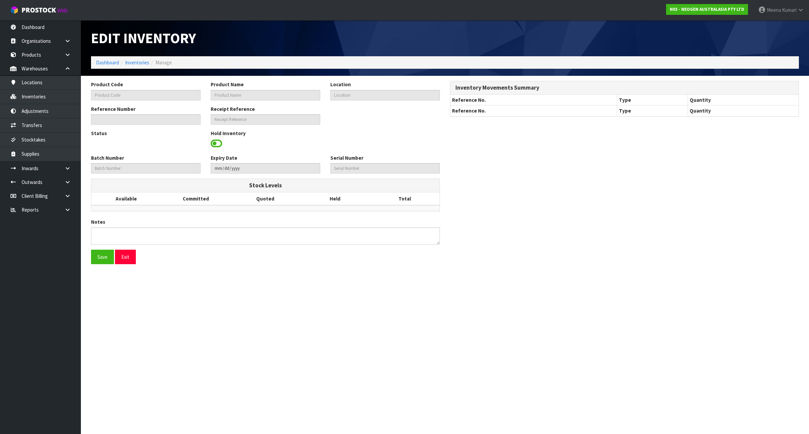
type input "MZG0463"
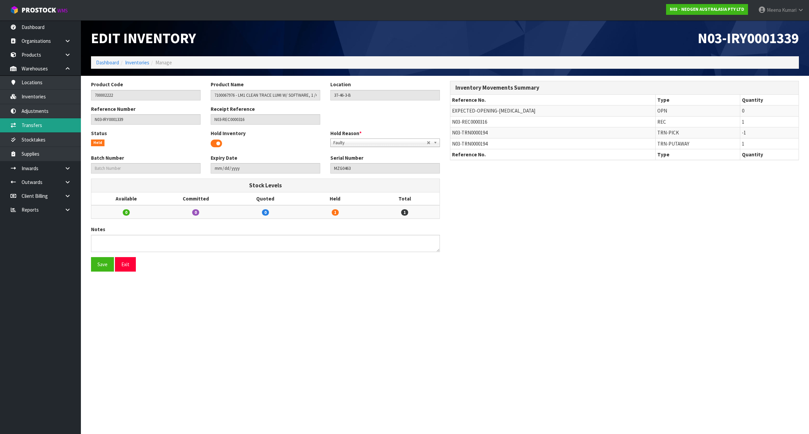
click at [64, 128] on link "Transfers" at bounding box center [40, 125] width 81 height 14
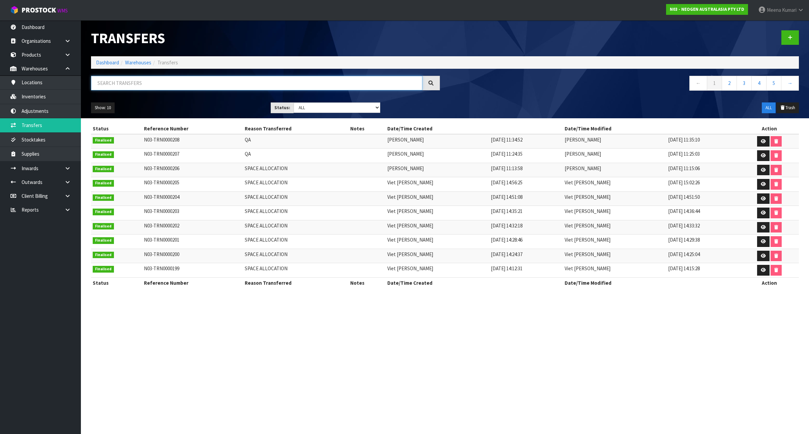
click at [244, 86] on input "text" at bounding box center [256, 83] width 331 height 14
type input "194"
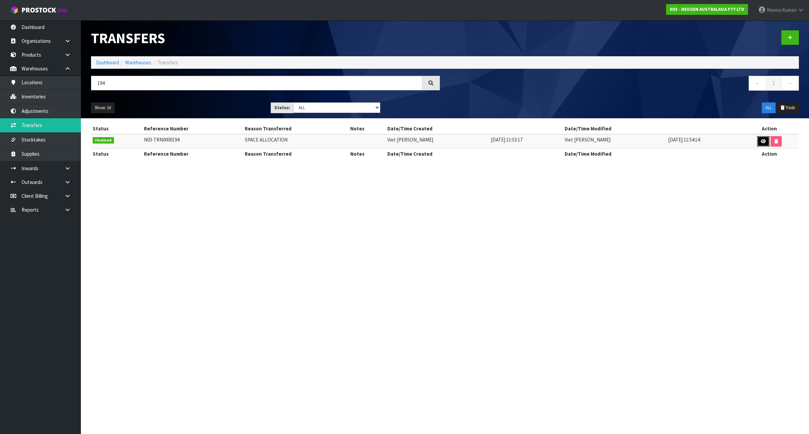
click at [762, 141] on icon at bounding box center [762, 141] width 5 height 4
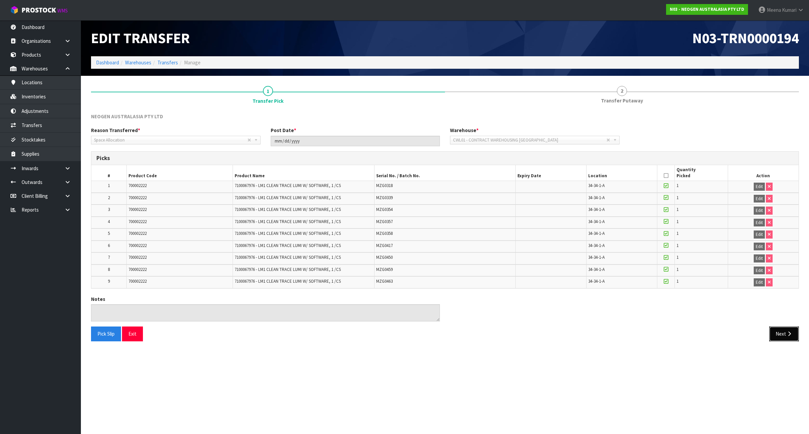
click at [789, 336] on icon "button" at bounding box center [789, 333] width 6 height 5
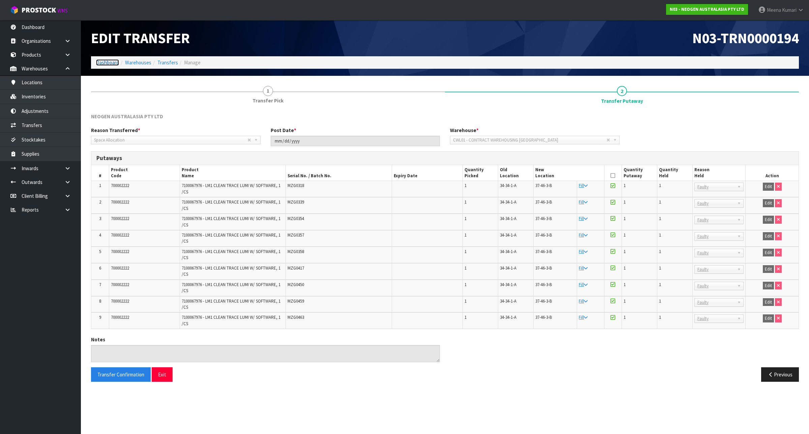
click at [105, 62] on link "Dashboard" at bounding box center [107, 62] width 23 height 6
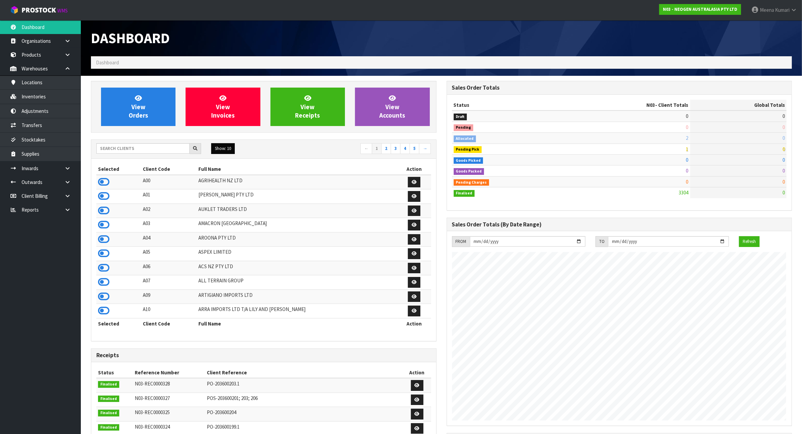
scroll to position [512, 355]
click at [155, 151] on input "text" at bounding box center [142, 148] width 93 height 10
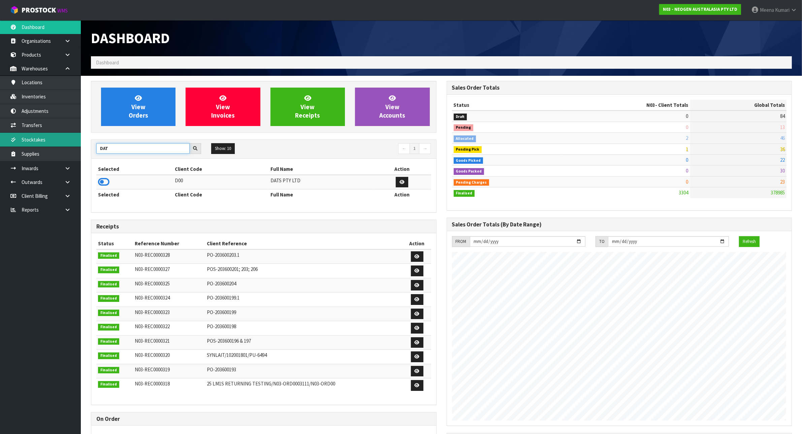
drag, startPoint x: 155, startPoint y: 151, endPoint x: 64, endPoint y: 137, distance: 91.7
click at [64, 137] on body "Toggle navigation ProStock WMS N03 - NEOGEN AUSTRALASIA PTY LTD Meena Kumari Lo…" at bounding box center [401, 217] width 802 height 434
type input "ACS"
click at [105, 184] on icon at bounding box center [103, 182] width 11 height 10
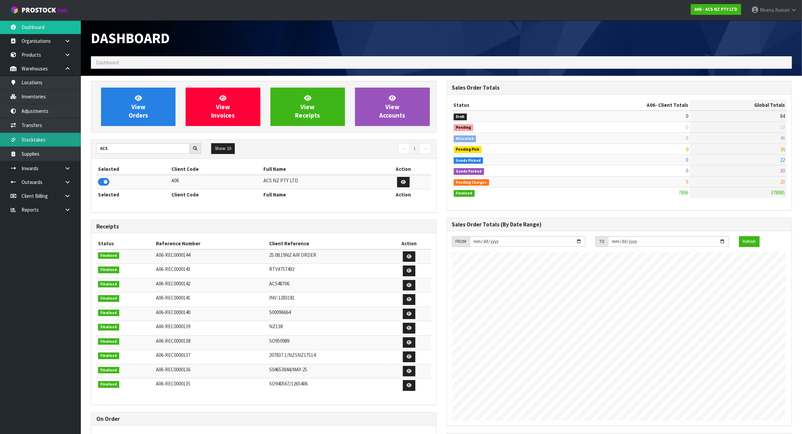
click at [67, 136] on link "Stocktakes" at bounding box center [40, 140] width 81 height 14
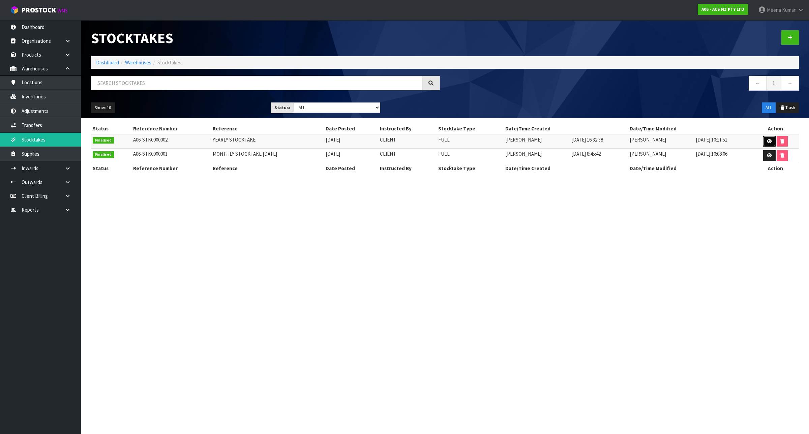
click at [771, 142] on icon at bounding box center [769, 141] width 5 height 4
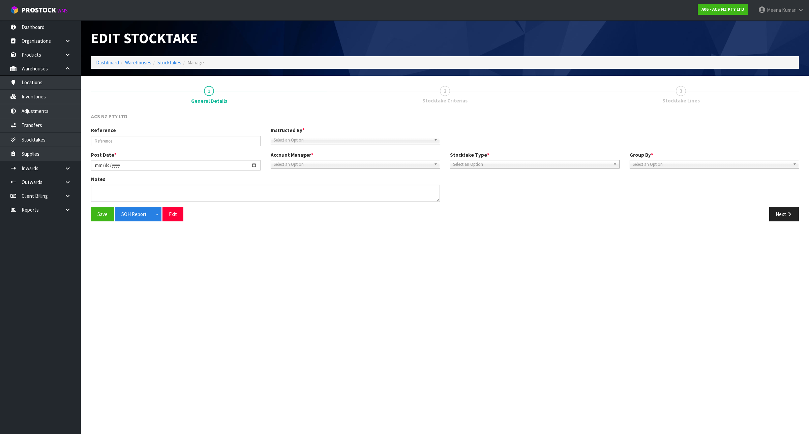
type input "YEARLY STOCKTAKE"
type input "2025-05-28"
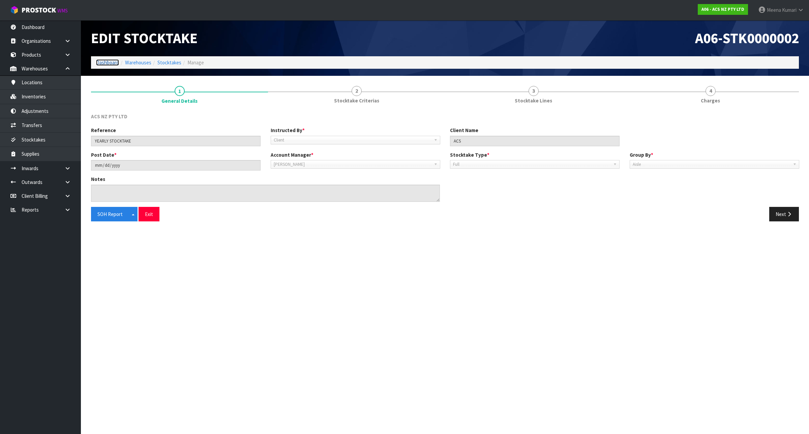
click at [106, 62] on link "Dashboard" at bounding box center [107, 62] width 23 height 6
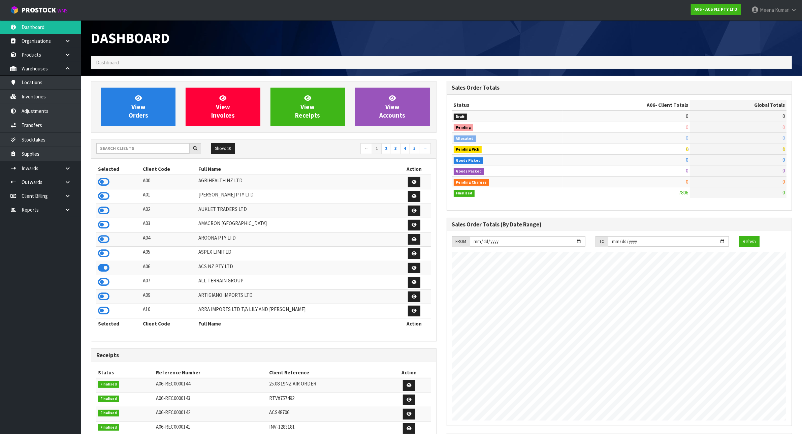
scroll to position [512, 355]
click at [121, 155] on div "Show: 10 5 10 25 50 ← 1 2 3 4 5 →" at bounding box center [263, 149] width 345 height 12
click at [119, 154] on div "Show: 10 5 10 25 50 ← 1 2 3 4 5 →" at bounding box center [263, 149] width 345 height 12
click at [118, 145] on input "text" at bounding box center [142, 148] width 93 height 10
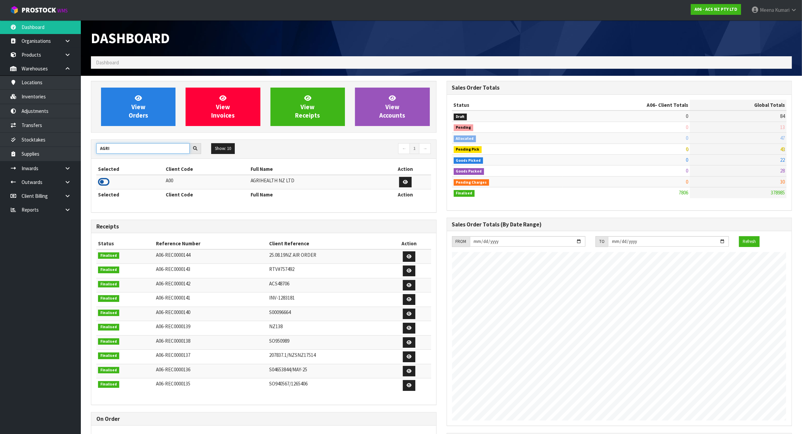
type input "AGRI"
click at [103, 181] on icon at bounding box center [103, 182] width 11 height 10
click at [51, 95] on link "Inventories" at bounding box center [40, 97] width 81 height 14
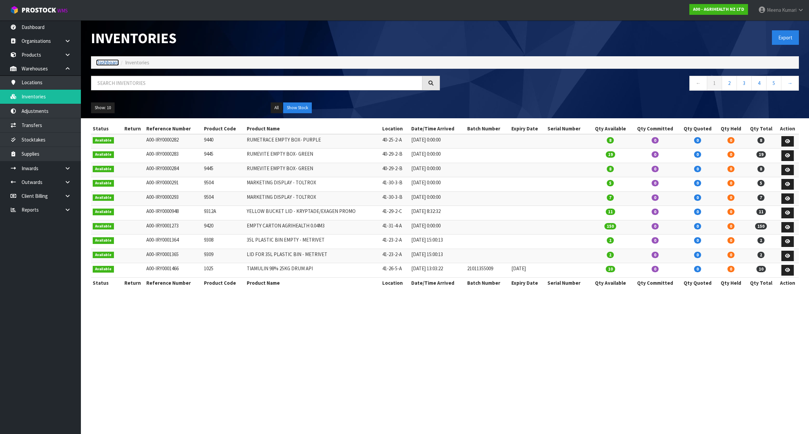
click at [106, 60] on link "Dashboard" at bounding box center [107, 62] width 23 height 6
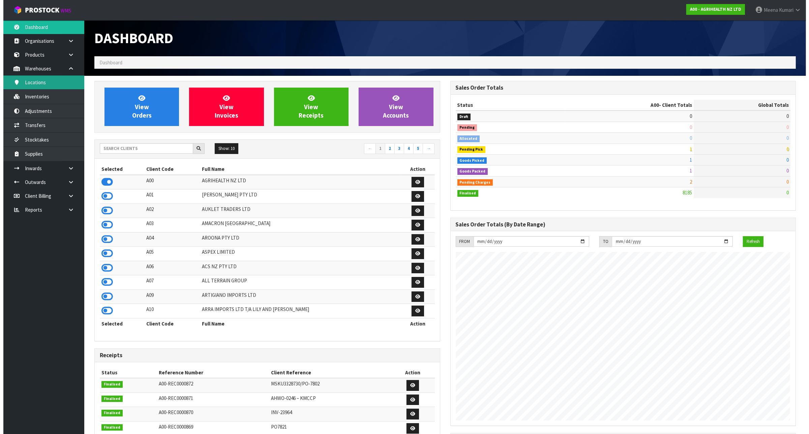
scroll to position [512, 355]
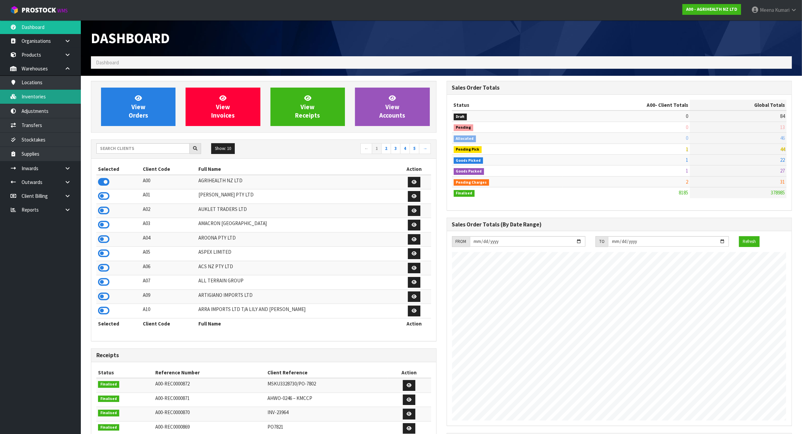
click at [49, 94] on link "Inventories" at bounding box center [40, 97] width 81 height 14
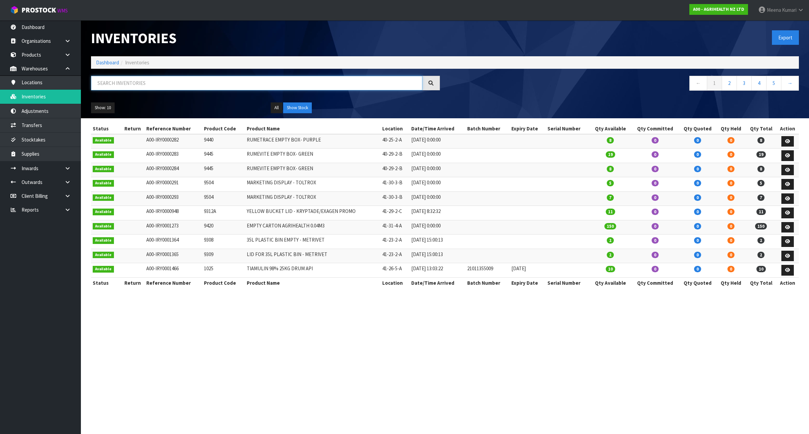
click at [181, 85] on input "text" at bounding box center [256, 83] width 331 height 14
paste input "05_2023 GEL"
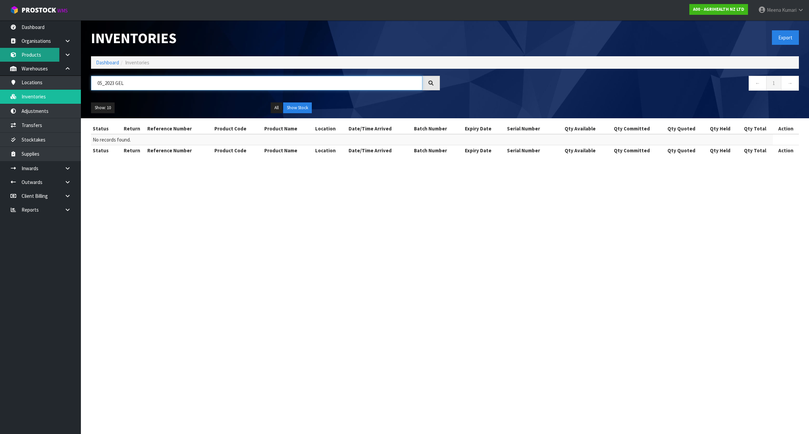
type input "05_2023 GEL"
click at [40, 53] on link "Products" at bounding box center [40, 55] width 81 height 14
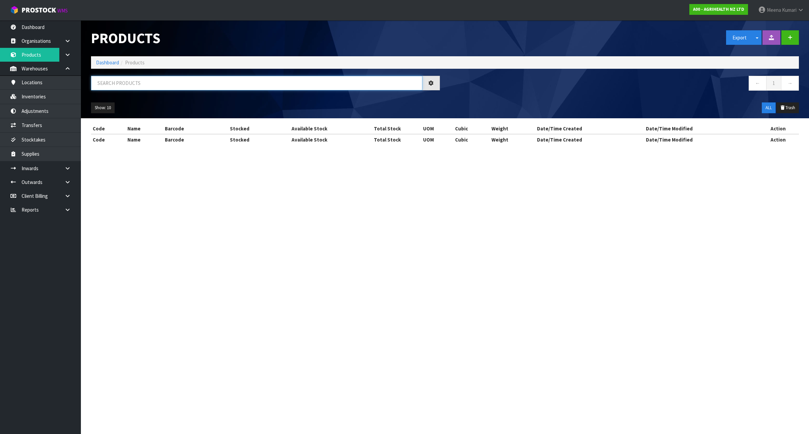
click at [174, 83] on input "text" at bounding box center [256, 83] width 331 height 14
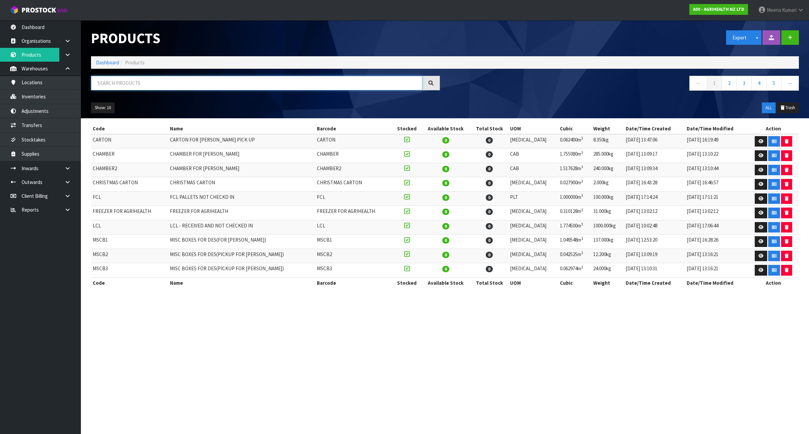
paste input "05_2023 GEL"
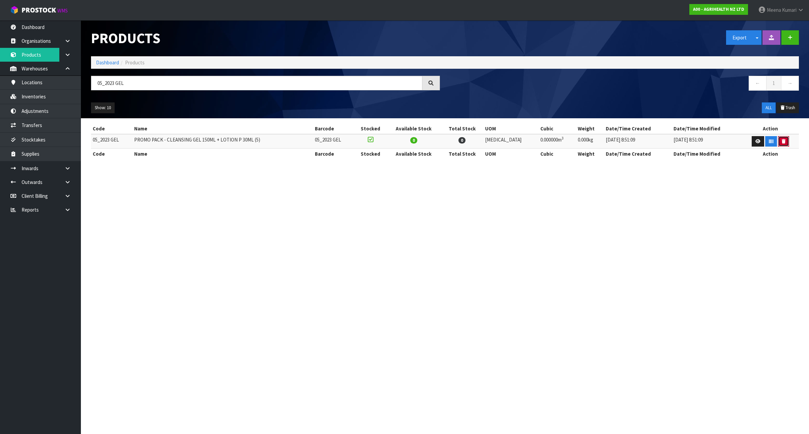
click at [782, 141] on icon "button" at bounding box center [783, 141] width 4 height 4
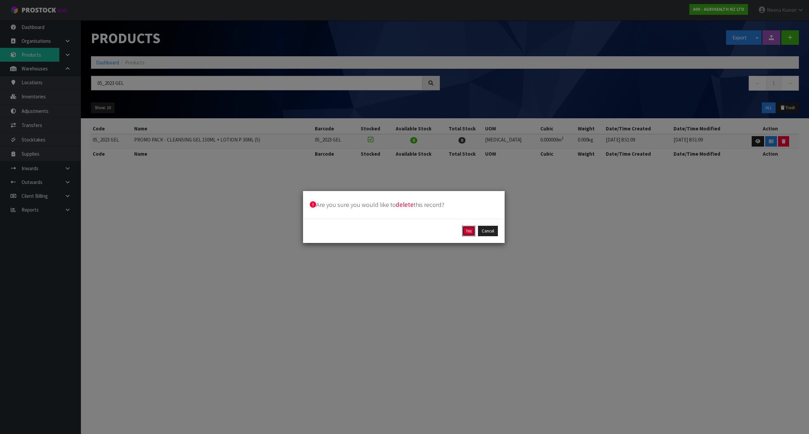
click at [467, 231] on button "Yes" at bounding box center [468, 231] width 13 height 11
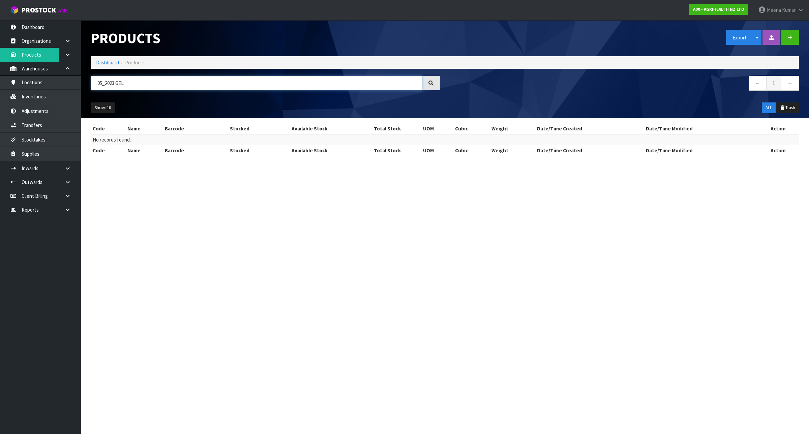
click at [230, 88] on input "05_2023 GEL" at bounding box center [256, 83] width 331 height 14
paste input "MILK"
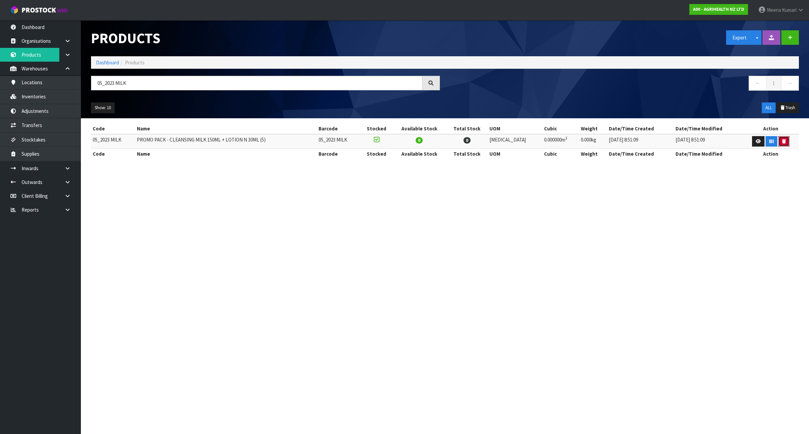
click at [782, 139] on icon "button" at bounding box center [784, 141] width 4 height 4
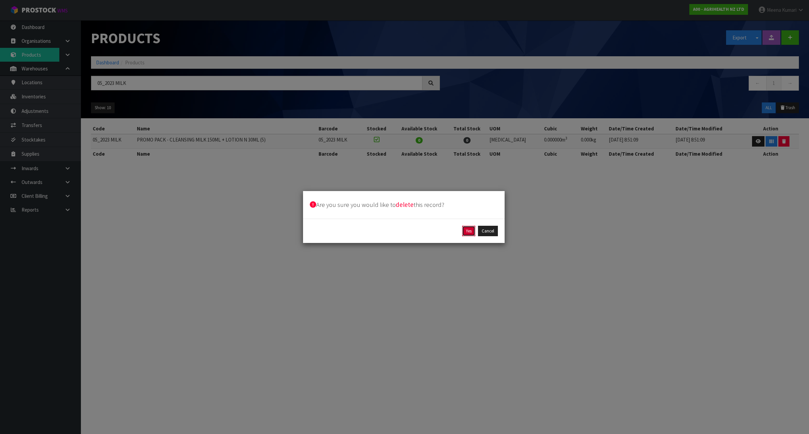
click at [464, 231] on button "Yes" at bounding box center [468, 231] width 13 height 11
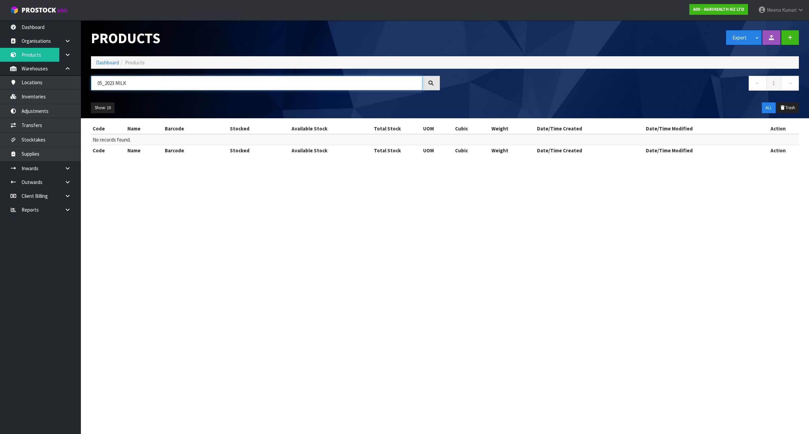
click at [146, 85] on input "05_2023 MILK" at bounding box center [256, 83] width 331 height 14
paste input "TCC"
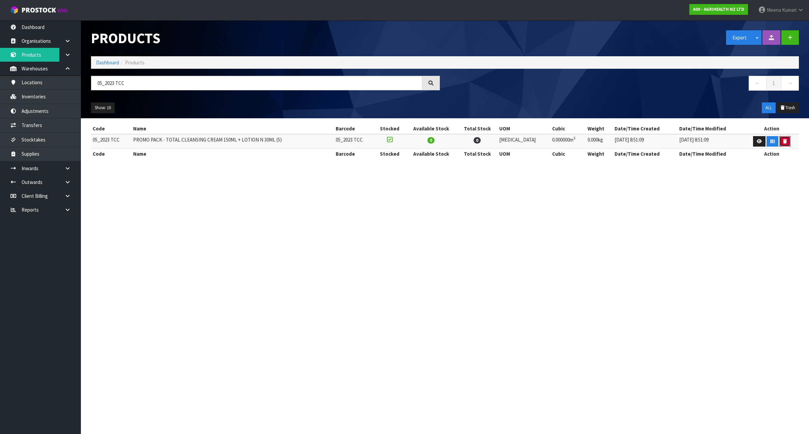
click at [783, 144] on button "button" at bounding box center [784, 141] width 11 height 11
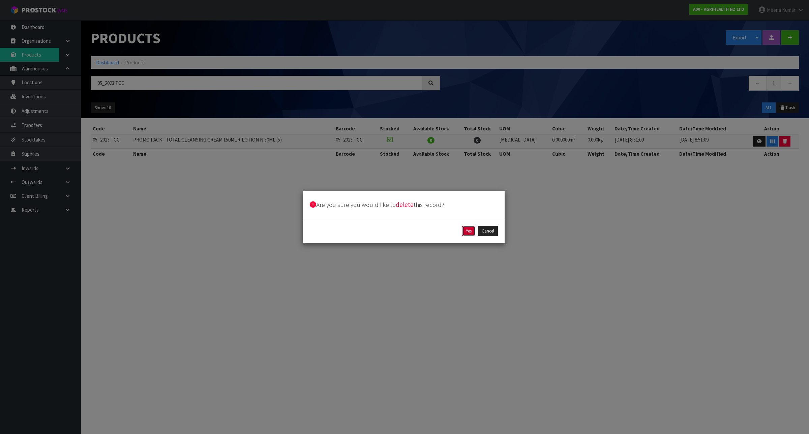
click at [469, 231] on button "Yes" at bounding box center [468, 231] width 13 height 11
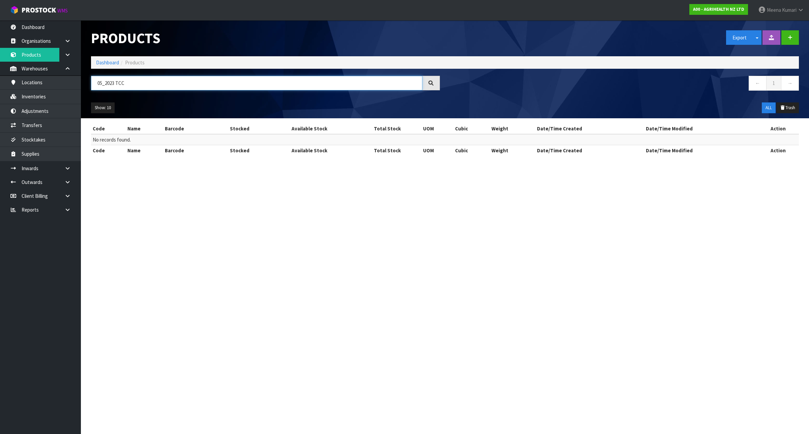
click at [172, 88] on input "05_2023 TCC" at bounding box center [256, 83] width 331 height 14
paste input "2005"
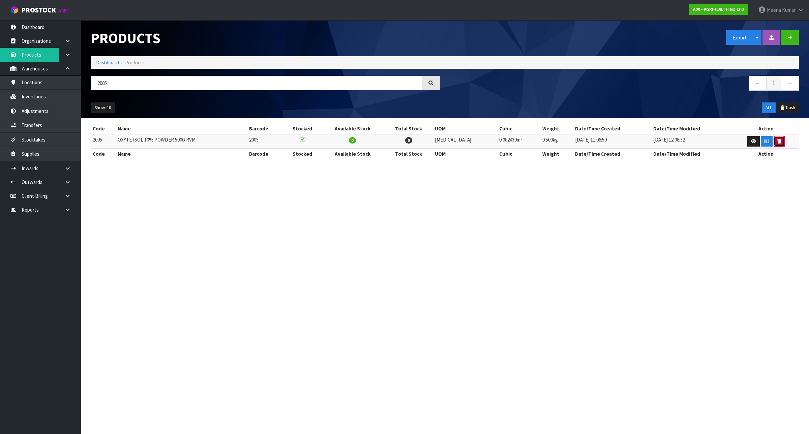
click at [777, 139] on icon "button" at bounding box center [779, 141] width 4 height 4
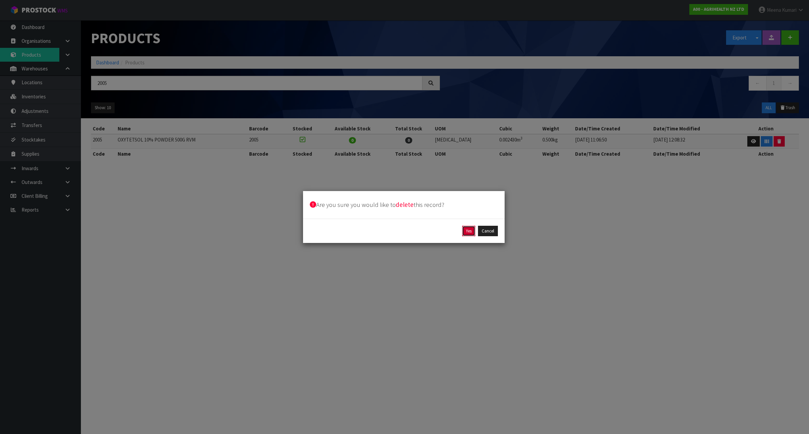
click at [470, 232] on button "Yes" at bounding box center [468, 231] width 13 height 11
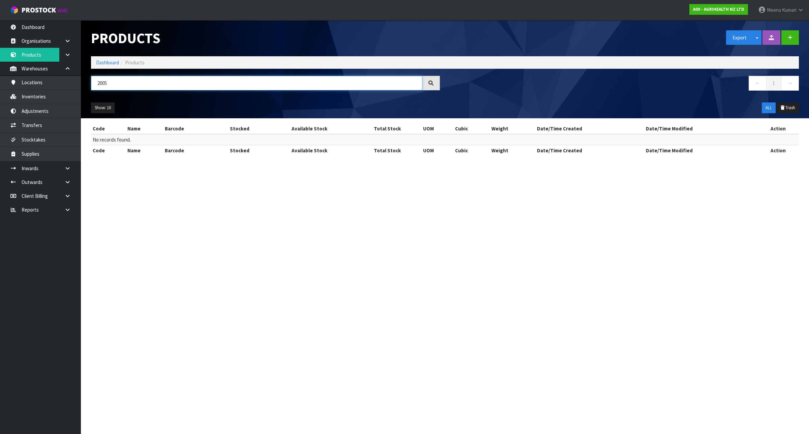
click at [119, 83] on input "2005" at bounding box center [256, 83] width 331 height 14
paste input "310"
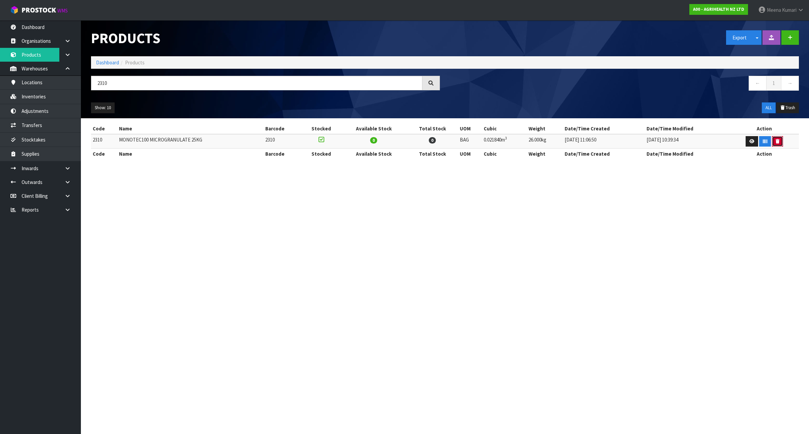
click at [778, 140] on button "button" at bounding box center [777, 141] width 11 height 11
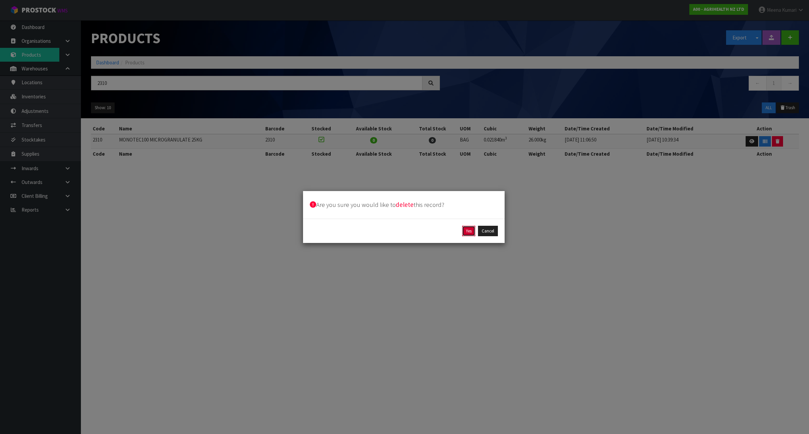
click at [465, 228] on button "Yes" at bounding box center [468, 231] width 13 height 11
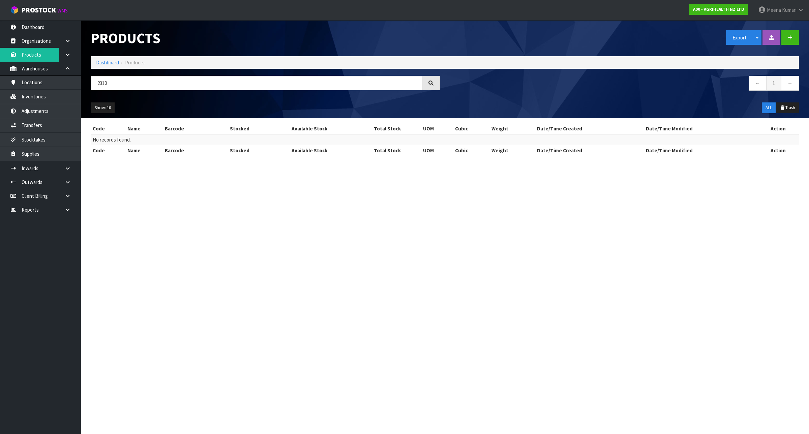
click at [189, 90] on div "2310" at bounding box center [265, 86] width 359 height 20
click at [159, 85] on input "2310" at bounding box center [256, 83] width 331 height 14
click at [159, 84] on input "2310" at bounding box center [256, 83] width 331 height 14
paste input "525"
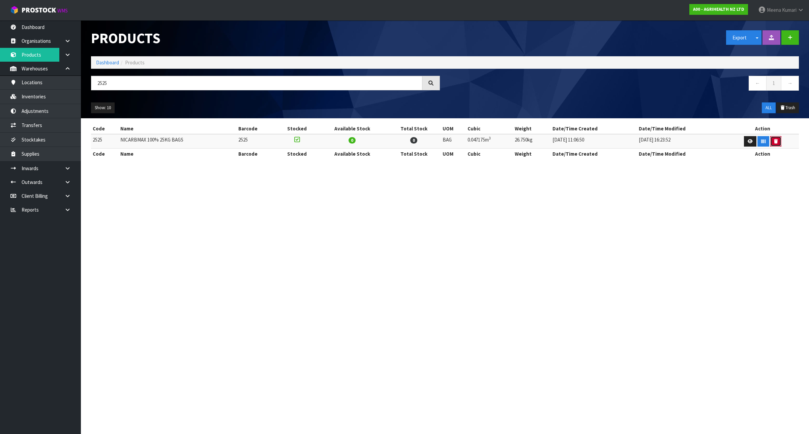
click at [774, 142] on icon "button" at bounding box center [776, 141] width 4 height 4
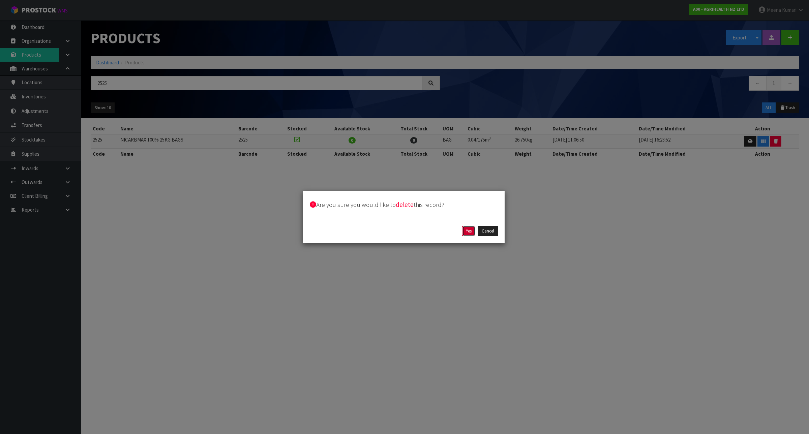
click at [462, 231] on button "Yes" at bounding box center [468, 231] width 13 height 11
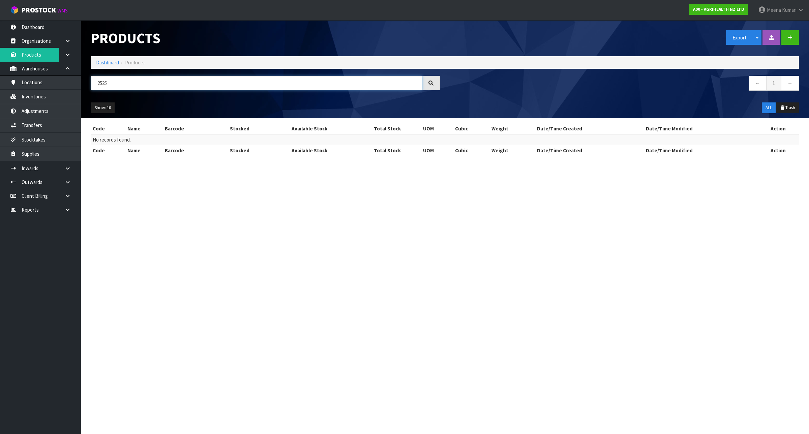
click at [131, 82] on input "2525" at bounding box center [256, 83] width 331 height 14
paste input "99"
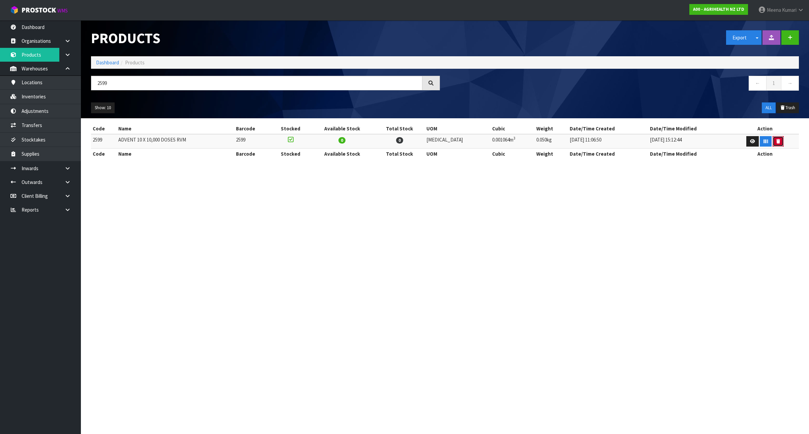
click at [776, 142] on icon "button" at bounding box center [778, 141] width 4 height 4
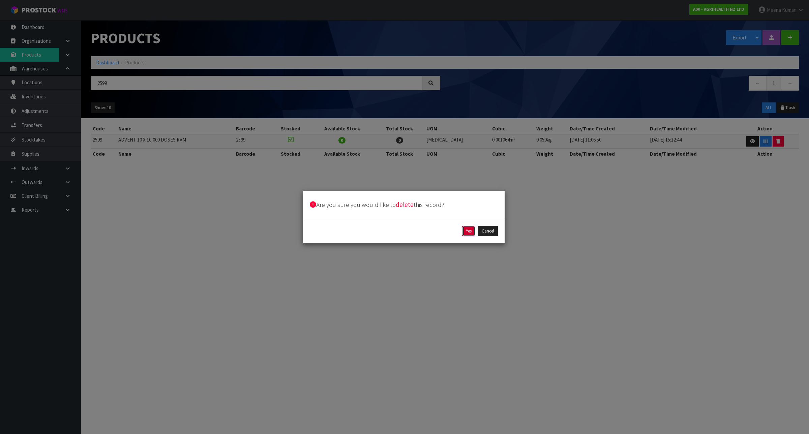
click at [464, 231] on button "Yes" at bounding box center [468, 231] width 13 height 11
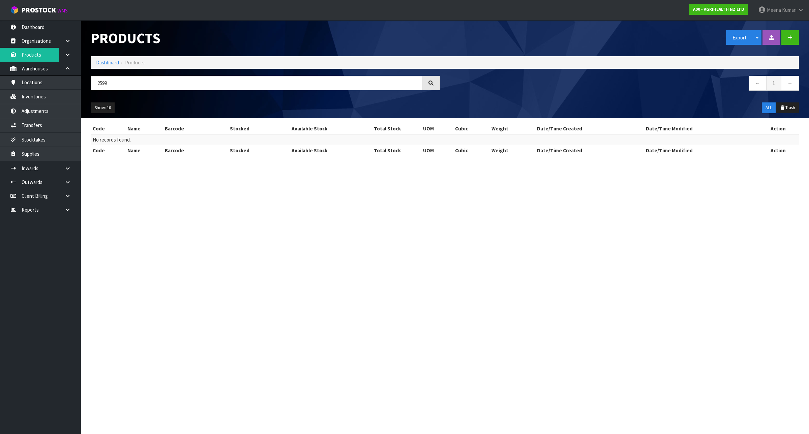
click at [218, 90] on div "2599" at bounding box center [265, 86] width 359 height 20
click at [213, 88] on input "2599" at bounding box center [256, 83] width 331 height 14
paste input "702"
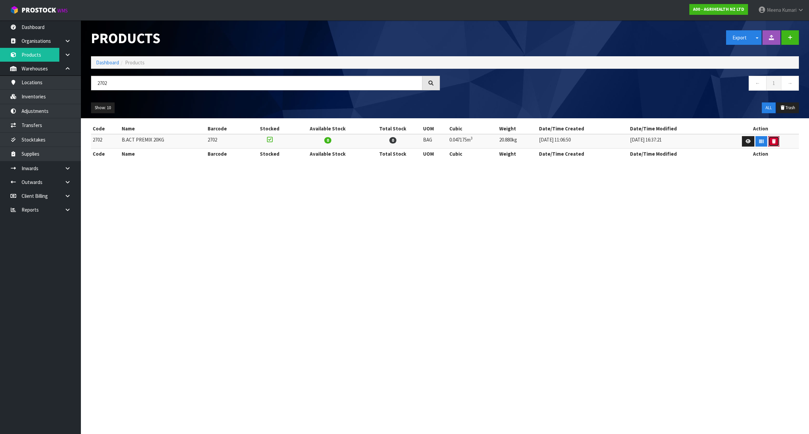
click at [773, 142] on icon "button" at bounding box center [774, 141] width 4 height 4
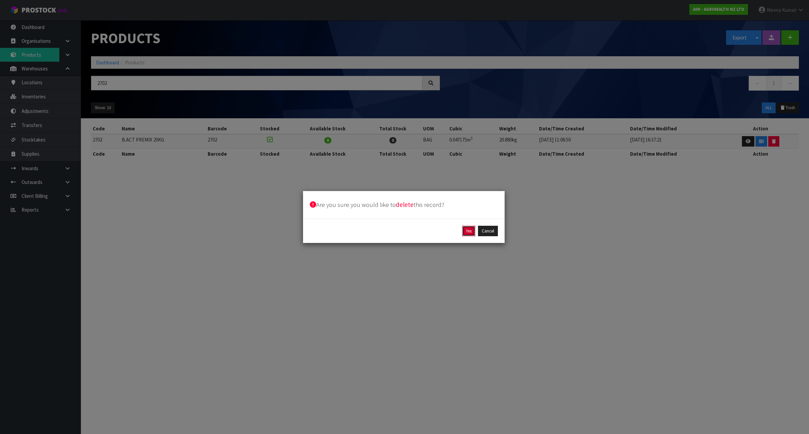
click at [467, 231] on button "Yes" at bounding box center [468, 231] width 13 height 11
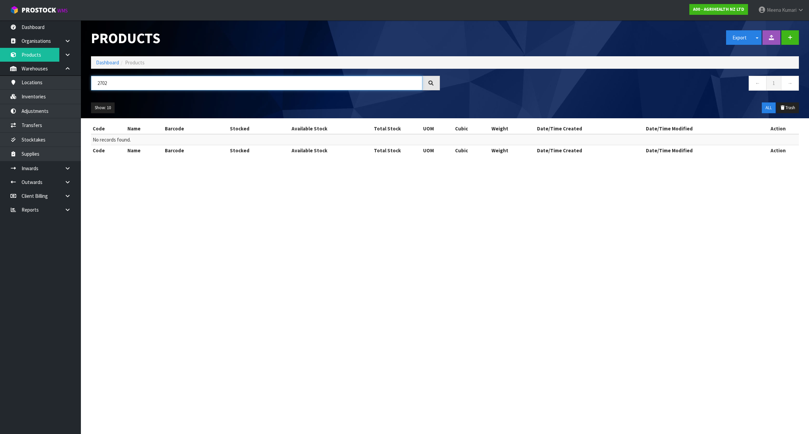
click at [189, 85] on input "2702" at bounding box center [256, 83] width 331 height 14
paste input "60"
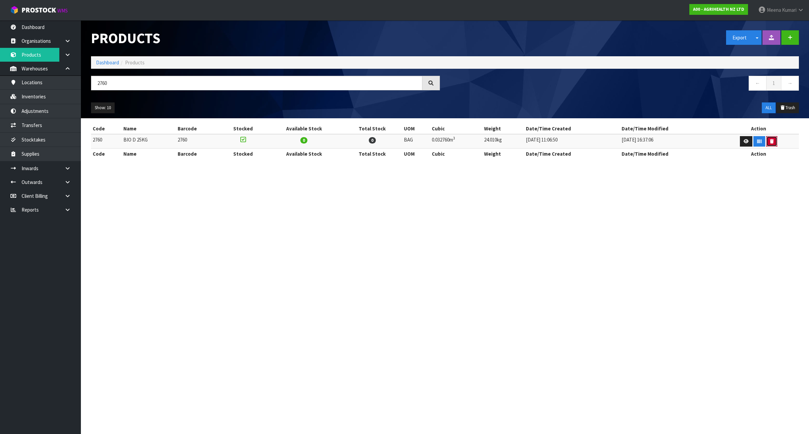
click at [772, 141] on button "button" at bounding box center [771, 141] width 11 height 11
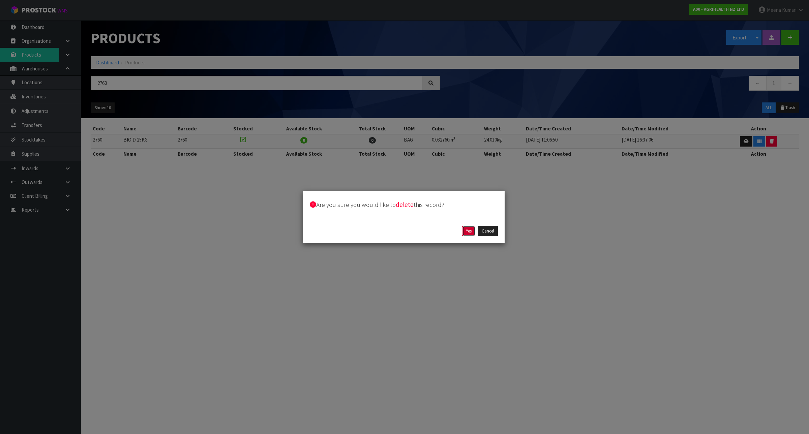
click at [465, 232] on button "Yes" at bounding box center [468, 231] width 13 height 11
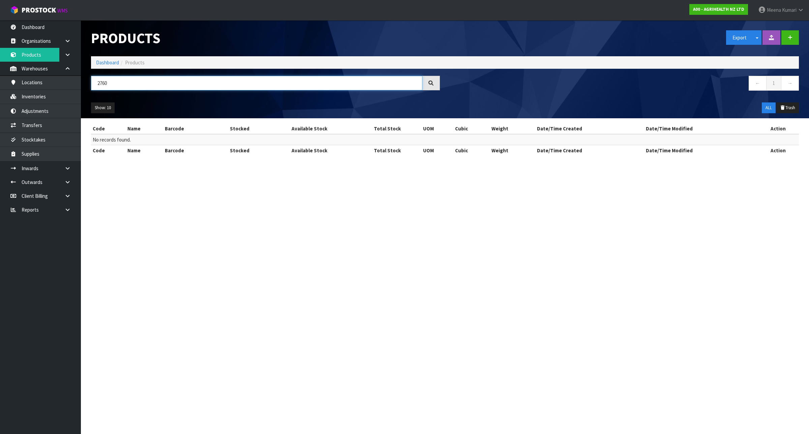
click at [167, 87] on input "2760" at bounding box center [256, 83] width 331 height 14
paste input "3203"
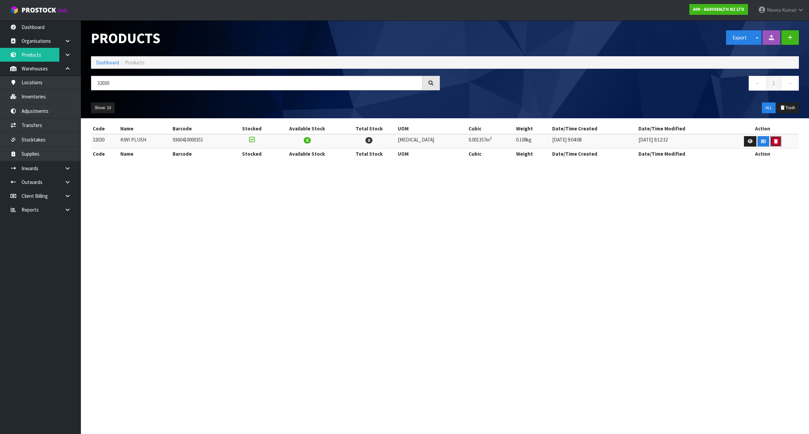
click at [774, 142] on icon "button" at bounding box center [776, 141] width 4 height 4
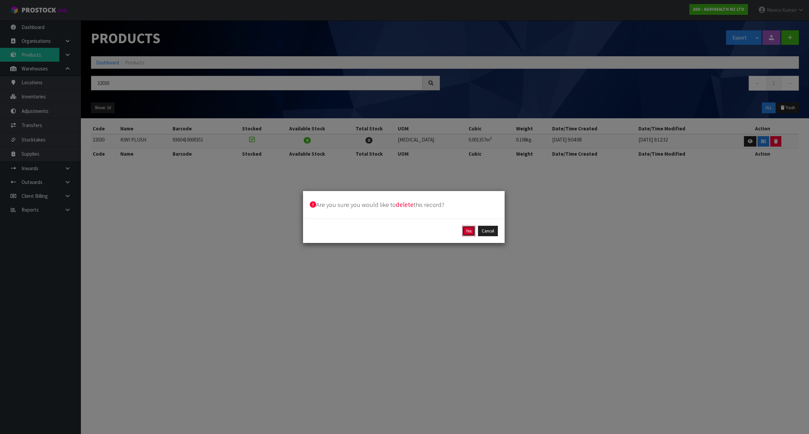
click at [464, 230] on button "Yes" at bounding box center [468, 231] width 13 height 11
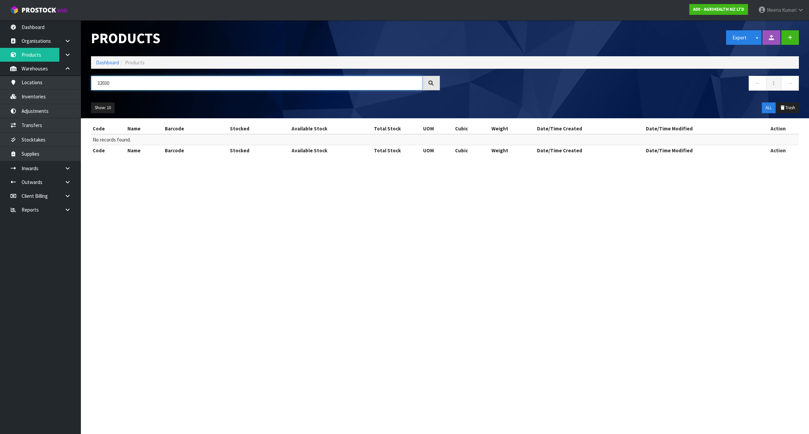
click at [173, 87] on input "32030" at bounding box center [256, 83] width 331 height 14
paste input "32"
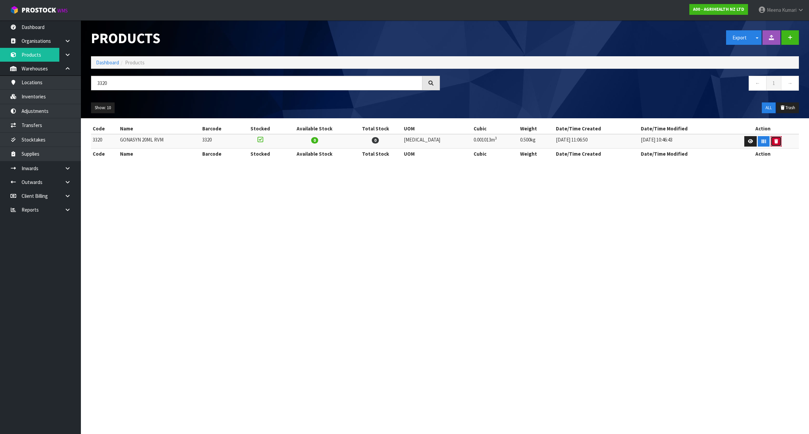
click at [774, 142] on icon "button" at bounding box center [776, 141] width 4 height 4
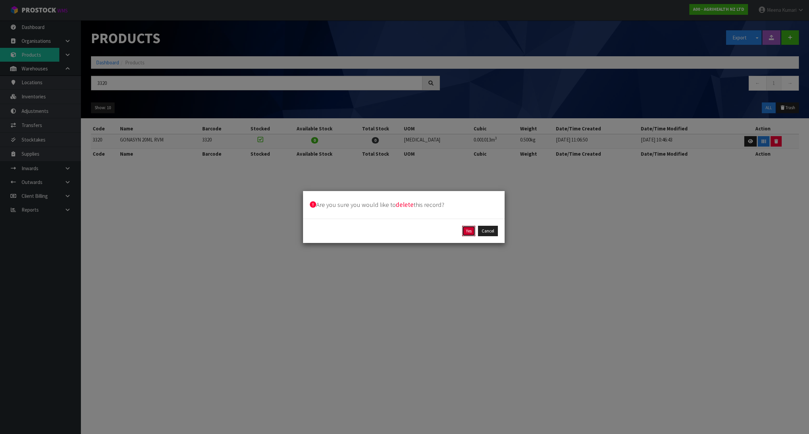
click at [469, 227] on button "Yes" at bounding box center [468, 231] width 13 height 11
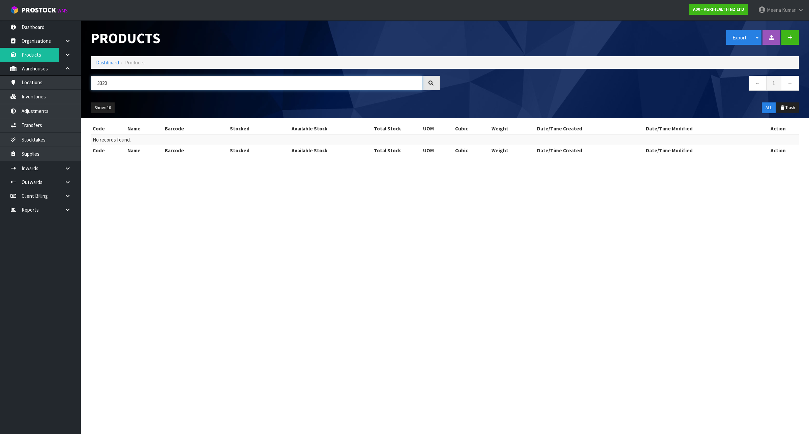
click at [216, 90] on input "3320" at bounding box center [256, 83] width 331 height 14
paste input "405"
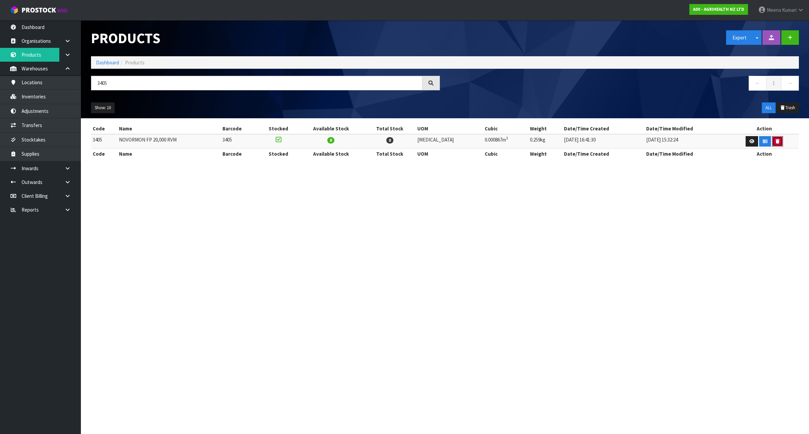
click at [775, 141] on icon "button" at bounding box center [777, 141] width 4 height 4
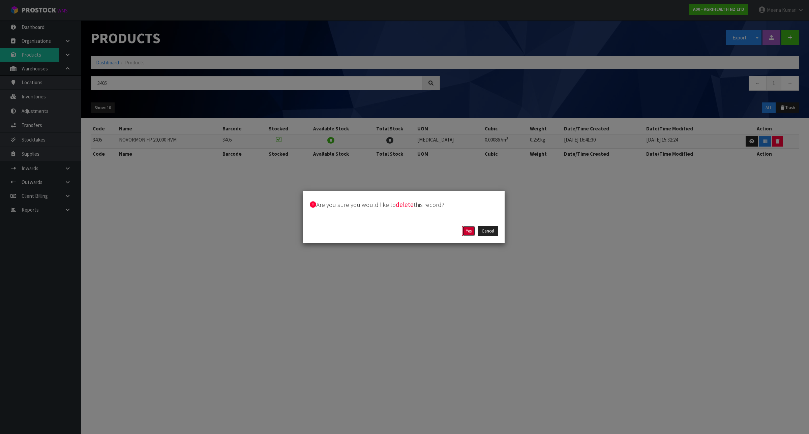
click at [464, 228] on button "Yes" at bounding box center [468, 231] width 13 height 11
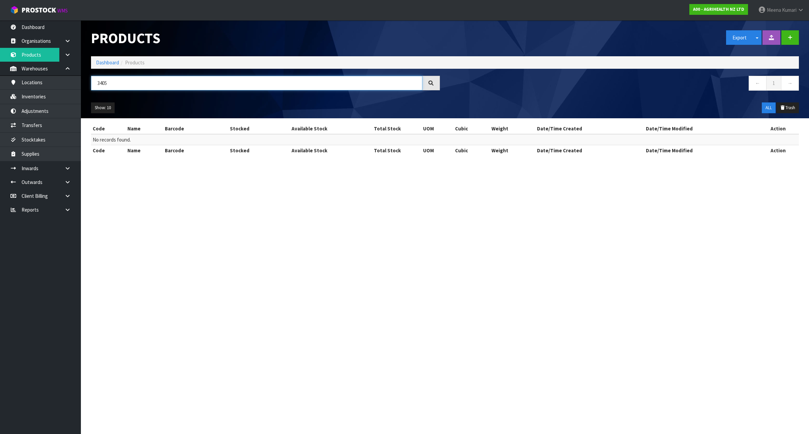
click at [157, 78] on input "3405" at bounding box center [256, 83] width 331 height 14
paste input "6"
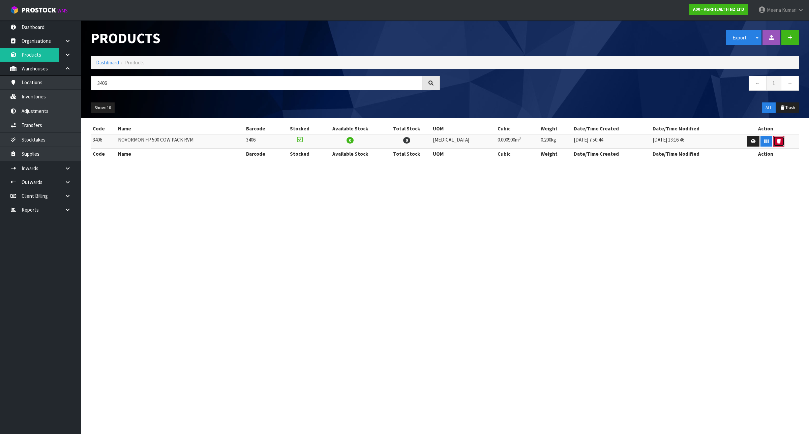
click at [777, 141] on icon "button" at bounding box center [779, 141] width 4 height 4
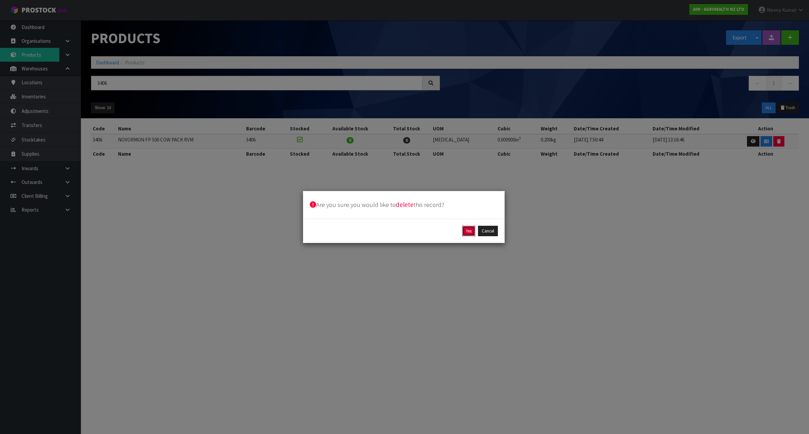
click at [467, 230] on button "Yes" at bounding box center [468, 231] width 13 height 11
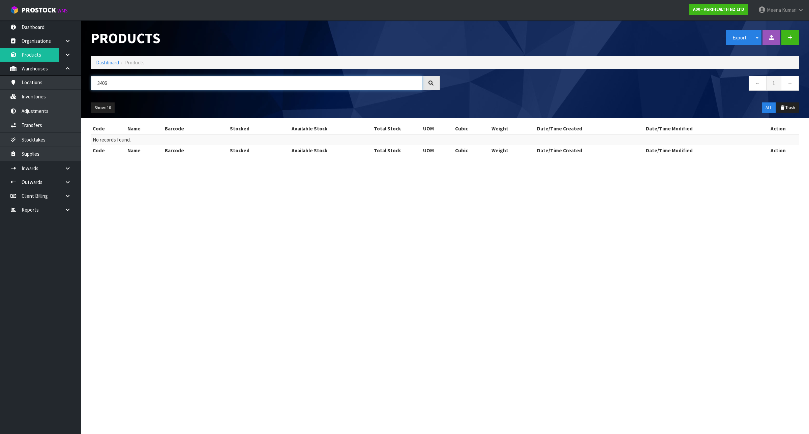
click at [149, 80] on input "3406" at bounding box center [256, 83] width 331 height 14
paste input "25"
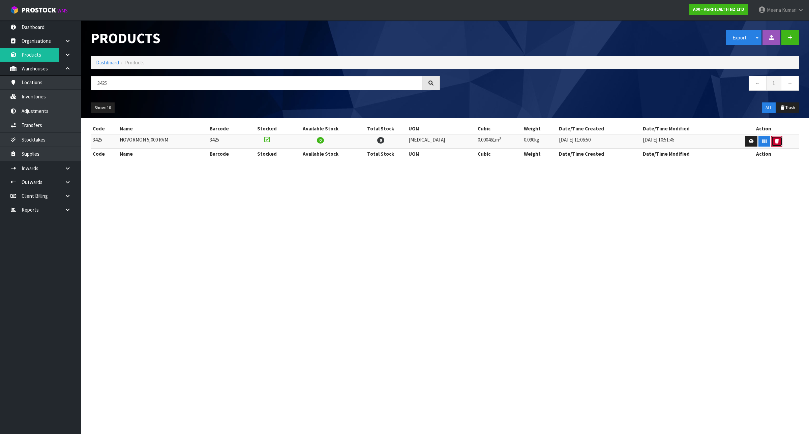
click at [775, 143] on icon "button" at bounding box center [777, 141] width 4 height 4
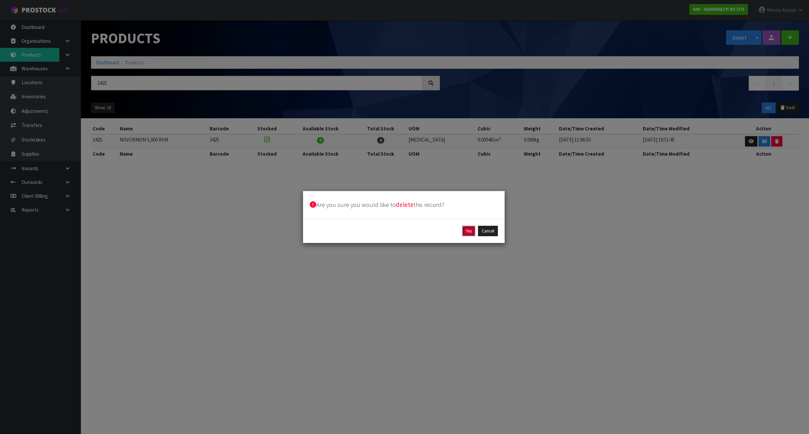
click at [466, 231] on button "Yes" at bounding box center [468, 231] width 13 height 11
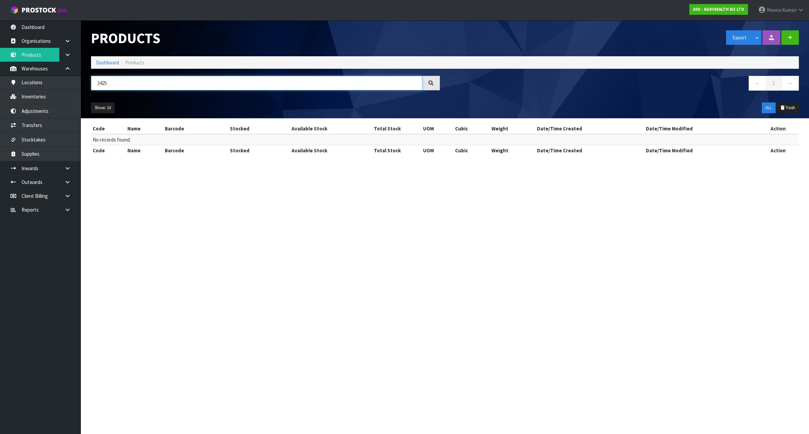
click at [122, 83] on input "3425" at bounding box center [256, 83] width 331 height 14
paste input "500"
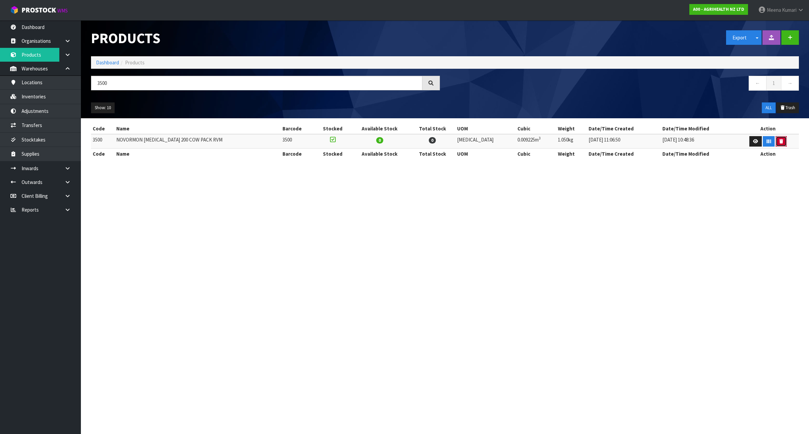
click at [778, 142] on button "button" at bounding box center [780, 141] width 11 height 11
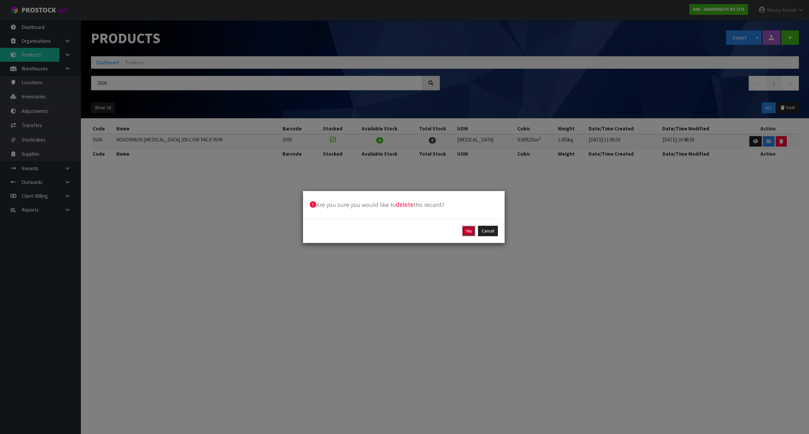
click at [467, 231] on button "Yes" at bounding box center [468, 231] width 13 height 11
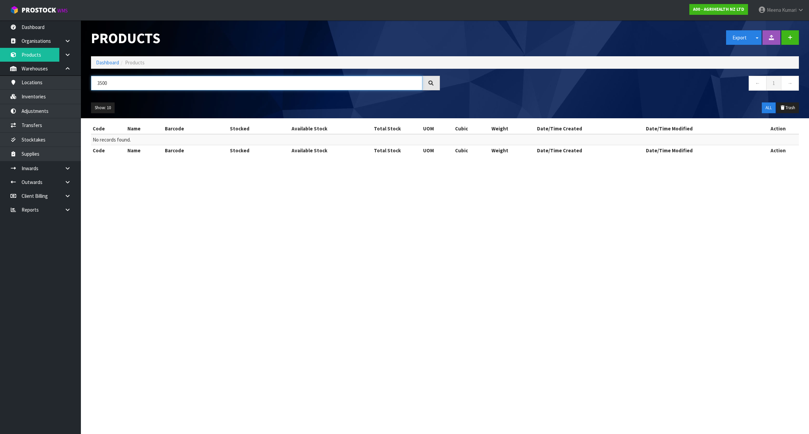
click at [137, 84] on input "3500" at bounding box center [256, 83] width 331 height 14
paste input "906"
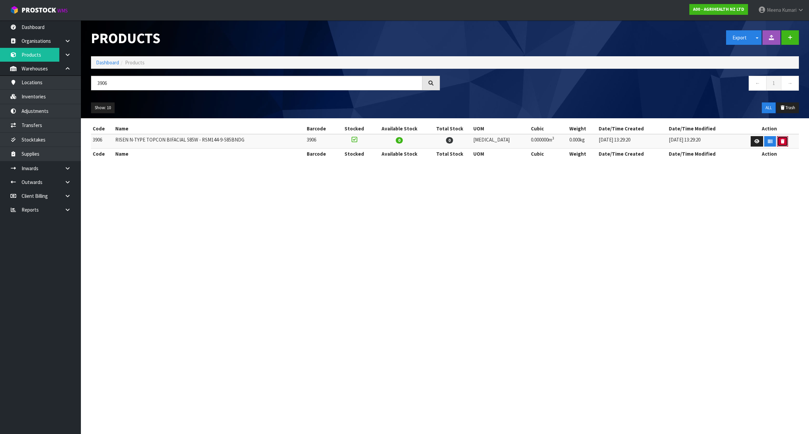
click at [780, 142] on icon "button" at bounding box center [782, 141] width 4 height 4
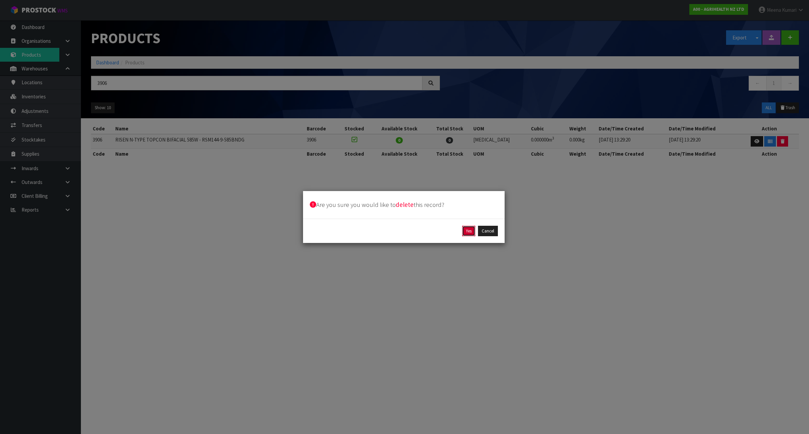
click at [467, 231] on button "Yes" at bounding box center [468, 231] width 13 height 11
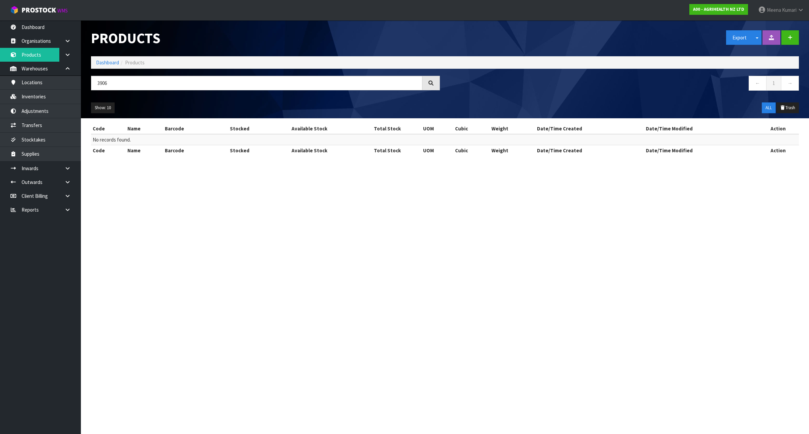
click at [155, 94] on div "3906" at bounding box center [265, 86] width 359 height 20
click at [149, 86] on input "3906" at bounding box center [256, 83] width 331 height 14
paste input "4210"
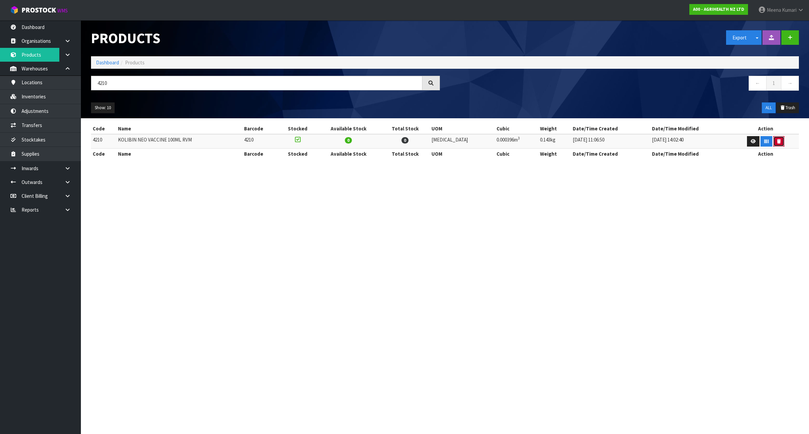
click at [777, 140] on button "button" at bounding box center [778, 141] width 11 height 11
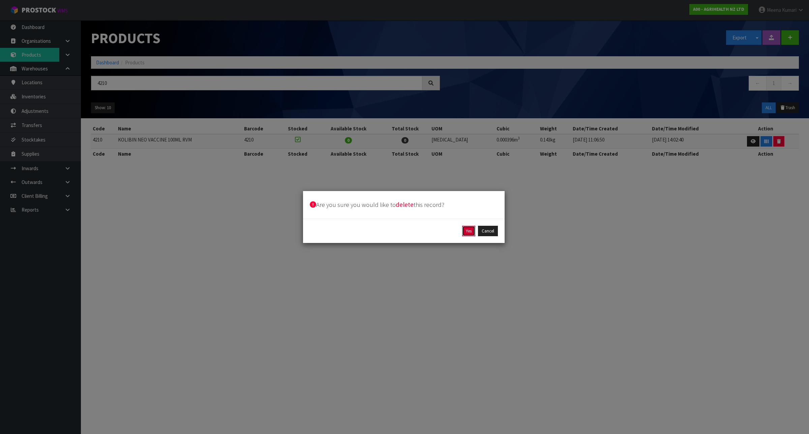
click at [468, 230] on button "Yes" at bounding box center [468, 231] width 13 height 11
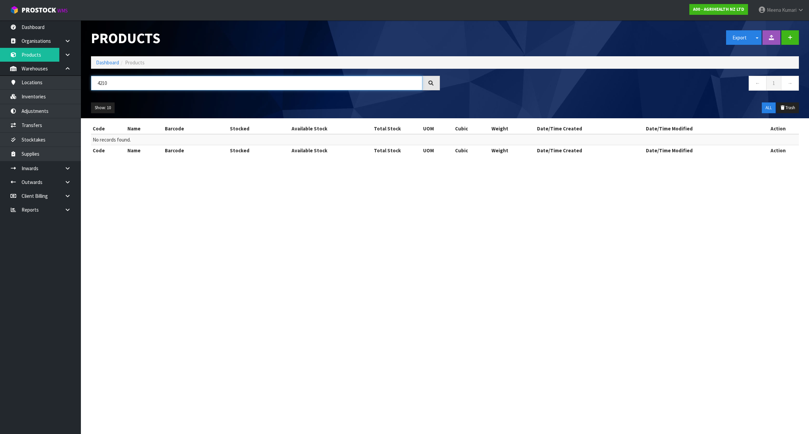
click at [148, 85] on input "4210" at bounding box center [256, 83] width 331 height 14
paste input "25"
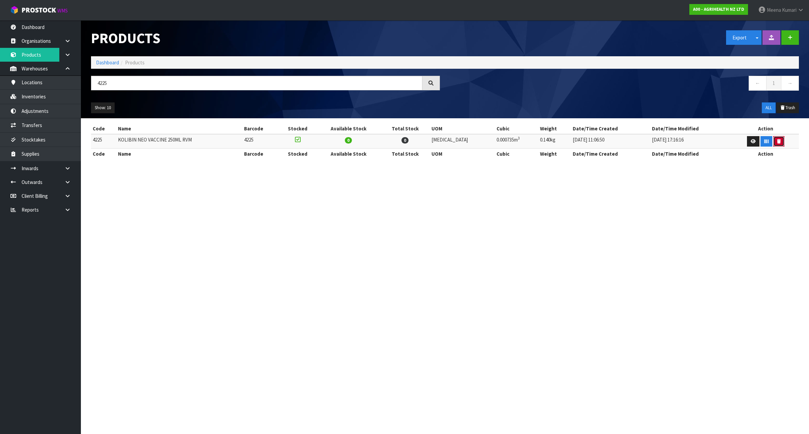
click at [774, 138] on button "button" at bounding box center [778, 141] width 11 height 11
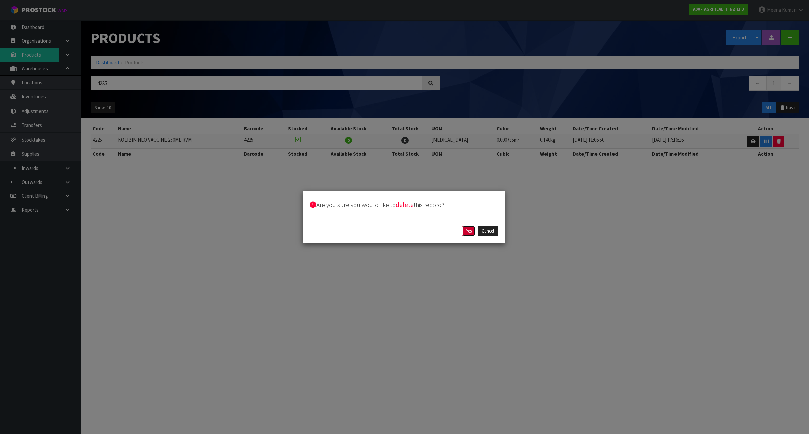
click at [462, 235] on button "Yes" at bounding box center [468, 231] width 13 height 11
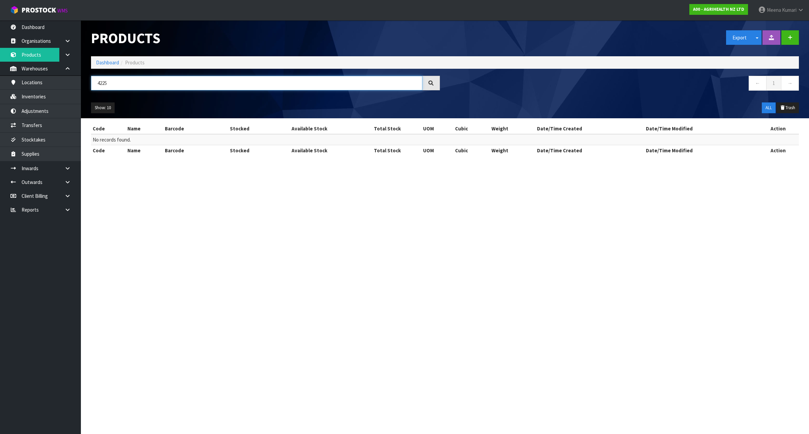
click at [128, 80] on input "4225" at bounding box center [256, 83] width 331 height 14
paste input "5003NZBS1"
click at [165, 84] on input "5003NZBS1" at bounding box center [256, 83] width 331 height 14
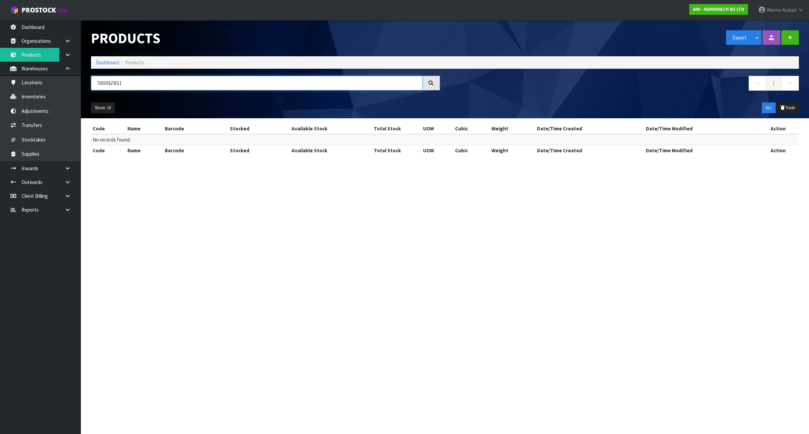
paste input "text"
click at [156, 84] on input "5003NZBS1" at bounding box center [256, 83] width 331 height 14
paste input "220A"
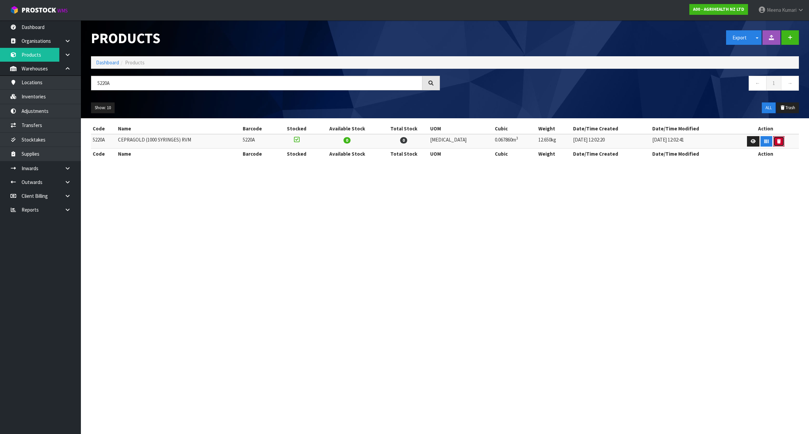
click at [777, 141] on icon "button" at bounding box center [779, 141] width 4 height 4
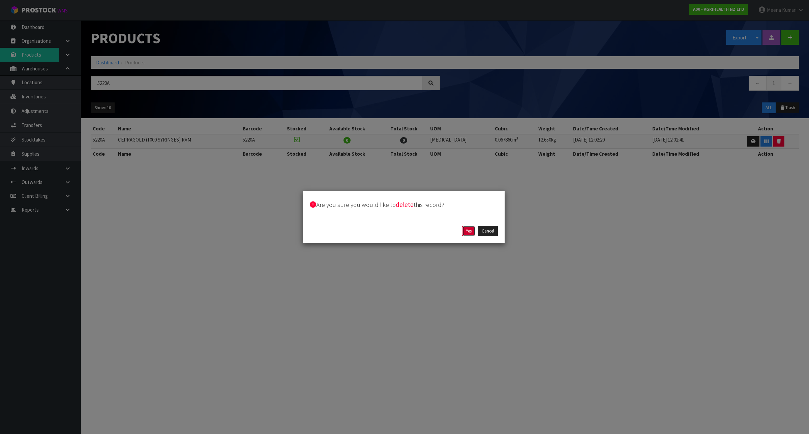
click at [463, 231] on button "Yes" at bounding box center [468, 231] width 13 height 11
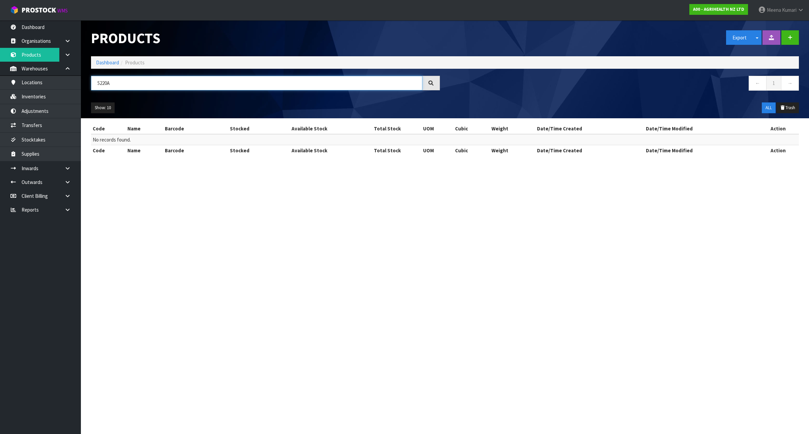
click at [150, 82] on input "5220A" at bounding box center [256, 83] width 331 height 14
paste input "300"
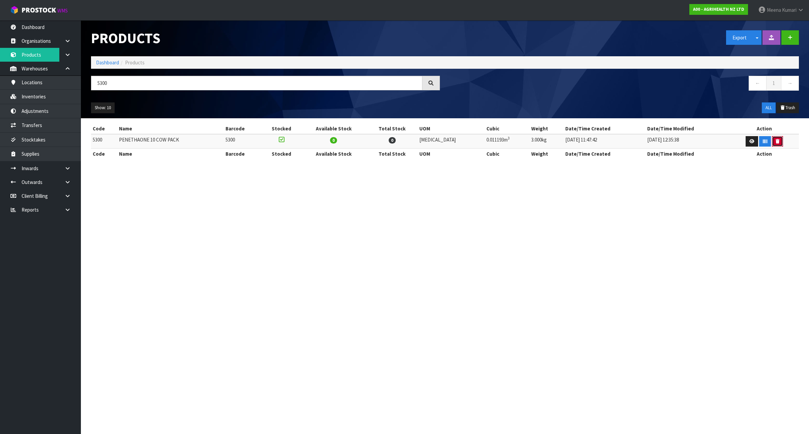
click at [775, 143] on icon "button" at bounding box center [777, 141] width 4 height 4
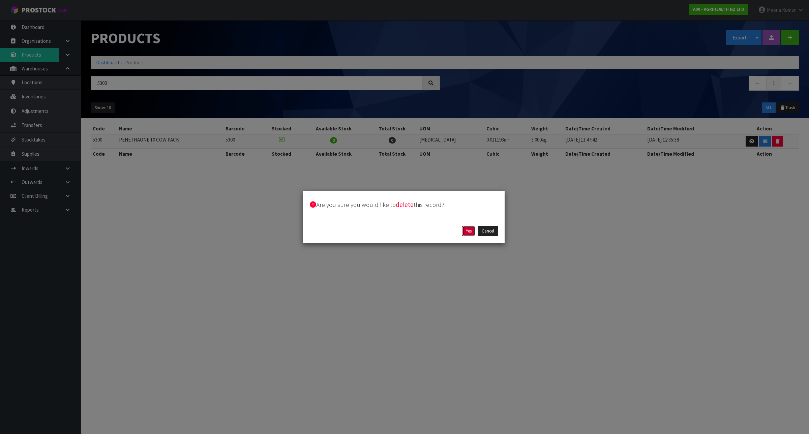
click at [470, 230] on button "Yes" at bounding box center [468, 231] width 13 height 11
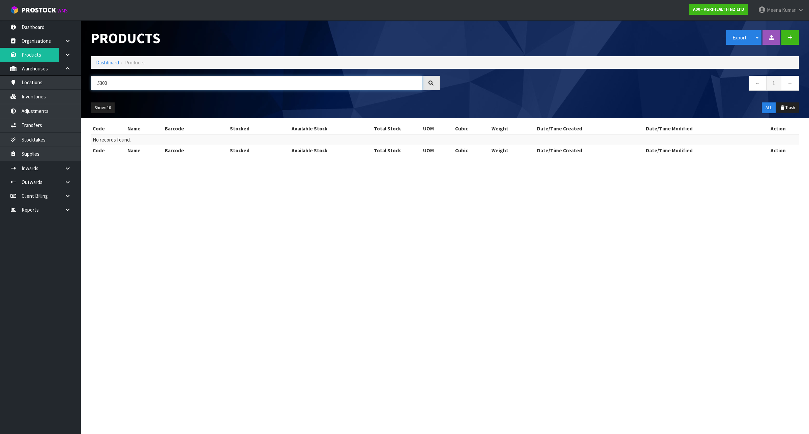
click at [128, 87] on input "5300" at bounding box center [256, 83] width 331 height 14
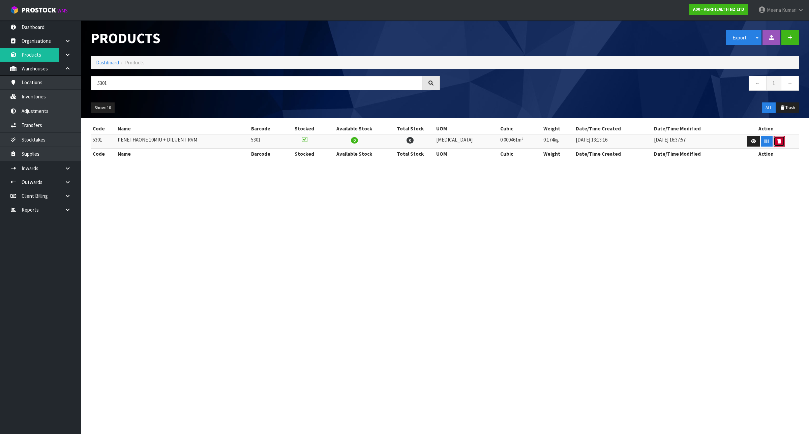
click at [777, 141] on icon "button" at bounding box center [779, 141] width 4 height 4
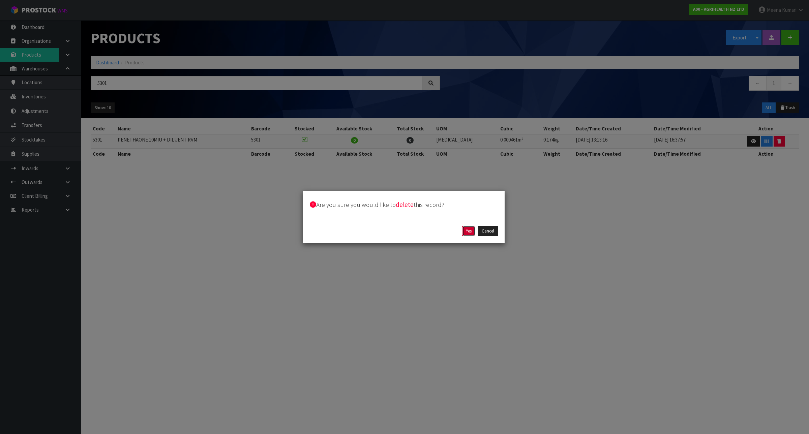
click at [465, 229] on button "Yes" at bounding box center [468, 231] width 13 height 11
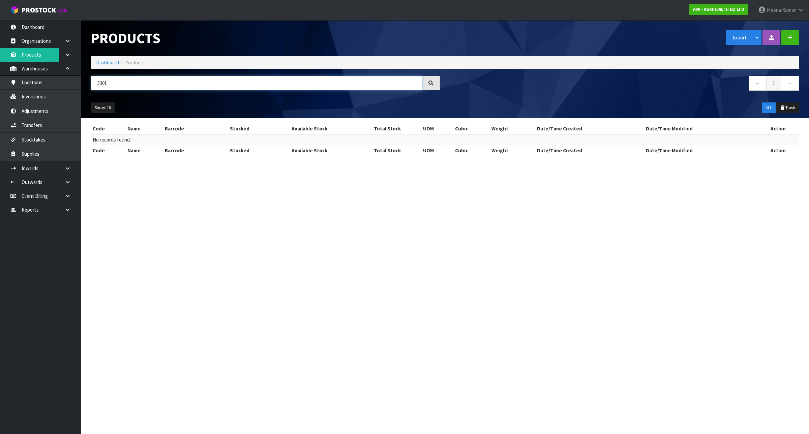
click at [138, 84] on input "5301" at bounding box center [256, 83] width 331 height 14
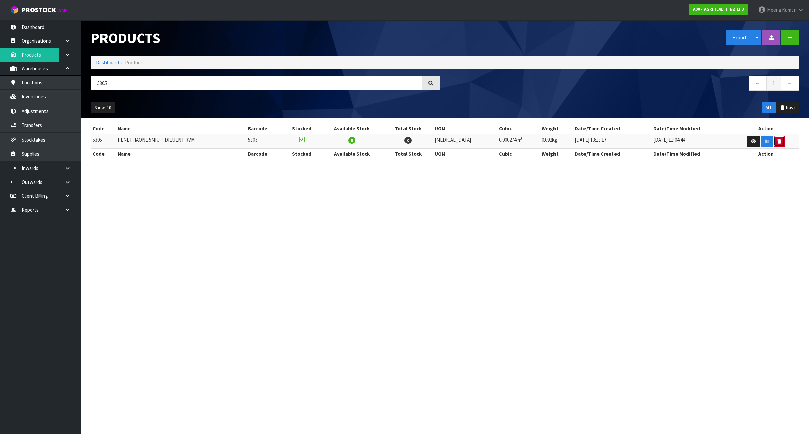
click at [777, 143] on icon "button" at bounding box center [779, 141] width 4 height 4
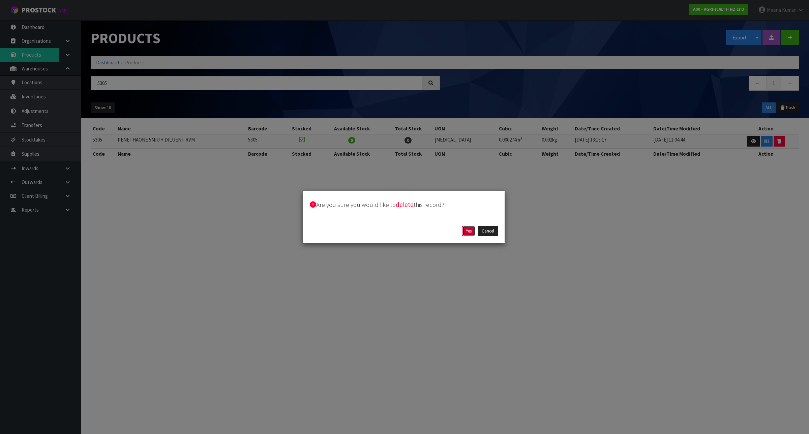
click at [466, 231] on button "Yes" at bounding box center [468, 231] width 13 height 11
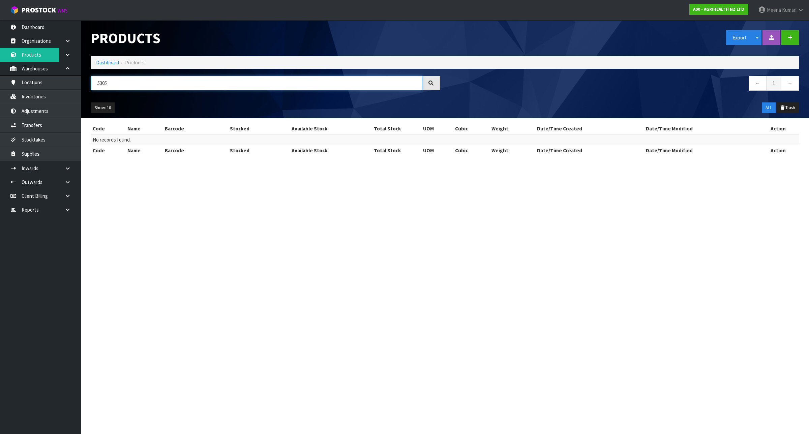
click at [237, 88] on input "5305" at bounding box center [256, 83] width 331 height 14
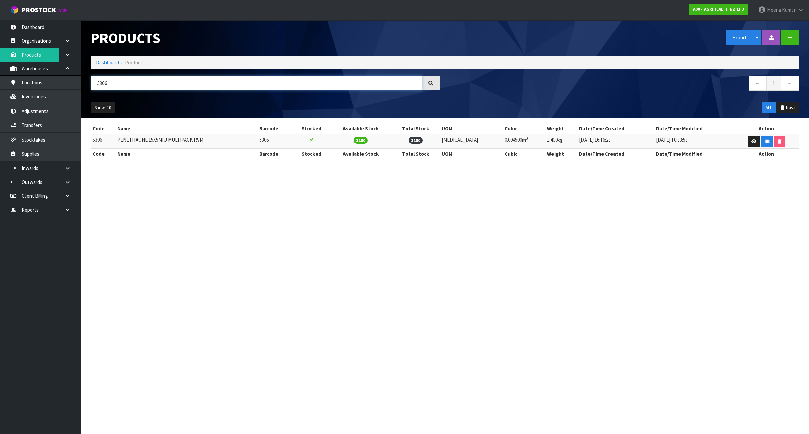
type input "5306"
click at [163, 88] on input "5306" at bounding box center [256, 83] width 331 height 14
click at [155, 88] on input "5306" at bounding box center [256, 83] width 331 height 14
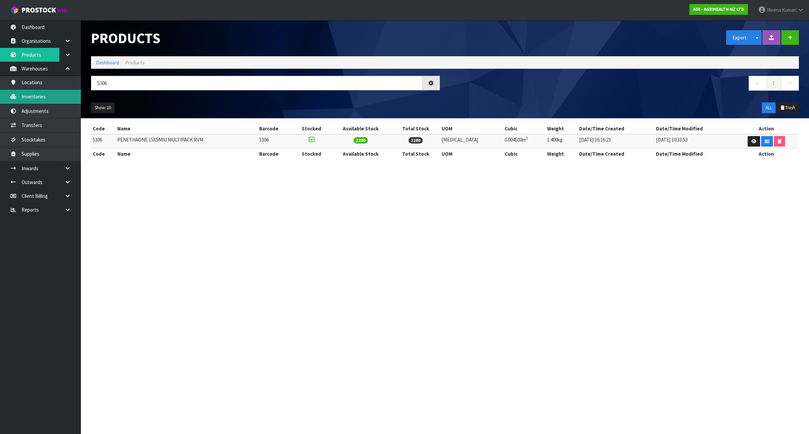
click at [53, 98] on link "Inventories" at bounding box center [40, 97] width 81 height 14
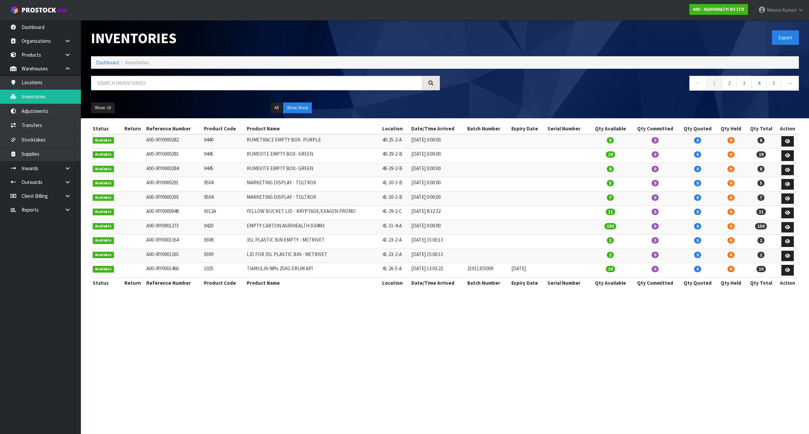
click at [144, 92] on div at bounding box center [265, 86] width 359 height 20
click at [141, 85] on input "text" at bounding box center [256, 83] width 331 height 14
paste input "5306"
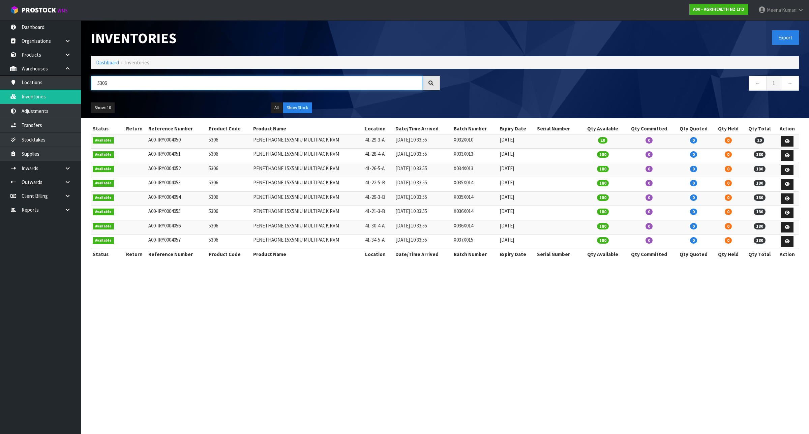
type input "5306"
click at [304, 105] on button "Show Stock" at bounding box center [297, 107] width 29 height 11
click at [44, 53] on link "Products" at bounding box center [40, 55] width 81 height 14
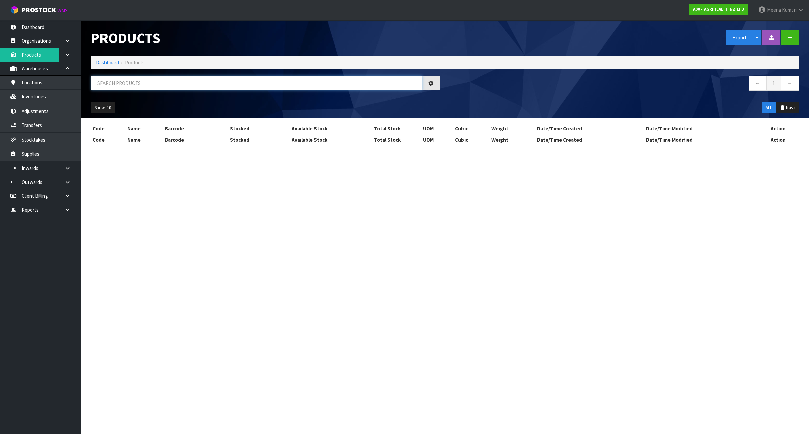
click at [174, 83] on input "text" at bounding box center [256, 83] width 331 height 14
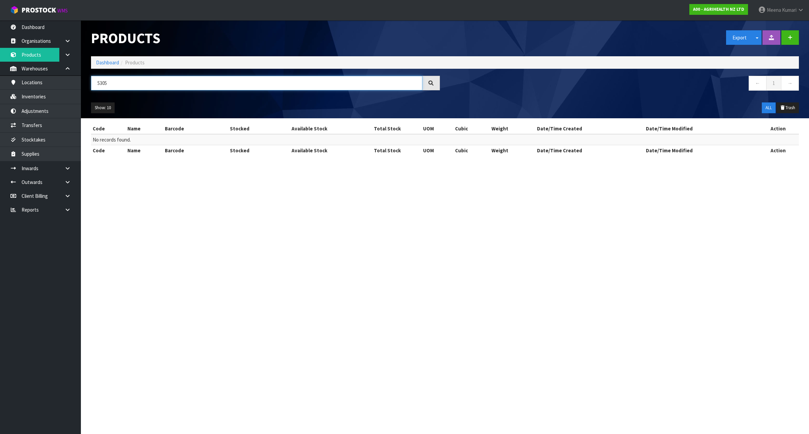
click at [117, 87] on input "5305" at bounding box center [256, 83] width 331 height 14
click at [130, 85] on input "5325" at bounding box center [256, 83] width 331 height 14
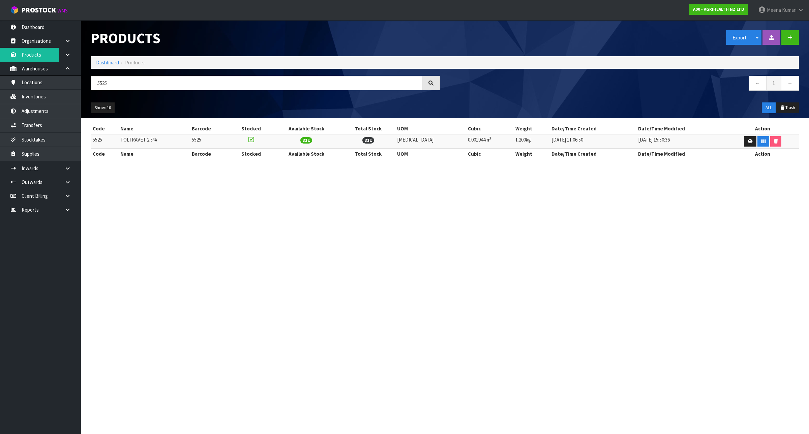
drag, startPoint x: 181, startPoint y: 91, endPoint x: 176, endPoint y: 86, distance: 7.2
click at [181, 91] on div "5525" at bounding box center [265, 86] width 359 height 20
click at [176, 86] on input "5525" at bounding box center [256, 83] width 331 height 14
paste input "53"
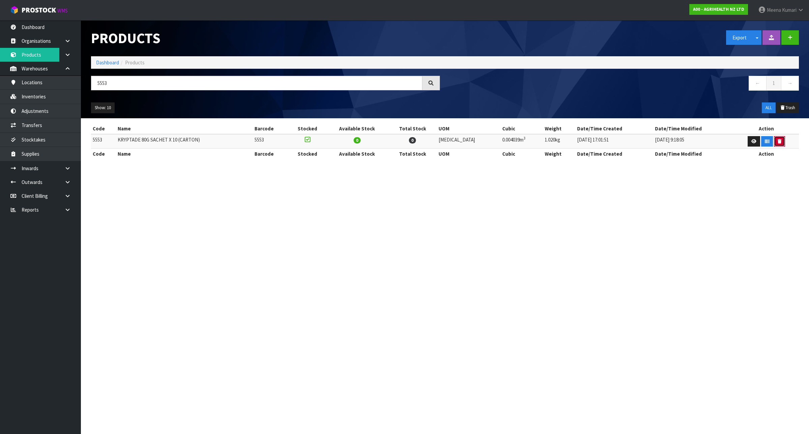
click at [777, 141] on icon "button" at bounding box center [779, 141] width 4 height 4
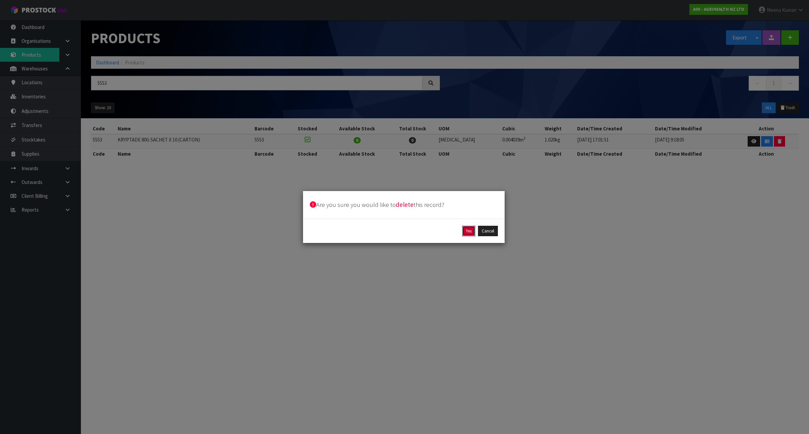
click at [464, 230] on button "Yes" at bounding box center [468, 231] width 13 height 11
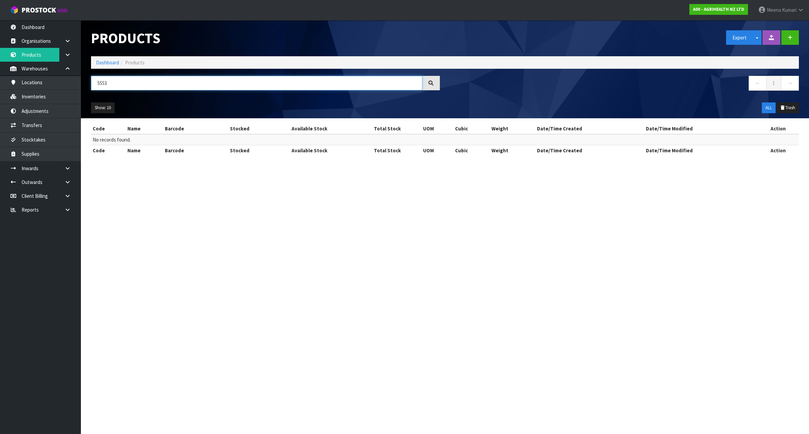
click at [129, 76] on input "5553" at bounding box center [256, 83] width 331 height 14
paste input "65"
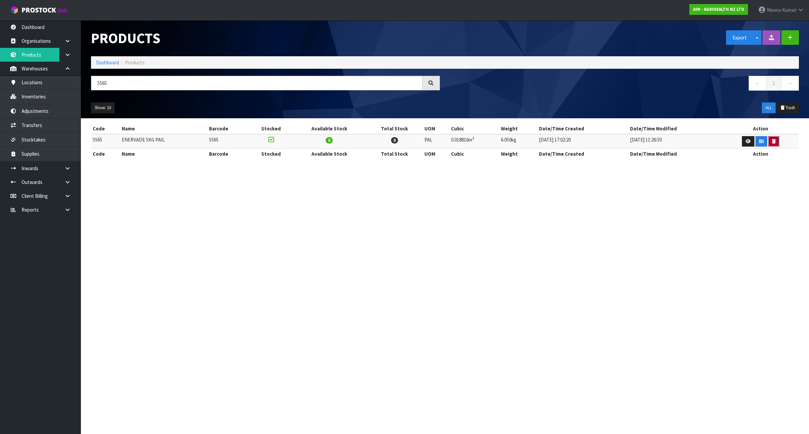
click at [772, 137] on button "button" at bounding box center [773, 141] width 11 height 11
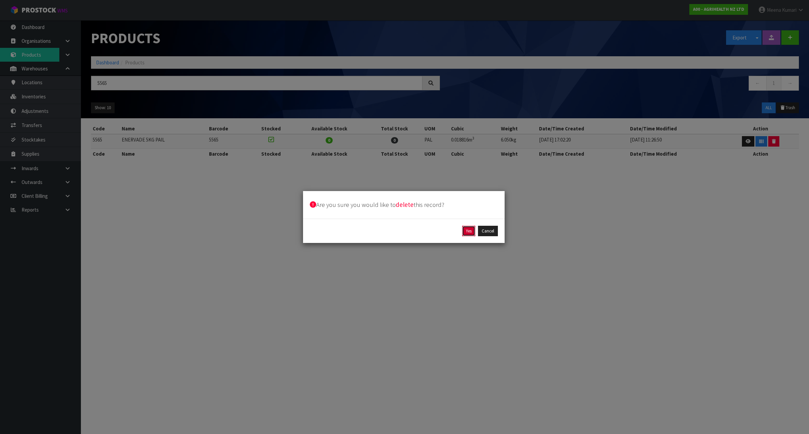
click at [466, 229] on button "Yes" at bounding box center [468, 231] width 13 height 11
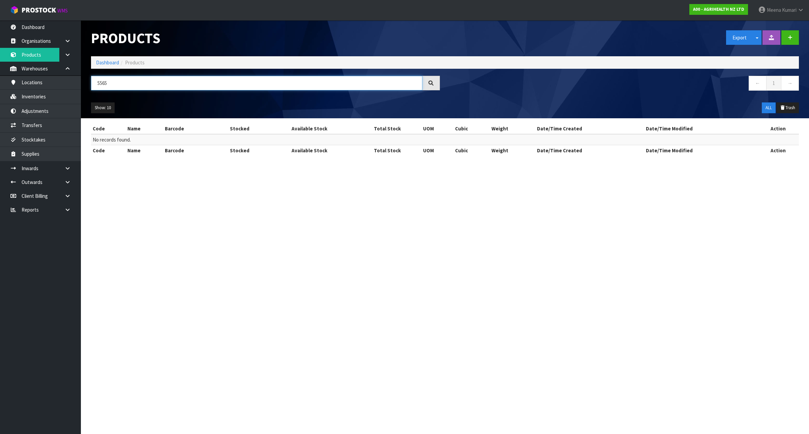
click at [173, 76] on input "5565" at bounding box center [256, 83] width 331 height 14
paste input "7"
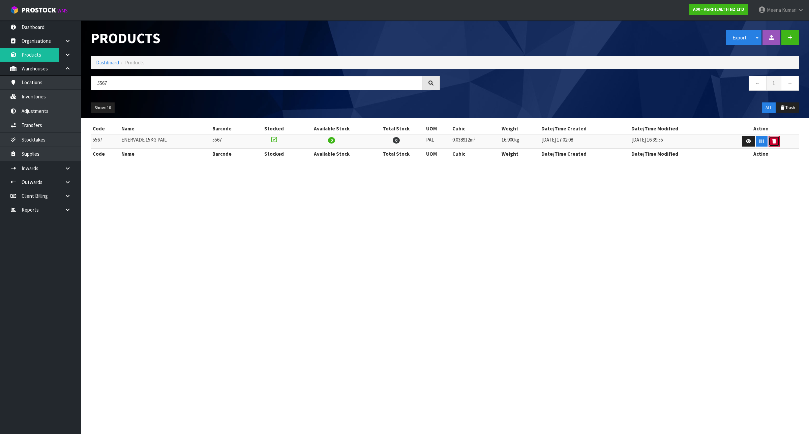
click at [774, 142] on icon "button" at bounding box center [774, 141] width 4 height 4
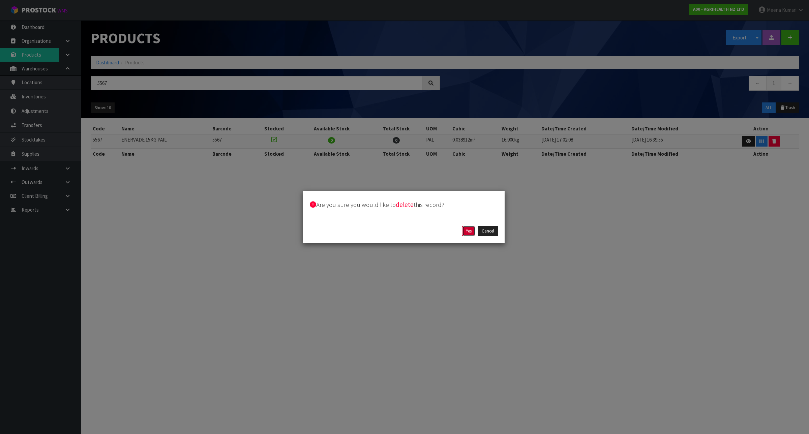
click at [467, 232] on button "Yes" at bounding box center [468, 231] width 13 height 11
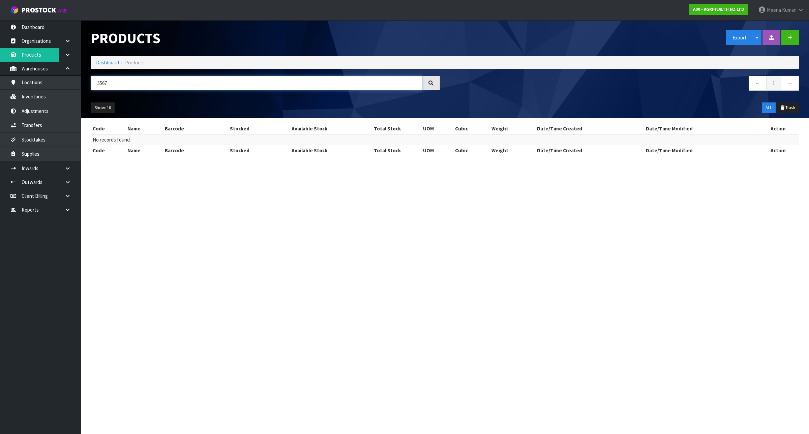
click at [137, 80] on input "5567" at bounding box center [256, 83] width 331 height 14
paste input "710"
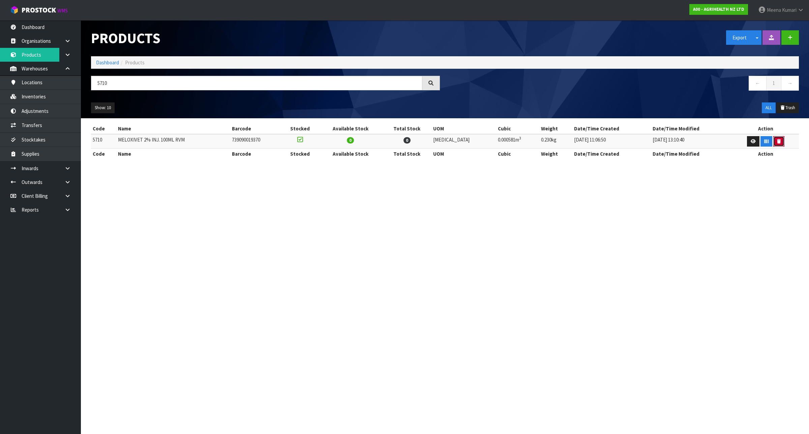
click at [777, 142] on icon "button" at bounding box center [779, 141] width 4 height 4
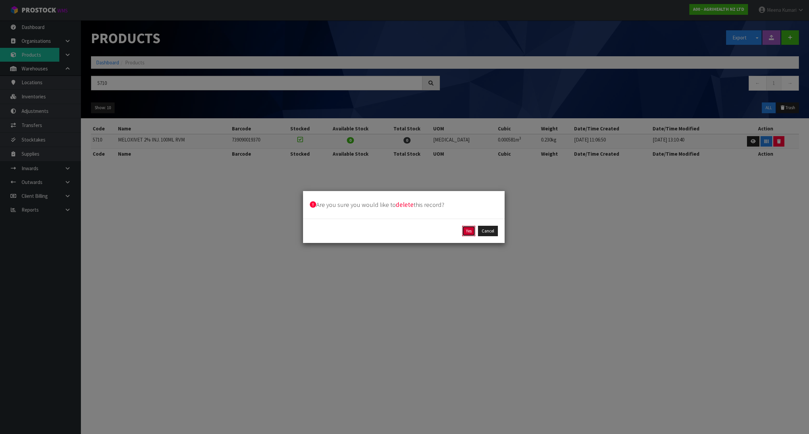
click at [467, 231] on button "Yes" at bounding box center [468, 231] width 13 height 11
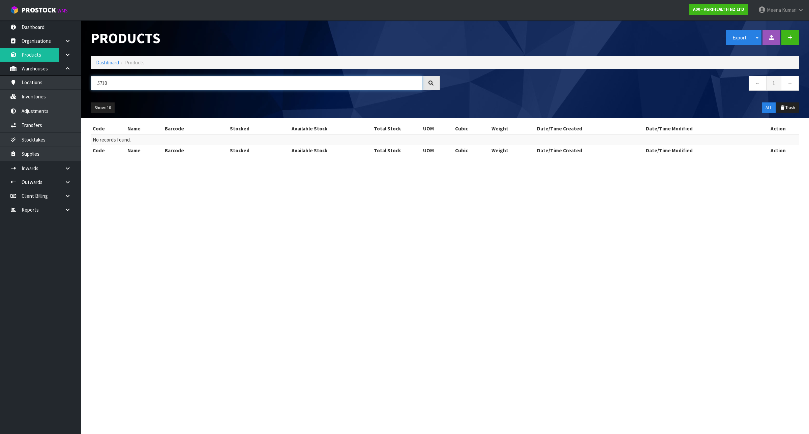
click at [142, 81] on input "5710" at bounding box center [256, 83] width 331 height 14
click at [141, 81] on input "5710" at bounding box center [256, 83] width 331 height 14
paste input "6225"
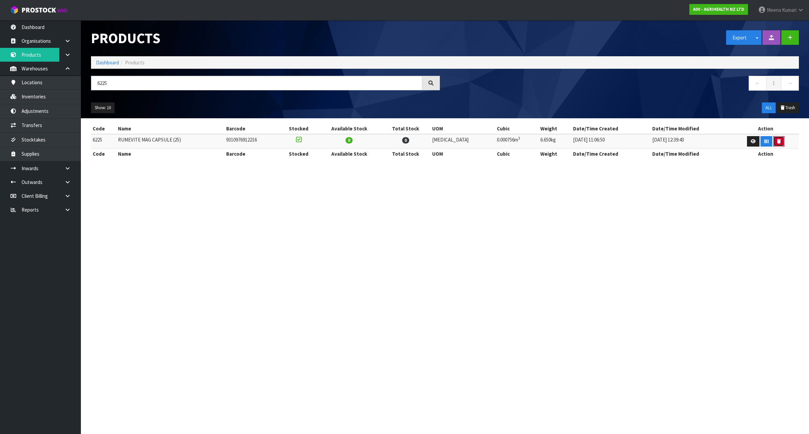
click at [777, 143] on icon "button" at bounding box center [779, 141] width 4 height 4
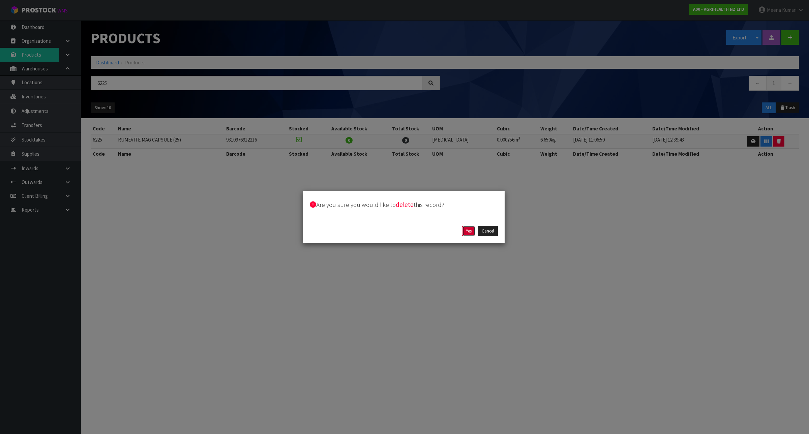
click at [466, 228] on button "Yes" at bounding box center [468, 231] width 13 height 11
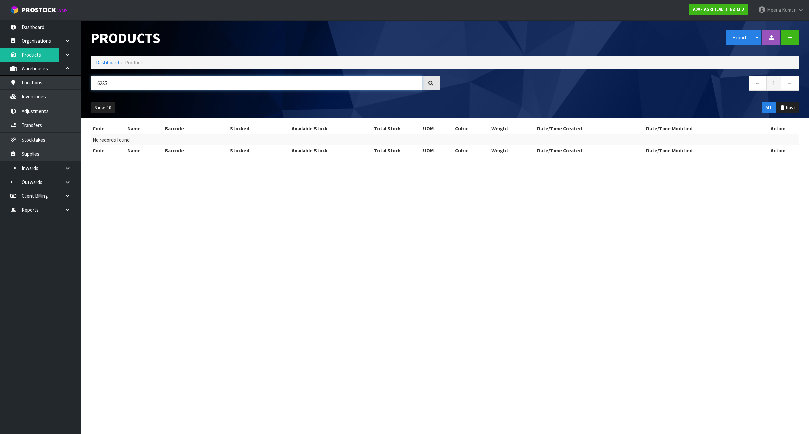
click at [149, 83] on input "6225" at bounding box center [256, 83] width 331 height 14
paste input "9104"
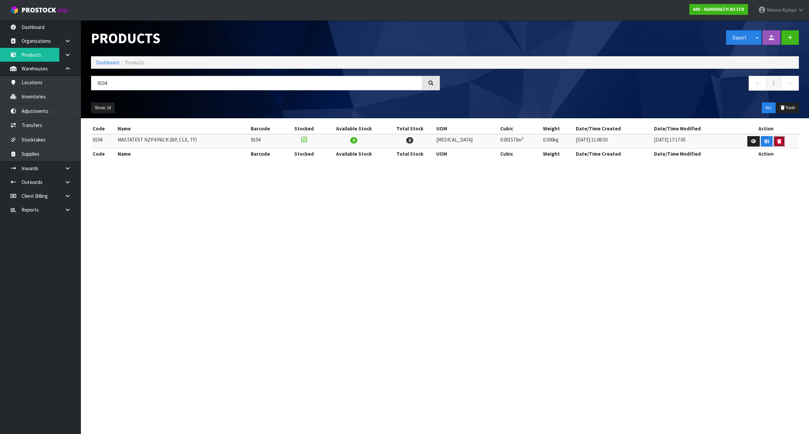
click at [777, 141] on button "button" at bounding box center [778, 141] width 11 height 11
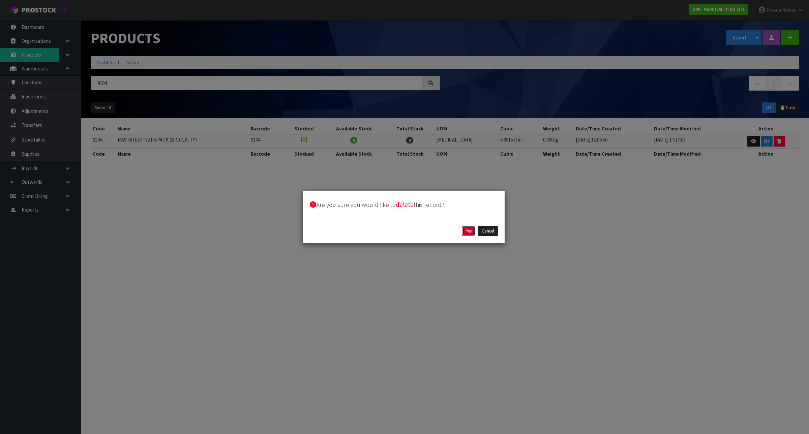
click at [468, 234] on button "Yes" at bounding box center [468, 231] width 13 height 11
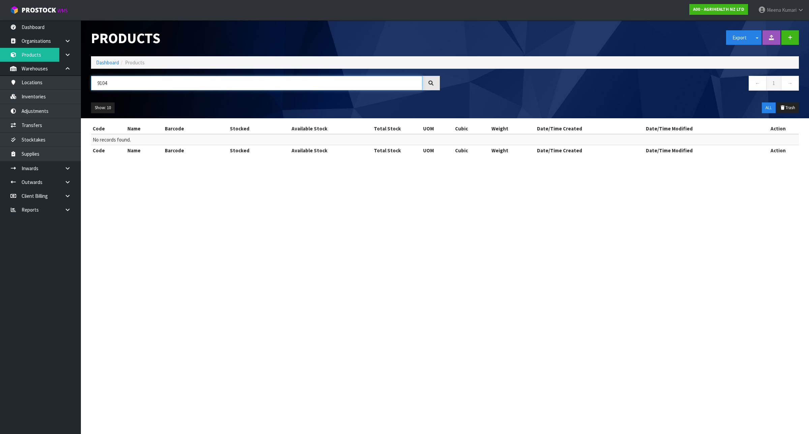
click at [173, 88] on input "9104" at bounding box center [256, 83] width 331 height 14
paste input "206"
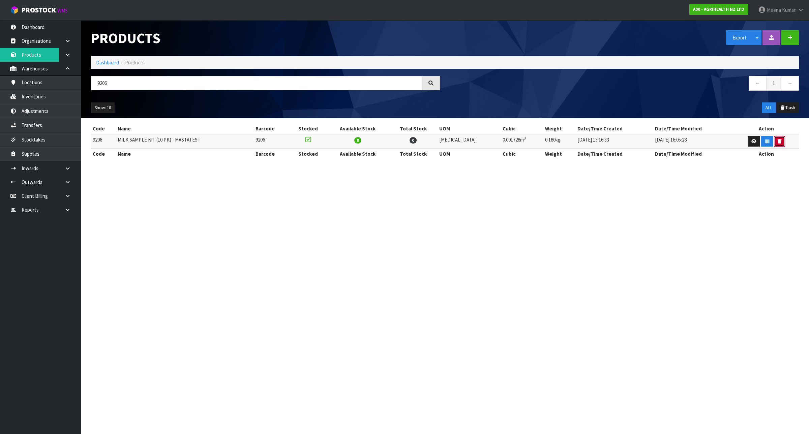
click at [779, 143] on button "button" at bounding box center [779, 141] width 11 height 11
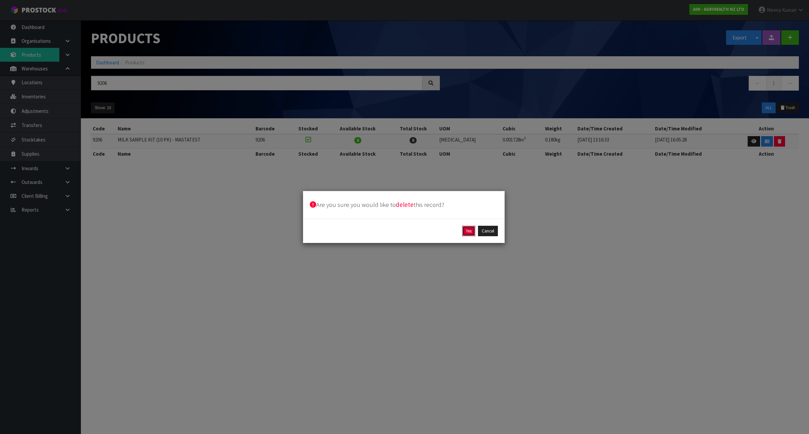
click at [466, 227] on button "Yes" at bounding box center [468, 231] width 13 height 11
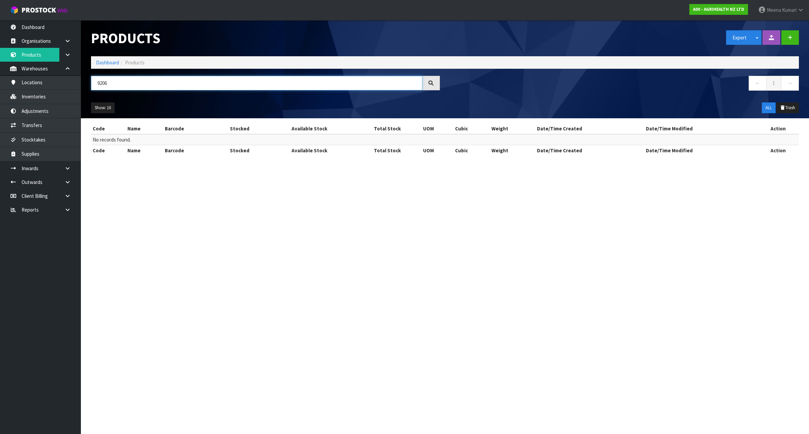
click at [131, 83] on input "9206" at bounding box center [256, 83] width 331 height 14
paste input "778-00"
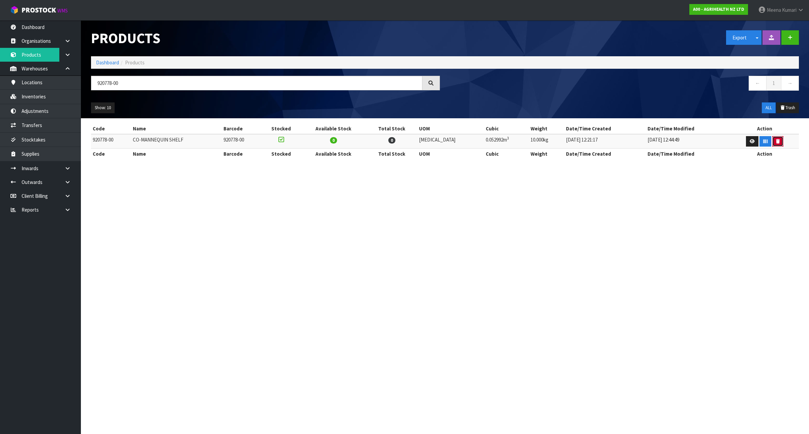
click at [776, 141] on icon "button" at bounding box center [778, 141] width 4 height 4
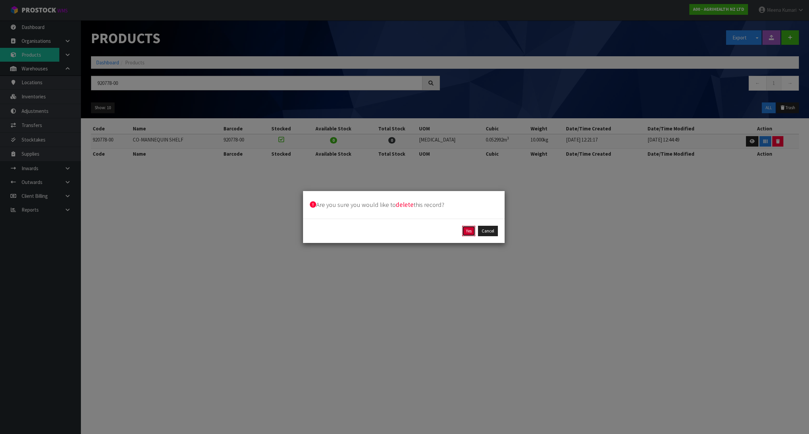
click at [470, 231] on button "Yes" at bounding box center [468, 231] width 13 height 11
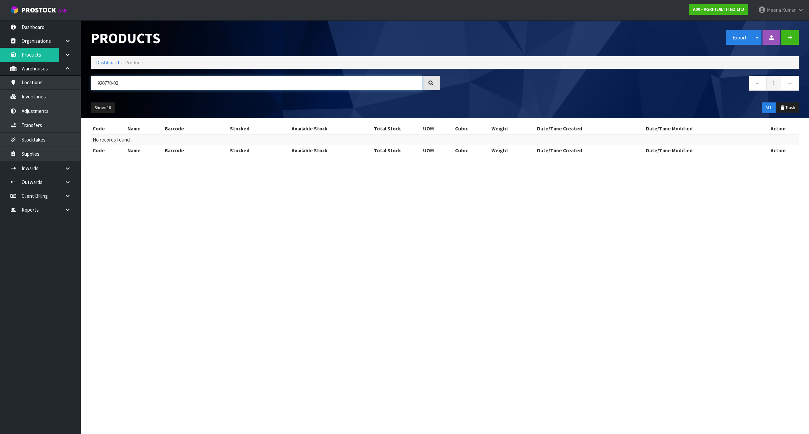
click at [120, 84] on input "920778-00" at bounding box center [256, 83] width 331 height 14
click at [121, 84] on input "920778-00" at bounding box center [256, 83] width 331 height 14
paste input "953"
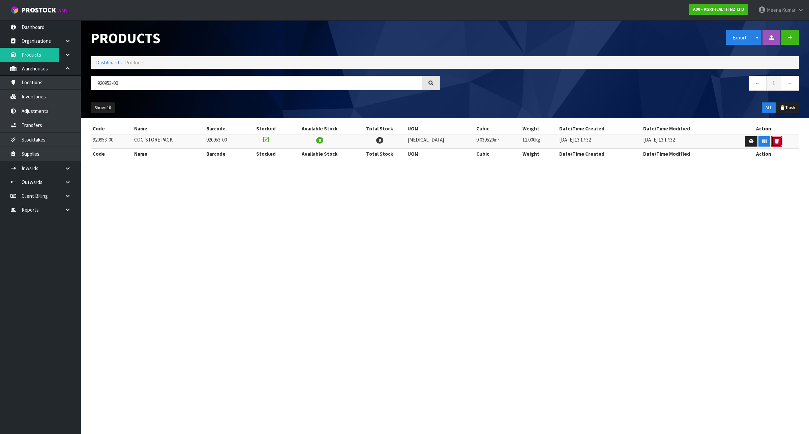
click at [775, 140] on icon "button" at bounding box center [777, 141] width 4 height 4
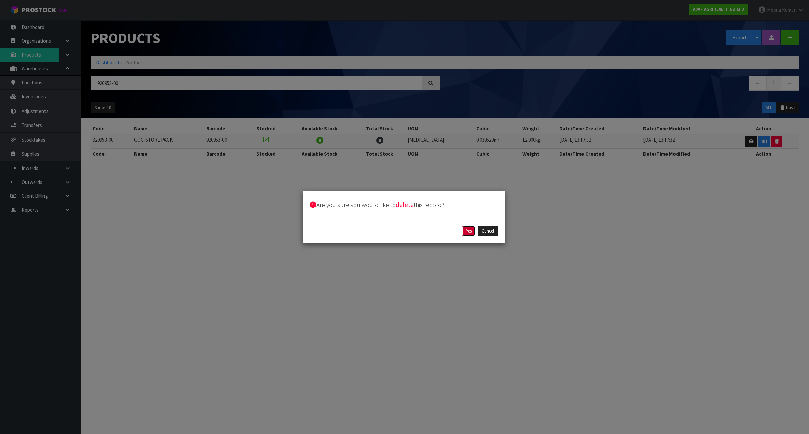
click at [467, 228] on button "Yes" at bounding box center [468, 231] width 13 height 11
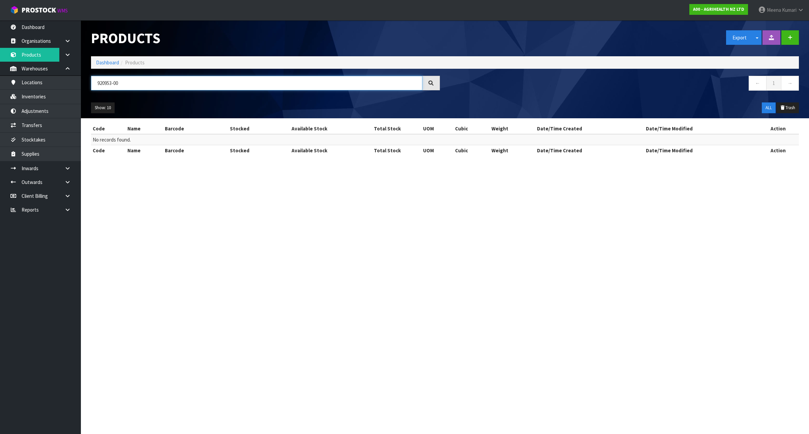
click at [139, 84] on input "920953-00" at bounding box center [256, 83] width 331 height 14
paste input "1"
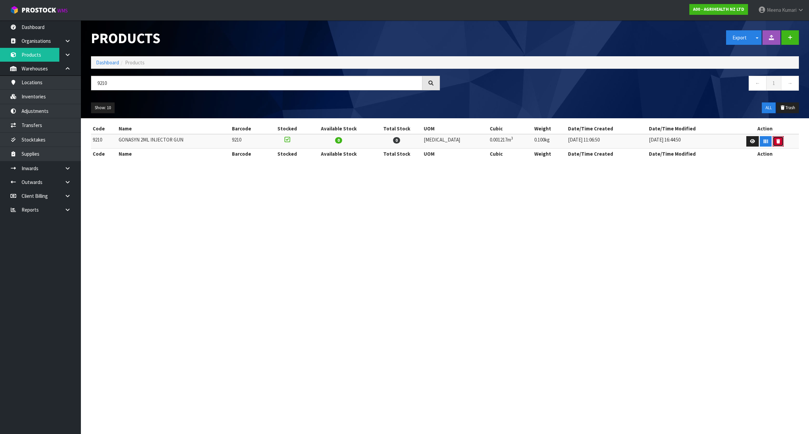
click at [776, 141] on button "button" at bounding box center [777, 141] width 11 height 11
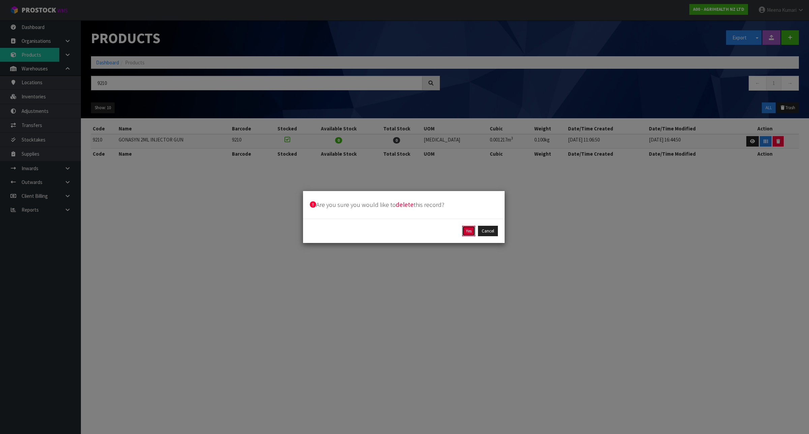
click at [466, 232] on button "Yes" at bounding box center [468, 231] width 13 height 11
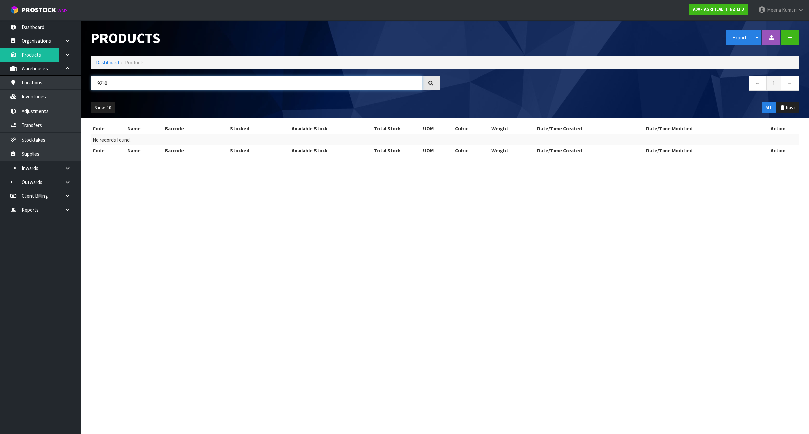
click at [179, 85] on input "9210" at bounding box center [256, 83] width 331 height 14
paste input "3"
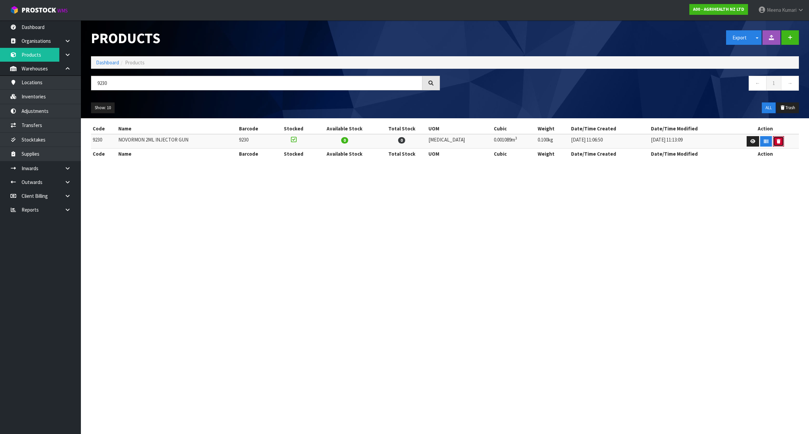
click at [777, 140] on button "button" at bounding box center [778, 141] width 11 height 11
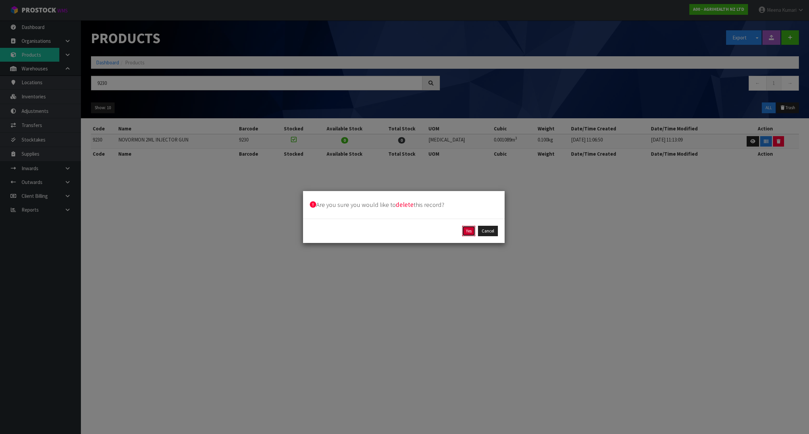
click at [468, 231] on button "Yes" at bounding box center [468, 231] width 13 height 11
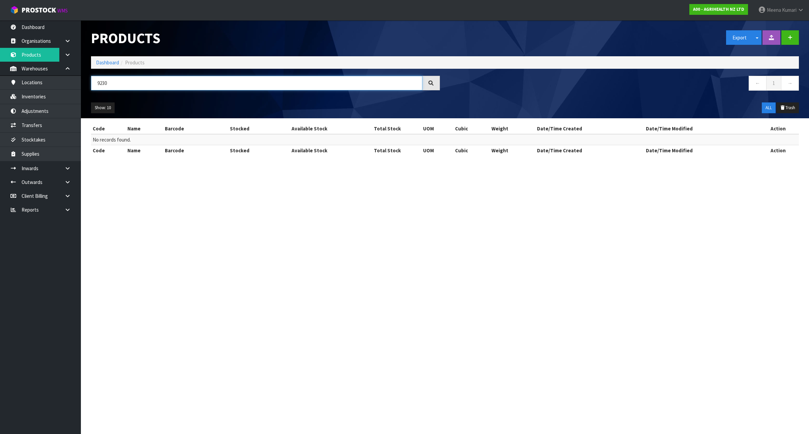
click at [110, 80] on input "9230" at bounding box center [256, 83] width 331 height 14
paste input "1"
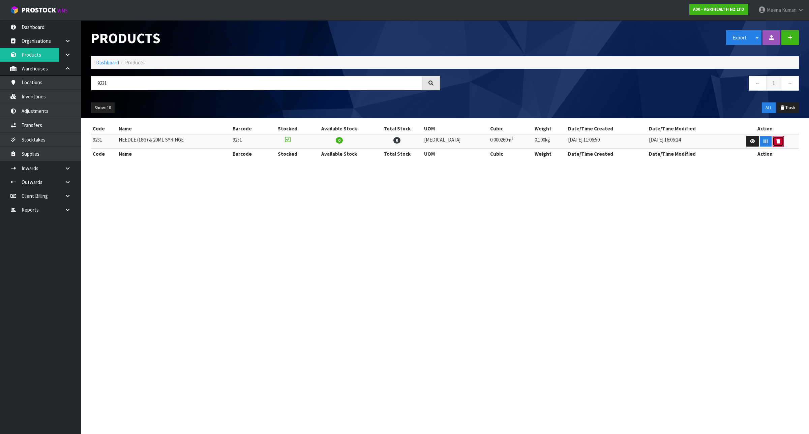
click at [774, 144] on button "button" at bounding box center [777, 141] width 11 height 11
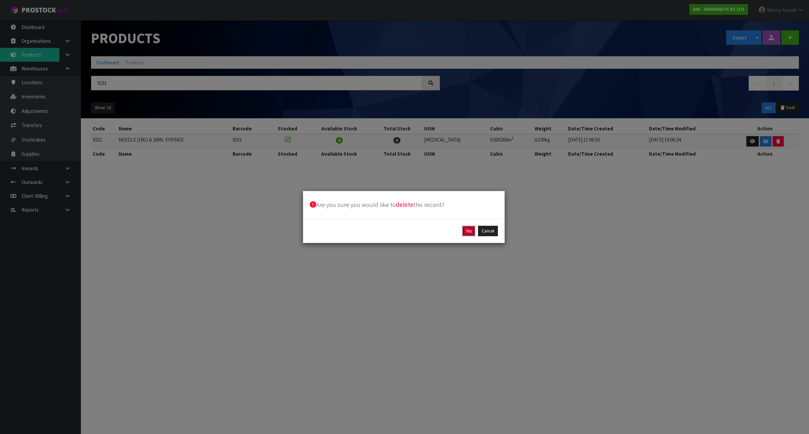
click at [465, 232] on button "Yes" at bounding box center [468, 231] width 13 height 11
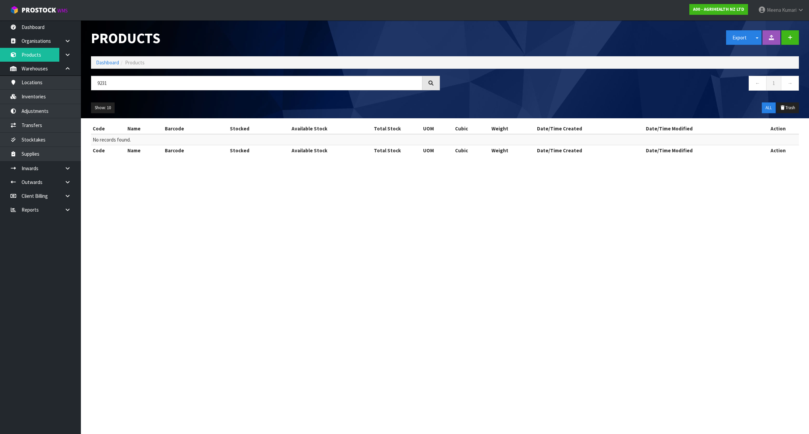
click at [173, 93] on div "9231" at bounding box center [265, 86] width 359 height 20
click at [160, 84] on input "9231" at bounding box center [256, 83] width 331 height 14
paste input "3"
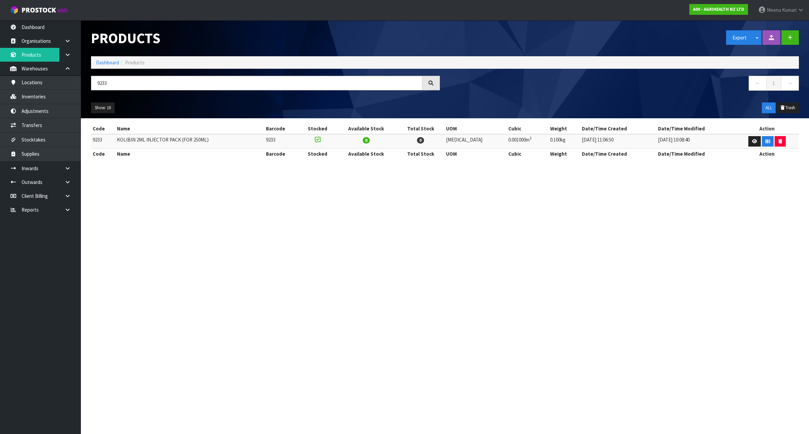
click at [783, 138] on td at bounding box center [767, 141] width 64 height 14
click at [781, 139] on button "button" at bounding box center [779, 141] width 11 height 11
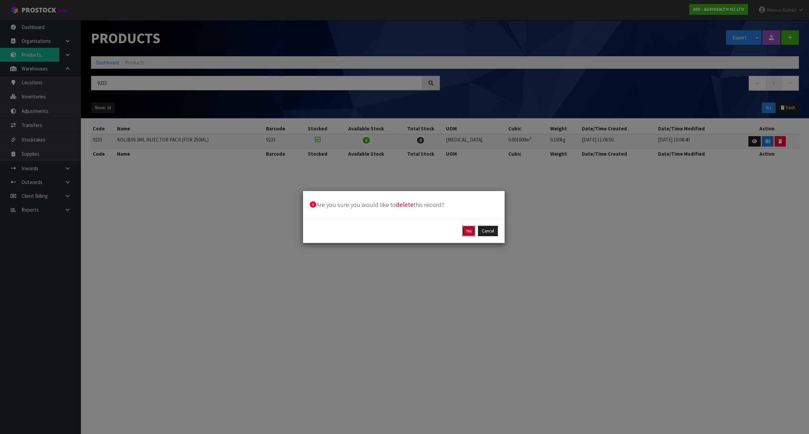
click at [465, 231] on button "Yes" at bounding box center [468, 231] width 13 height 11
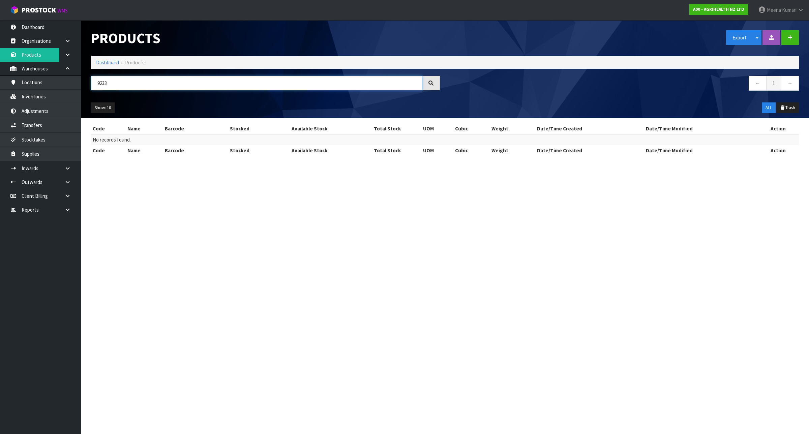
click at [126, 89] on input "9233" at bounding box center [256, 83] width 331 height 14
click at [126, 88] on input "9233" at bounding box center [256, 83] width 331 height 14
paste input "4"
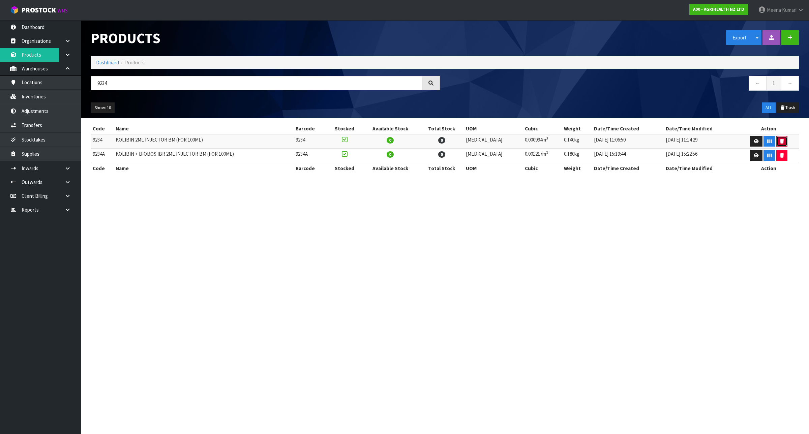
click at [780, 141] on icon "button" at bounding box center [782, 141] width 4 height 4
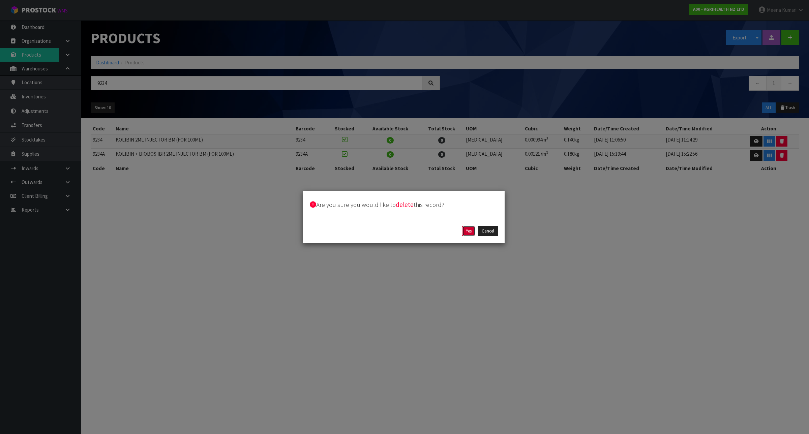
click at [469, 233] on button "Yes" at bounding box center [468, 231] width 13 height 11
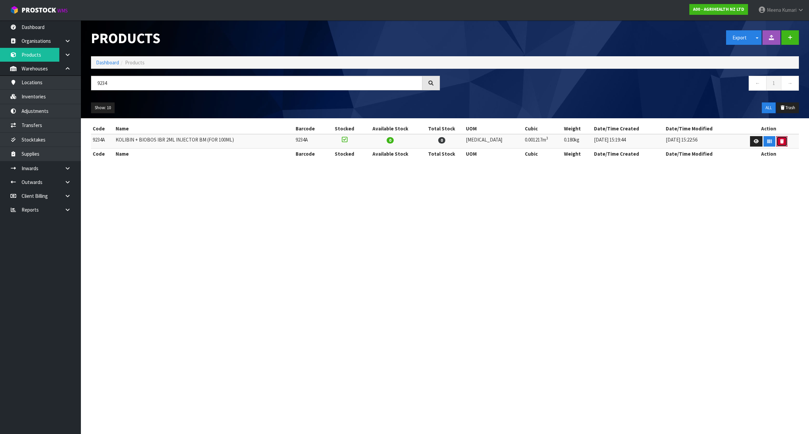
click at [780, 142] on icon "button" at bounding box center [782, 141] width 4 height 4
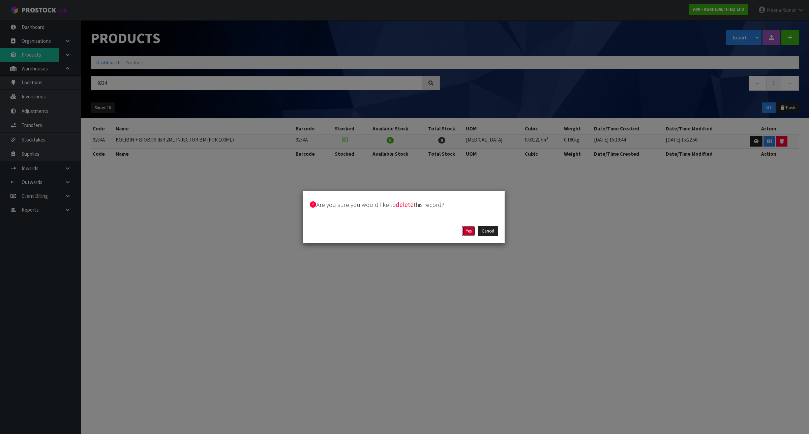
click at [465, 231] on button "Yes" at bounding box center [468, 231] width 13 height 11
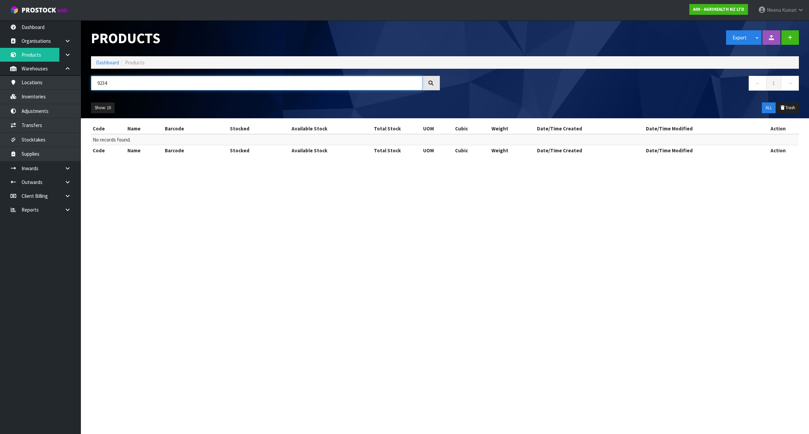
click at [121, 81] on input "9234" at bounding box center [256, 83] width 331 height 14
click at [120, 81] on input "9234" at bounding box center [256, 83] width 331 height 14
paste input "6"
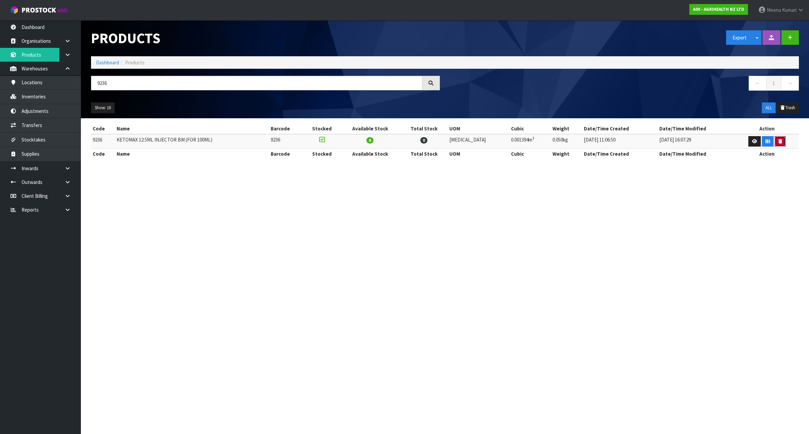
click at [779, 142] on button "button" at bounding box center [779, 141] width 11 height 11
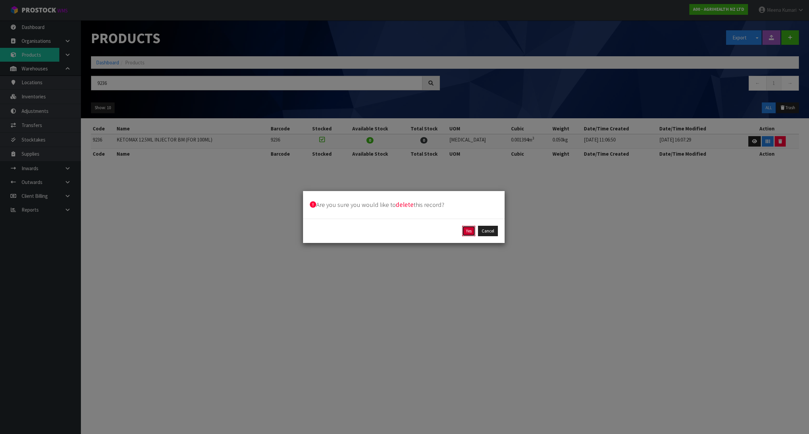
click at [466, 230] on button "Yes" at bounding box center [468, 231] width 13 height 11
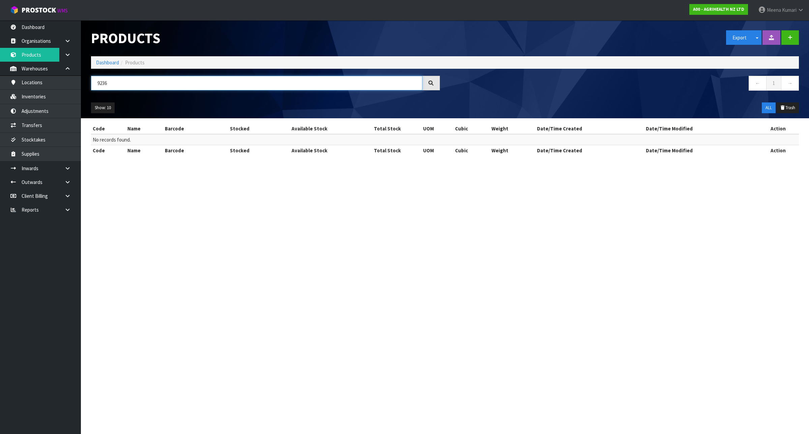
click at [163, 90] on input "9236" at bounding box center [256, 83] width 331 height 14
click at [161, 88] on input "9236" at bounding box center [256, 83] width 331 height 14
click at [161, 87] on input "9236" at bounding box center [256, 83] width 331 height 14
paste input "4"
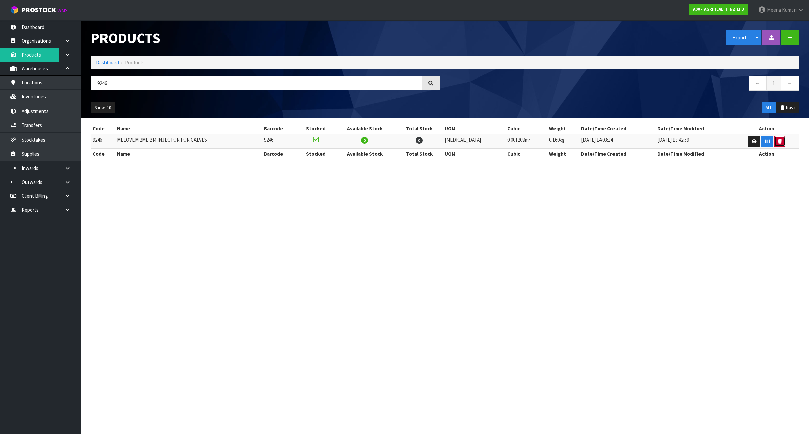
click at [775, 144] on button "button" at bounding box center [779, 141] width 11 height 11
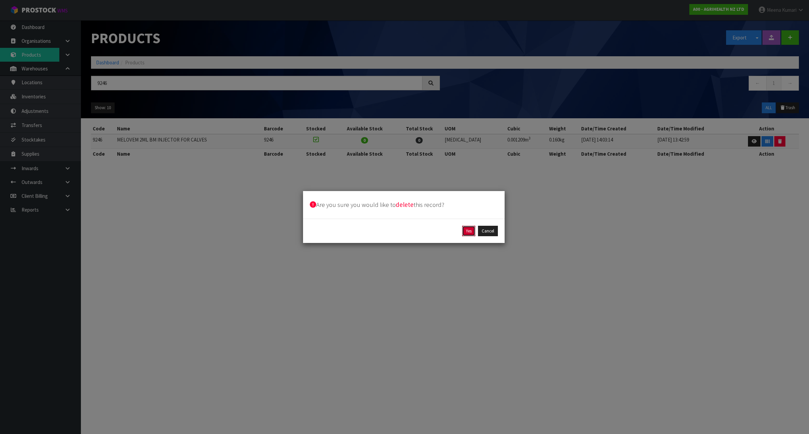
click at [465, 229] on button "Yes" at bounding box center [468, 231] width 13 height 11
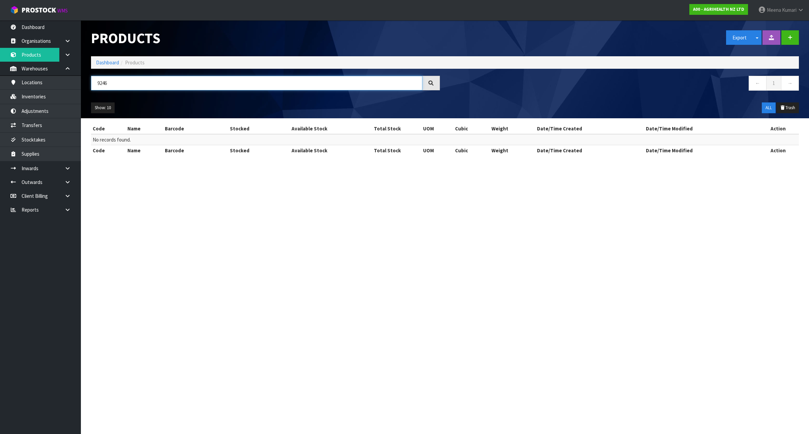
click at [113, 84] on input "9246" at bounding box center [256, 83] width 331 height 14
click at [114, 84] on input "9246" at bounding box center [256, 83] width 331 height 14
click at [115, 83] on input "9246" at bounding box center [256, 83] width 331 height 14
paste input "69"
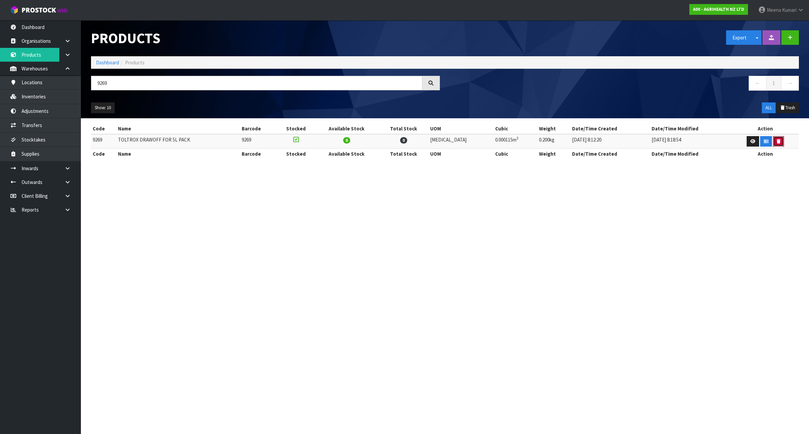
click at [777, 142] on button "button" at bounding box center [778, 141] width 11 height 11
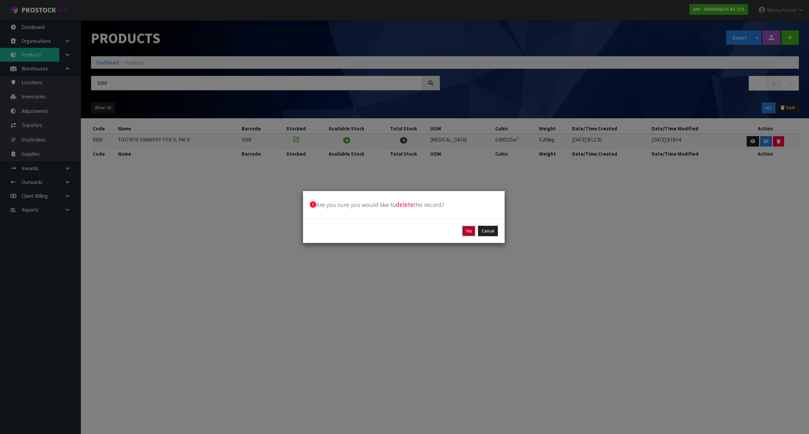
click at [467, 233] on button "Yes" at bounding box center [468, 231] width 13 height 11
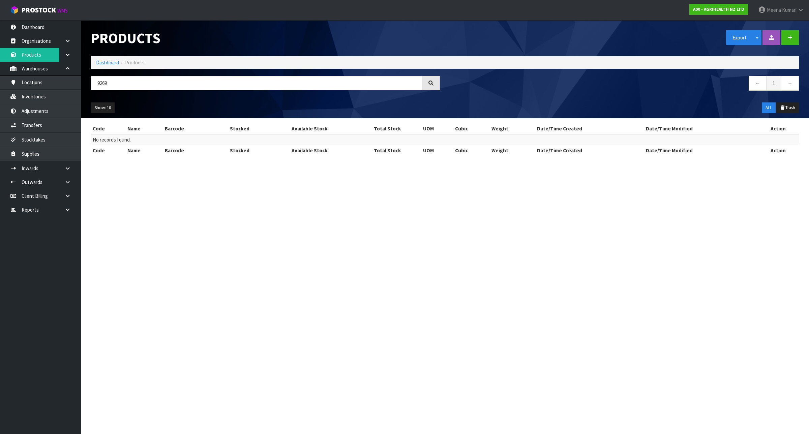
click at [158, 90] on div "9269" at bounding box center [265, 86] width 359 height 20
click at [136, 76] on input "9269" at bounding box center [256, 83] width 331 height 14
paste input "70"
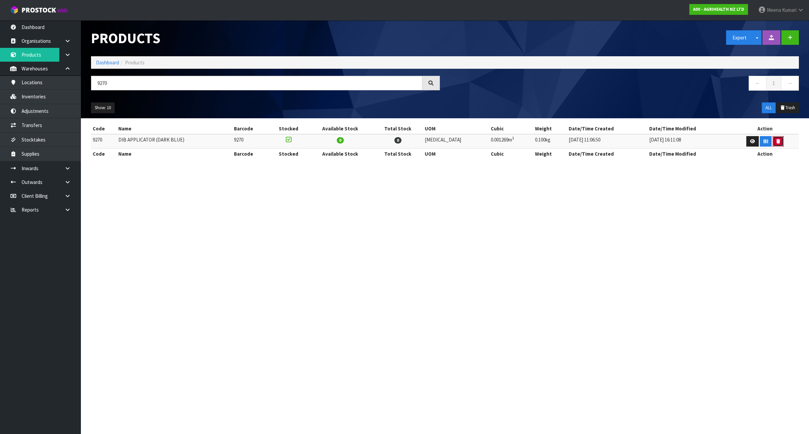
click at [776, 141] on icon "button" at bounding box center [778, 141] width 4 height 4
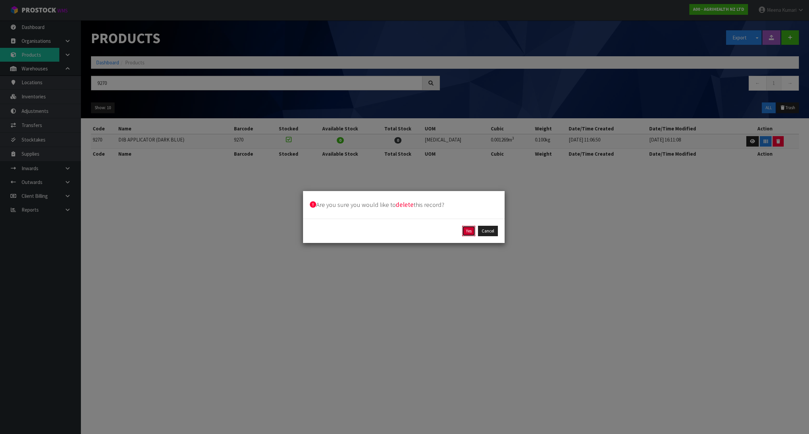
click at [469, 229] on button "Yes" at bounding box center [468, 231] width 13 height 11
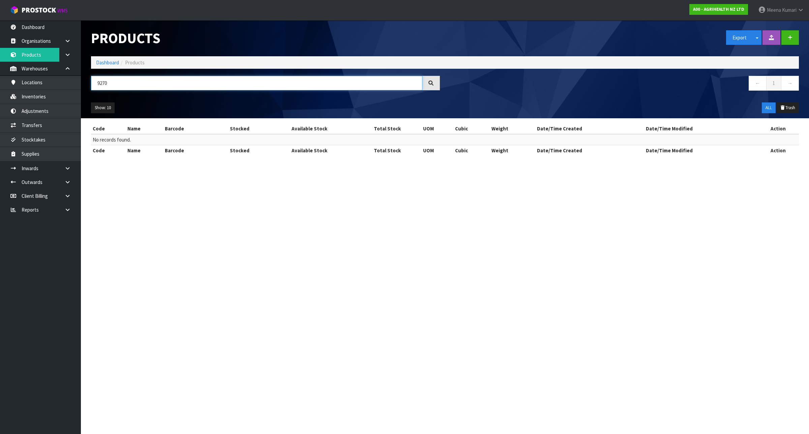
click at [142, 83] on input "9270" at bounding box center [256, 83] width 331 height 14
click at [143, 83] on input "9270" at bounding box center [256, 83] width 331 height 14
paste input "30367-0"
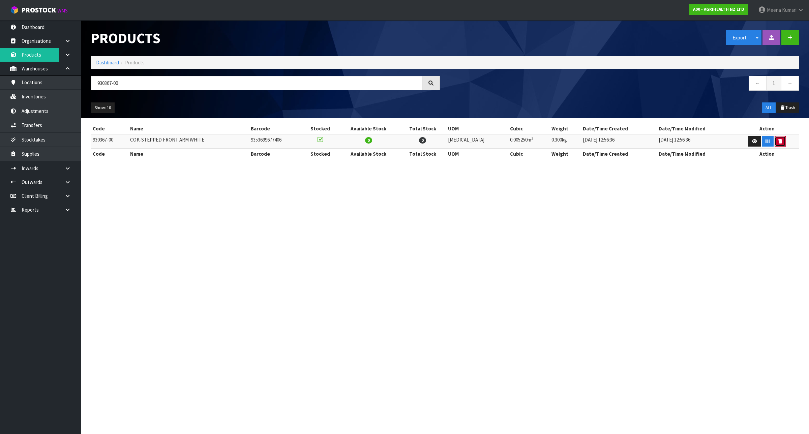
click at [780, 143] on button "button" at bounding box center [779, 141] width 11 height 11
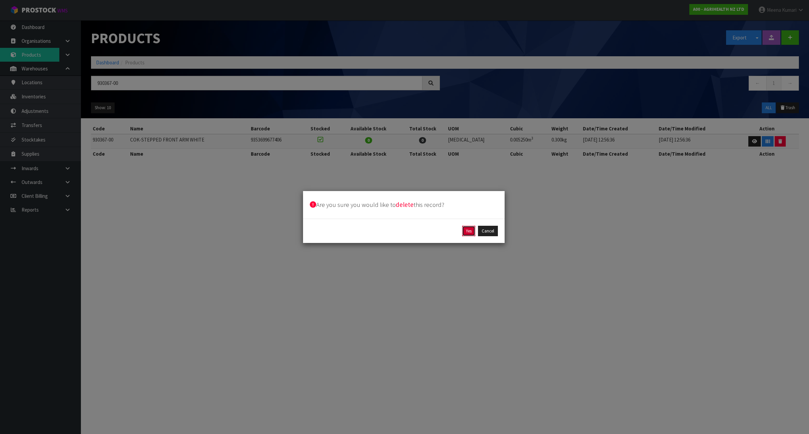
click at [469, 231] on button "Yes" at bounding box center [468, 231] width 13 height 11
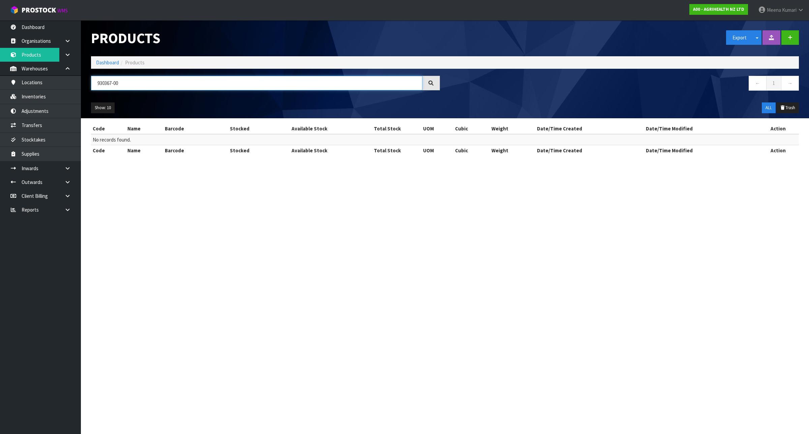
click at [144, 85] on input "930367-00" at bounding box center [256, 83] width 331 height 14
click at [146, 84] on input "930367-00" at bounding box center [256, 83] width 331 height 14
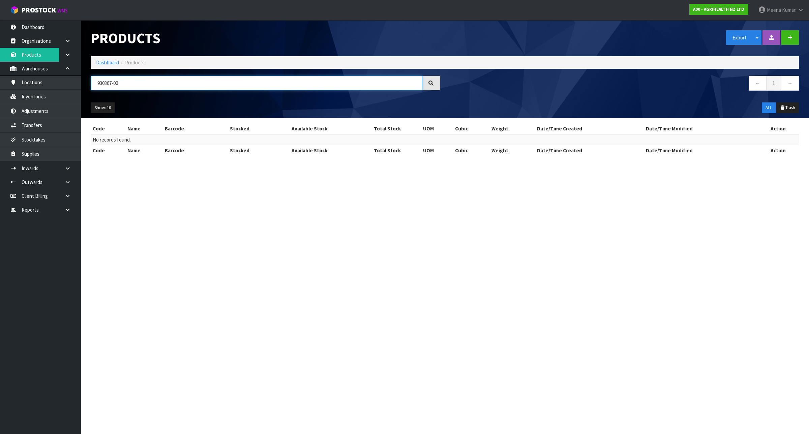
click at [146, 84] on input "930367-00" at bounding box center [256, 83] width 331 height 14
paste input "7A"
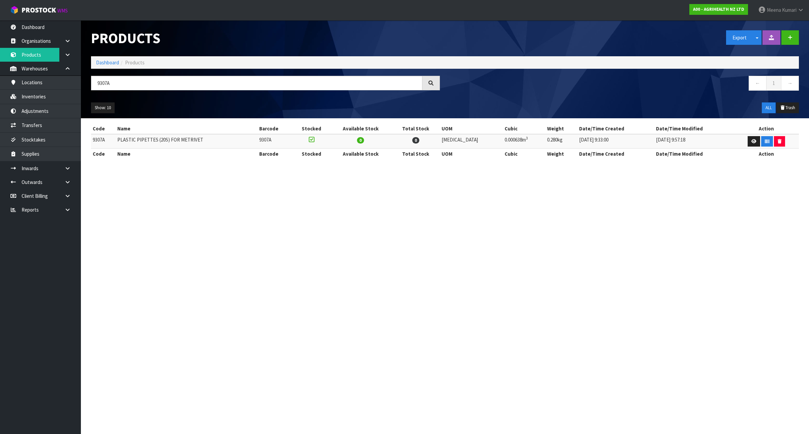
drag, startPoint x: 212, startPoint y: 93, endPoint x: 206, endPoint y: 91, distance: 5.6
click at [212, 93] on div "9307A" at bounding box center [265, 86] width 359 height 20
click at [206, 90] on input "9307A" at bounding box center [256, 83] width 331 height 14
click at [204, 88] on input "9307A" at bounding box center [256, 83] width 331 height 14
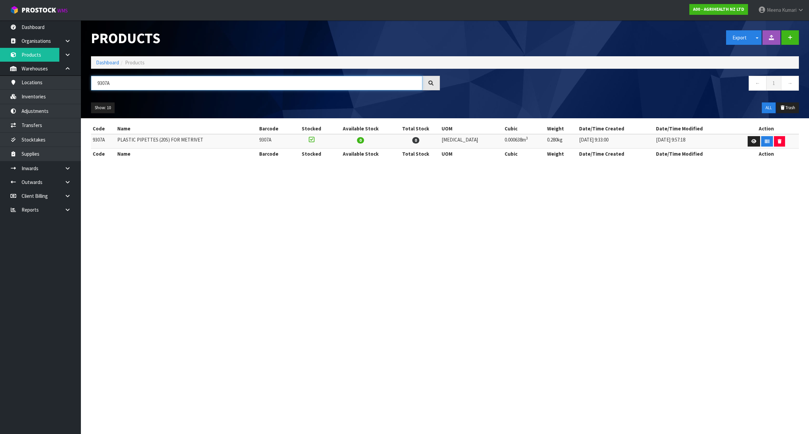
paste input "367-00"
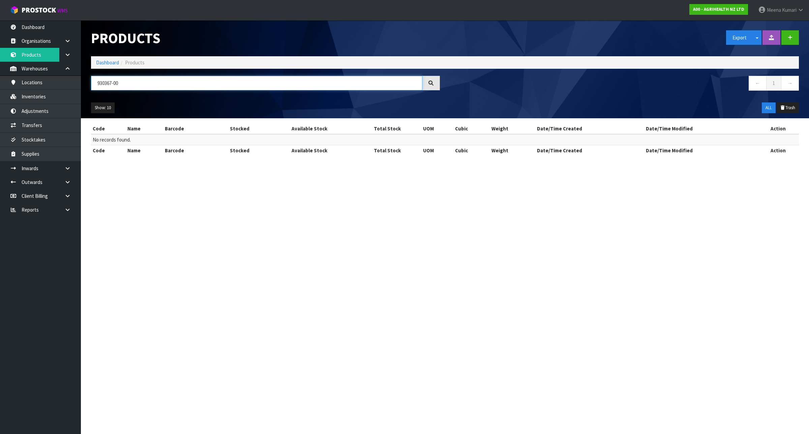
type input "930367-00"
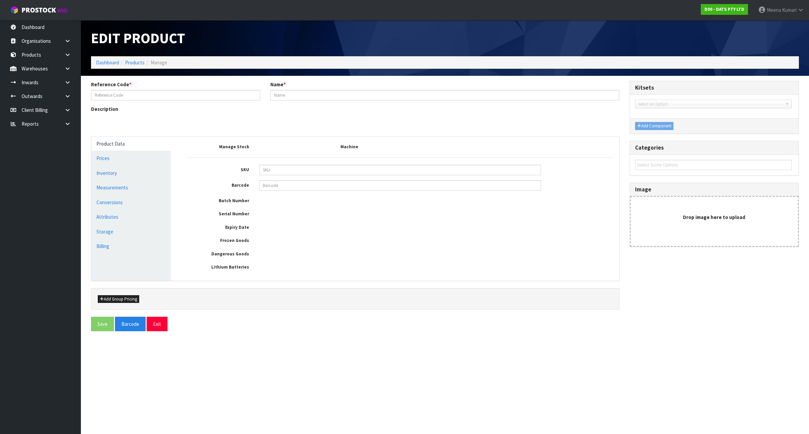
type input "70374"
type input "CHUCKIT TENNIS BALL 2PK XL"
type input "660048002352"
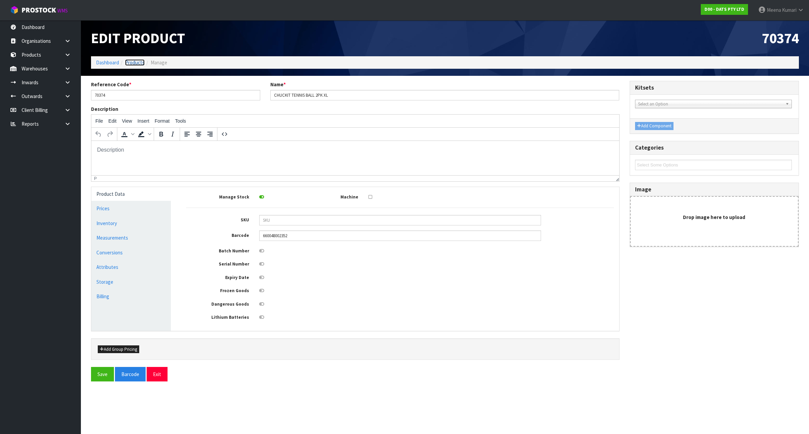
click at [131, 61] on link "Products" at bounding box center [135, 62] width 20 height 6
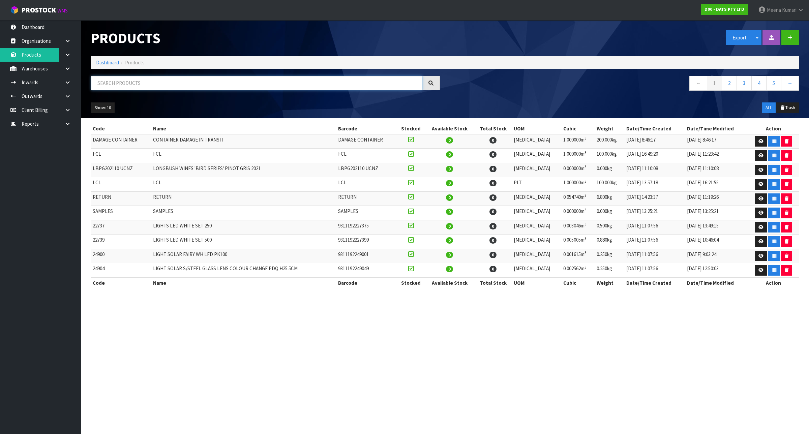
click at [194, 85] on input "text" at bounding box center [256, 83] width 331 height 14
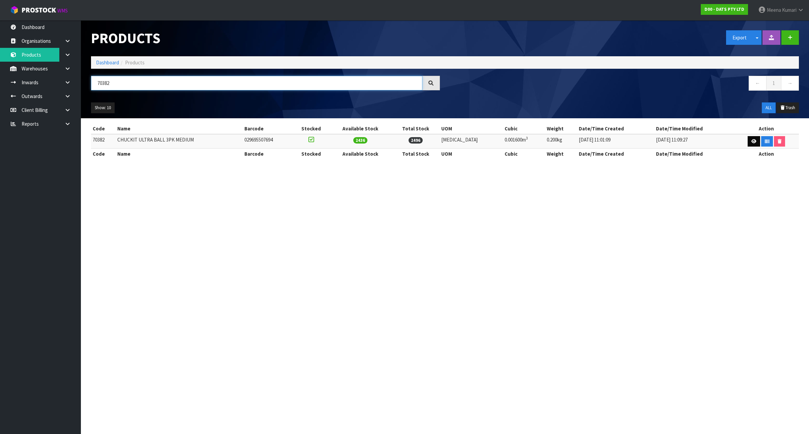
type input "70382"
click at [752, 144] on link at bounding box center [753, 141] width 12 height 11
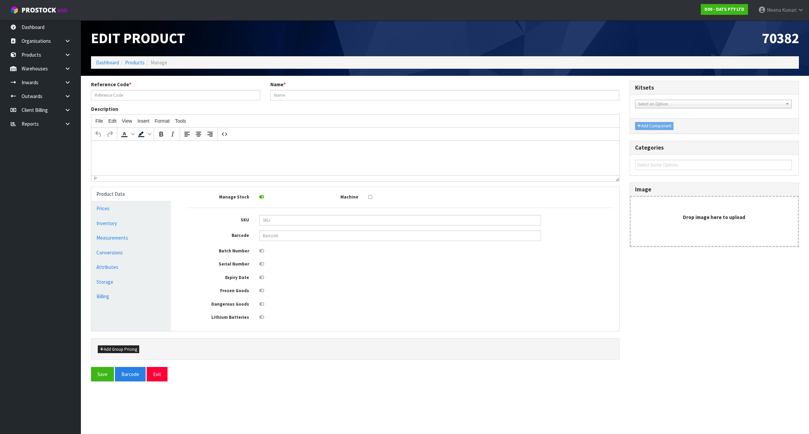
type input "70382"
type input "CHUCKIT ULTRA BALL 3PK MEDIUM"
type input "029695507694"
click at [144, 251] on link "Conversions" at bounding box center [131, 253] width 80 height 14
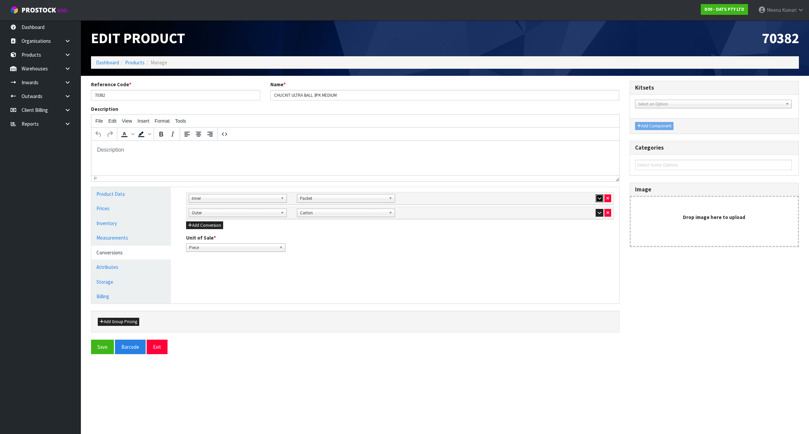
click at [599, 198] on icon "button" at bounding box center [599, 198] width 4 height 4
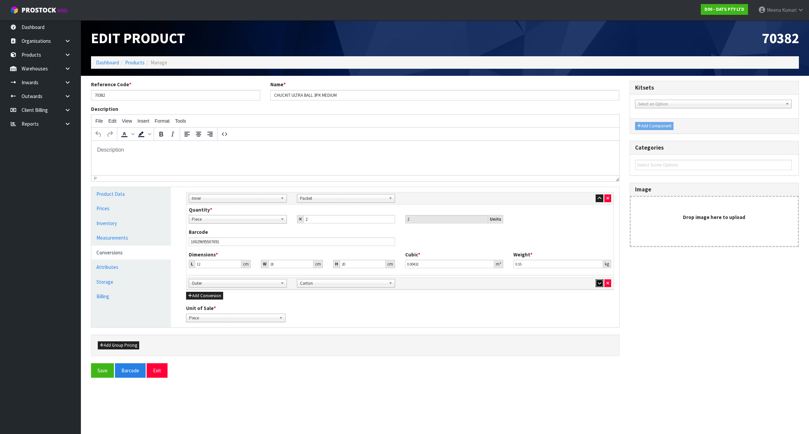
click at [599, 285] on icon "button" at bounding box center [599, 283] width 4 height 4
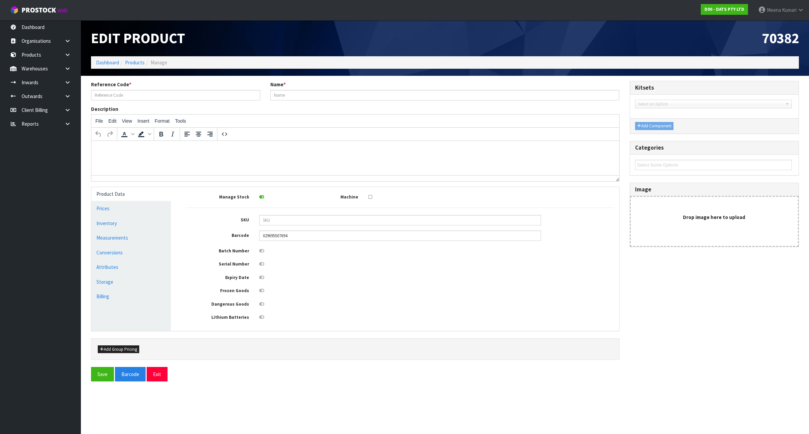
type input "70382"
type input "CHUCKIT ULTRA BALL 3PK MEDIUM"
click at [109, 60] on link "Dashboard" at bounding box center [107, 62] width 23 height 6
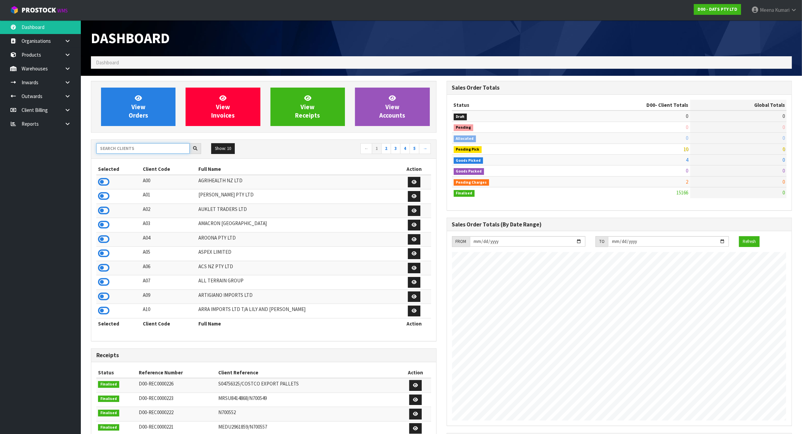
scroll to position [512, 355]
click at [144, 151] on input "text" at bounding box center [142, 148] width 93 height 10
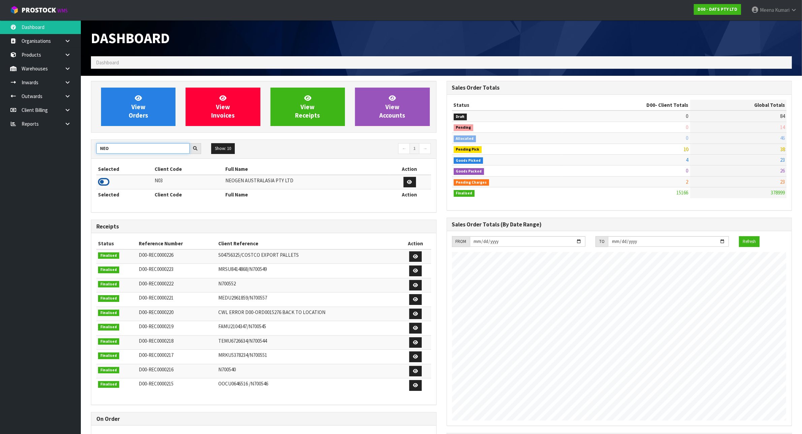
type input "NEO"
click at [104, 184] on icon at bounding box center [103, 182] width 11 height 10
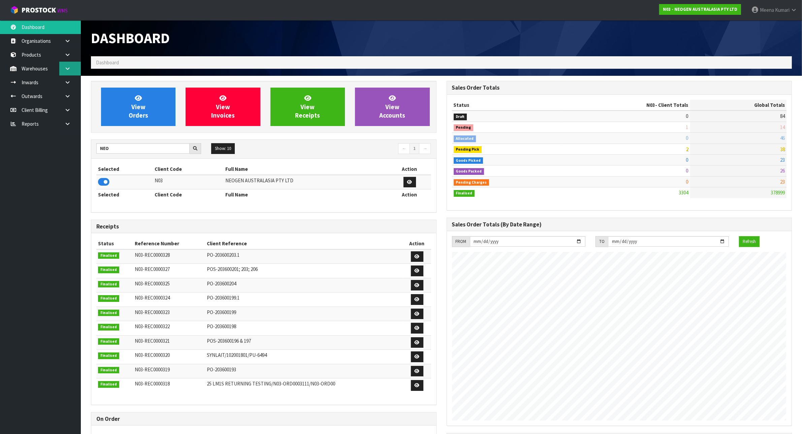
click at [68, 68] on icon at bounding box center [67, 68] width 6 height 5
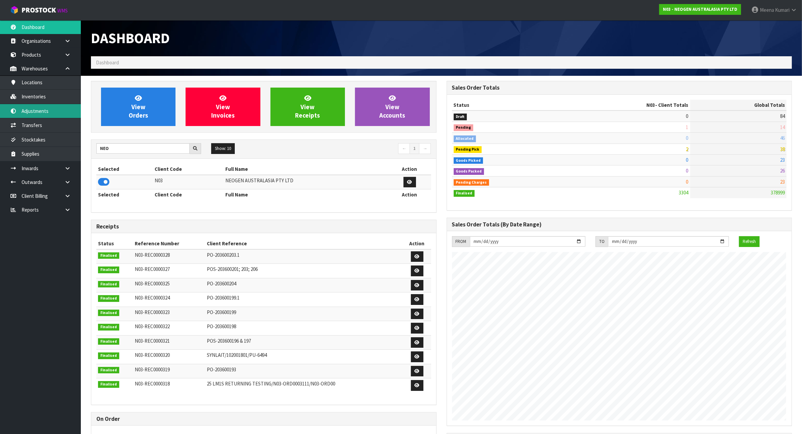
click at [61, 111] on link "Adjustments" at bounding box center [40, 111] width 81 height 14
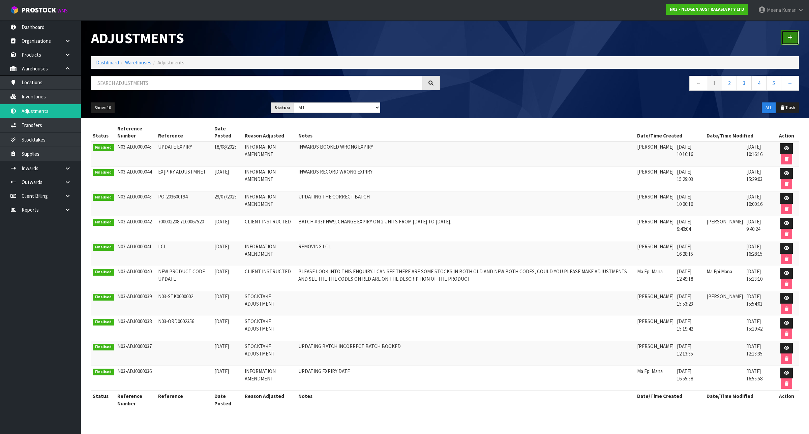
click at [791, 36] on icon at bounding box center [789, 37] width 5 height 5
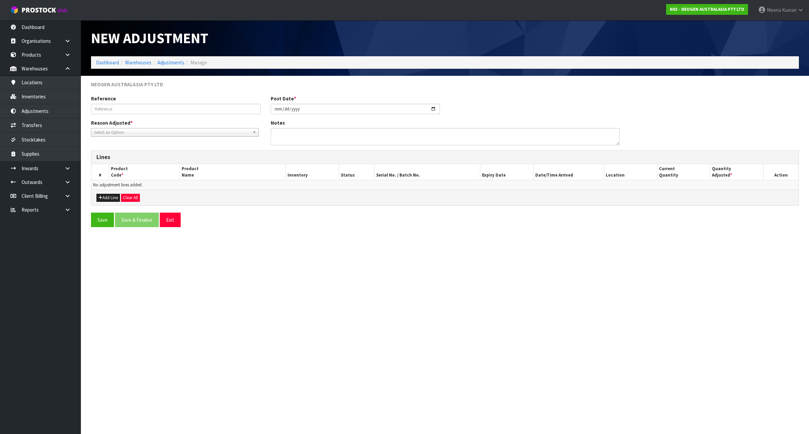
click at [154, 131] on span "Select an Option" at bounding box center [172, 132] width 156 height 8
click at [141, 167] on li "Information Amendment" at bounding box center [175, 168] width 164 height 8
click at [152, 112] on input "text" at bounding box center [175, 109] width 169 height 10
type input "BATCH UPDATE"
click at [112, 200] on button "Add Line" at bounding box center [108, 198] width 24 height 8
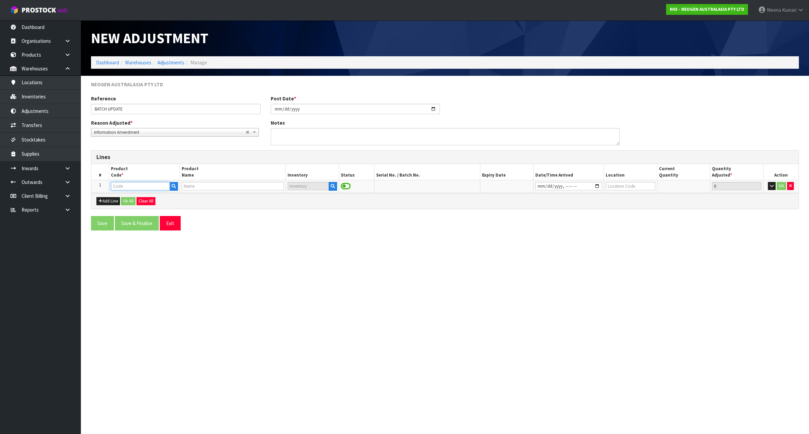
click at [148, 187] on input "text" at bounding box center [140, 186] width 59 height 8
paste input "700006852"
type input "700006852"
type input "DPWS9 DILUENT PWS (9ML 400/BOX) LABEL - IN VITRO ONLY"
type input "700006852"
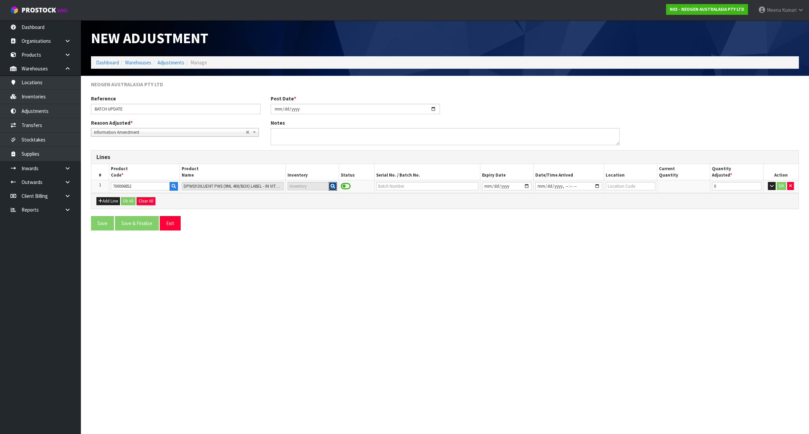
click at [333, 186] on icon "button" at bounding box center [333, 186] width 4 height 4
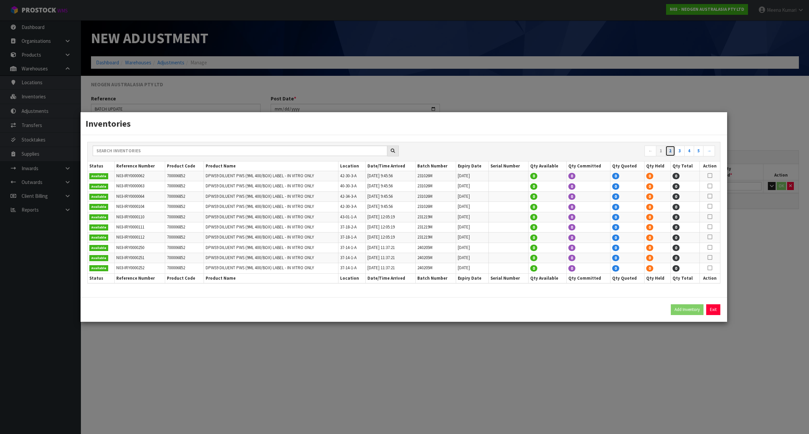
click at [673, 151] on link "2" at bounding box center [670, 151] width 10 height 11
click at [677, 152] on link "3" at bounding box center [680, 151] width 10 height 11
click at [685, 152] on link "4" at bounding box center [689, 151] width 10 height 11
click at [690, 152] on link "5" at bounding box center [689, 151] width 10 height 11
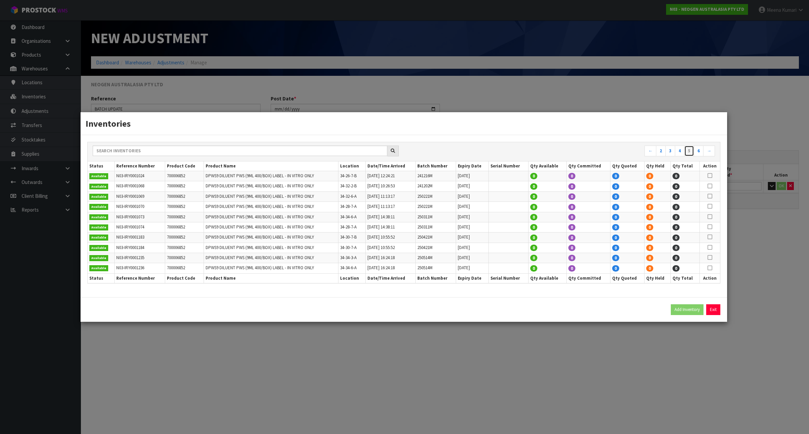
click at [690, 152] on link "5" at bounding box center [689, 151] width 10 height 11
click at [696, 152] on link "6" at bounding box center [698, 151] width 10 height 11
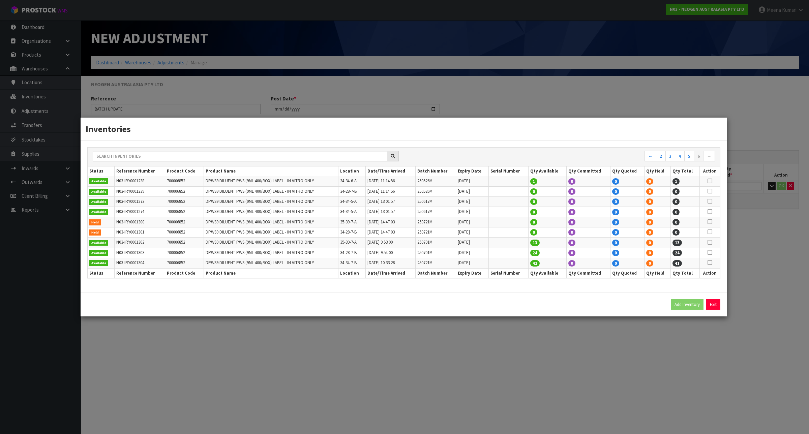
click at [709, 181] on icon at bounding box center [709, 181] width 5 height 0
click at [686, 304] on button "Add Inventory" at bounding box center [687, 304] width 33 height 11
type input "N03-IRY0001238"
type input "2025-06-10T11:14:56"
type input "34-34-6-A"
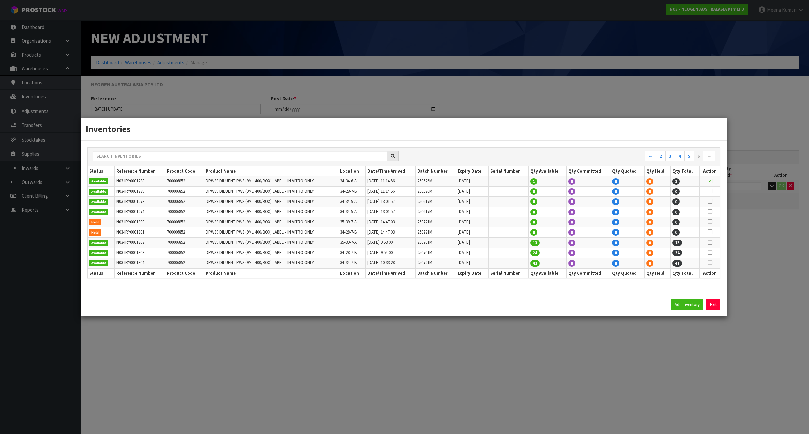
type input "250526M"
type input "2026-05-31"
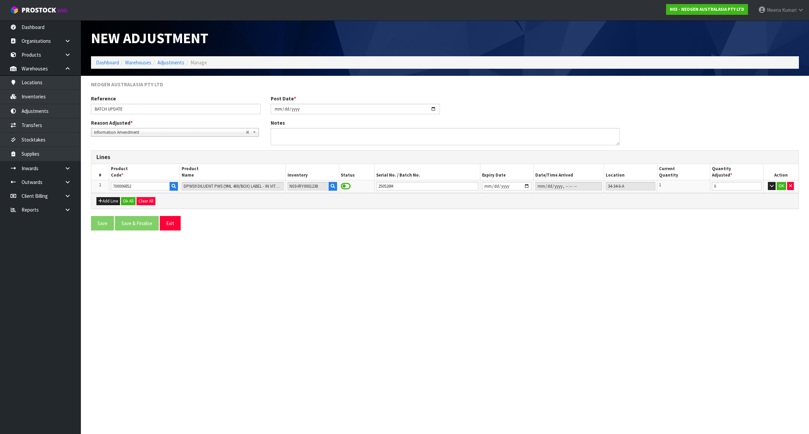
click at [393, 358] on section "New Adjustment Dashboard Warehouses Adjustments Manage NEOGEN AUSTRALASIA PTY L…" at bounding box center [404, 217] width 809 height 434
click at [108, 200] on button "Add Line" at bounding box center [108, 201] width 24 height 8
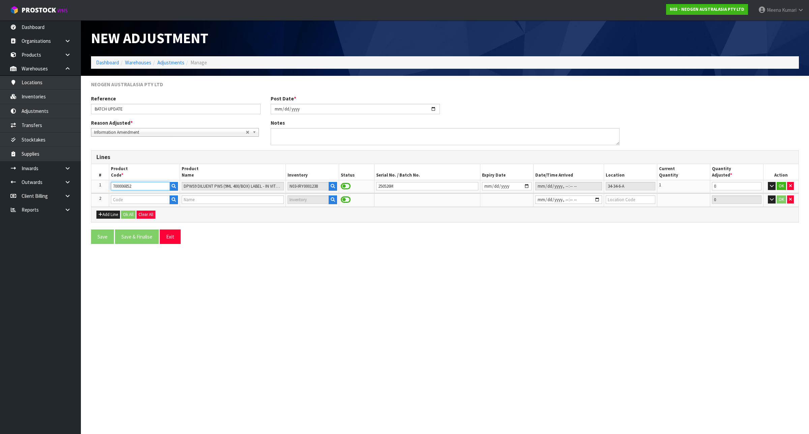
click at [134, 185] on input "700006852" at bounding box center [140, 186] width 59 height 8
click at [132, 195] on td at bounding box center [144, 199] width 71 height 13
click at [131, 200] on input "text" at bounding box center [140, 199] width 59 height 8
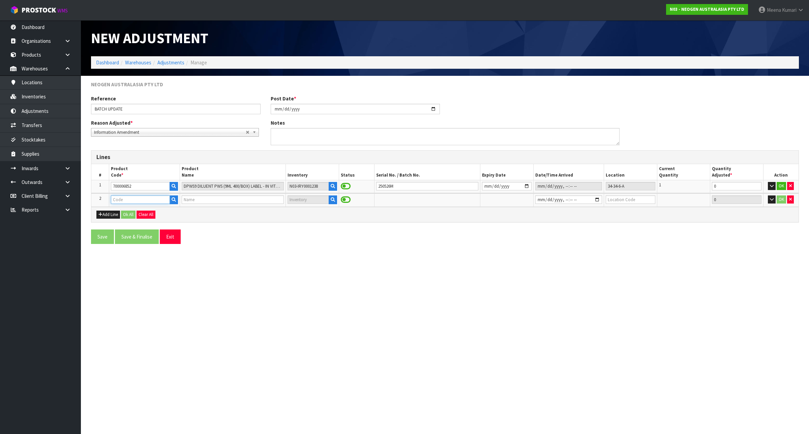
paste input "700006852"
type input "700006852"
type input "DPWS9 DILUENT PWS (9ML 400/BOX) LABEL - IN VITRO ONLY"
type input "700006852"
click at [395, 201] on input "text" at bounding box center [427, 199] width 102 height 8
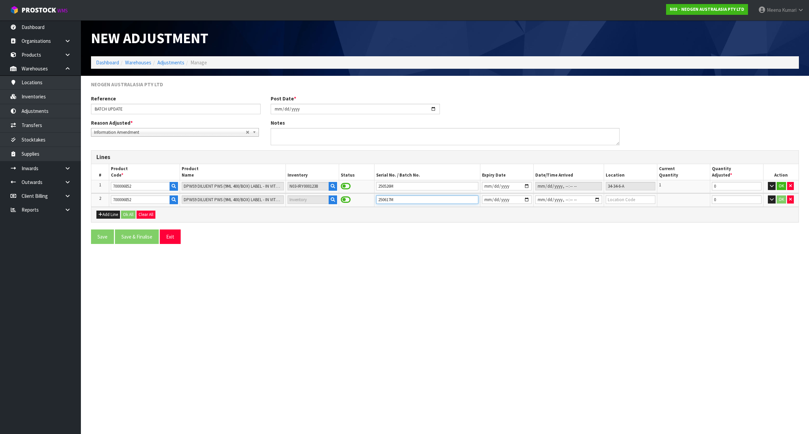
type input "250617M"
click at [488, 201] on input "date" at bounding box center [506, 199] width 49 height 8
type input "2026-06-30"
click at [538, 199] on input "datetime-local" at bounding box center [568, 199] width 67 height 8
drag, startPoint x: 636, startPoint y: 186, endPoint x: 577, endPoint y: 186, distance: 59.3
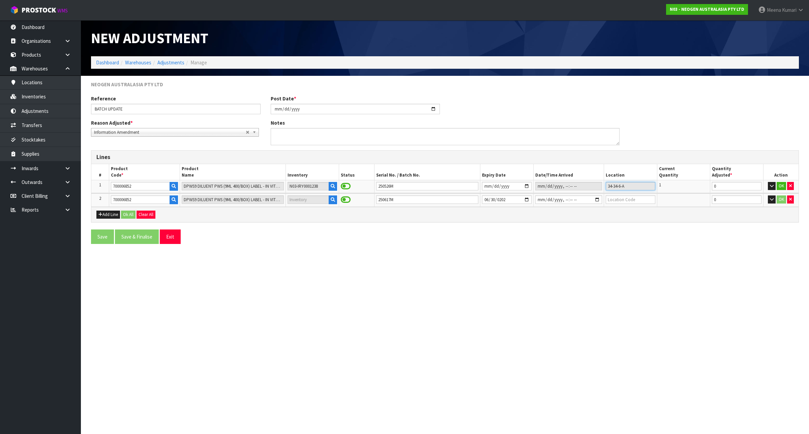
click at [577, 186] on tr "1 700006852 DPWS9 DILUENT PWS (9ML 400/BOX) LABEL - IN VITRO ONLY N03-IRY000123…" at bounding box center [444, 186] width 707 height 13
click at [643, 201] on input "text" at bounding box center [629, 199] width 49 height 8
paste input "34-34-6-A"
type input "34-34-6-A"
drag, startPoint x: 728, startPoint y: 185, endPoint x: 687, endPoint y: 193, distance: 41.8
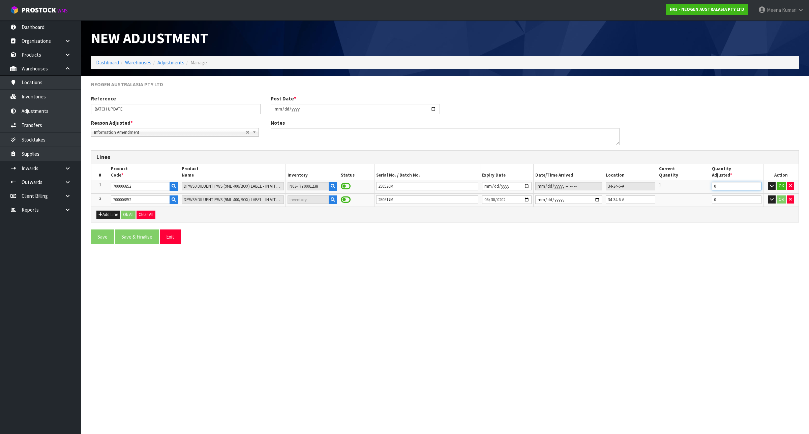
click at [687, 193] on tr "1 700006852 DPWS9 DILUENT PWS (9ML 400/BOX) LABEL - IN VITRO ONLY N03-IRY000123…" at bounding box center [444, 186] width 707 height 13
type input "-1"
drag, startPoint x: 717, startPoint y: 200, endPoint x: 701, endPoint y: 201, distance: 15.5
click at [701, 201] on tr "2 700006852 DPWS9 DILUENT PWS (9ML 400/BOX) LABEL - IN VITRO ONLY 250617M 2026-…" at bounding box center [444, 199] width 707 height 13
type input "1"
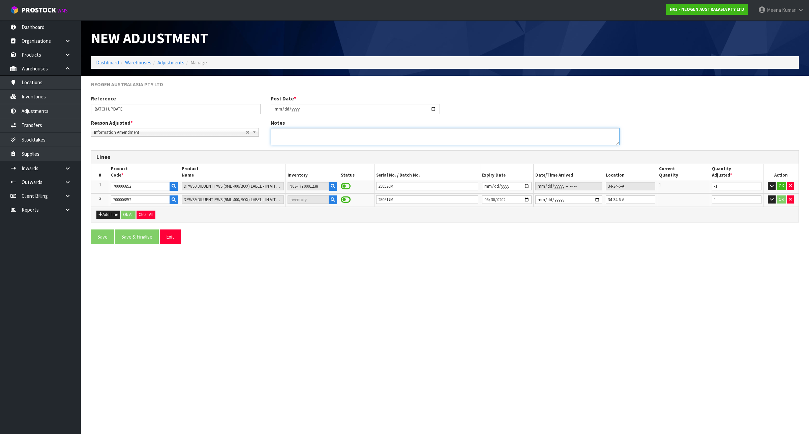
click at [300, 137] on textarea at bounding box center [445, 136] width 349 height 17
type textarea "OUTWARDS SEND WRONG BATCH FOR ORDER"
click at [596, 199] on input "datetime-local" at bounding box center [568, 199] width 67 height 8
click at [541, 200] on input "datetime-local" at bounding box center [568, 199] width 67 height 8
click at [782, 186] on button "OK" at bounding box center [780, 186] width 9 height 8
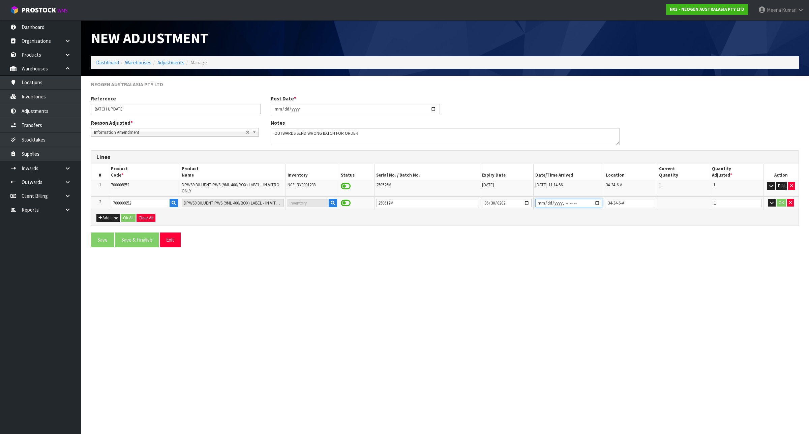
click at [541, 203] on input "datetime-local" at bounding box center [568, 203] width 67 height 8
click at [597, 203] on input "datetime-local" at bounding box center [568, 203] width 67 height 8
type input "2025-06-30T15:06"
click at [779, 202] on button "OK" at bounding box center [780, 203] width 9 height 8
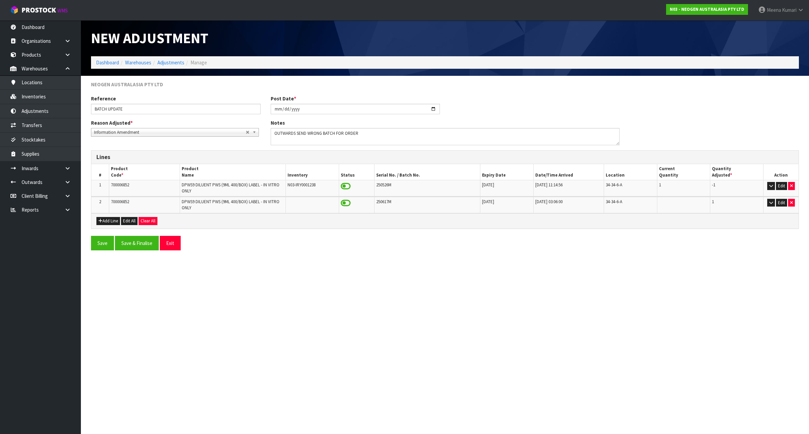
click at [383, 200] on span "250617M" at bounding box center [383, 202] width 15 height 6
copy span "250617M"
click at [132, 245] on button "Save & Finalise" at bounding box center [137, 243] width 44 height 14
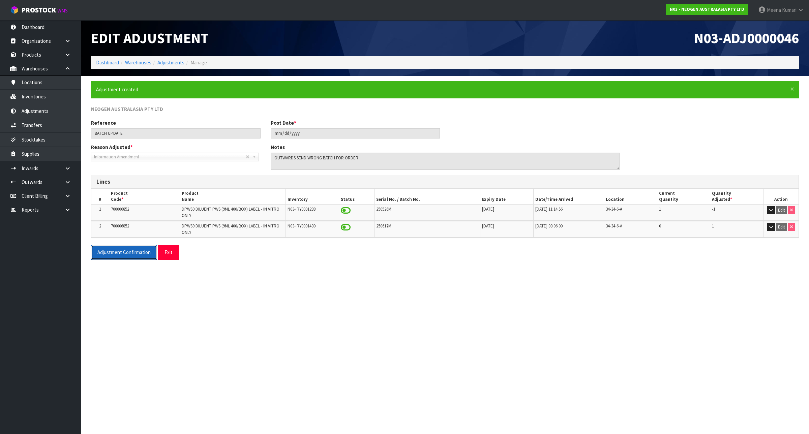
drag, startPoint x: 125, startPoint y: 256, endPoint x: 532, endPoint y: 3, distance: 478.7
click at [125, 256] on button "Adjustment Confirmation" at bounding box center [124, 252] width 66 height 14
click at [110, 64] on link "Dashboard" at bounding box center [107, 62] width 23 height 6
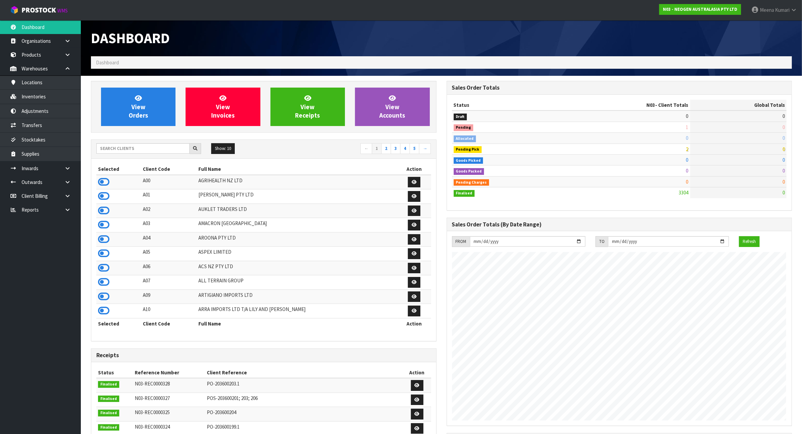
scroll to position [512, 355]
click at [122, 148] on input "text" at bounding box center [142, 148] width 93 height 10
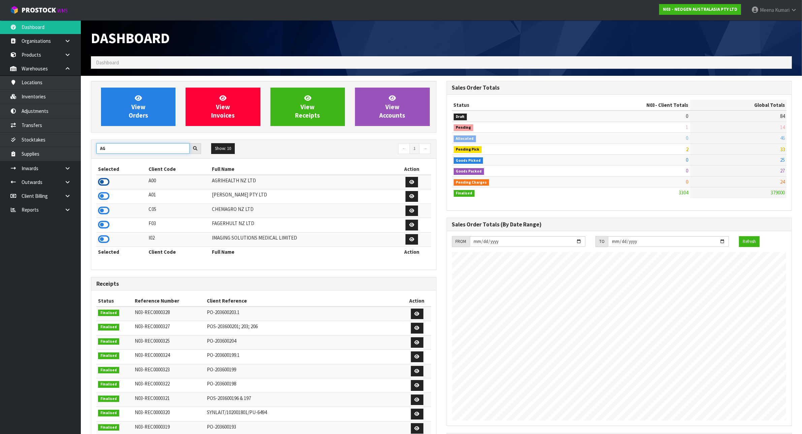
type input "AG"
click at [104, 183] on icon at bounding box center [103, 182] width 11 height 10
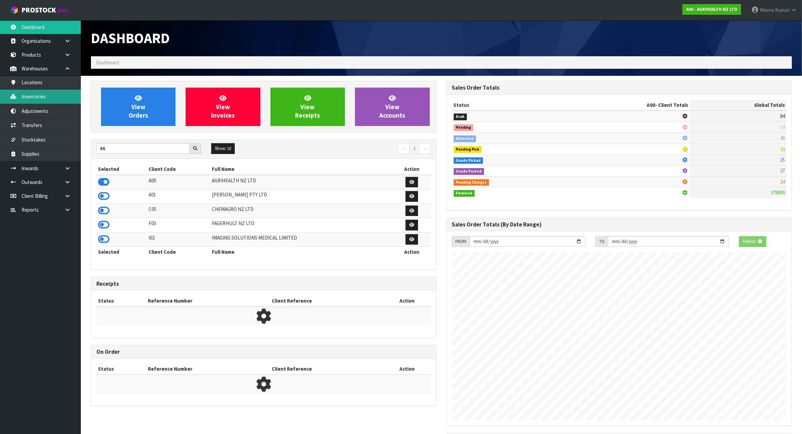
scroll to position [421, 355]
click at [46, 103] on link "Inventories" at bounding box center [40, 97] width 81 height 14
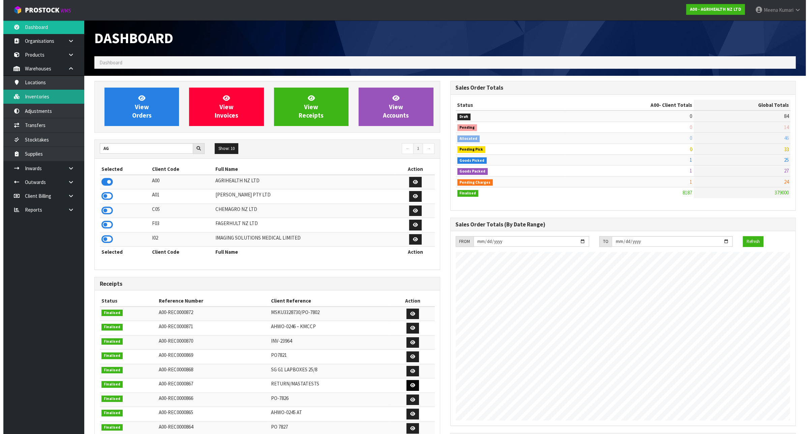
scroll to position [512, 355]
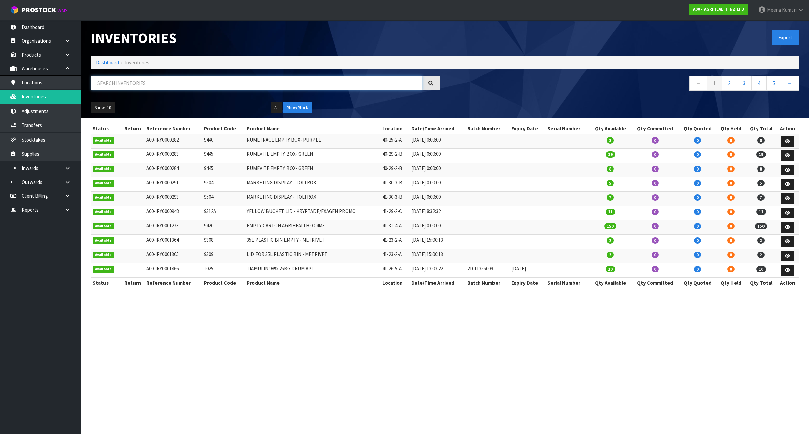
click at [157, 81] on input "text" at bounding box center [256, 83] width 331 height 14
click at [44, 54] on link "Products" at bounding box center [40, 55] width 81 height 14
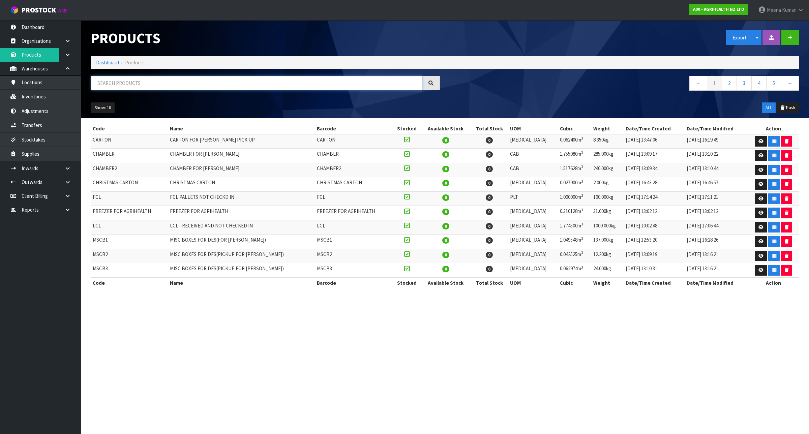
click at [161, 82] on input "text" at bounding box center [256, 83] width 331 height 14
paste input "MSCB3"
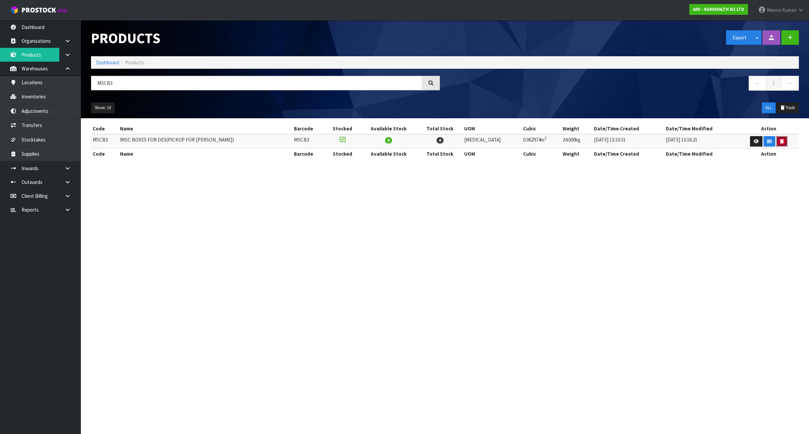
click at [780, 143] on icon "button" at bounding box center [782, 141] width 4 height 4
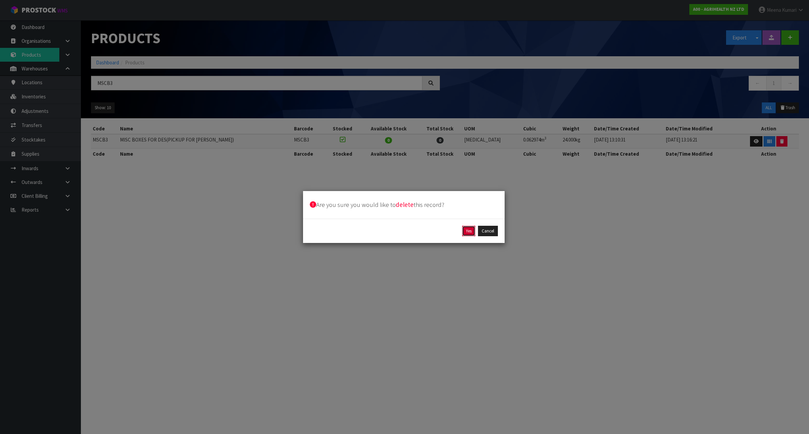
click at [465, 231] on button "Yes" at bounding box center [468, 231] width 13 height 11
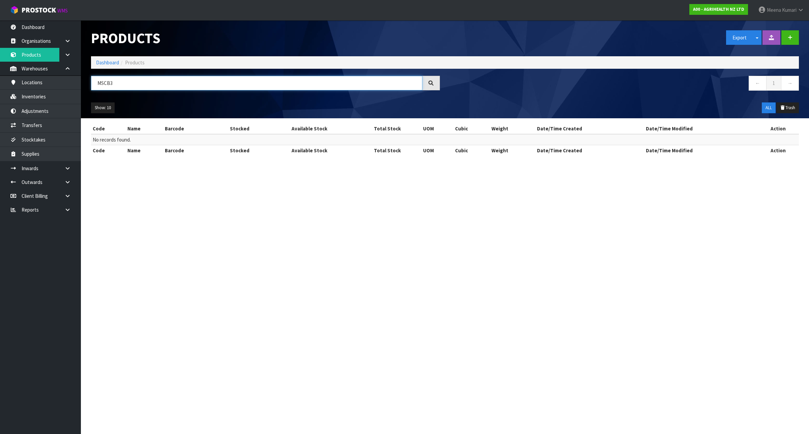
click at [176, 79] on input "MSCB3" at bounding box center [256, 83] width 331 height 14
paste input "2"
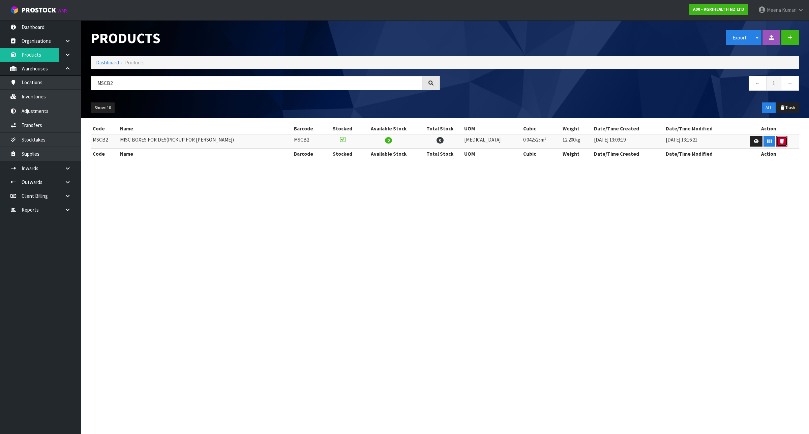
click at [780, 143] on icon "button" at bounding box center [782, 141] width 4 height 4
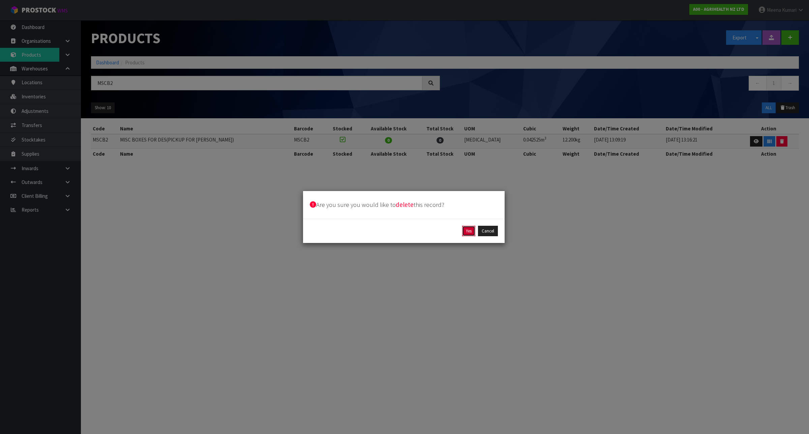
click at [467, 232] on button "Yes" at bounding box center [468, 231] width 13 height 11
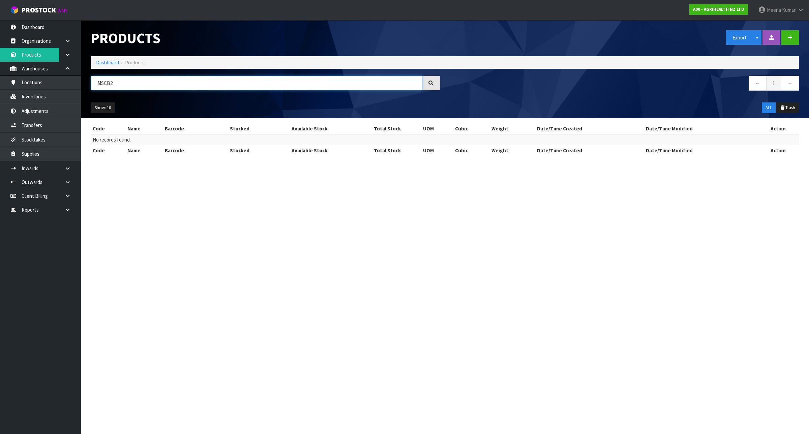
click at [139, 82] on input "MSCB2" at bounding box center [256, 83] width 331 height 14
paste input "FREEZER FOR AGRIHEALTH"
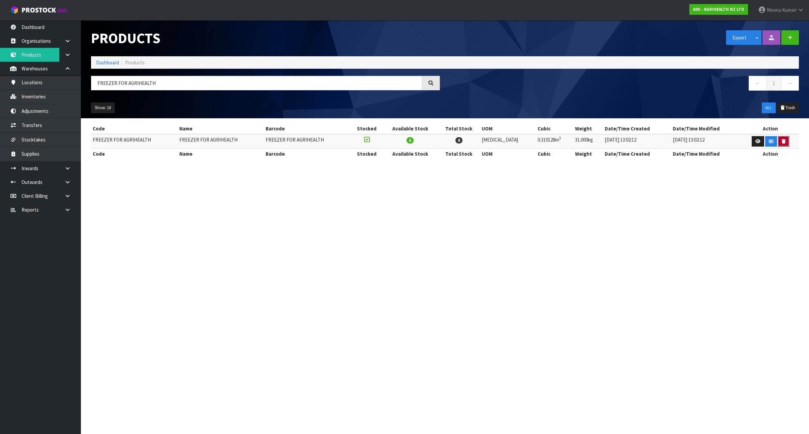
click at [781, 143] on icon "button" at bounding box center [783, 141] width 4 height 4
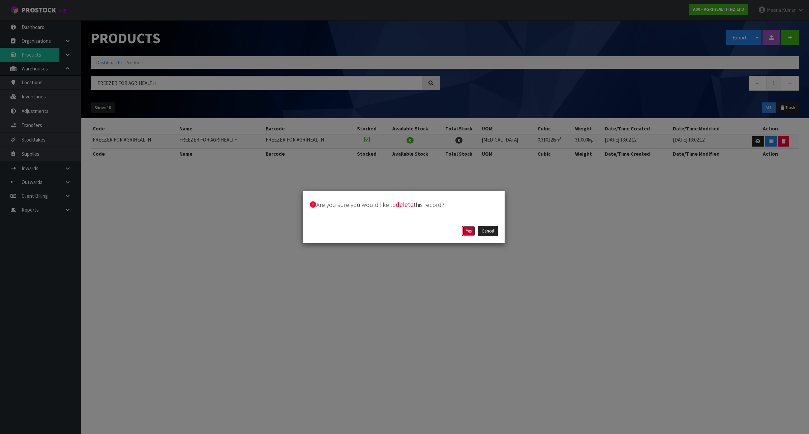
click at [465, 229] on button "Yes" at bounding box center [468, 231] width 13 height 11
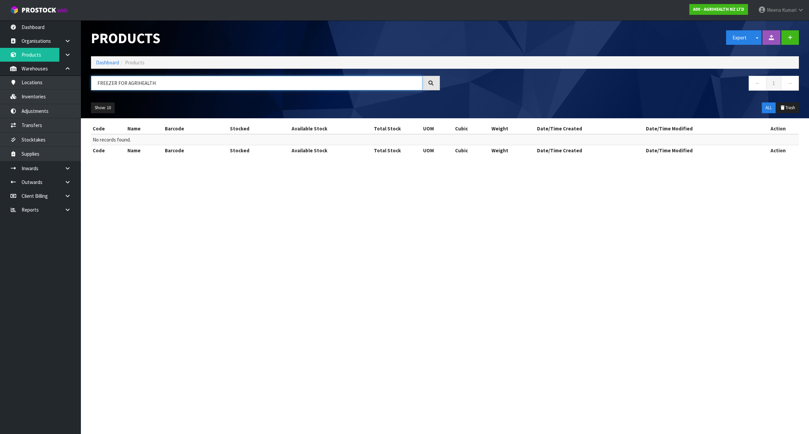
click at [188, 83] on input "FREEZER FOR AGRIHEALTH" at bounding box center [256, 83] width 331 height 14
click at [189, 83] on input "FREEZER FOR AGRIHEALTH" at bounding box center [256, 83] width 331 height 14
paste input "CHRISTMAS CARTON"
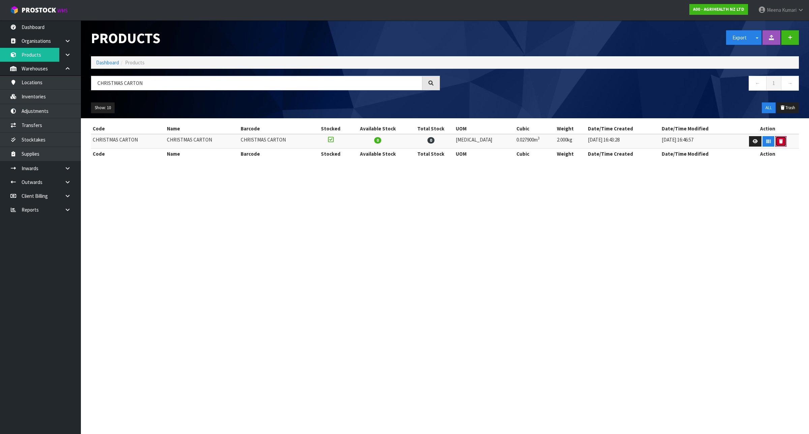
click at [779, 140] on icon "button" at bounding box center [781, 141] width 4 height 4
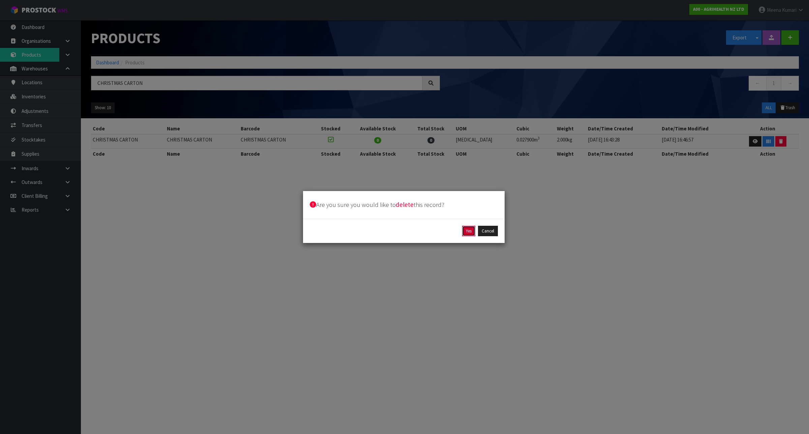
click at [469, 230] on button "Yes" at bounding box center [468, 231] width 13 height 11
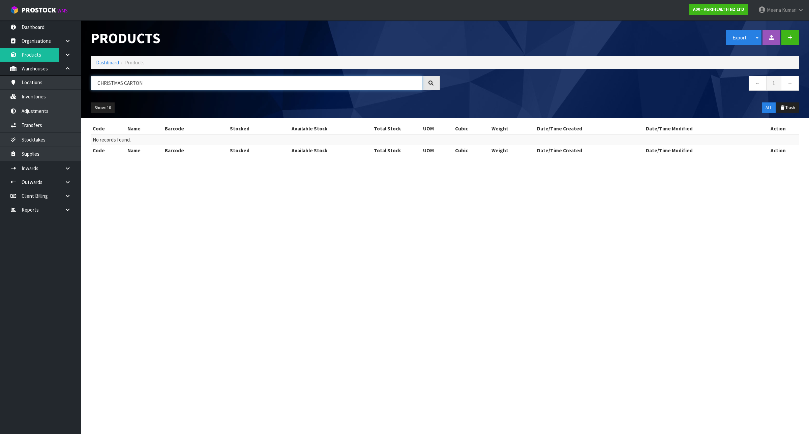
click at [169, 87] on input "CHRISTMAS CARTON" at bounding box center [256, 83] width 331 height 14
paste input "AMBER2"
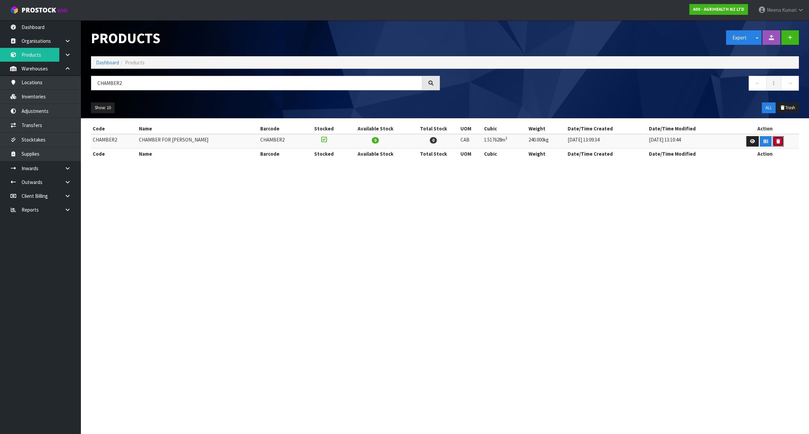
click at [776, 144] on button "button" at bounding box center [777, 141] width 11 height 11
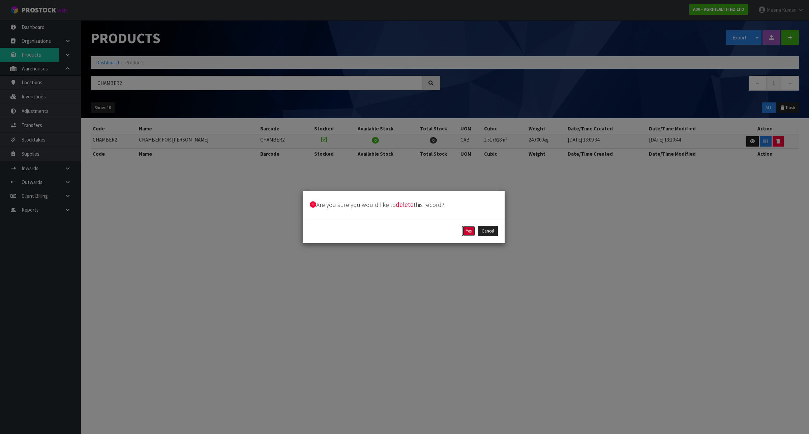
click at [467, 231] on button "Yes" at bounding box center [468, 231] width 13 height 11
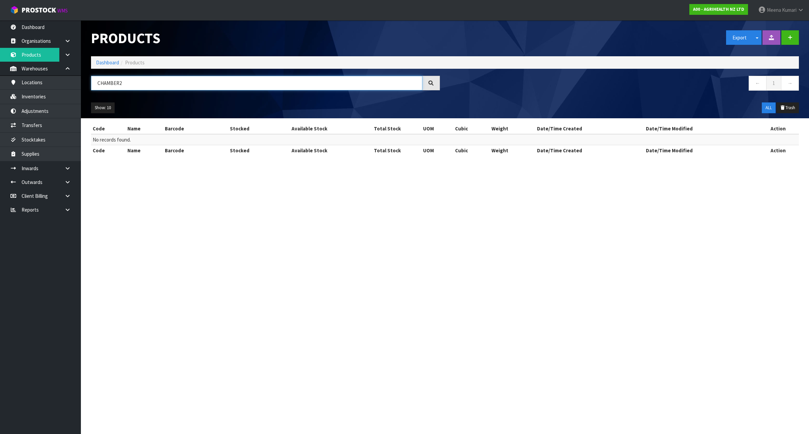
click at [129, 83] on input "CHAMBER2" at bounding box center [256, 83] width 331 height 14
paste input "text"
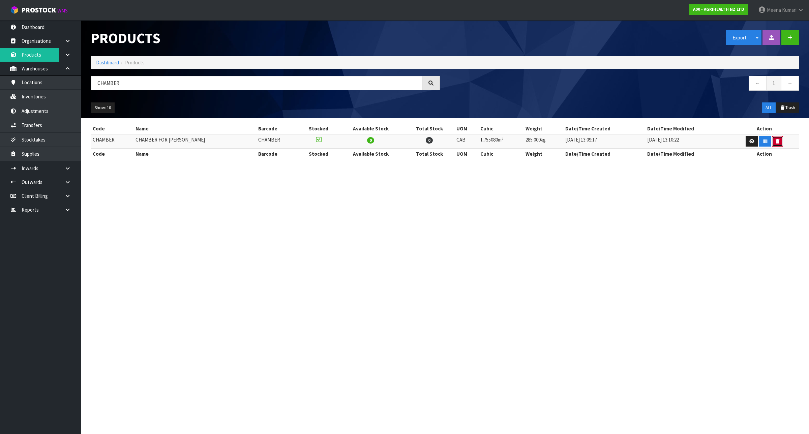
click at [777, 139] on button "button" at bounding box center [777, 141] width 11 height 11
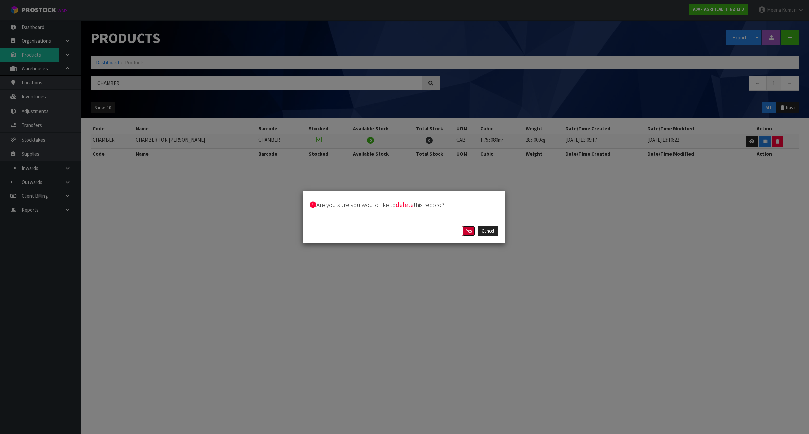
click at [465, 232] on button "Yes" at bounding box center [468, 231] width 13 height 11
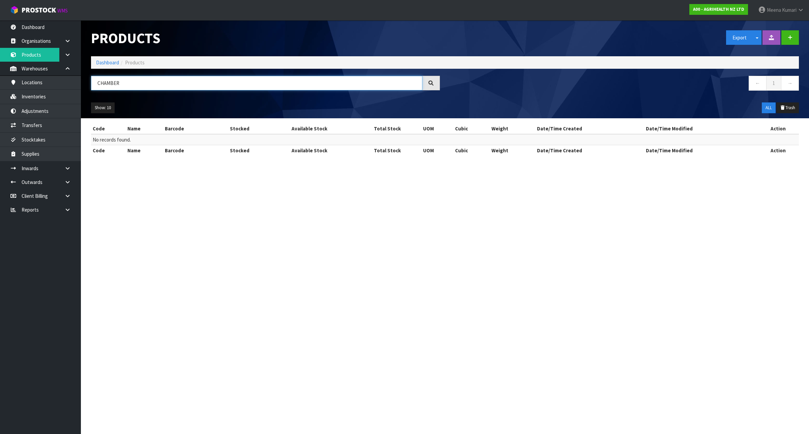
click at [174, 90] on input "CHAMBER" at bounding box center [256, 83] width 331 height 14
click at [173, 90] on input "CHAMBER" at bounding box center [256, 83] width 331 height 14
paste input "9521B"
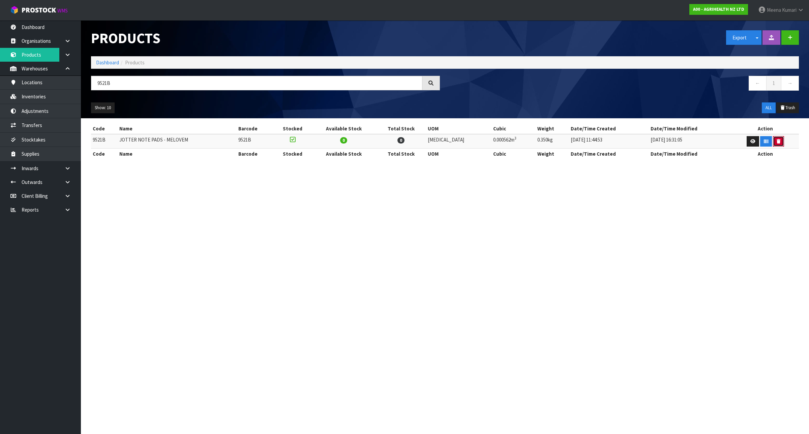
click at [776, 141] on icon "button" at bounding box center [778, 141] width 4 height 4
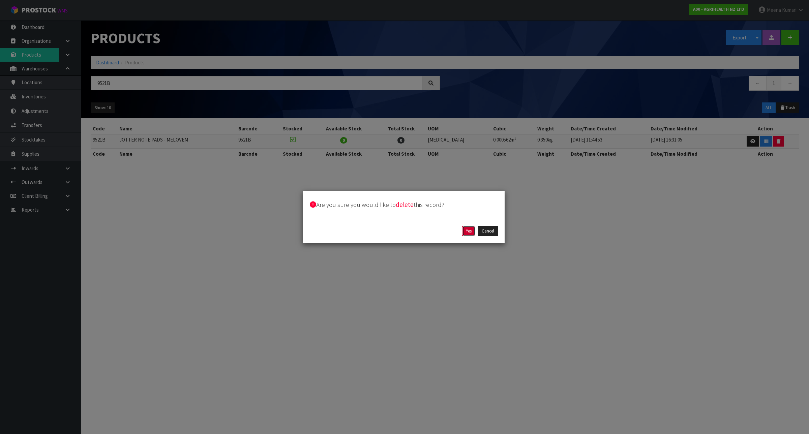
click at [466, 230] on button "Yes" at bounding box center [468, 231] width 13 height 11
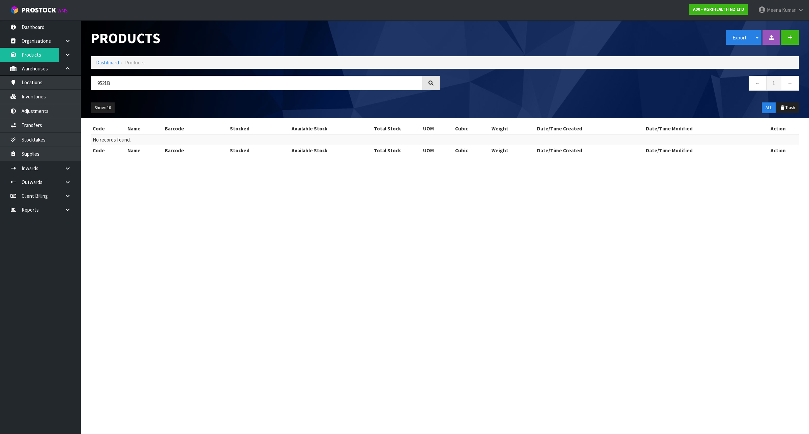
click at [125, 75] on div "Products Export Split button! SOH Summary Measurements Dangerous Goods Import P…" at bounding box center [445, 69] width 718 height 98
click at [125, 83] on input "9521B" at bounding box center [256, 83] width 331 height 14
paste input "A"
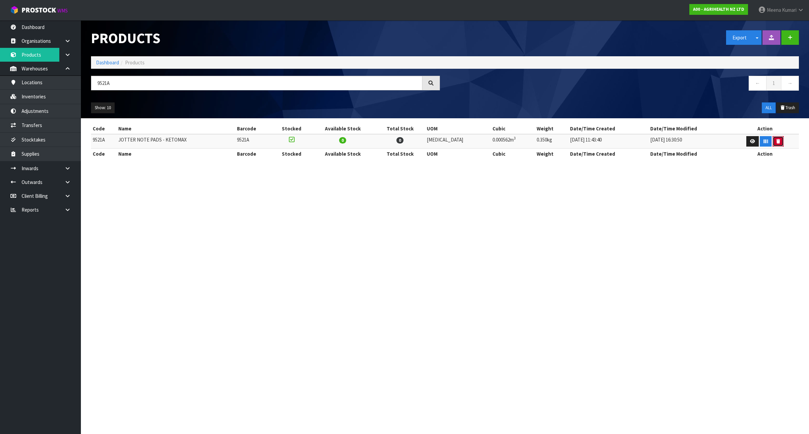
click at [772, 144] on button "button" at bounding box center [777, 141] width 11 height 11
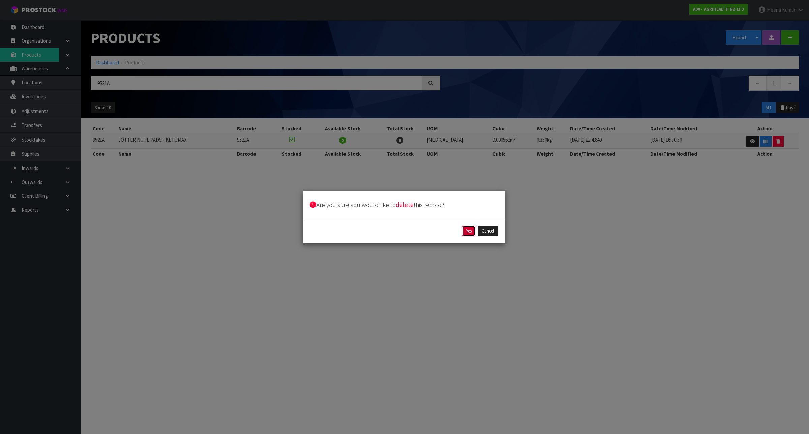
click at [466, 230] on button "Yes" at bounding box center [468, 231] width 13 height 11
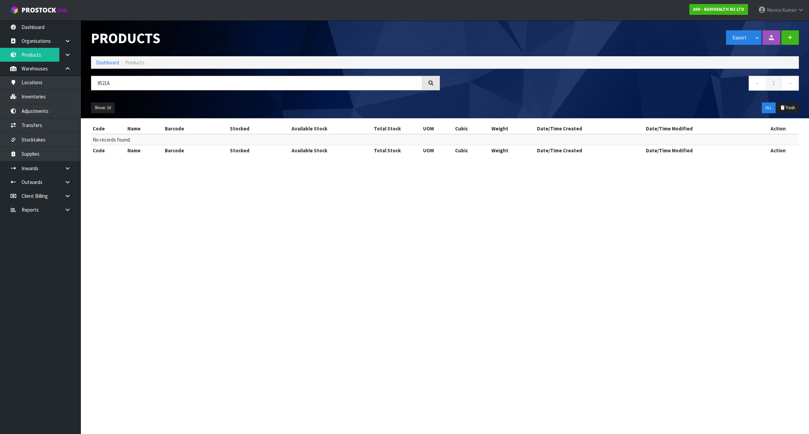
click at [189, 73] on div "Products Export Split button! SOH Summary Measurements Dangerous Goods Import P…" at bounding box center [445, 69] width 718 height 98
click at [177, 79] on input "9521A" at bounding box center [256, 83] width 331 height 14
paste input "14"
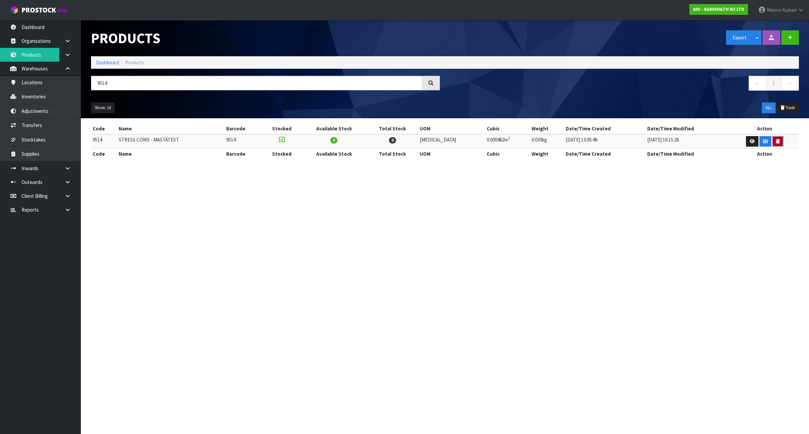
click at [776, 144] on button "button" at bounding box center [777, 141] width 11 height 11
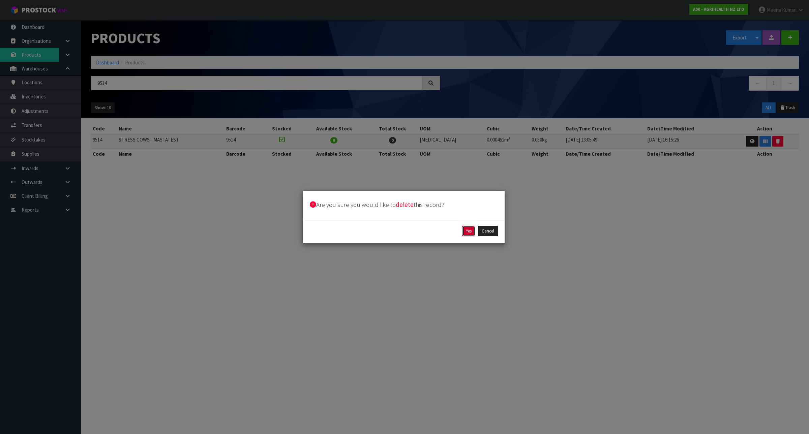
click at [467, 229] on button "Yes" at bounding box center [468, 231] width 13 height 11
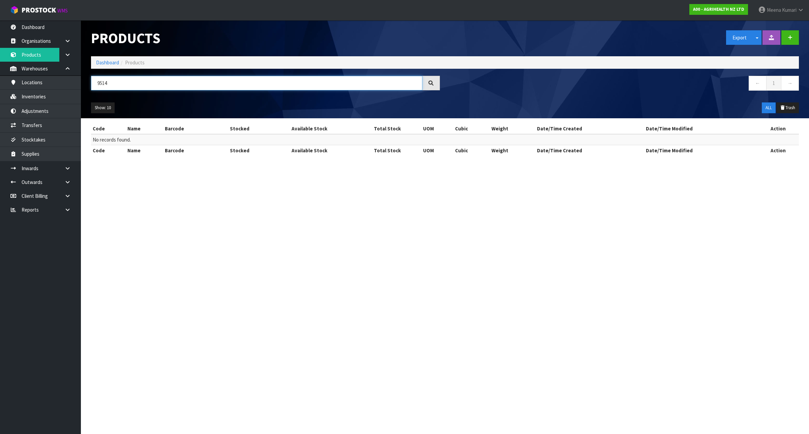
click at [110, 87] on input "9514" at bounding box center [256, 83] width 331 height 14
paste input "04A"
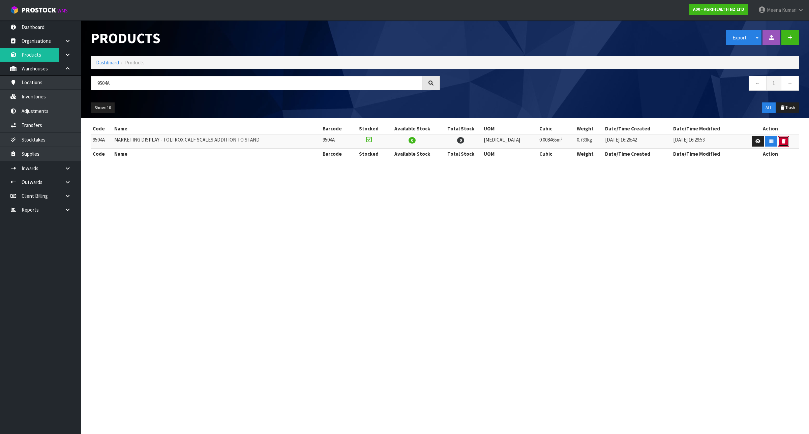
click at [782, 140] on icon "button" at bounding box center [783, 141] width 4 height 4
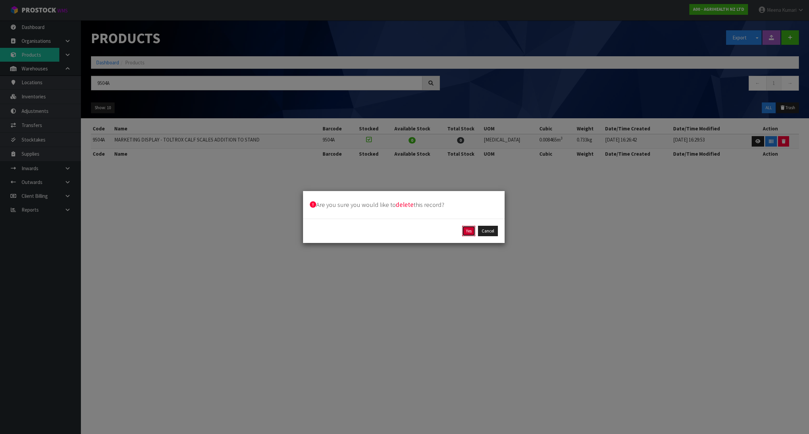
click at [466, 231] on button "Yes" at bounding box center [468, 231] width 13 height 11
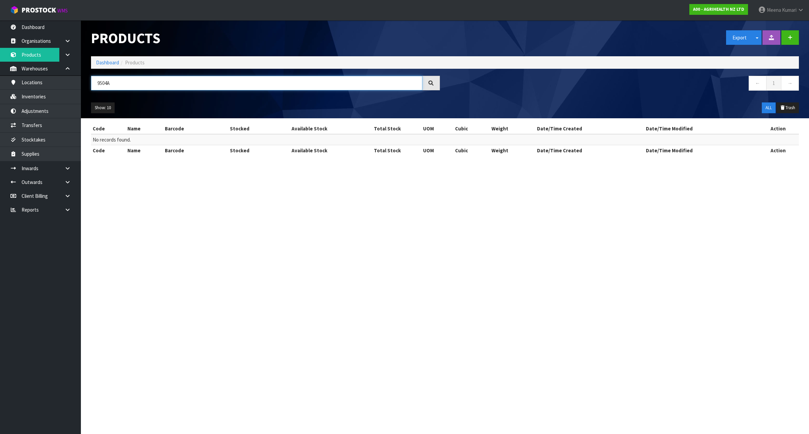
click at [146, 76] on input "9504A" at bounding box center [256, 83] width 331 height 14
paste input "460"
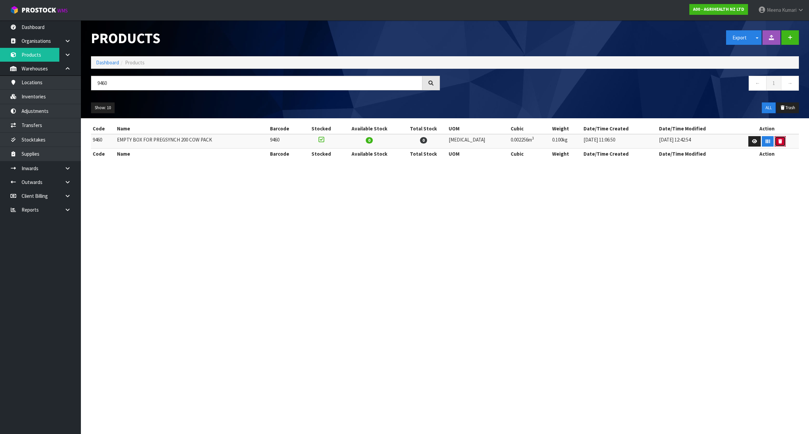
click at [776, 144] on button "button" at bounding box center [779, 141] width 11 height 11
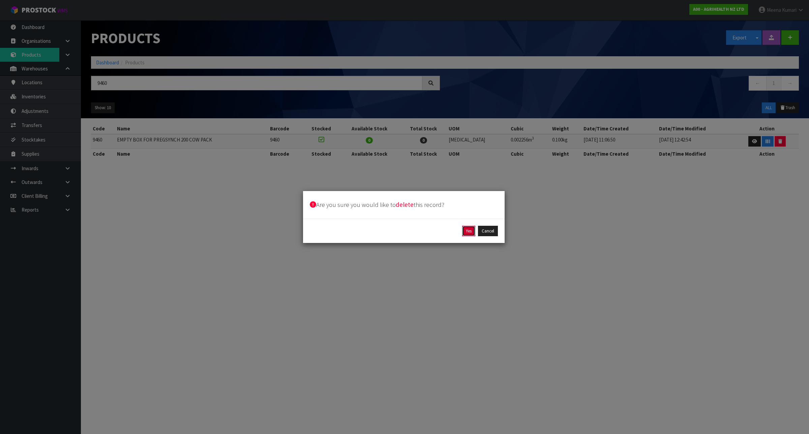
click at [468, 230] on button "Yes" at bounding box center [468, 231] width 13 height 11
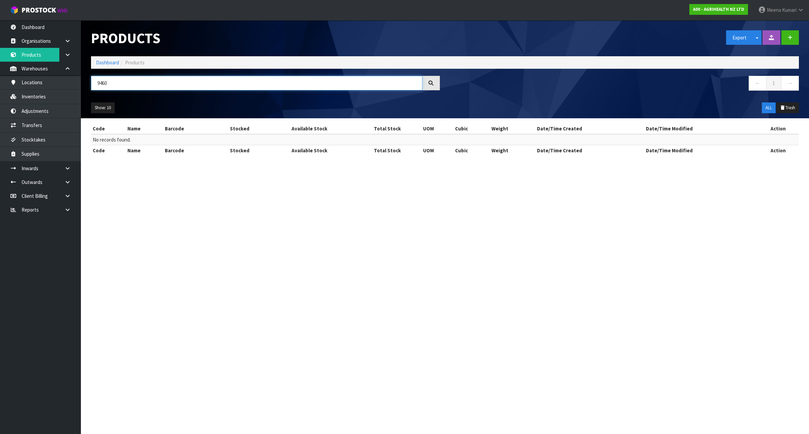
click at [241, 81] on input "9460" at bounding box center [256, 83] width 331 height 14
click at [240, 81] on input "9460" at bounding box center [256, 83] width 331 height 14
paste input "5"
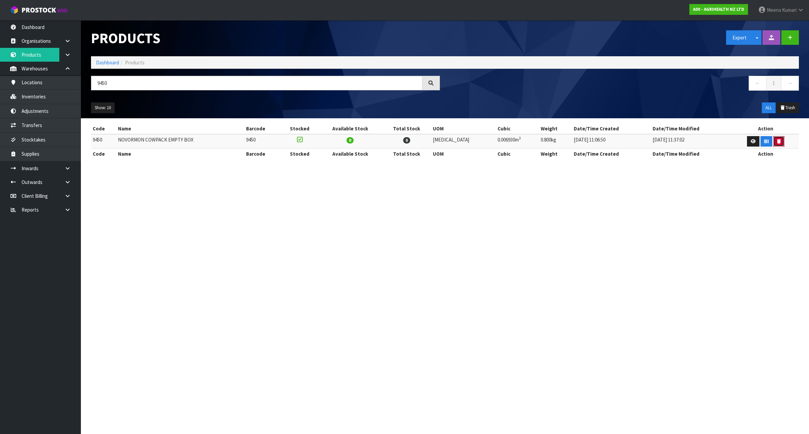
click at [778, 142] on button "button" at bounding box center [778, 141] width 11 height 11
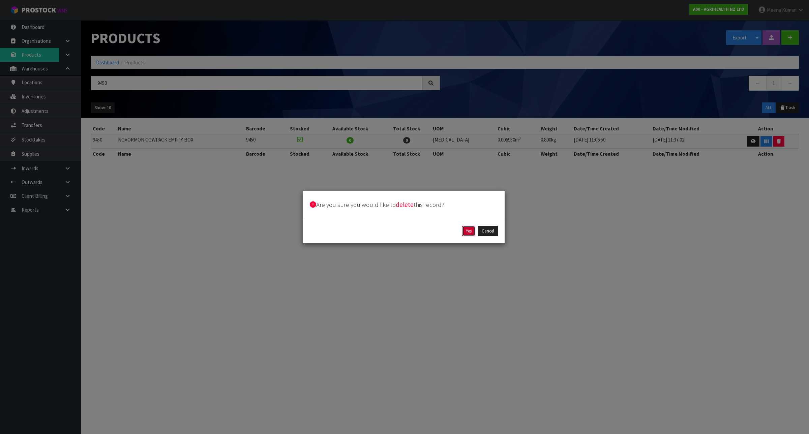
click at [464, 230] on button "Yes" at bounding box center [468, 231] width 13 height 11
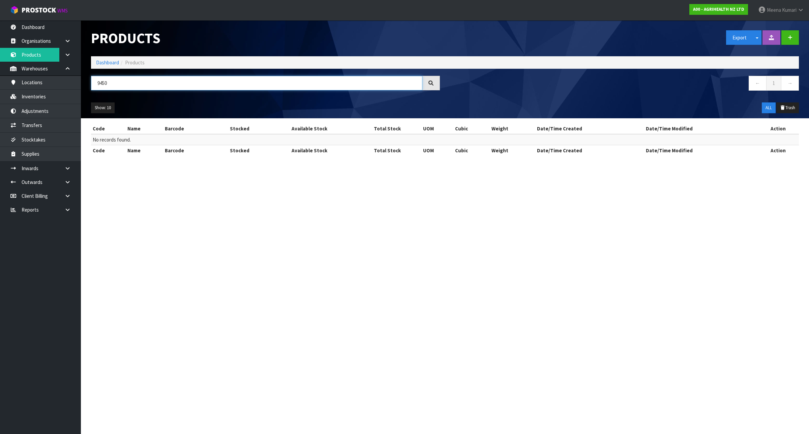
click at [137, 82] on input "9450" at bounding box center [256, 83] width 331 height 14
paste input "41"
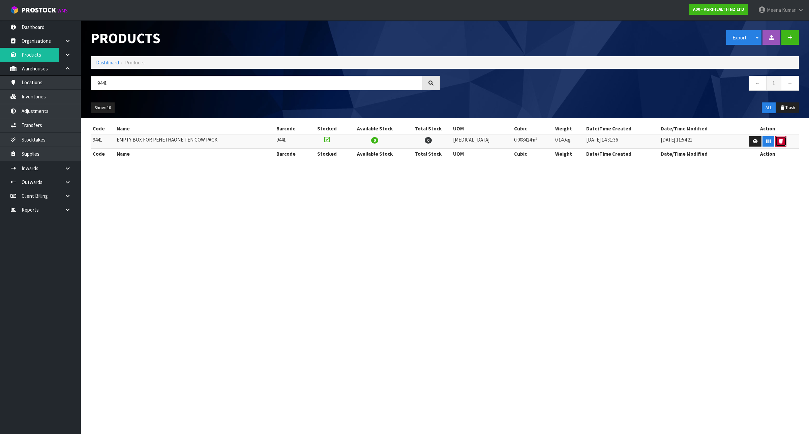
click at [779, 142] on button "button" at bounding box center [780, 141] width 11 height 11
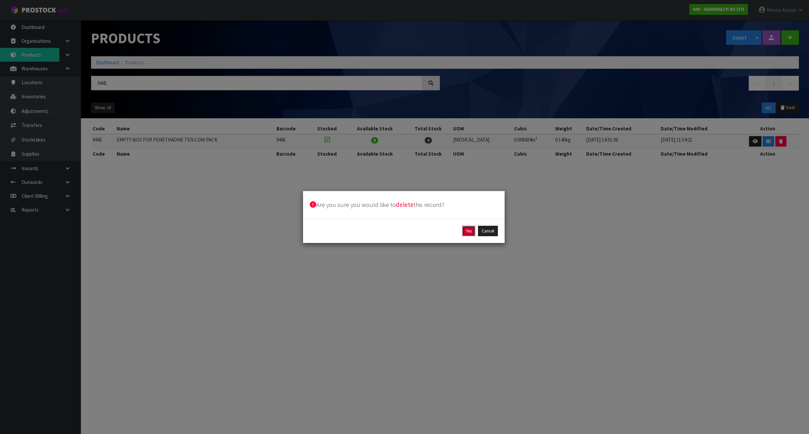
click at [469, 231] on button "Yes" at bounding box center [468, 231] width 13 height 11
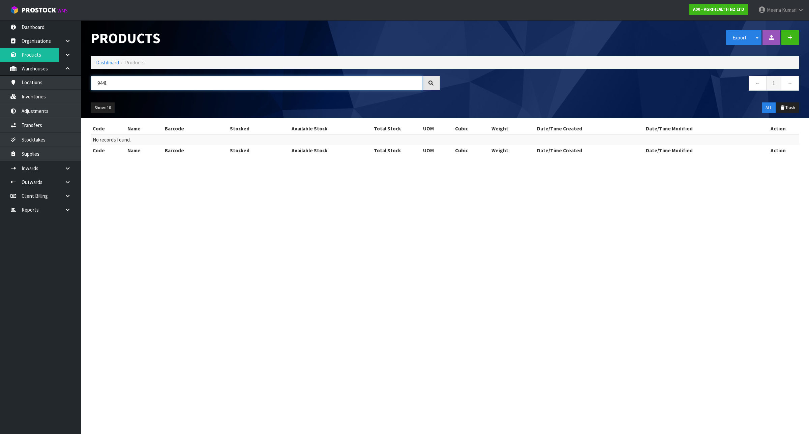
click at [124, 76] on input "9441" at bounding box center [256, 83] width 331 height 14
paste input "335"
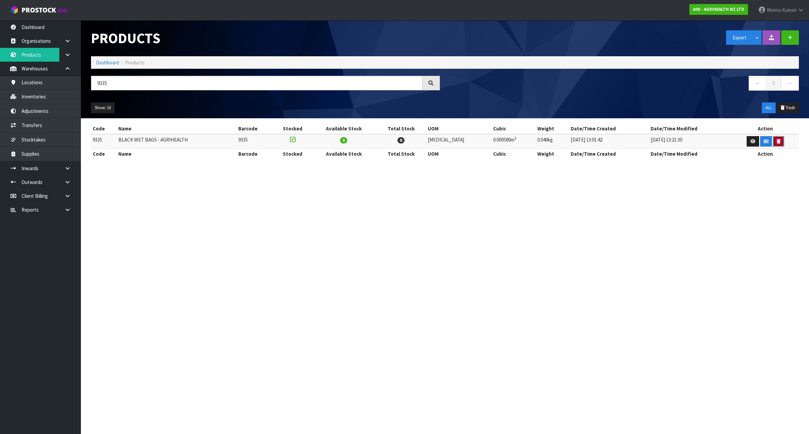
click at [776, 141] on icon "button" at bounding box center [778, 141] width 4 height 4
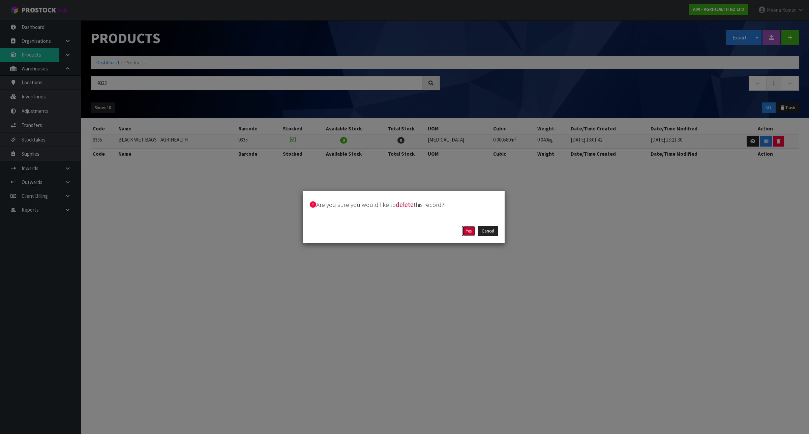
click at [464, 231] on button "Yes" at bounding box center [468, 231] width 13 height 11
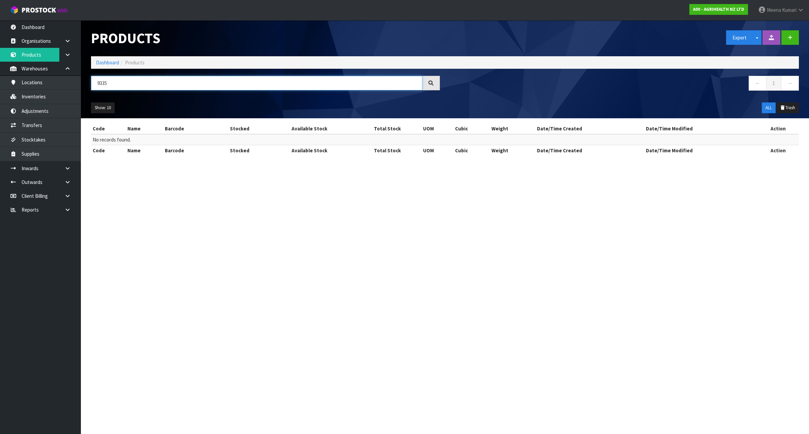
click at [110, 85] on input "9335" at bounding box center [256, 83] width 331 height 14
paste input "27"
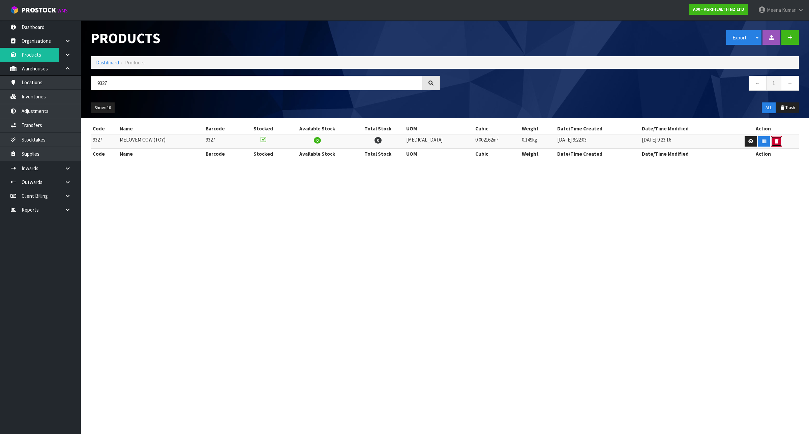
click at [774, 140] on icon "button" at bounding box center [776, 141] width 4 height 4
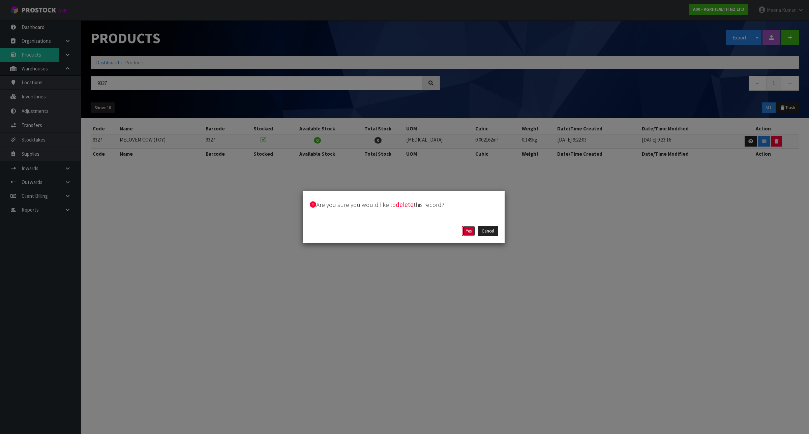
click at [466, 231] on button "Yes" at bounding box center [468, 231] width 13 height 11
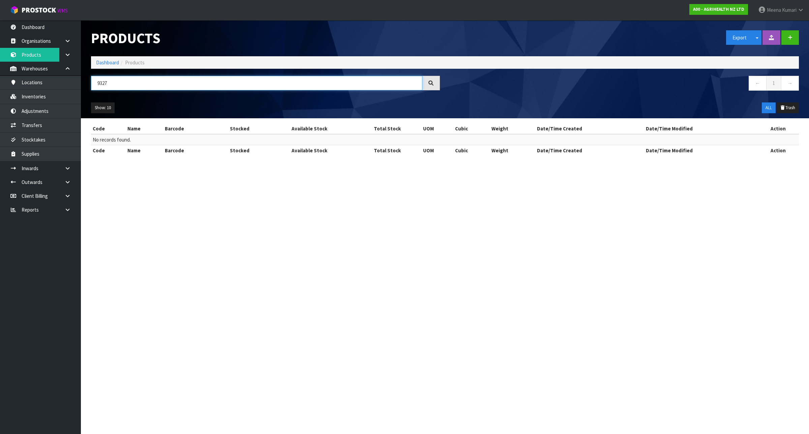
click at [120, 83] on input "9327" at bounding box center [256, 83] width 331 height 14
paste input "6"
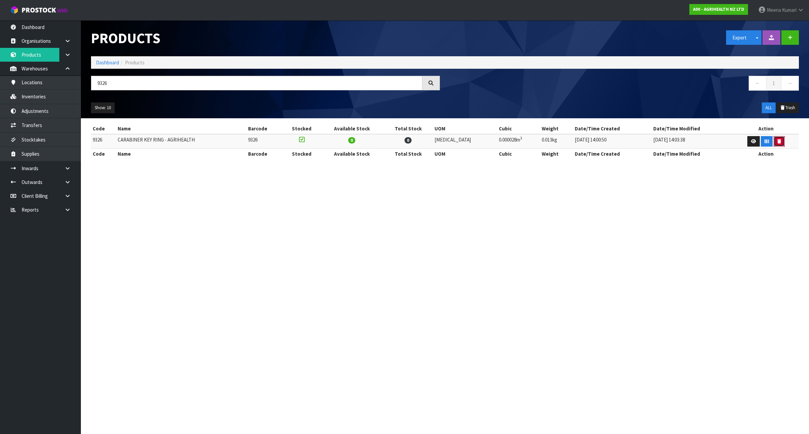
click at [776, 144] on button "button" at bounding box center [778, 141] width 11 height 11
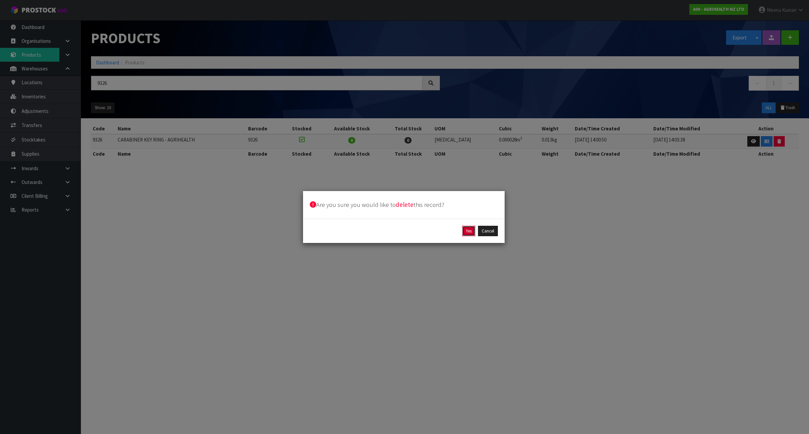
click at [467, 229] on button "Yes" at bounding box center [468, 231] width 13 height 11
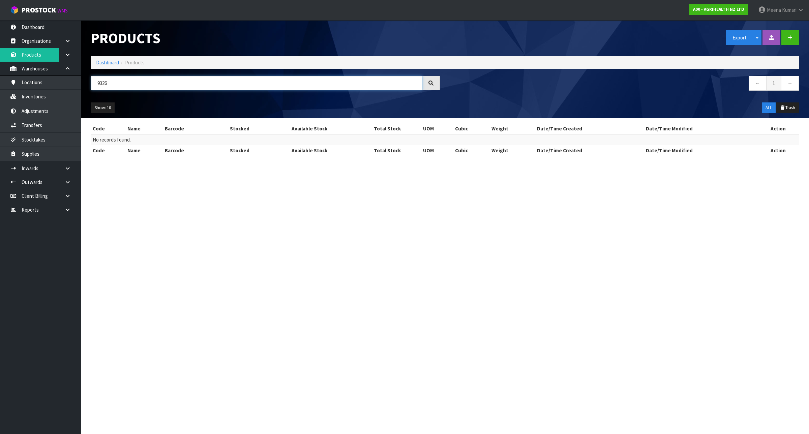
click at [175, 82] on input "9326" at bounding box center [256, 83] width 331 height 14
paste input "4"
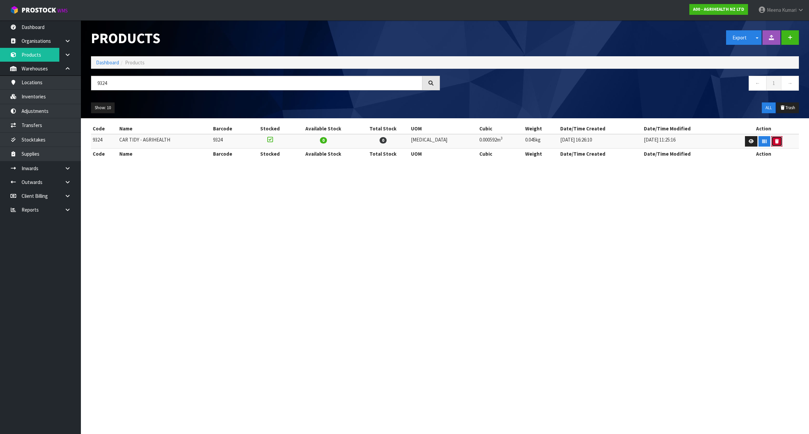
click at [771, 144] on button "button" at bounding box center [776, 141] width 11 height 11
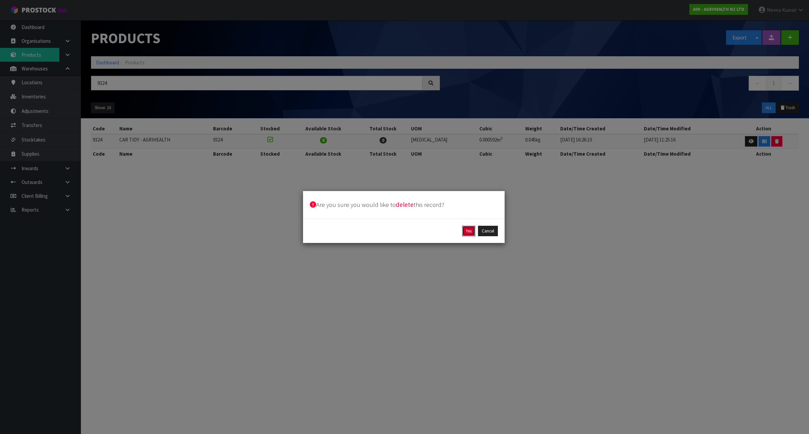
click at [467, 231] on button "Yes" at bounding box center [468, 231] width 13 height 11
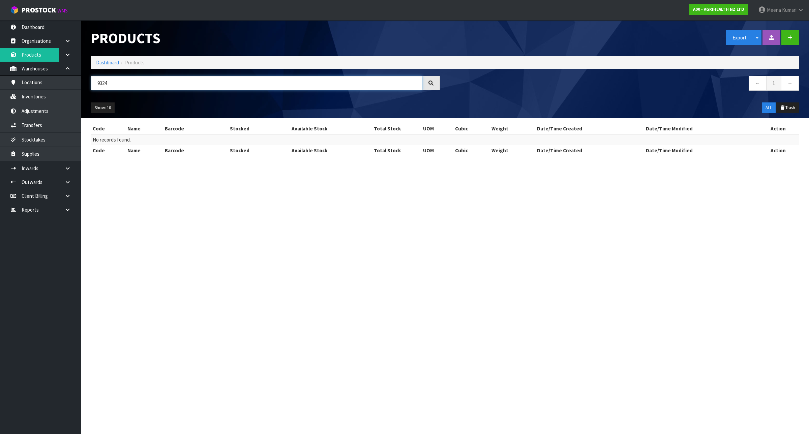
click at [124, 84] on input "9324" at bounding box center [256, 83] width 331 height 14
paste input "3L"
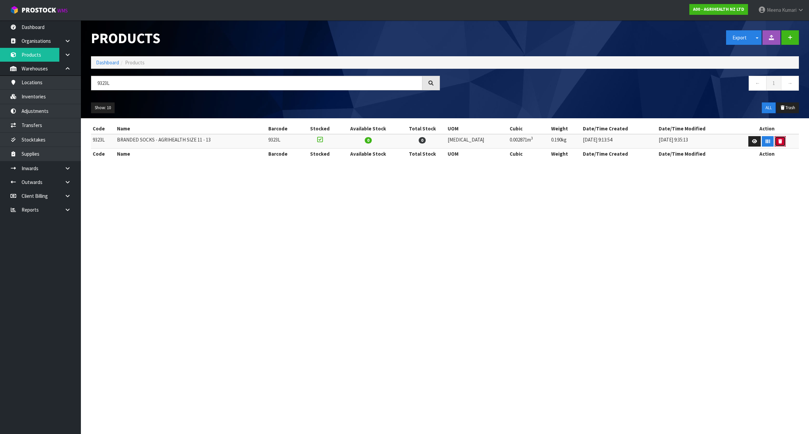
click at [774, 143] on button "button" at bounding box center [779, 141] width 11 height 11
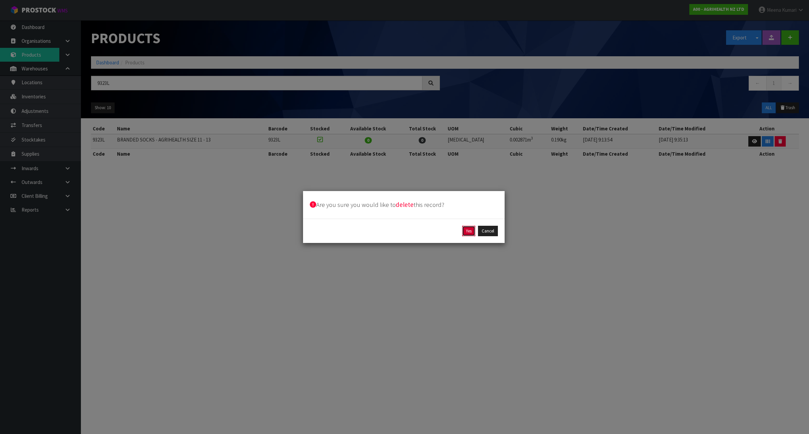
click at [471, 232] on button "Yes" at bounding box center [468, 231] width 13 height 11
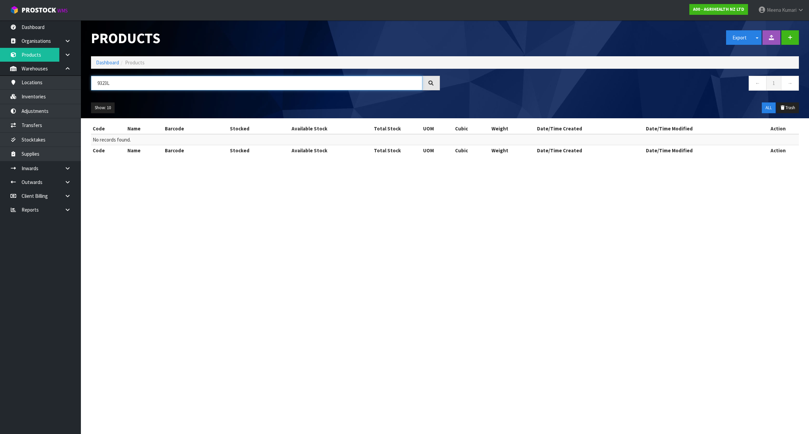
click at [123, 86] on input "9323L" at bounding box center [256, 83] width 331 height 14
paste input "2"
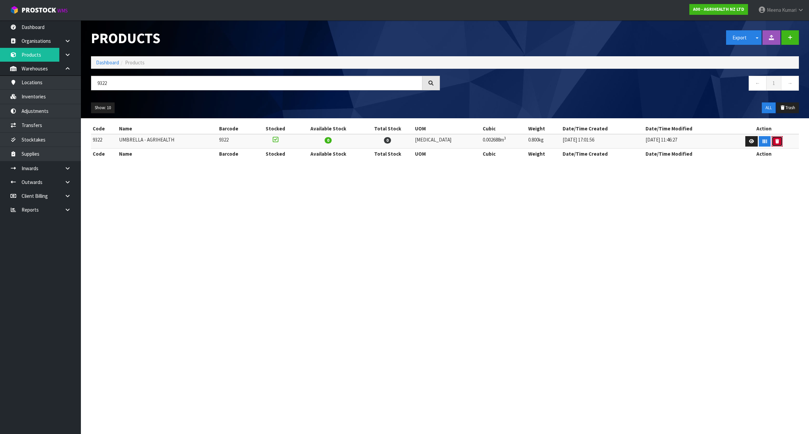
click at [775, 140] on button "button" at bounding box center [776, 141] width 11 height 11
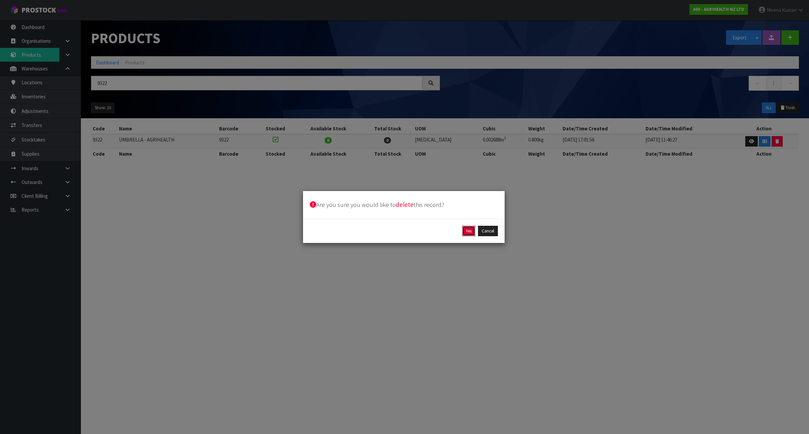
click at [467, 235] on button "Yes" at bounding box center [468, 231] width 13 height 11
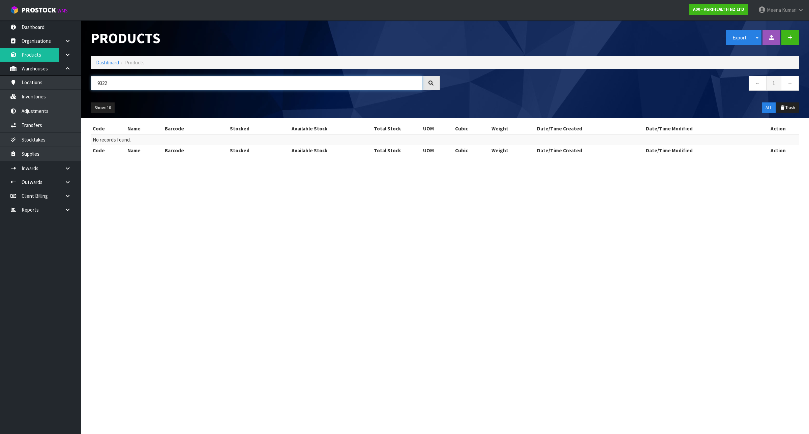
click at [132, 81] on input "9322" at bounding box center [256, 83] width 331 height 14
paste input "0"
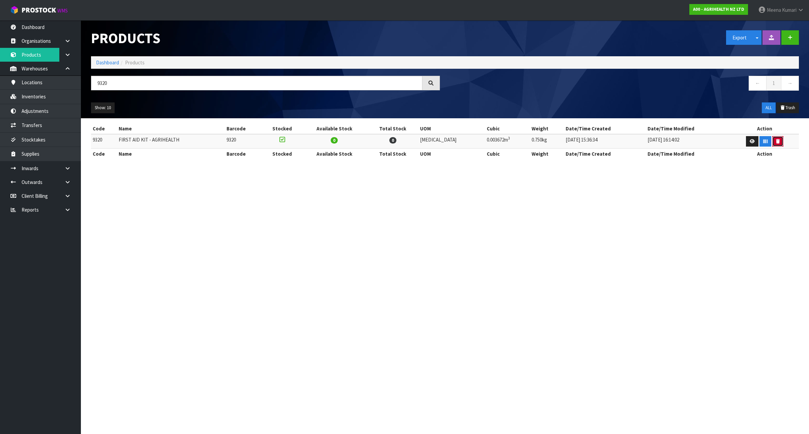
click at [776, 142] on button "button" at bounding box center [777, 141] width 11 height 11
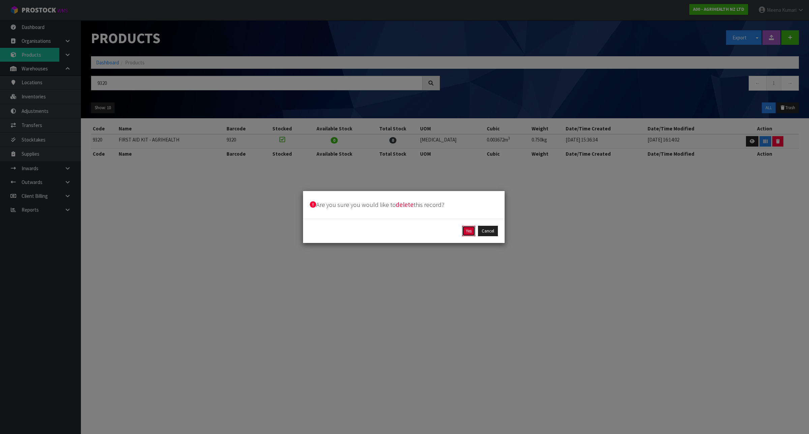
click at [467, 232] on button "Yes" at bounding box center [468, 231] width 13 height 11
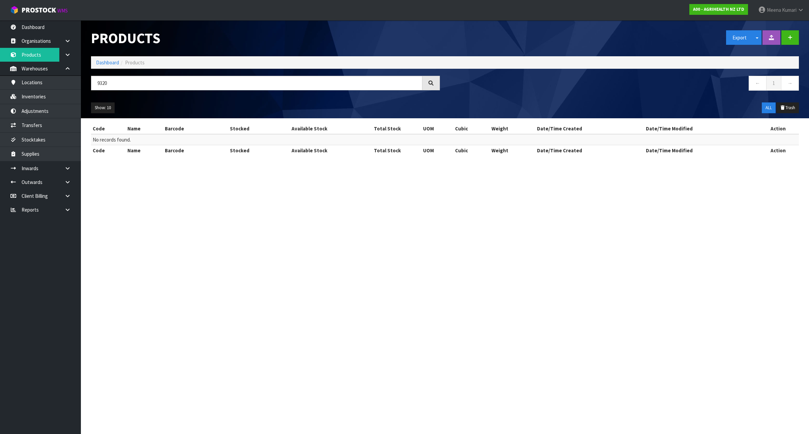
click at [108, 71] on div "Products Export Split button! SOH Summary Measurements Dangerous Goods Import P…" at bounding box center [445, 69] width 718 height 98
click at [112, 77] on input "9320" at bounding box center [256, 83] width 331 height 14
click at [112, 76] on input "9320" at bounding box center [256, 83] width 331 height 14
paste input "19"
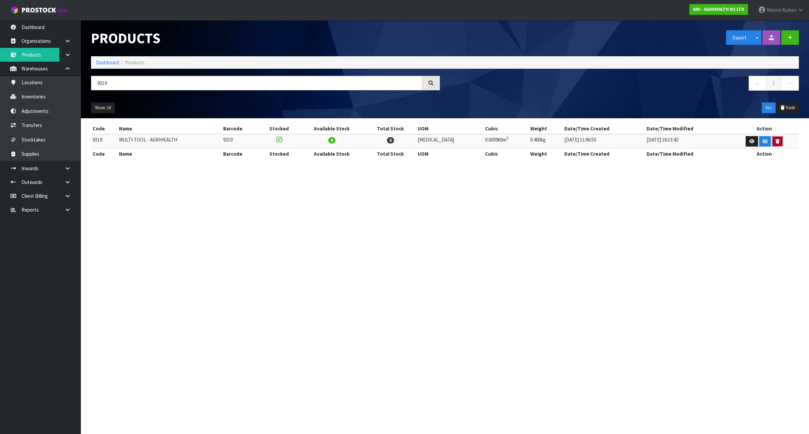
click at [775, 142] on icon "button" at bounding box center [777, 141] width 4 height 4
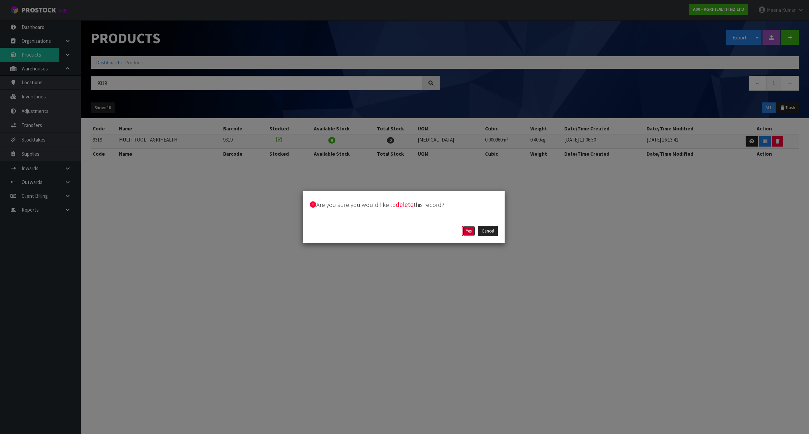
click at [467, 232] on button "Yes" at bounding box center [468, 231] width 13 height 11
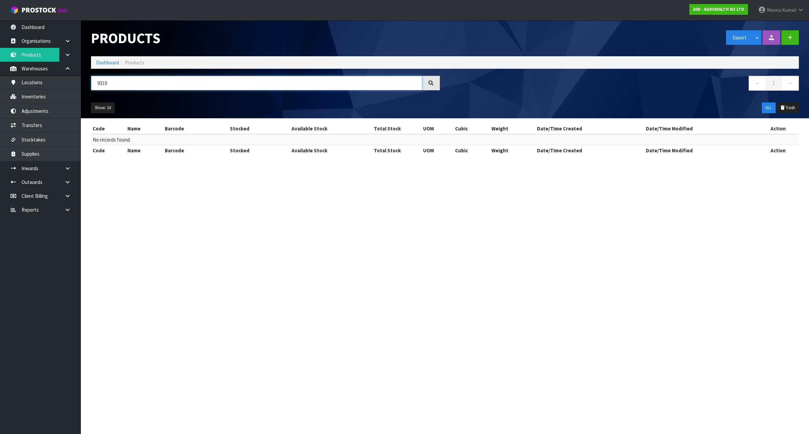
click at [114, 84] on input "9319" at bounding box center [256, 83] width 331 height 14
paste input "8"
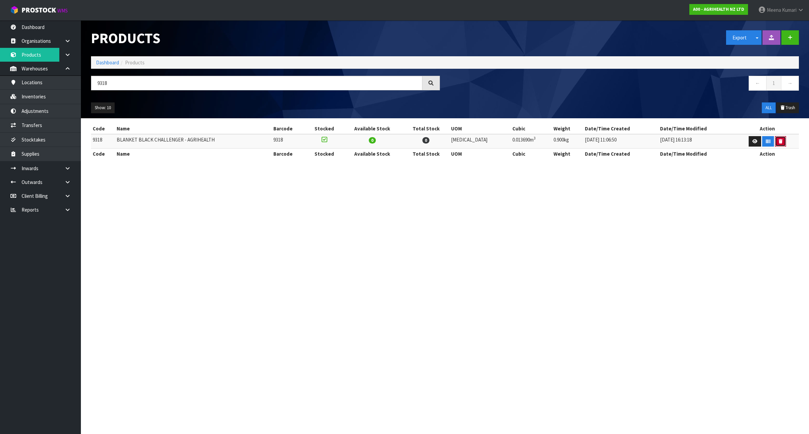
click at [778, 139] on icon "button" at bounding box center [780, 141] width 4 height 4
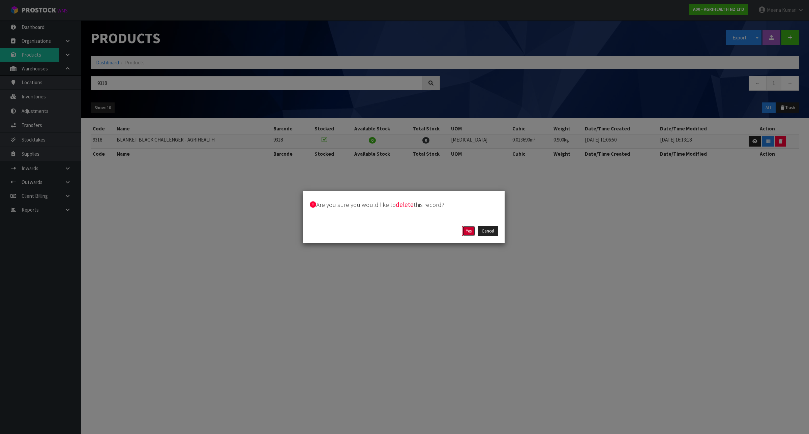
click at [467, 230] on button "Yes" at bounding box center [468, 231] width 13 height 11
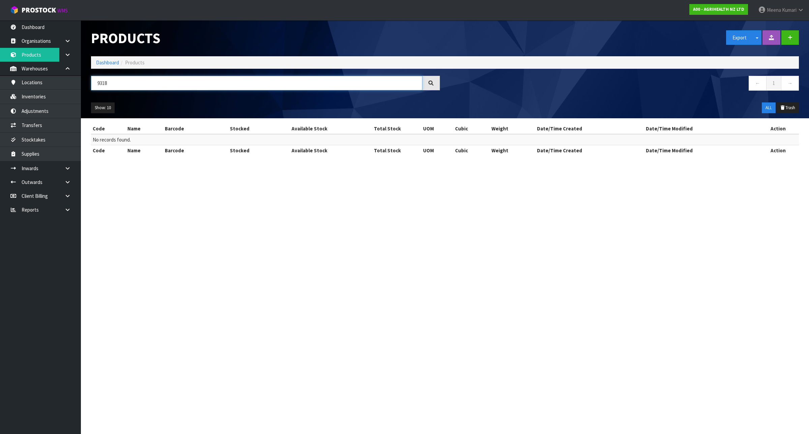
click at [113, 82] on input "9318" at bounding box center [256, 83] width 331 height 14
paste input "0367-00"
click at [130, 80] on input "930367-00" at bounding box center [256, 83] width 331 height 14
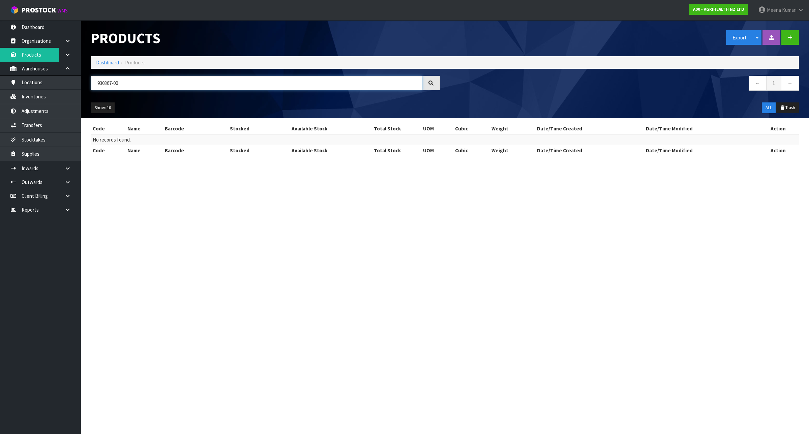
click at [130, 80] on input "930367-00" at bounding box center [256, 83] width 331 height 14
paste input "27"
click at [143, 87] on input "9270" at bounding box center [256, 83] width 331 height 14
paste input "69"
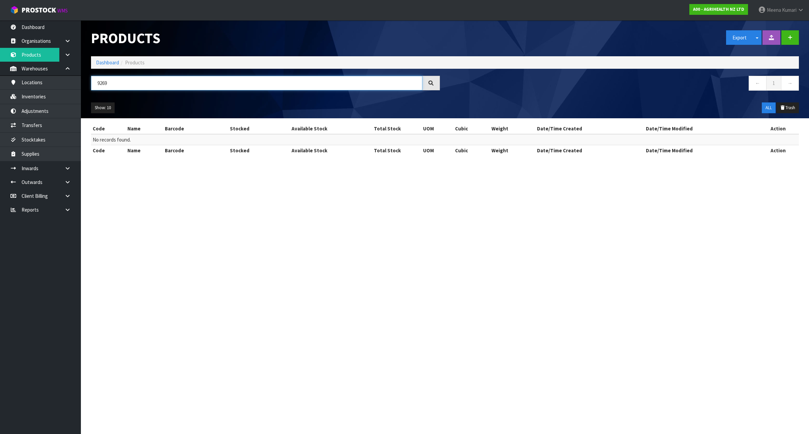
click at [135, 82] on input "9269" at bounding box center [256, 83] width 331 height 14
paste input "46"
click at [139, 83] on input "9246" at bounding box center [256, 83] width 331 height 14
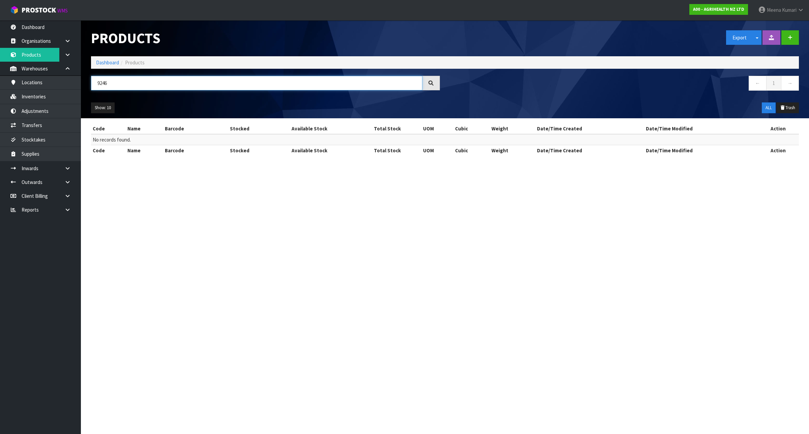
paste input "3"
click at [112, 80] on input "9236" at bounding box center [256, 83] width 331 height 14
paste input "4A"
click at [184, 84] on input "9234A" at bounding box center [256, 83] width 331 height 14
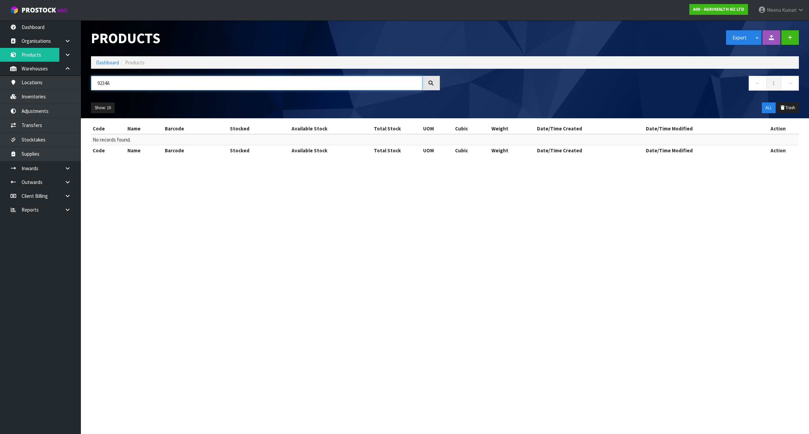
click at [184, 84] on input "9234A" at bounding box center [256, 83] width 331 height 14
paste input "text"
click at [198, 83] on input "9231" at bounding box center [256, 83] width 331 height 14
click at [200, 84] on input "9231" at bounding box center [256, 83] width 331 height 14
click at [196, 84] on input "9230" at bounding box center [256, 83] width 331 height 14
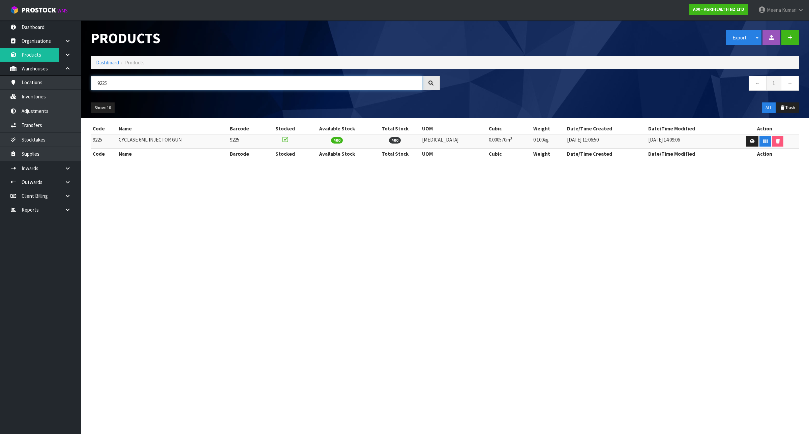
click at [184, 85] on input "9225" at bounding box center [256, 83] width 331 height 14
paste input "10"
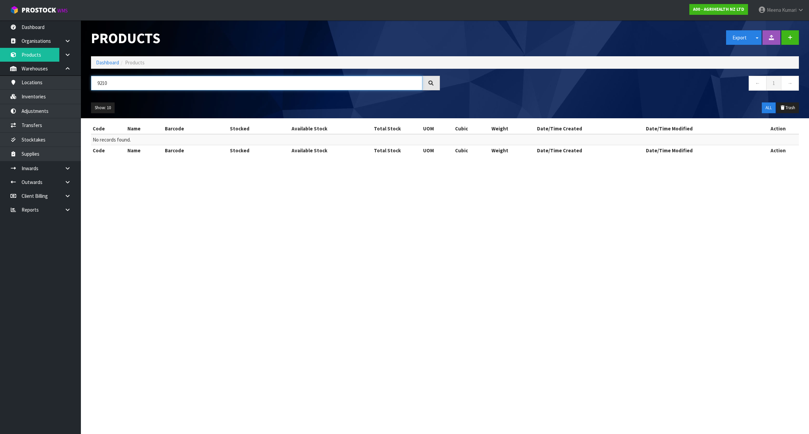
click at [142, 88] on input "9210" at bounding box center [256, 83] width 331 height 14
paste input "0953-0"
click at [120, 82] on input "920953-00" at bounding box center [256, 83] width 331 height 14
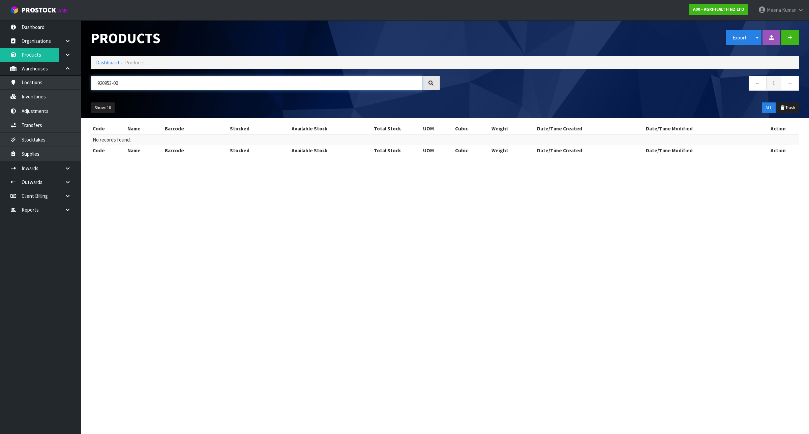
click at [120, 82] on input "920953-00" at bounding box center [256, 83] width 331 height 14
paste input "778"
click at [144, 88] on input "920778-00" at bounding box center [256, 83] width 331 height 14
click at [144, 87] on input "920778-00" at bounding box center [256, 83] width 331 height 14
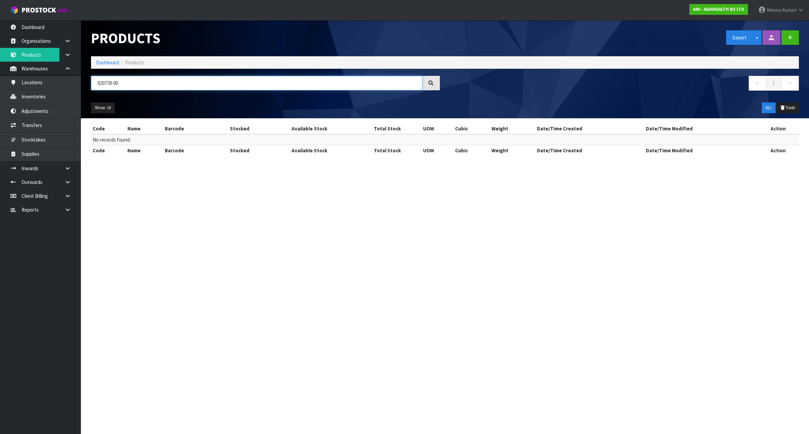
paste input "6"
click at [117, 87] on input "9206" at bounding box center [256, 83] width 331 height 14
click at [115, 87] on input "9206" at bounding box center [256, 83] width 331 height 14
paste input "104"
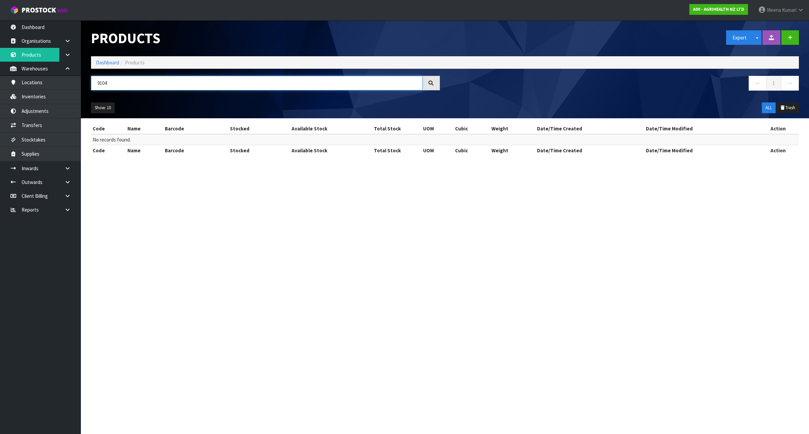
click at [155, 82] on input "9104" at bounding box center [256, 83] width 331 height 14
paste input "6225"
click at [124, 80] on input "6225" at bounding box center [256, 83] width 331 height 14
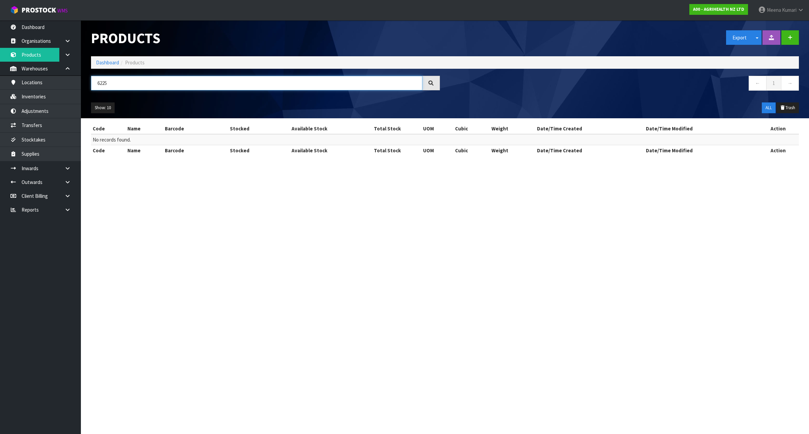
paste input "5710"
click at [145, 85] on input "5710" at bounding box center [256, 83] width 331 height 14
click at [144, 85] on input "5710" at bounding box center [256, 83] width 331 height 14
paste input "567"
click at [243, 84] on input "5565" at bounding box center [256, 83] width 331 height 14
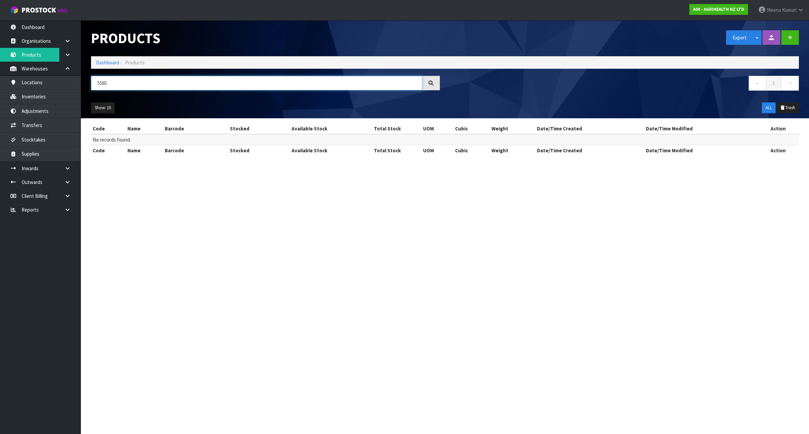
click at [243, 84] on input "5565" at bounding box center [256, 83] width 331 height 14
paste input "53"
click at [243, 84] on input "5553" at bounding box center [256, 83] width 331 height 14
click at [223, 80] on input "5323" at bounding box center [256, 83] width 331 height 14
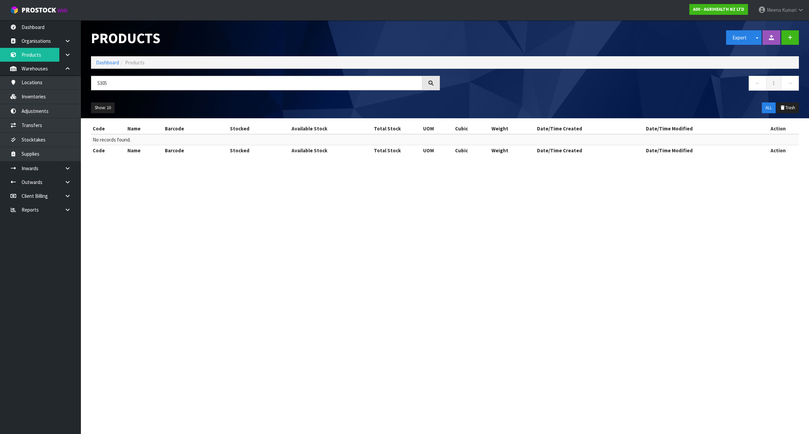
click at [142, 75] on div "Products Export Split button! SOH Summary Measurements Dangerous Goods Import P…" at bounding box center [445, 69] width 718 height 98
click at [134, 81] on input "5305" at bounding box center [256, 83] width 331 height 14
type input "5730"
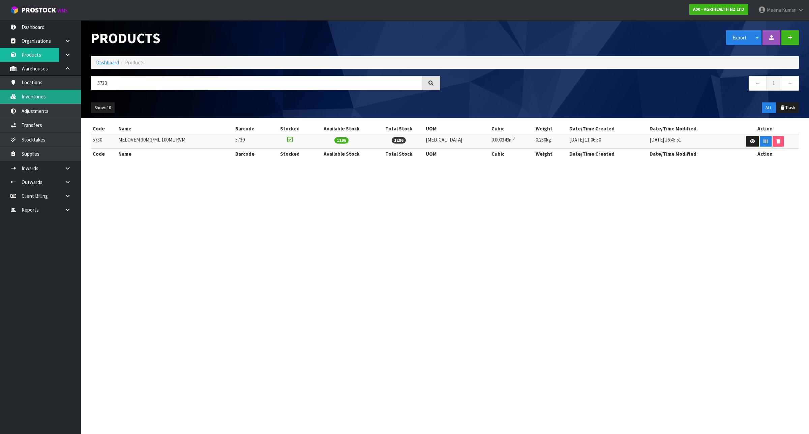
click at [63, 100] on link "Inventories" at bounding box center [40, 97] width 81 height 14
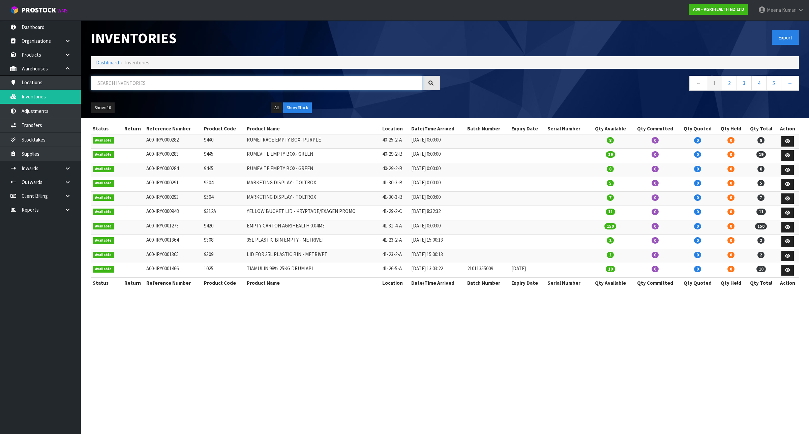
click at [125, 87] on input "text" at bounding box center [256, 83] width 331 height 14
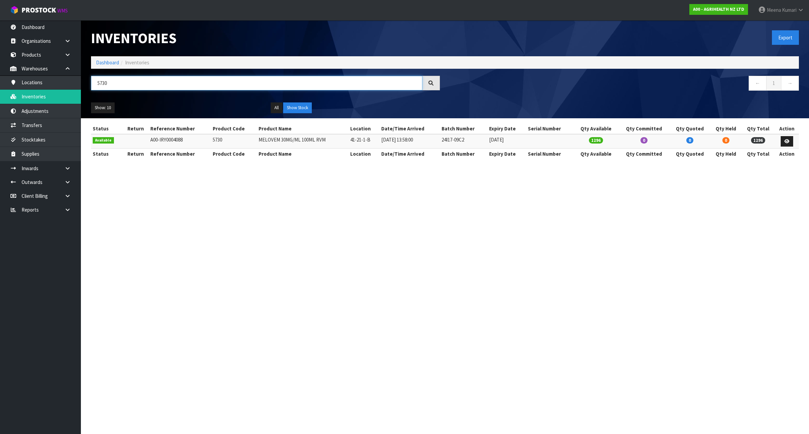
type input "5730"
click at [129, 91] on div "5730" at bounding box center [265, 86] width 359 height 20
click at [122, 85] on input "5730" at bounding box center [256, 83] width 331 height 14
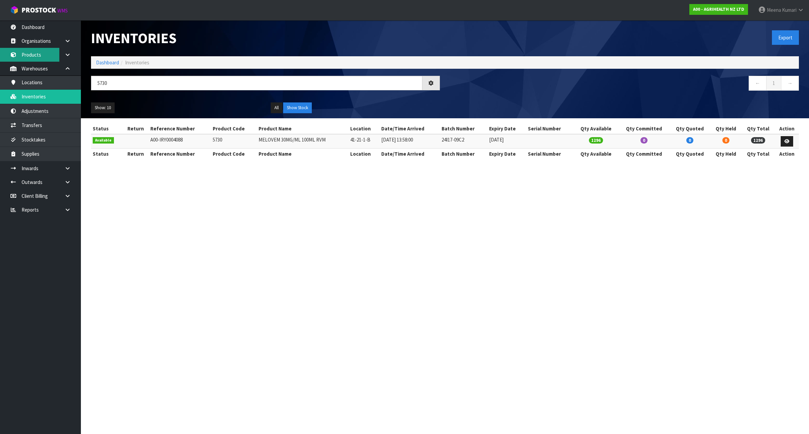
click at [51, 52] on link "Products" at bounding box center [40, 55] width 81 height 14
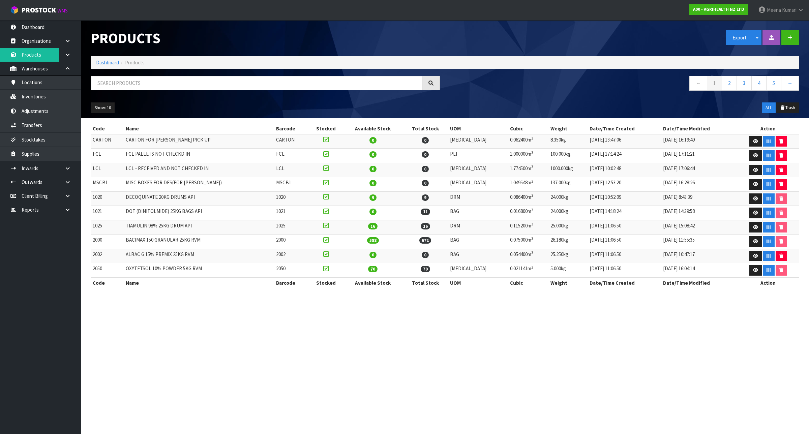
click at [220, 91] on div at bounding box center [265, 86] width 359 height 20
click at [215, 82] on input "text" at bounding box center [256, 83] width 331 height 14
paste input "5730"
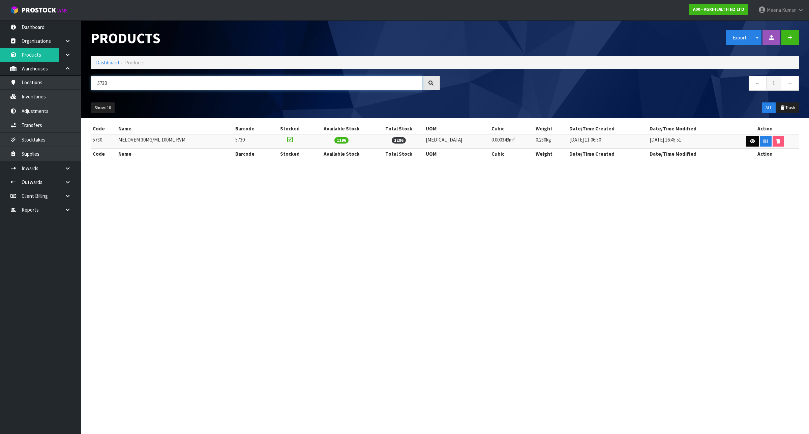
type input "5730"
click at [750, 140] on icon at bounding box center [752, 141] width 5 height 4
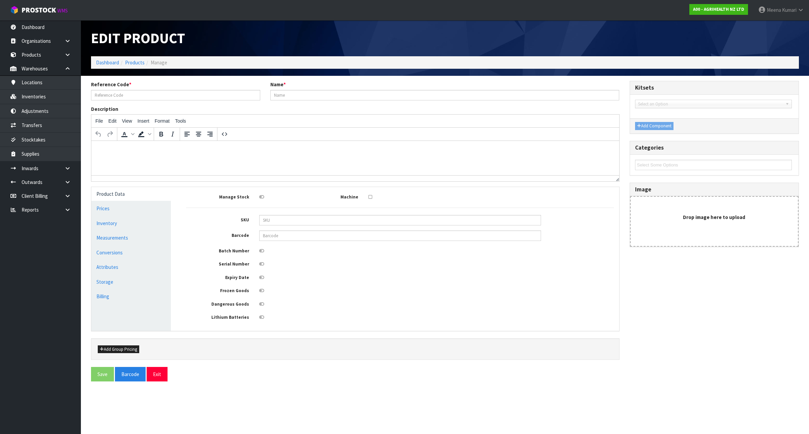
type input "5730"
type input "MELOVEM 30MG/ML 100ML RVM"
click at [283, 236] on input "text" at bounding box center [400, 235] width 282 height 10
type input "8714377380253"
click at [144, 242] on link "Measurements" at bounding box center [131, 238] width 80 height 14
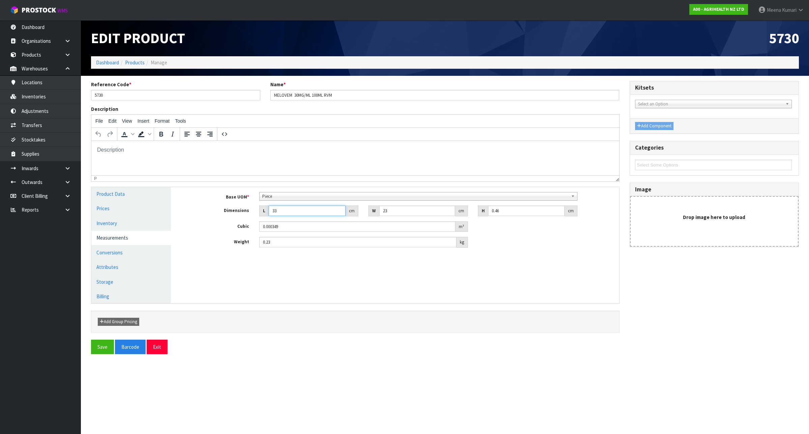
drag, startPoint x: 294, startPoint y: 212, endPoint x: 230, endPoint y: 221, distance: 64.4
click at [230, 221] on div "Base UOM * Bag Bar Basket Bin Bottle Box Bundle Cabinet Cage Carton Case Coil C…" at bounding box center [400, 220] width 428 height 56
type input "6"
type input "0.000063"
type input "6"
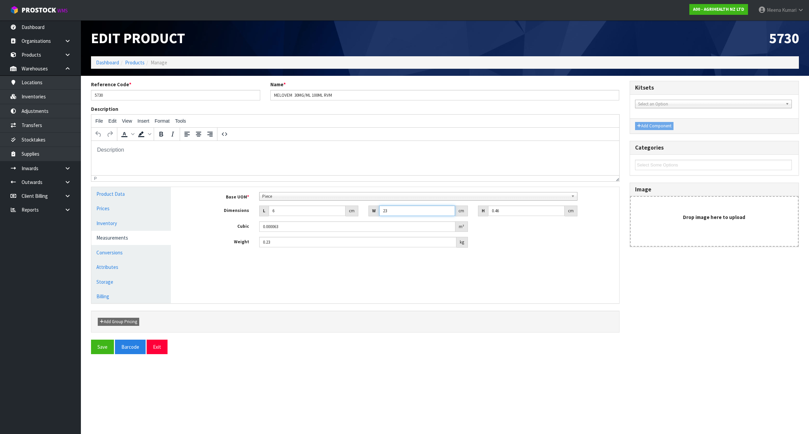
type input "6"
type input "0.000017"
type input "6"
type input "1"
type input "0.000036"
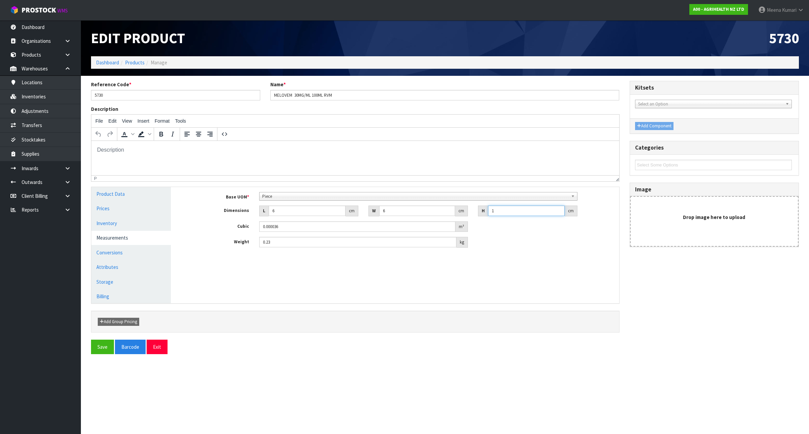
type input "11"
type input "0.000396"
type input "11"
type input "0.25"
click at [144, 252] on link "Conversions" at bounding box center [131, 253] width 80 height 14
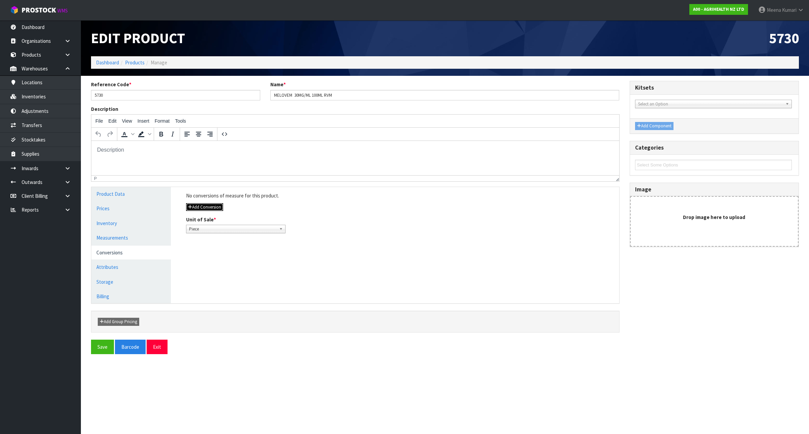
click at [199, 209] on button "Add Conversion" at bounding box center [204, 207] width 37 height 8
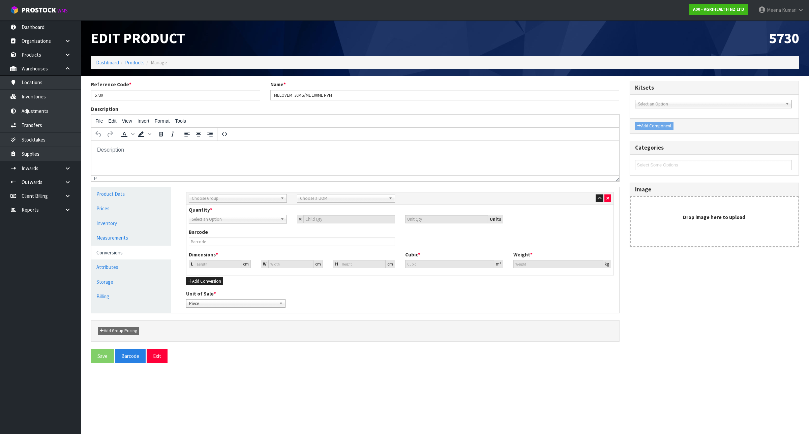
click at [203, 196] on span "Choose Group" at bounding box center [235, 198] width 86 height 8
click at [203, 224] on li "Inner" at bounding box center [237, 226] width 95 height 8
click at [349, 200] on span "Choose a UOM" at bounding box center [343, 198] width 86 height 8
type input "BUN"
click at [346, 215] on li "Bun dle" at bounding box center [346, 217] width 95 height 8
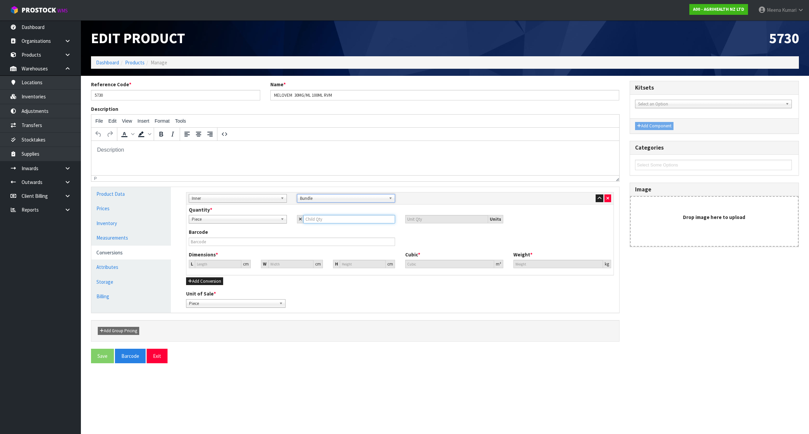
click at [329, 220] on input "number" at bounding box center [349, 219] width 92 height 8
type input "1"
type input "12"
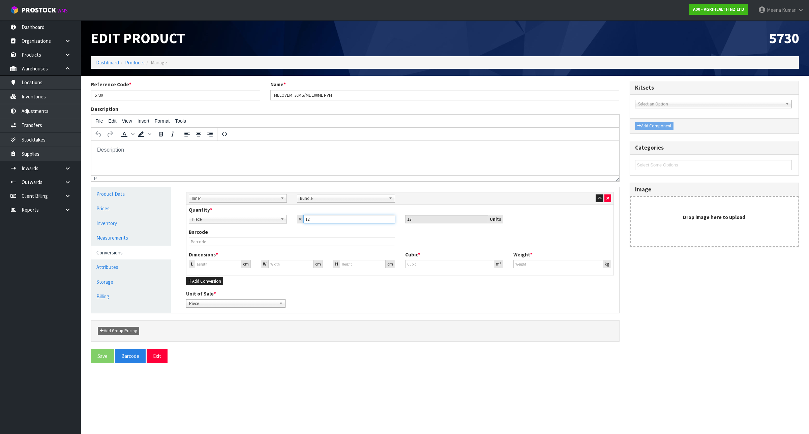
type input "12"
type input "16.812"
type input "0.004752"
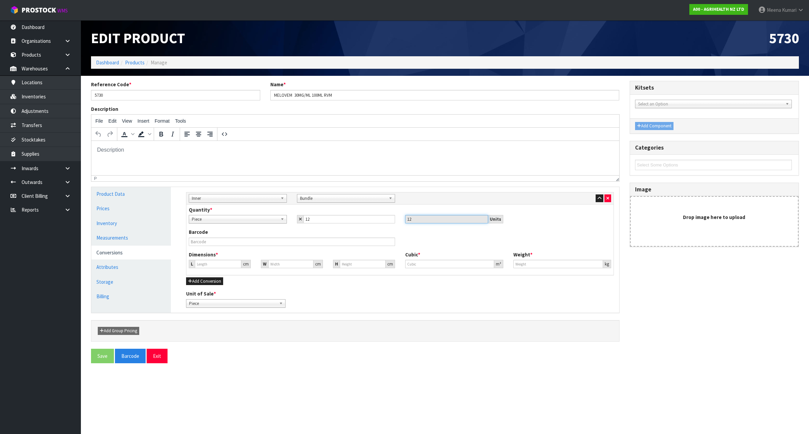
type input "3"
type input "0.000848"
type input "33"
type input "0.009327"
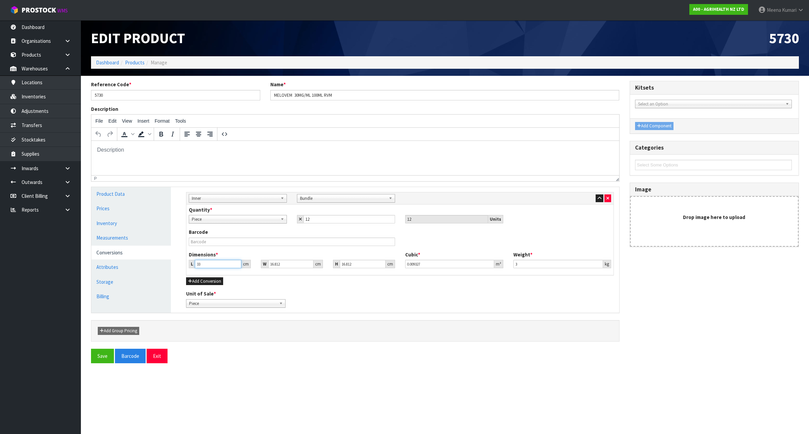
type input "33"
type input "1"
type input "0.000555"
type input "12"
type input "0.006658"
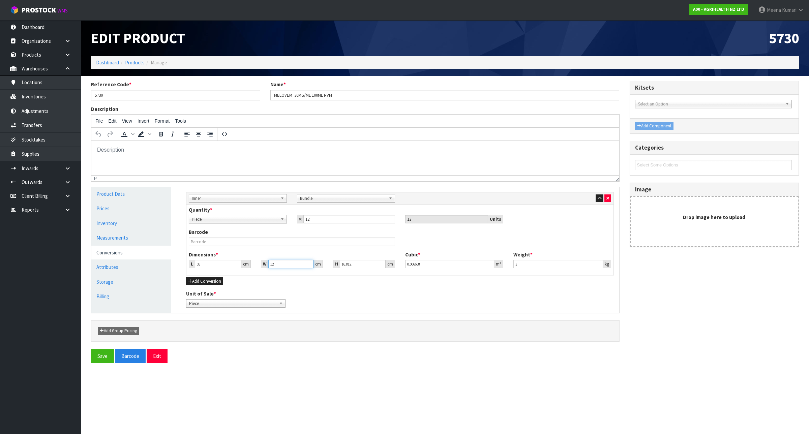
type input "12"
type input "1"
type input "0.000396"
type input "11"
type input "0.004356"
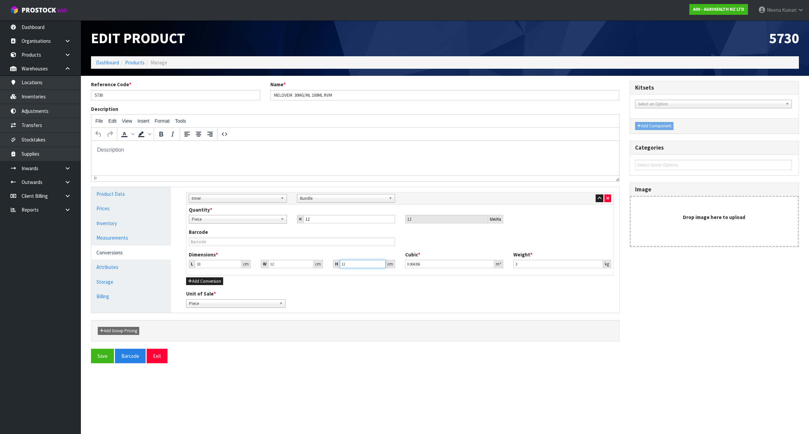
type input "11"
type input "2.52"
click at [193, 282] on button "Add Conversion" at bounding box center [204, 281] width 37 height 8
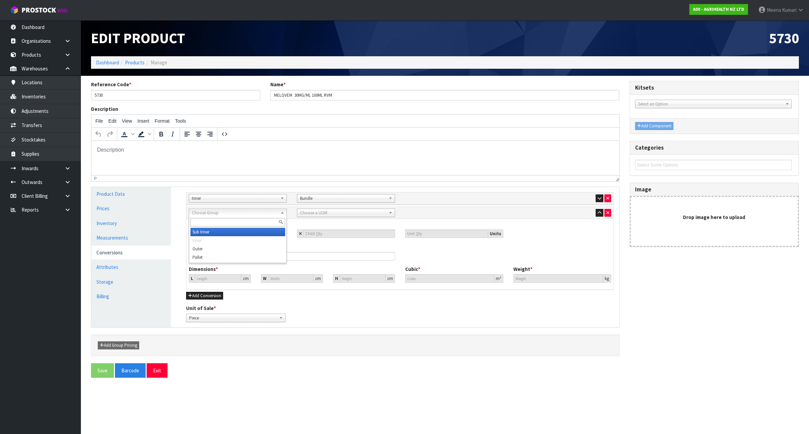
click at [212, 216] on span "Choose Group" at bounding box center [235, 213] width 86 height 8
click at [210, 248] on li "Outer" at bounding box center [237, 249] width 95 height 8
click at [339, 213] on span "Choose a UOM" at bounding box center [343, 213] width 86 height 8
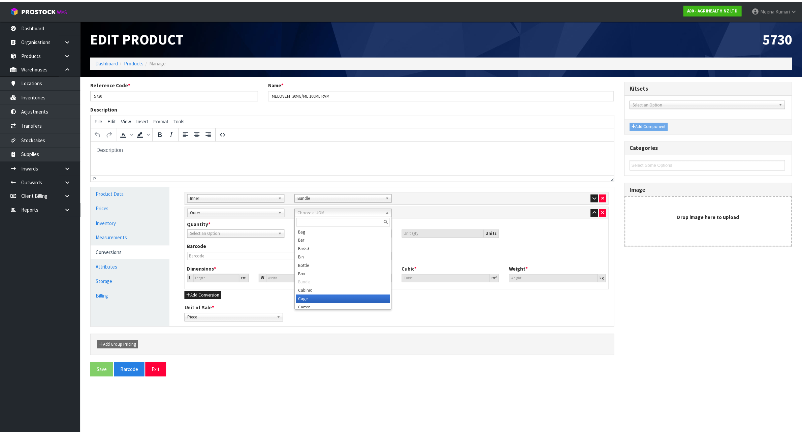
scroll to position [3, 0]
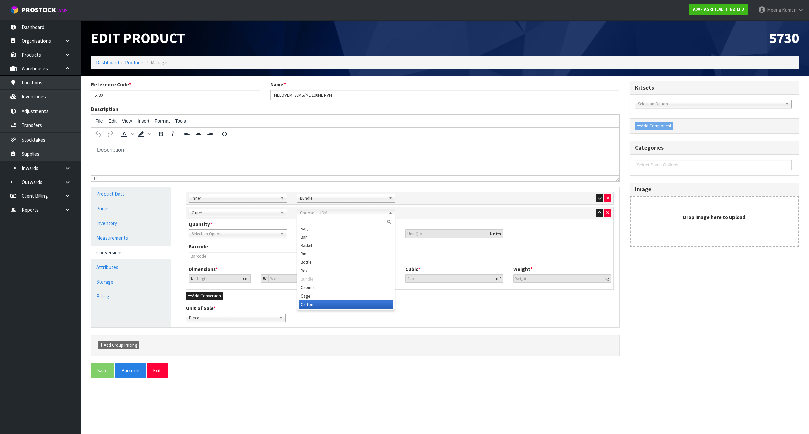
click at [319, 306] on li "Carton" at bounding box center [346, 304] width 95 height 8
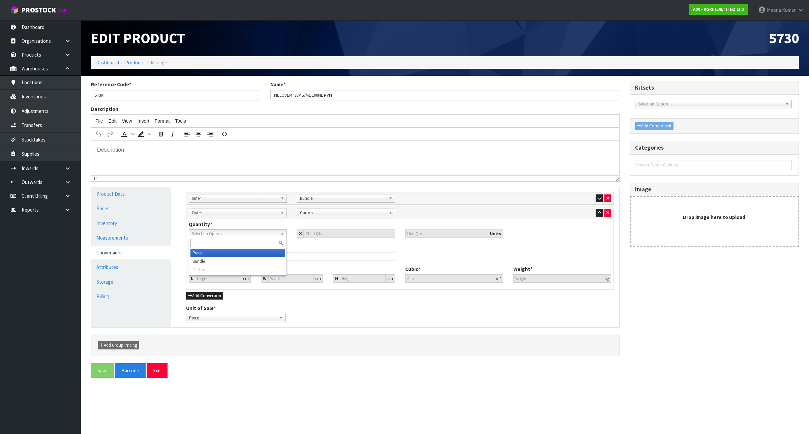
click at [231, 235] on span "Select an Option" at bounding box center [235, 234] width 86 height 8
click at [223, 259] on li "Bundle" at bounding box center [237, 261] width 95 height 8
click at [354, 235] on input "number" at bounding box center [349, 233] width 92 height 8
type input "4"
type input "48"
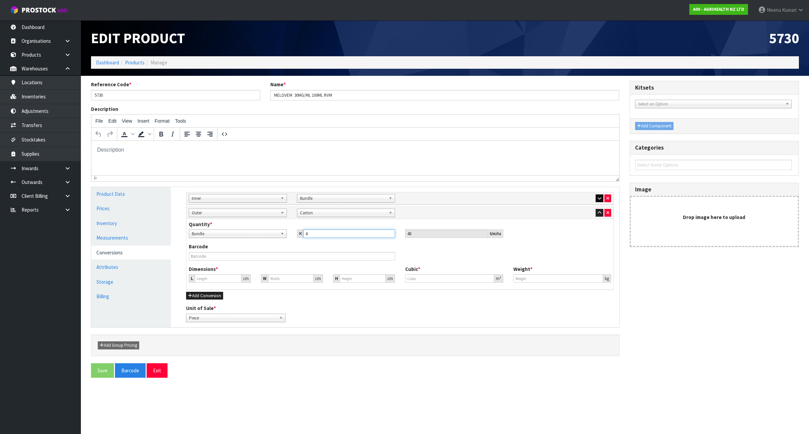
type input "4"
type input "26.688"
type input "0.019008"
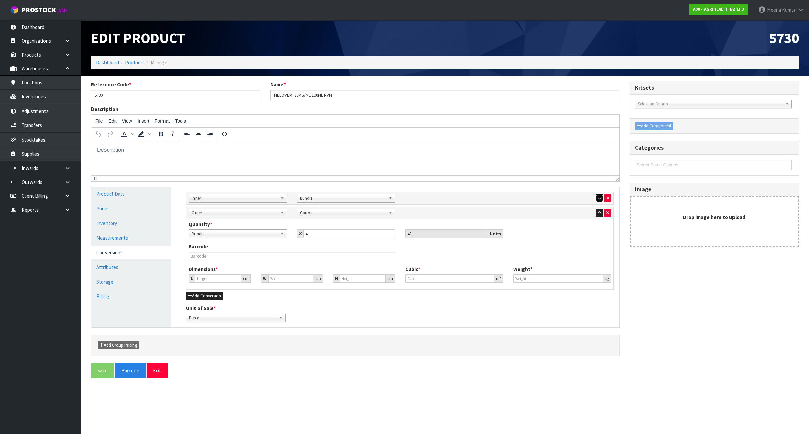
type input "12"
click at [599, 196] on icon "button" at bounding box center [599, 198] width 4 height 4
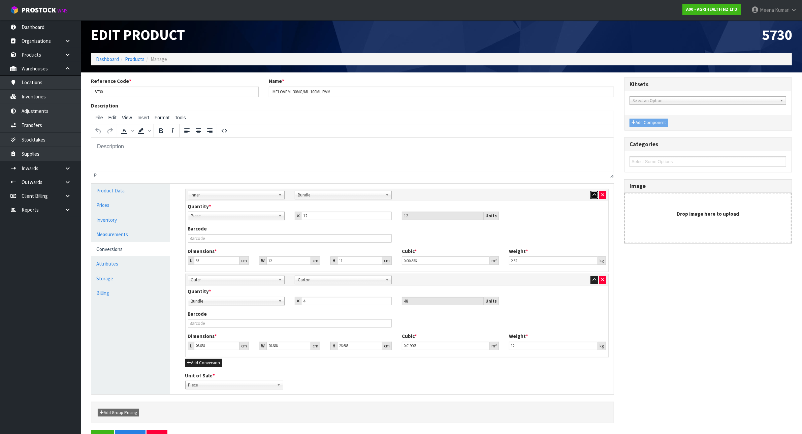
scroll to position [26, 0]
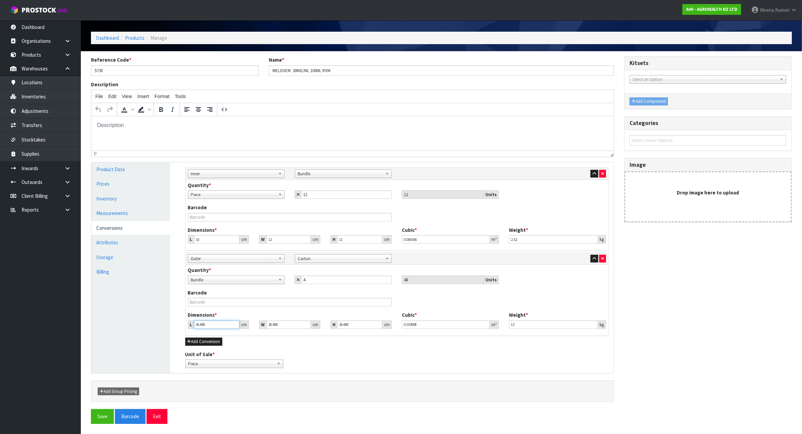
drag, startPoint x: 216, startPoint y: 326, endPoint x: 179, endPoint y: 326, distance: 36.7
click at [179, 326] on div "Manage Stock Machine SKU Barcode 8714377380253 Batch Number Serial Number Expir…" at bounding box center [397, 267] width 444 height 211
type input "3"
type input "0.002137"
type input "34"
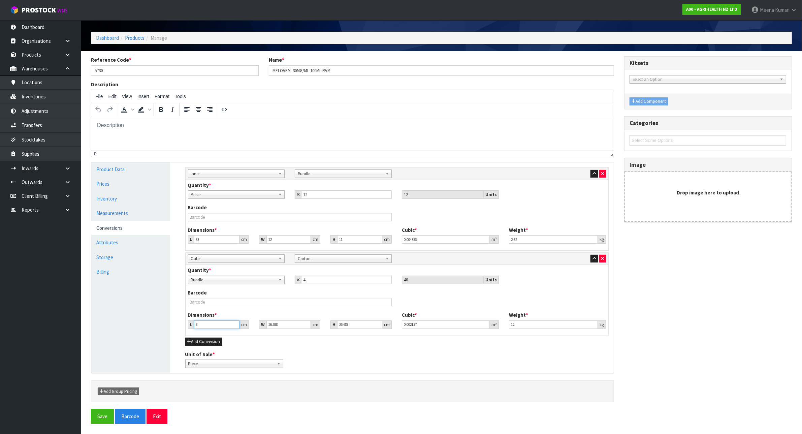
type input "0.024216"
type input "34"
type input "2"
type input "0.001815"
type input "24"
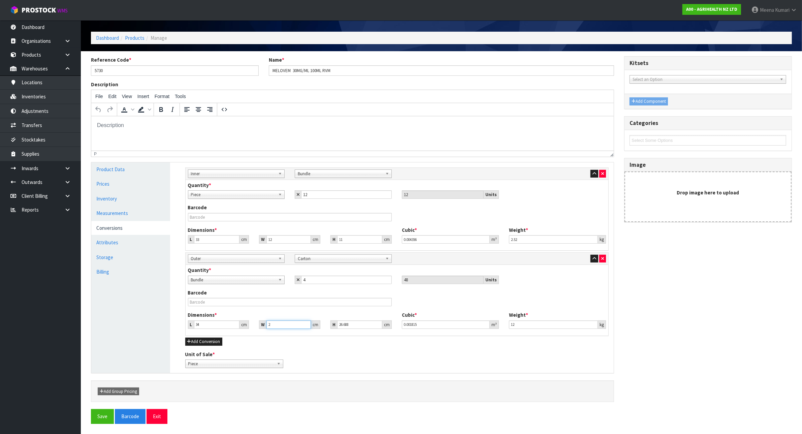
type input "0.021777"
type input "24"
type input "2"
type input "0.001632"
type input "23"
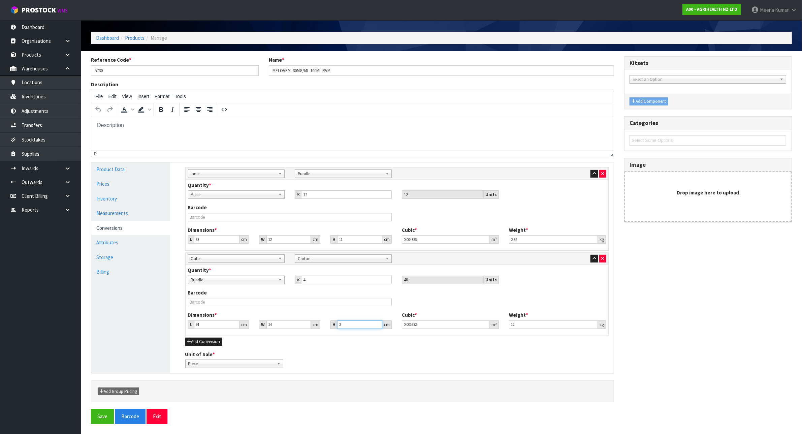
type input "0.018768"
type input "23"
type input "11"
click at [120, 207] on link "Measurements" at bounding box center [130, 213] width 79 height 14
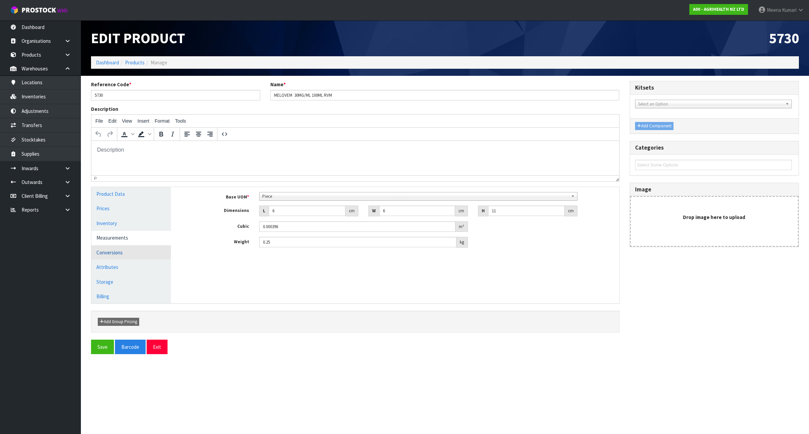
click at [121, 253] on link "Conversions" at bounding box center [131, 253] width 80 height 14
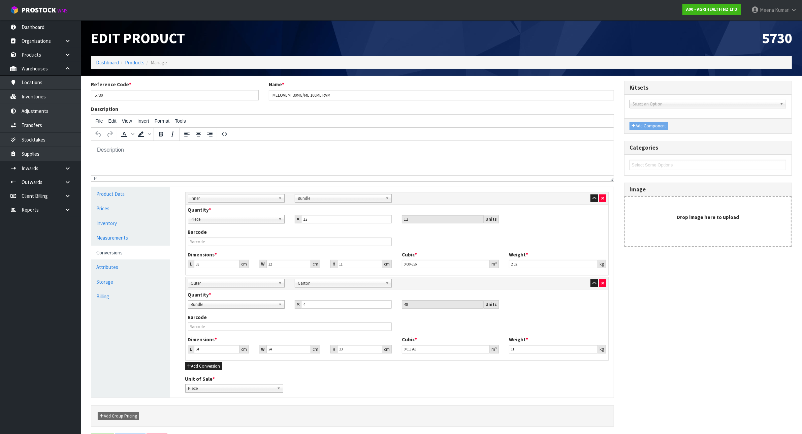
scroll to position [26, 0]
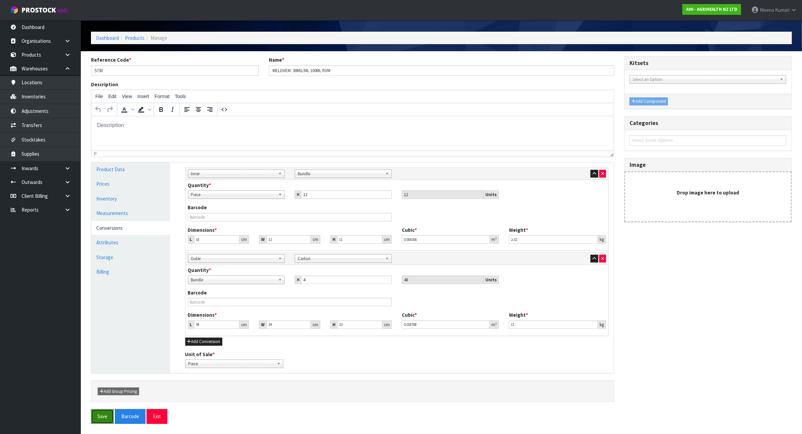
click at [102, 416] on button "Save" at bounding box center [102, 416] width 23 height 14
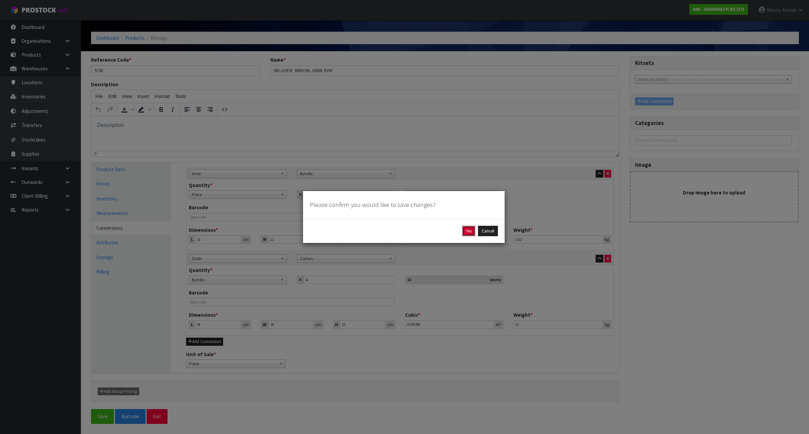
click at [471, 233] on button "Yes" at bounding box center [468, 231] width 13 height 11
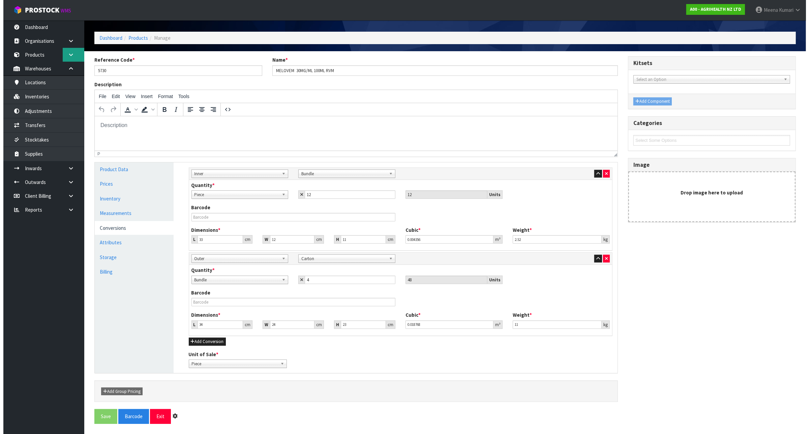
scroll to position [0, 0]
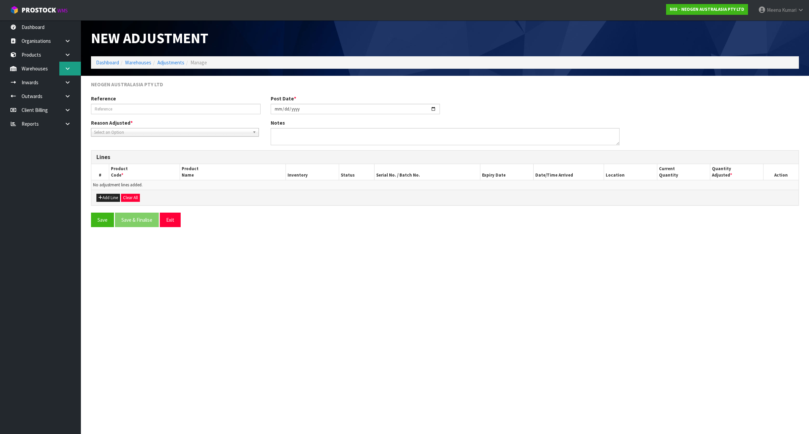
click at [60, 72] on link at bounding box center [70, 69] width 22 height 14
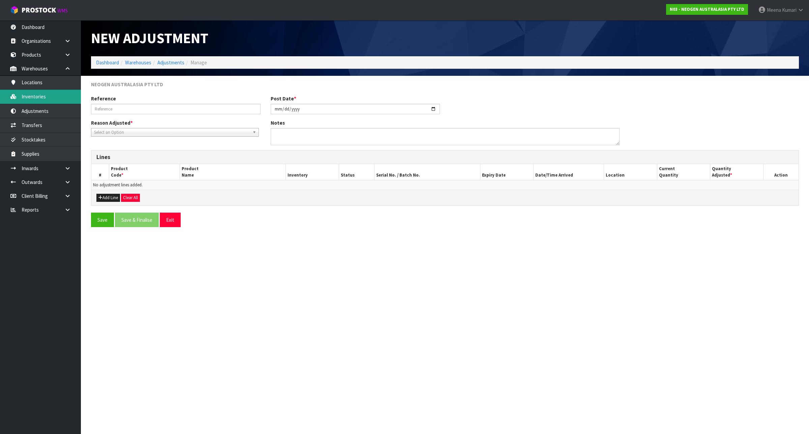
click at [48, 99] on link "Inventories" at bounding box center [40, 97] width 81 height 14
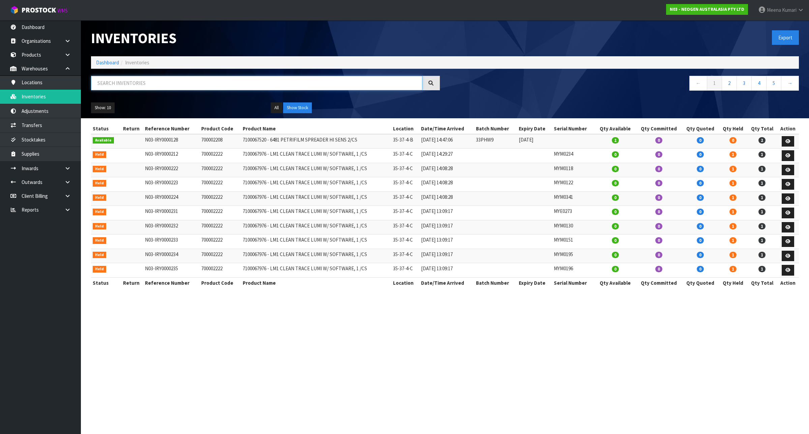
click at [159, 81] on input "text" at bounding box center [256, 83] width 331 height 14
paste input "250617M"
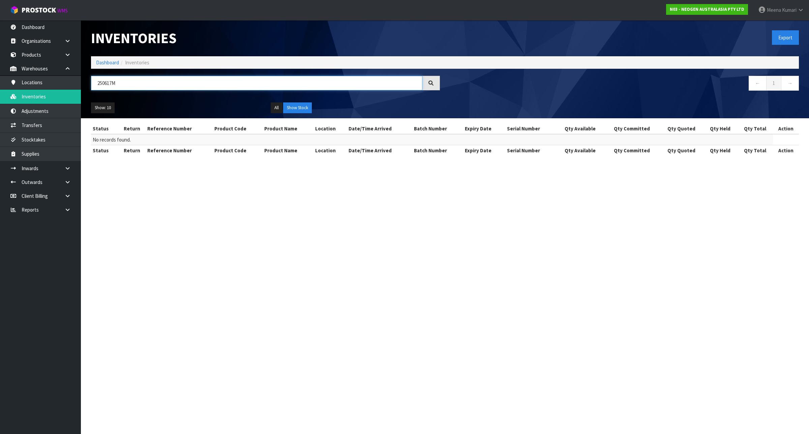
type input "250617M"
click at [299, 105] on button "Show Stock" at bounding box center [297, 107] width 29 height 11
click at [280, 106] on button "All" at bounding box center [277, 107] width 12 height 11
